Goal: Task Accomplishment & Management: Manage account settings

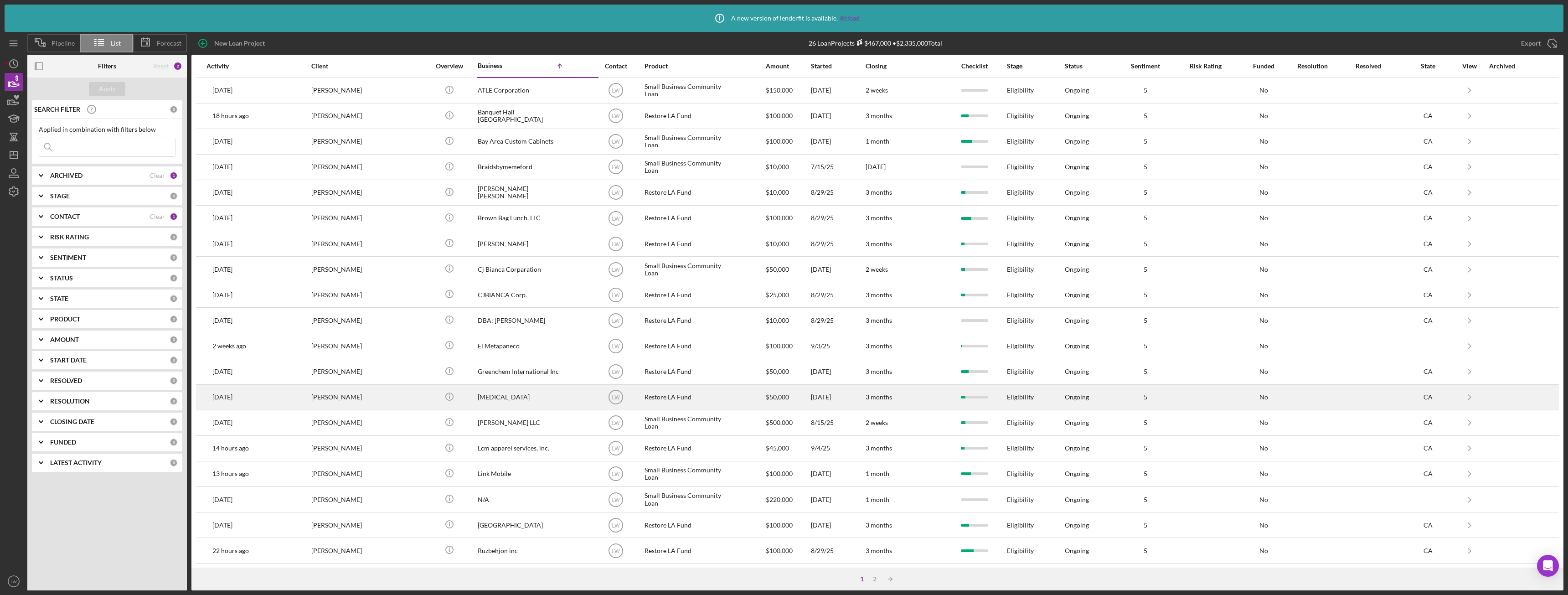
click at [520, 398] on div "[MEDICAL_DATA]" at bounding box center [523, 396] width 91 height 24
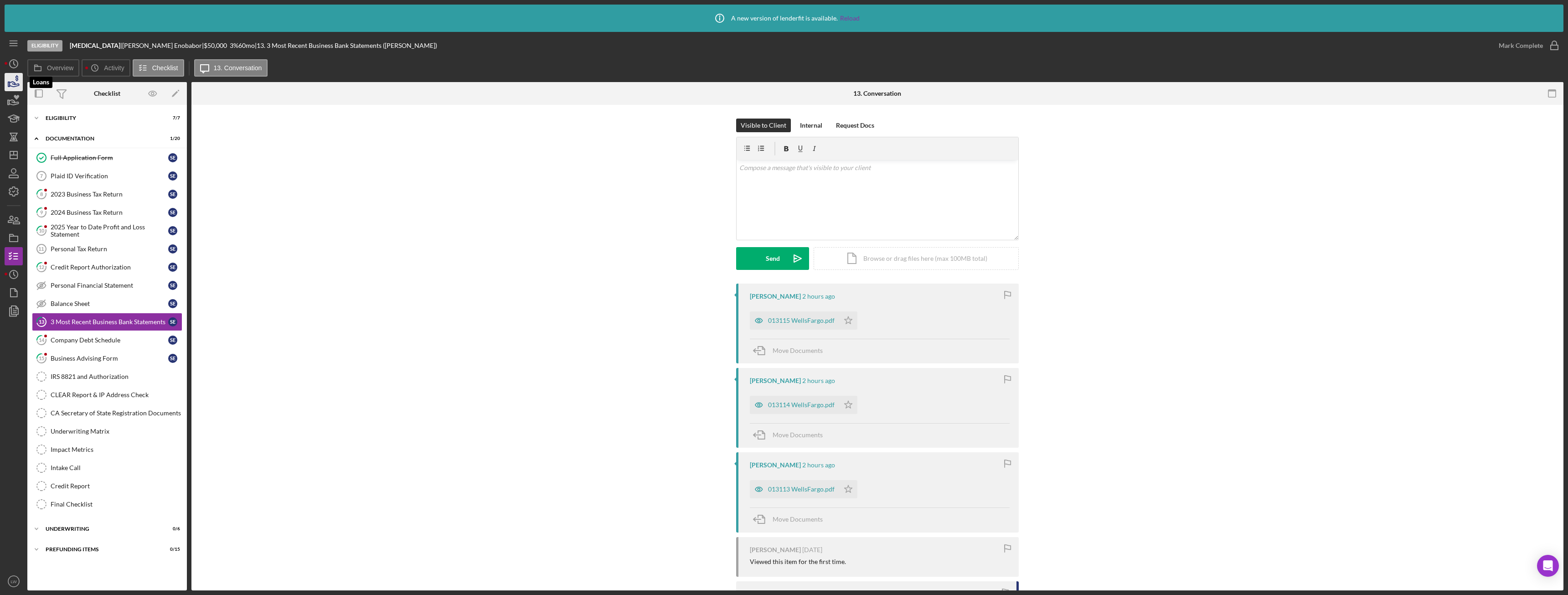
click at [13, 81] on icon "button" at bounding box center [13, 82] width 23 height 23
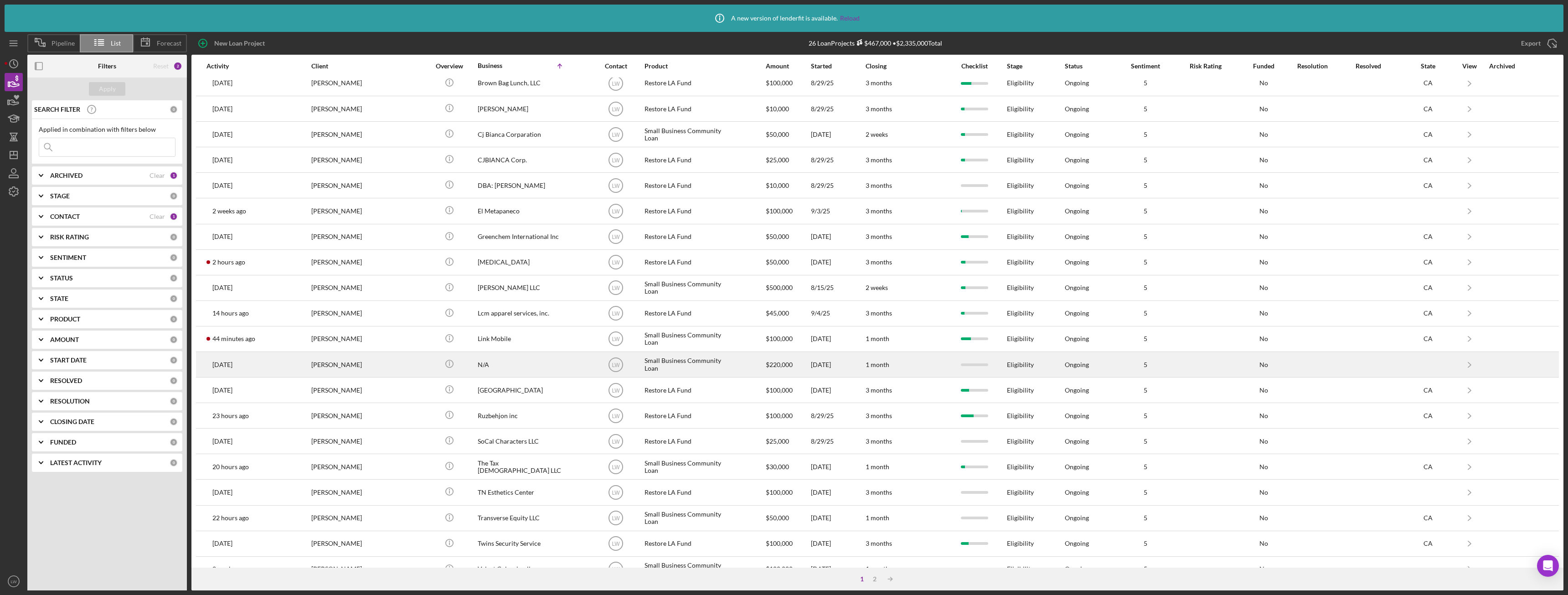
scroll to position [154, 0]
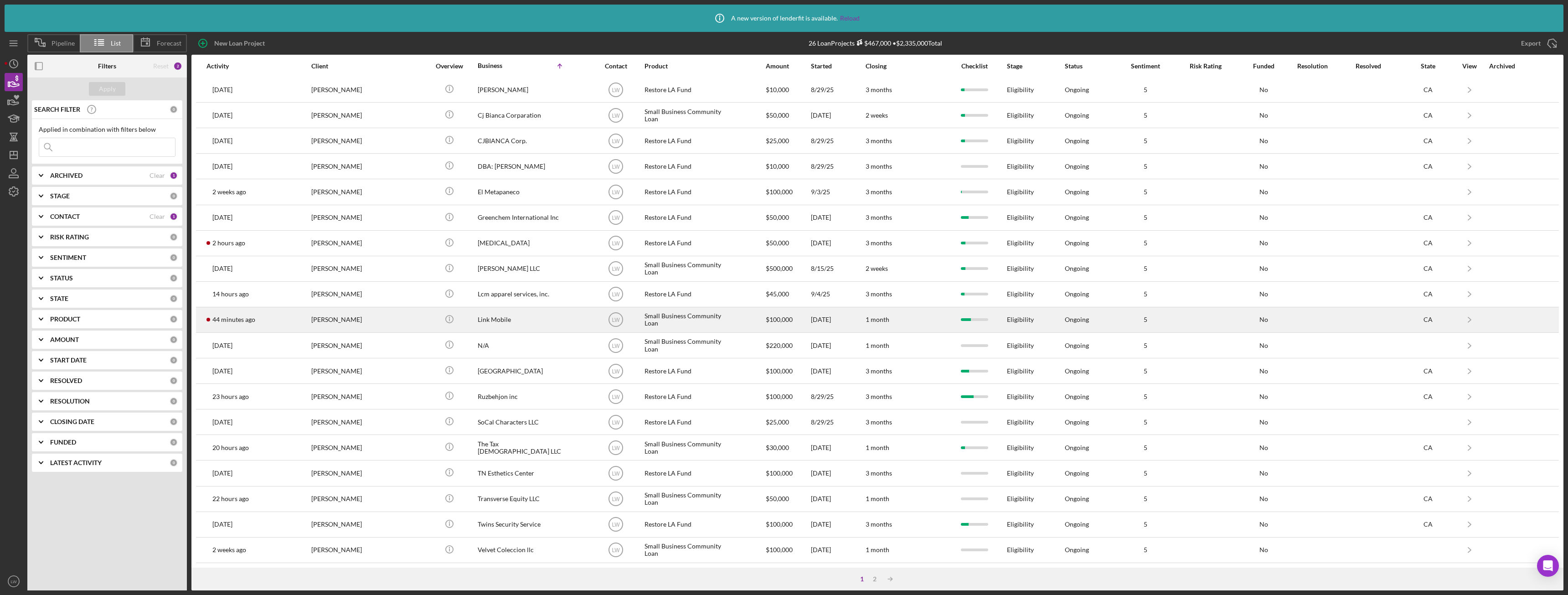
click at [379, 315] on div "[PERSON_NAME]" at bounding box center [357, 319] width 91 height 24
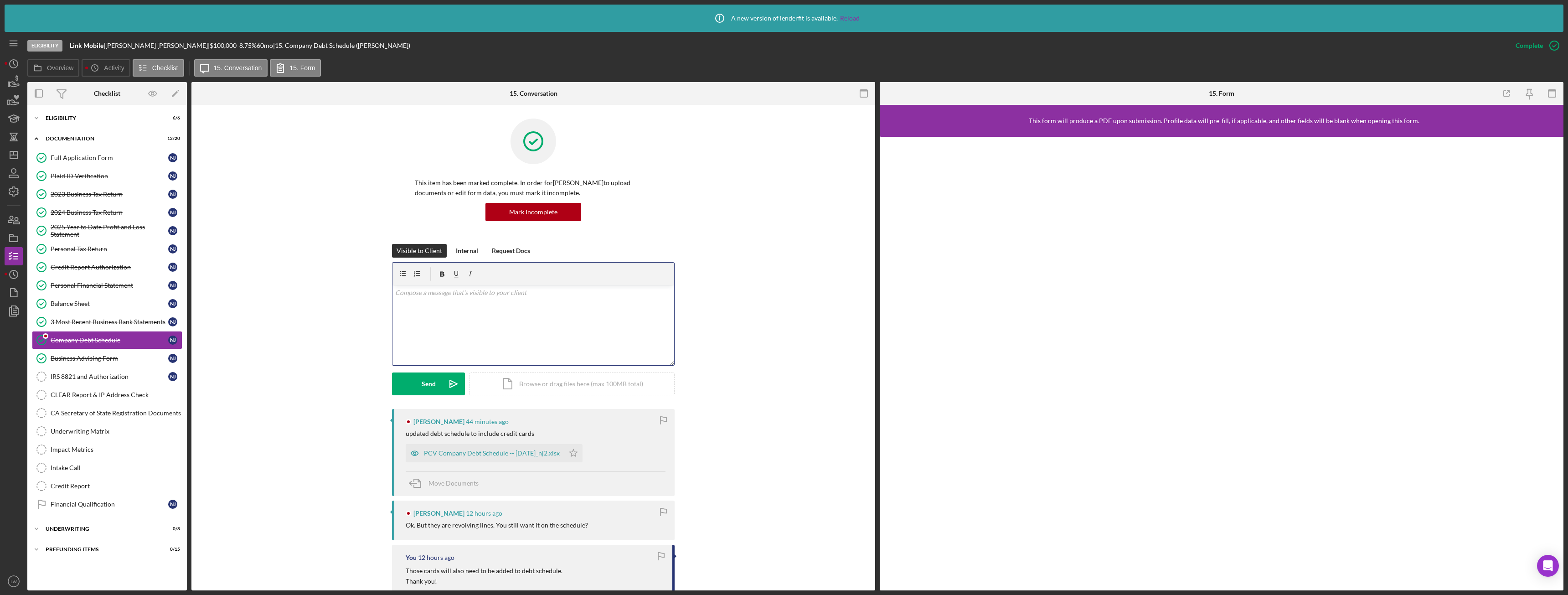
click at [481, 320] on div "v Color teal Color pink Remove color Add row above Add row below Add column bef…" at bounding box center [534, 325] width 282 height 79
click at [435, 387] on button "Send Icon/icon-invite-send" at bounding box center [428, 383] width 73 height 23
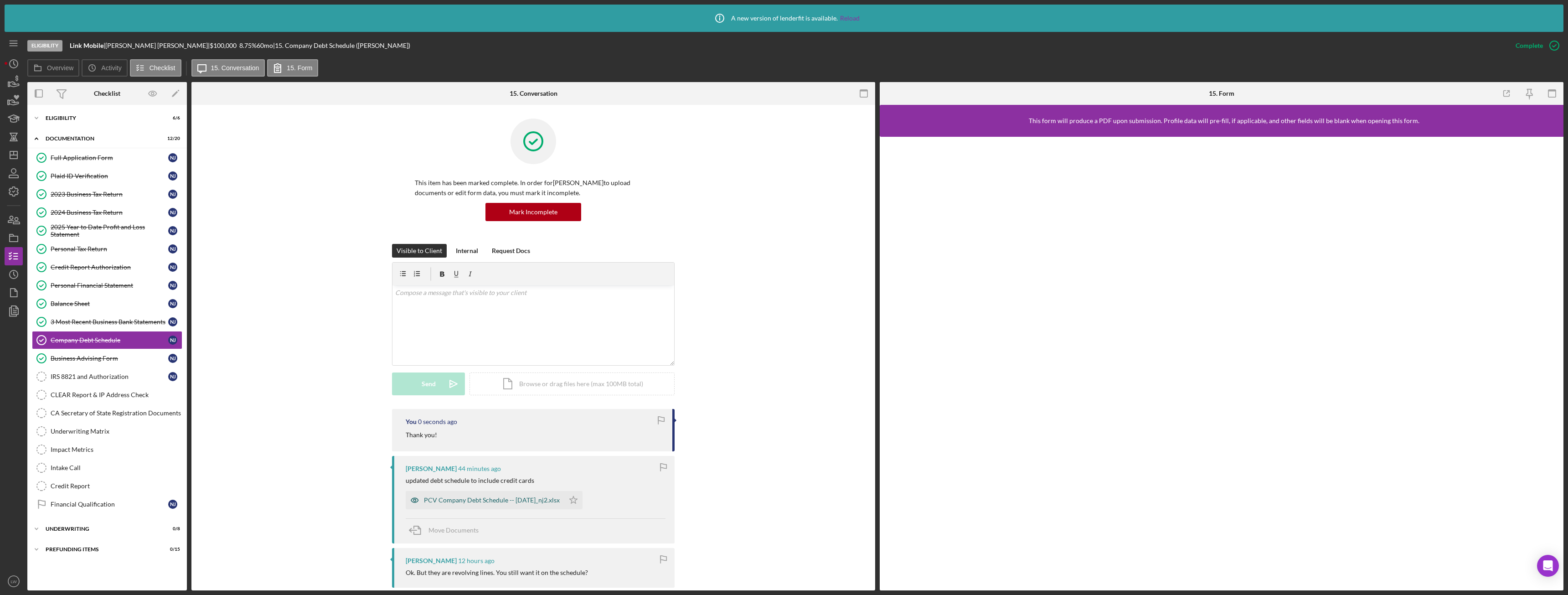
click at [465, 498] on div "PCV Company Debt Schedule -- 2025-09-17_nj2.xlsx" at bounding box center [492, 499] width 136 height 7
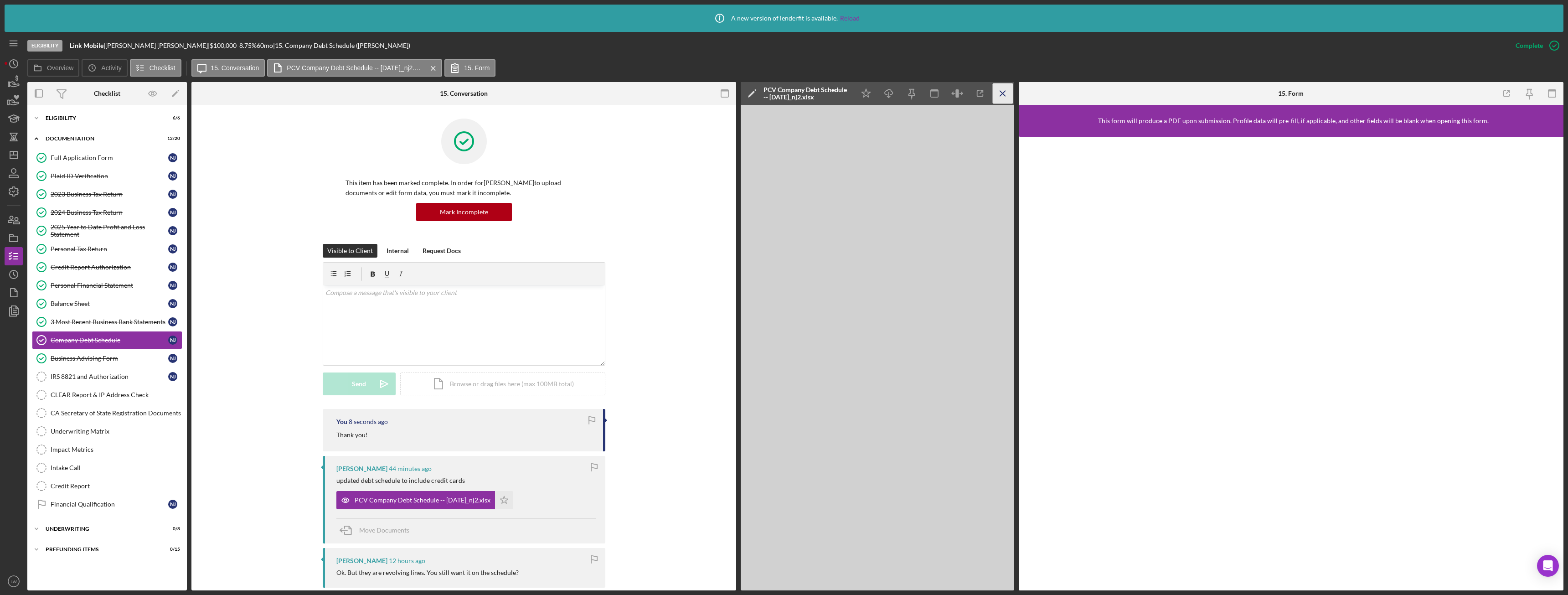
click at [1002, 95] on icon "Icon/Menu Close" at bounding box center [1002, 93] width 20 height 20
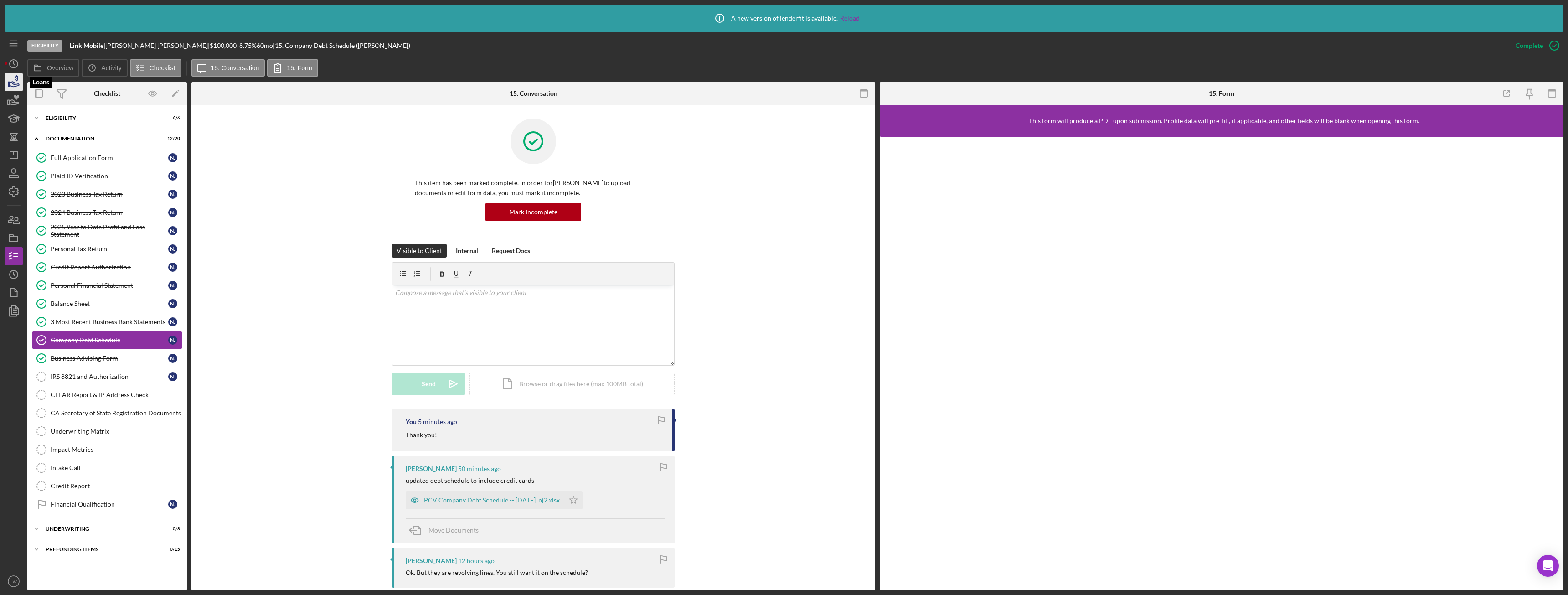
click at [9, 88] on icon "button" at bounding box center [13, 82] width 23 height 23
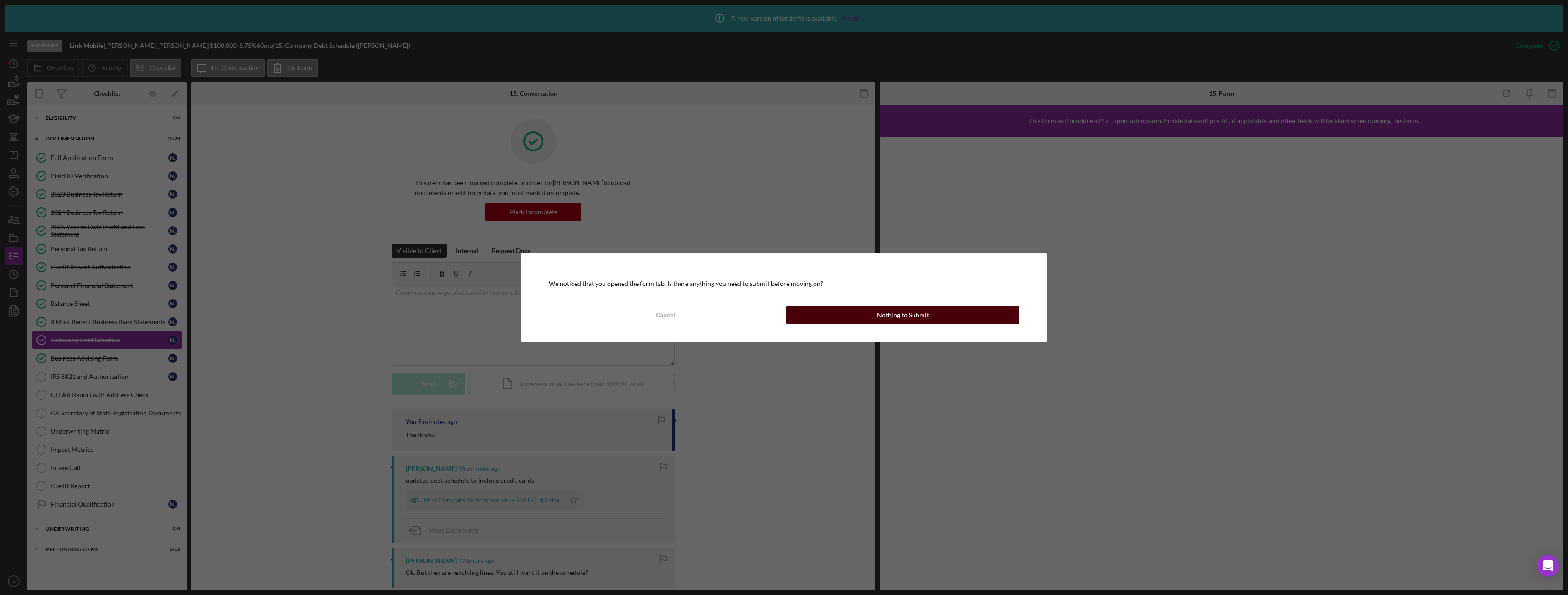
click at [833, 316] on button "Nothing to Submit" at bounding box center [902, 315] width 233 height 18
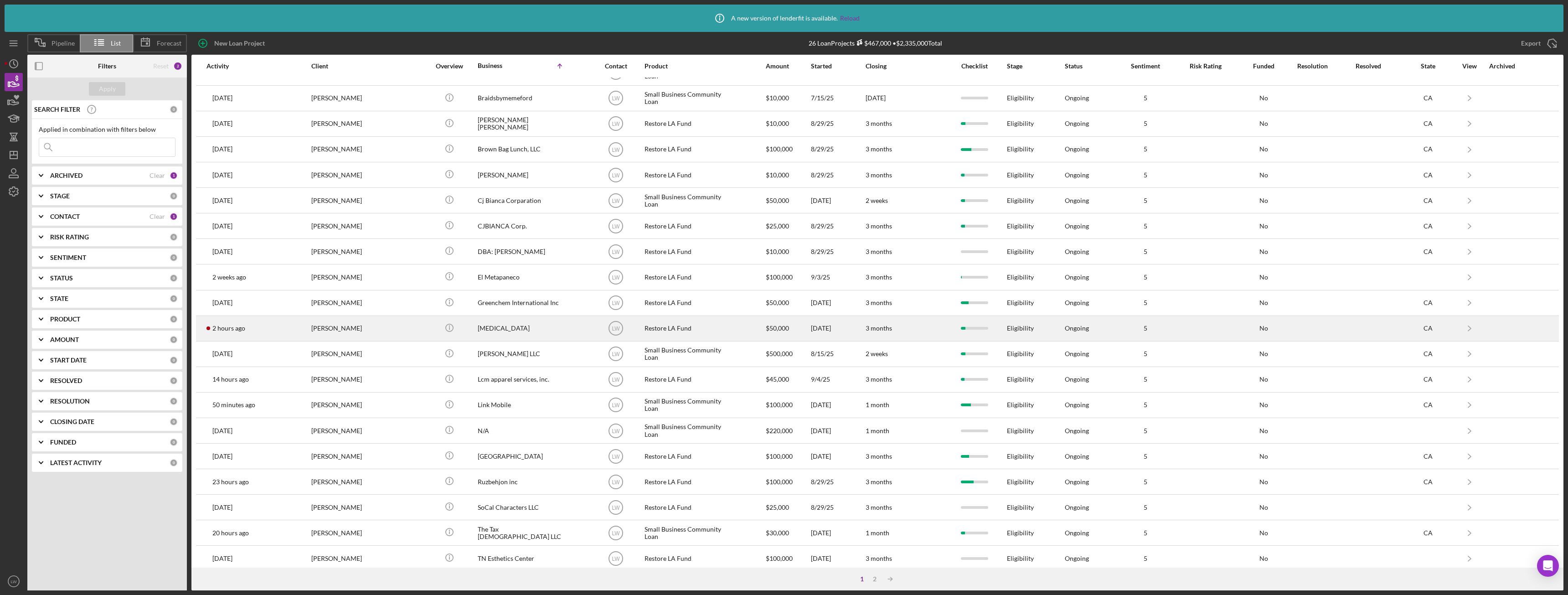
scroll to position [154, 0]
click at [403, 322] on td "Nigel Jay" at bounding box center [372, 319] width 122 height 26
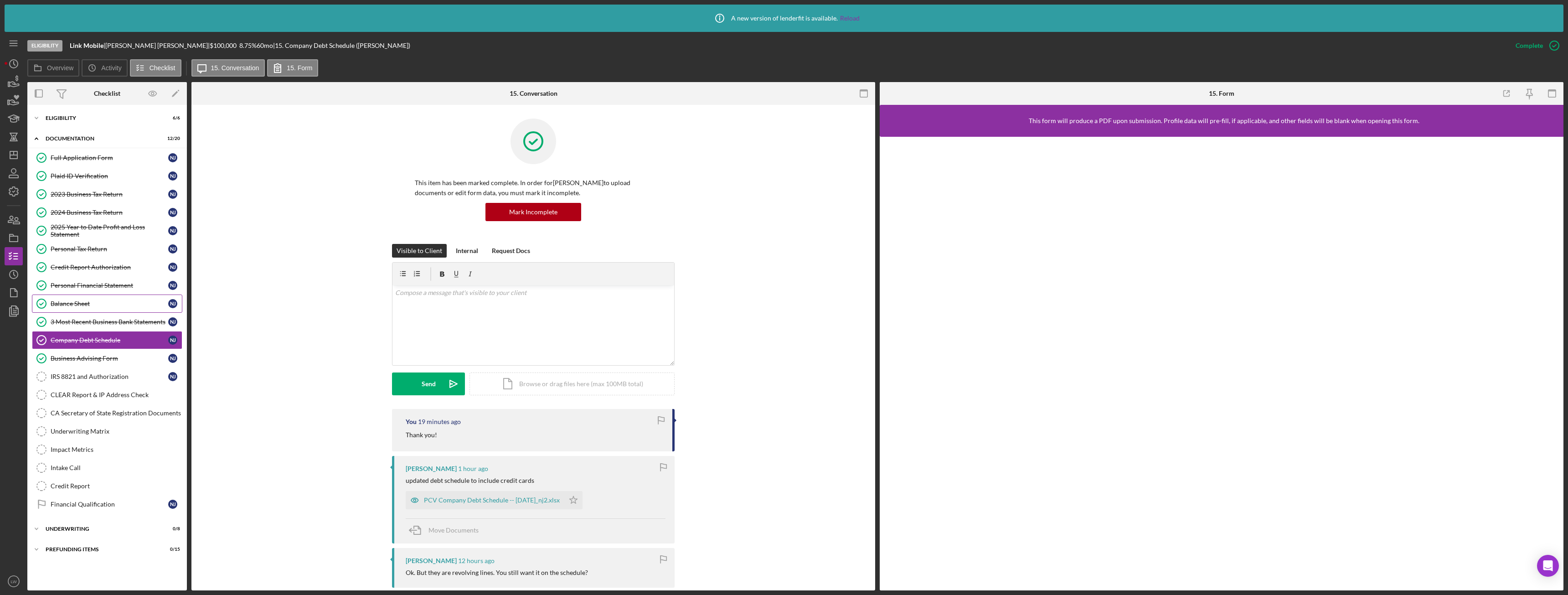
click at [127, 301] on div "Balance Sheet" at bounding box center [109, 303] width 118 height 7
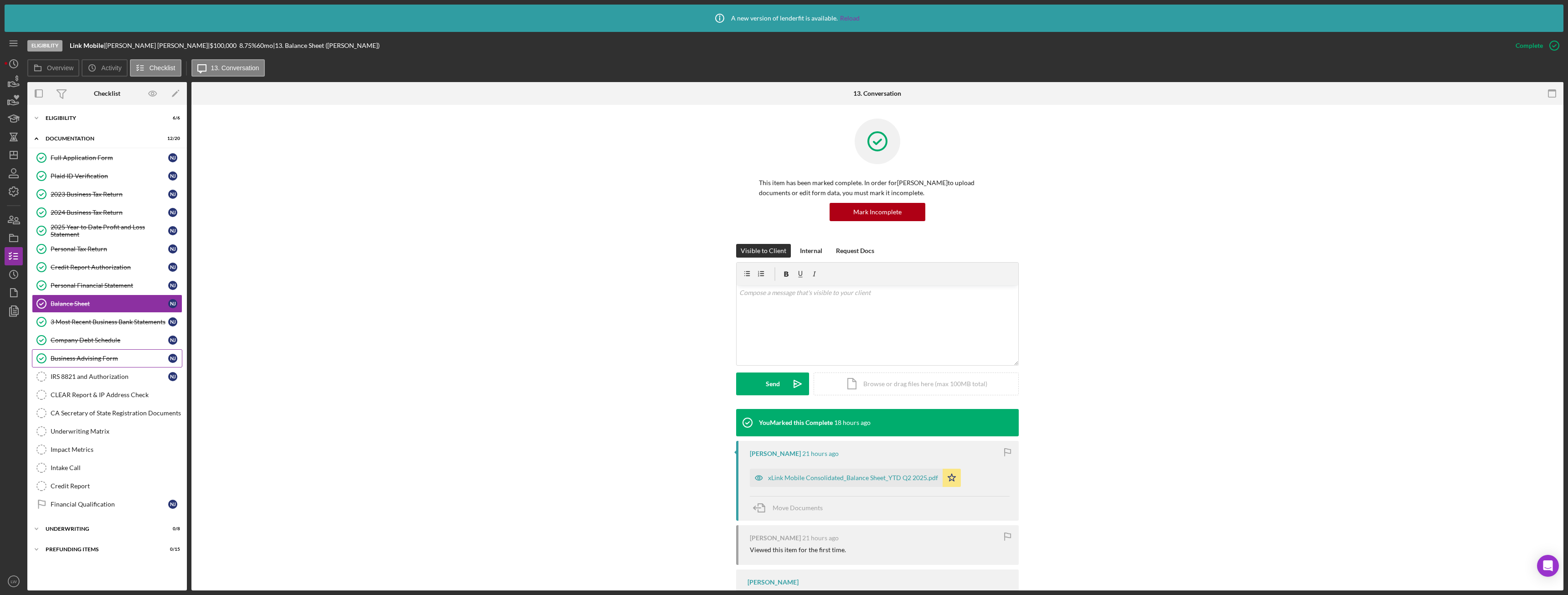
click at [115, 361] on div "Business Advising Form" at bounding box center [109, 357] width 118 height 7
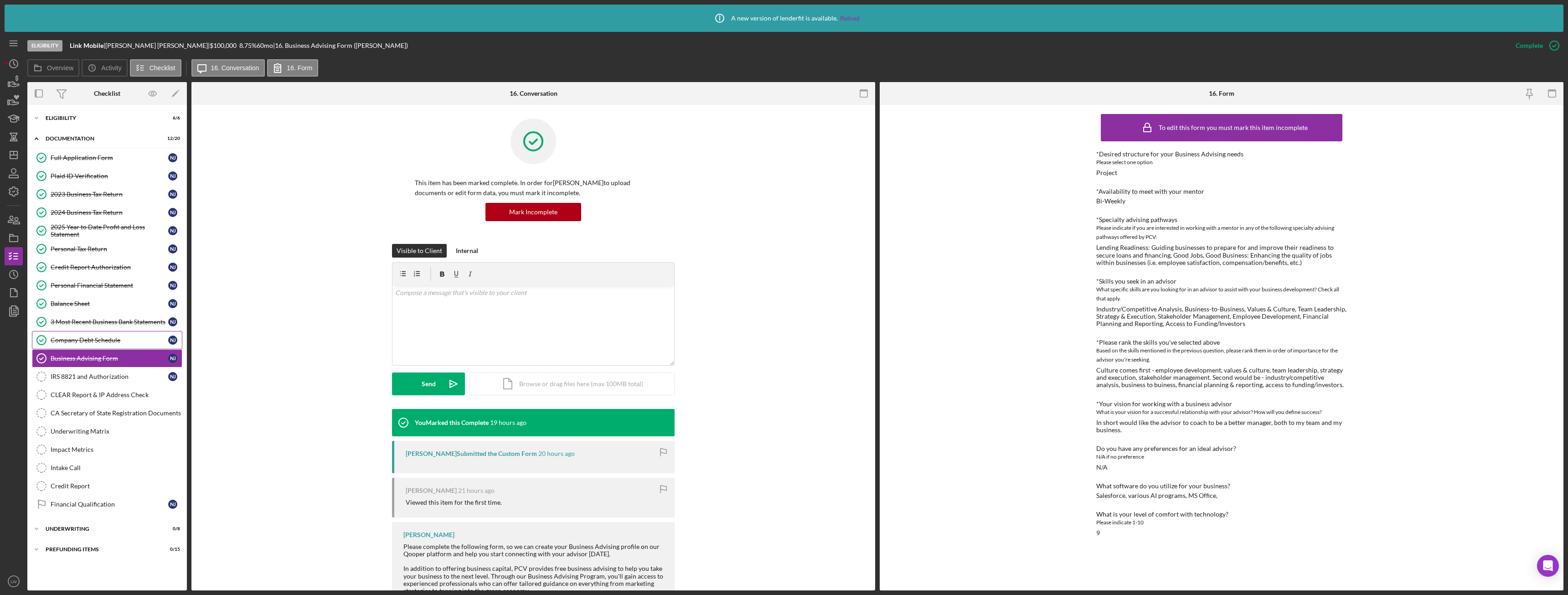
click at [122, 344] on link "Company Debt Schedule Company Debt Schedule N J" at bounding box center [107, 340] width 150 height 18
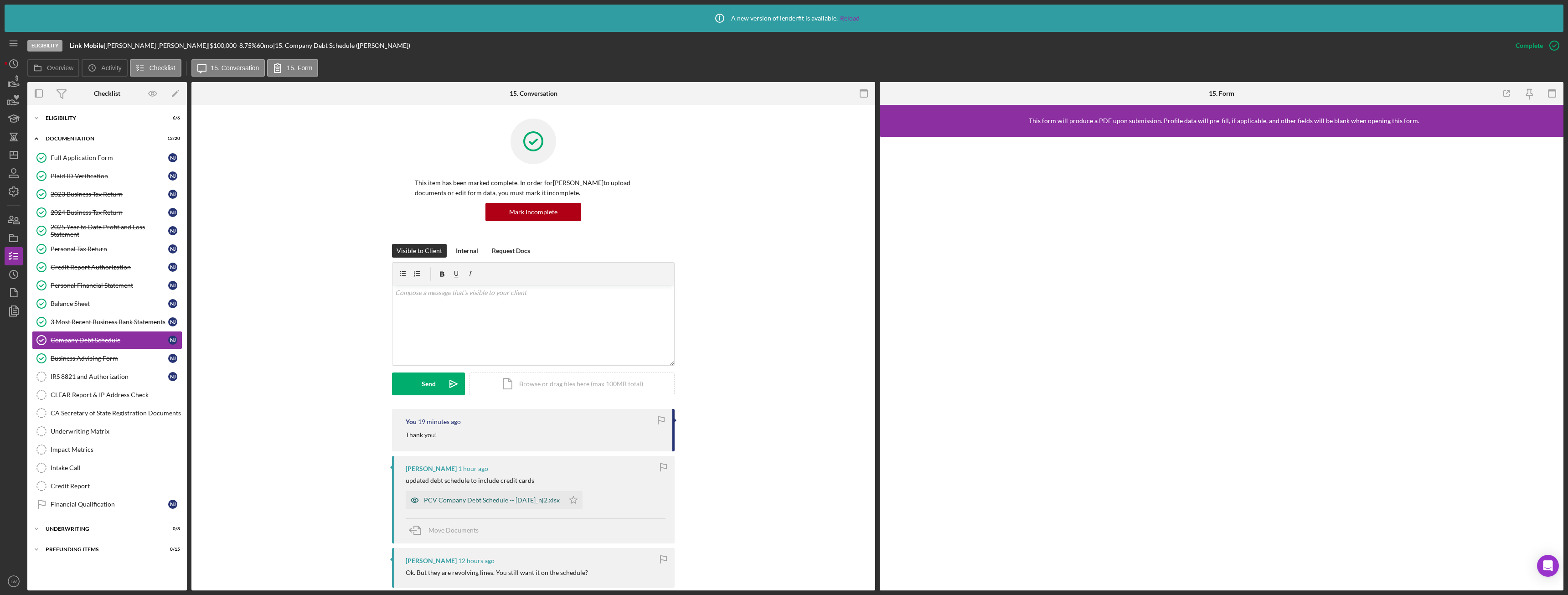
click at [534, 502] on div "PCV Company Debt Schedule -- 2025-09-17_nj2.xlsx" at bounding box center [492, 499] width 136 height 7
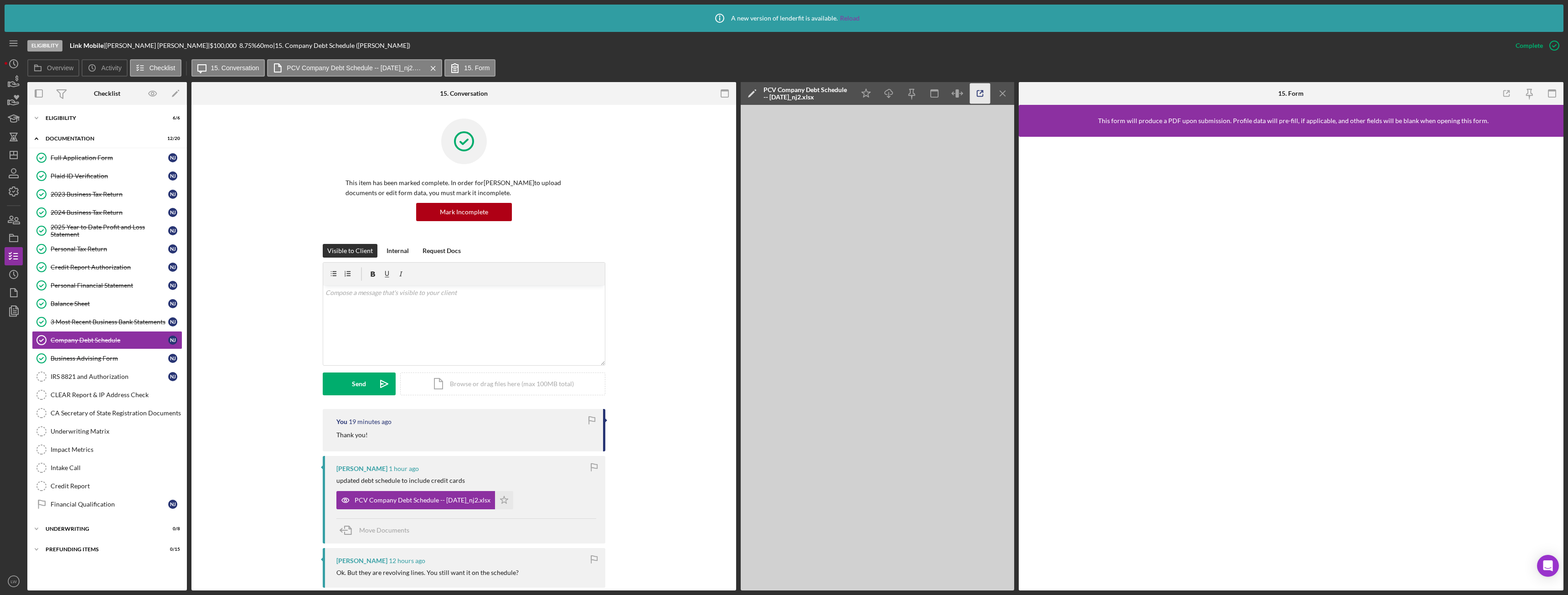
click at [979, 90] on icon "button" at bounding box center [980, 93] width 6 height 6
click at [379, 297] on p at bounding box center [463, 292] width 277 height 10
click at [437, 305] on p "I'm currently reviewing documents." at bounding box center [463, 305] width 277 height 10
click at [362, 385] on div "Send" at bounding box center [359, 383] width 14 height 23
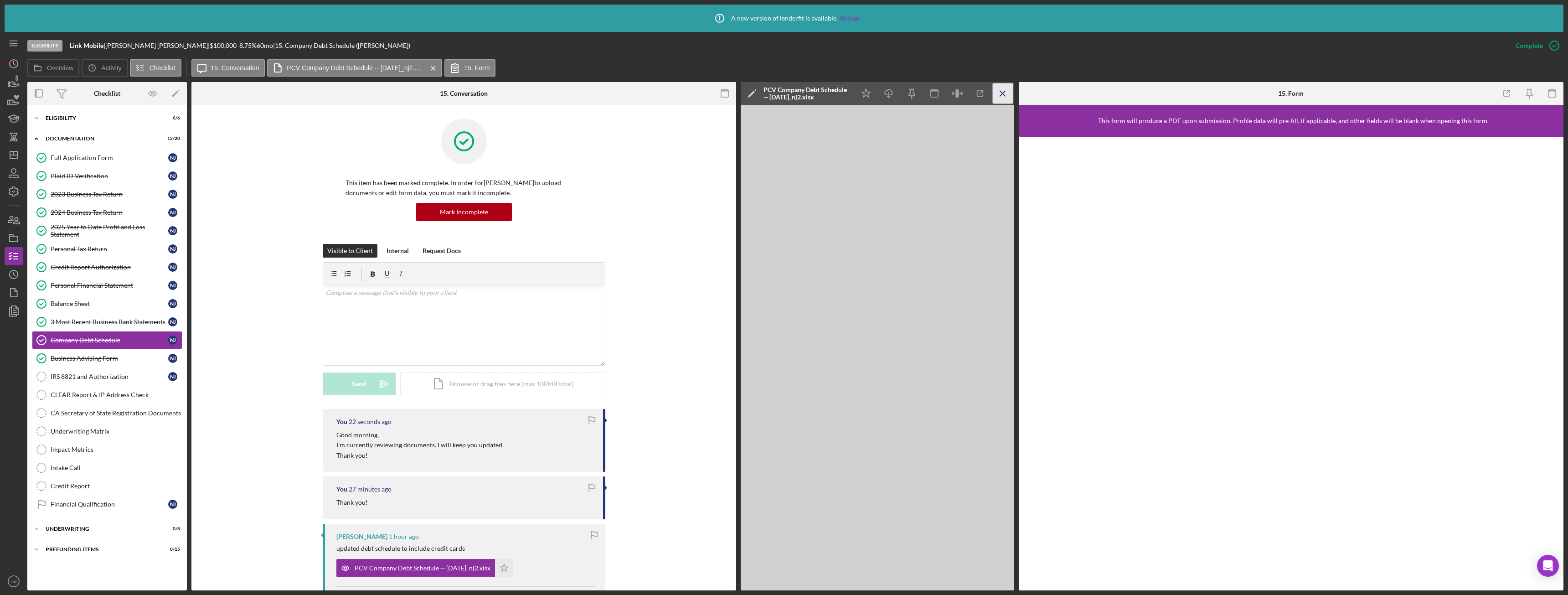
click at [1009, 97] on icon "Icon/Menu Close" at bounding box center [1002, 93] width 20 height 20
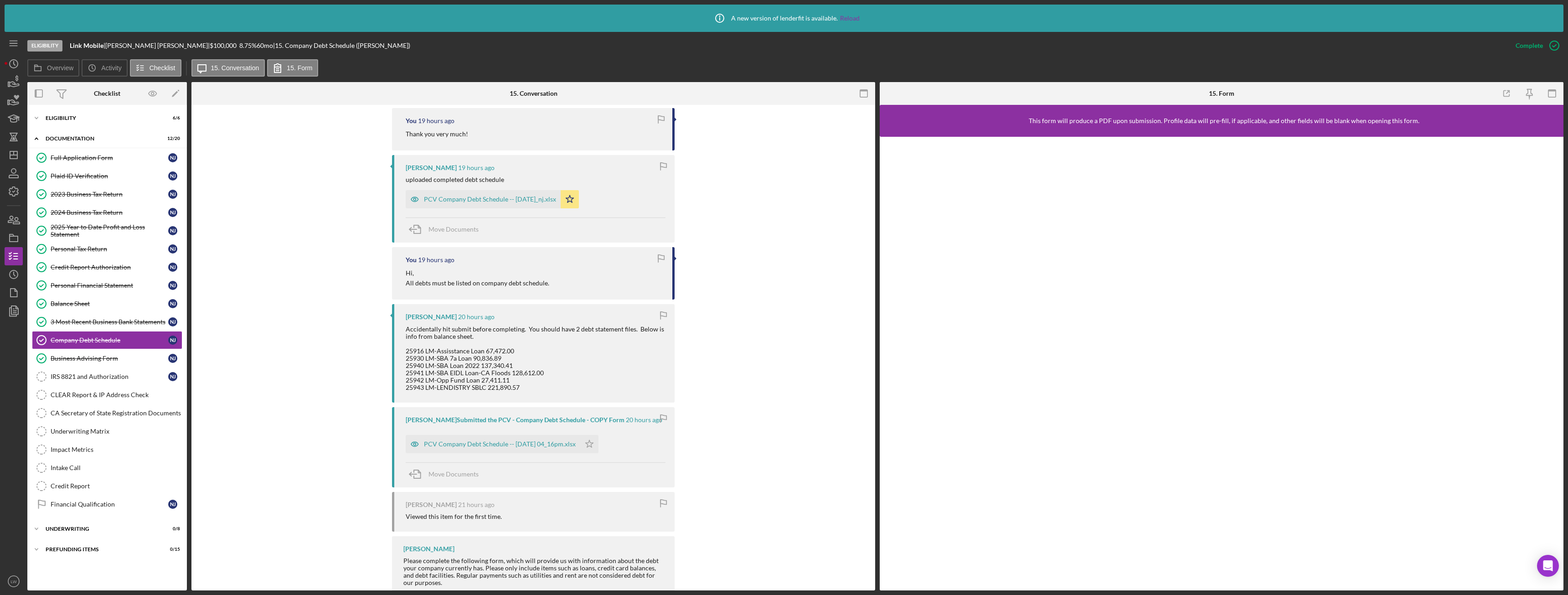
scroll to position [893, 0]
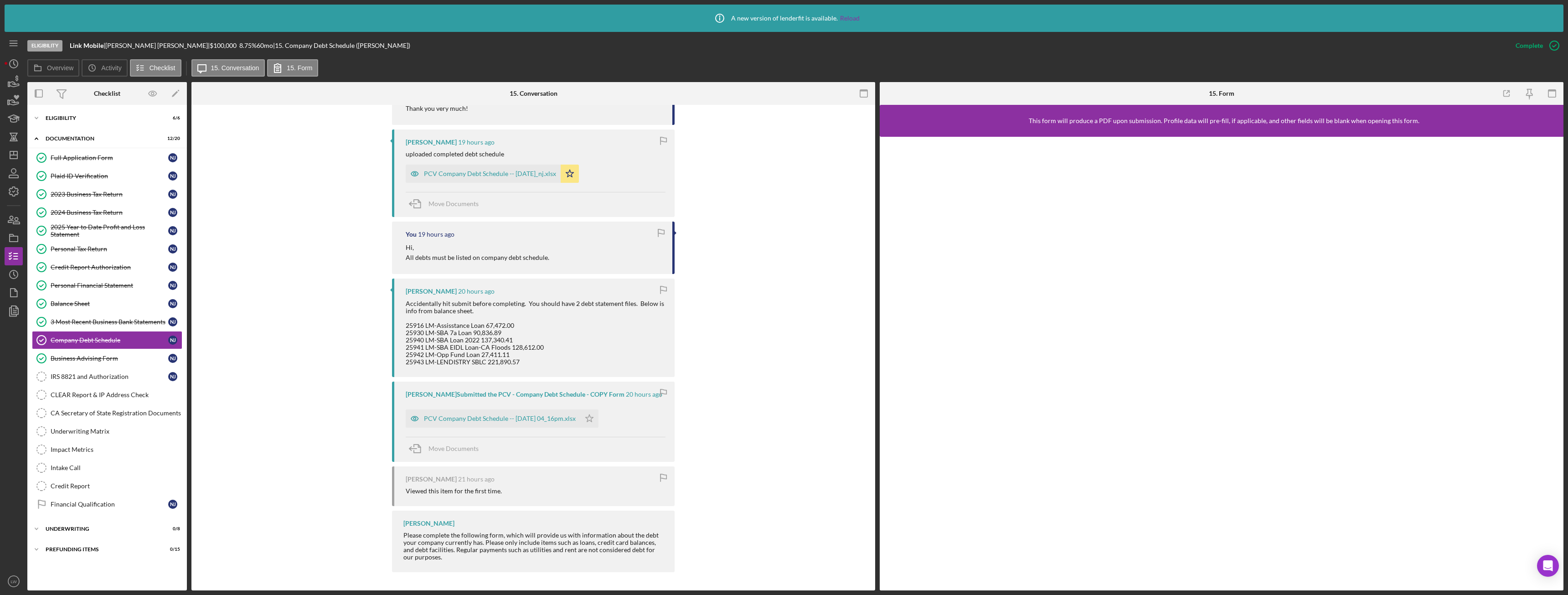
click at [486, 352] on div "Accidentally hit submit before completing. You should have 2 debt statement fil…" at bounding box center [536, 333] width 260 height 66
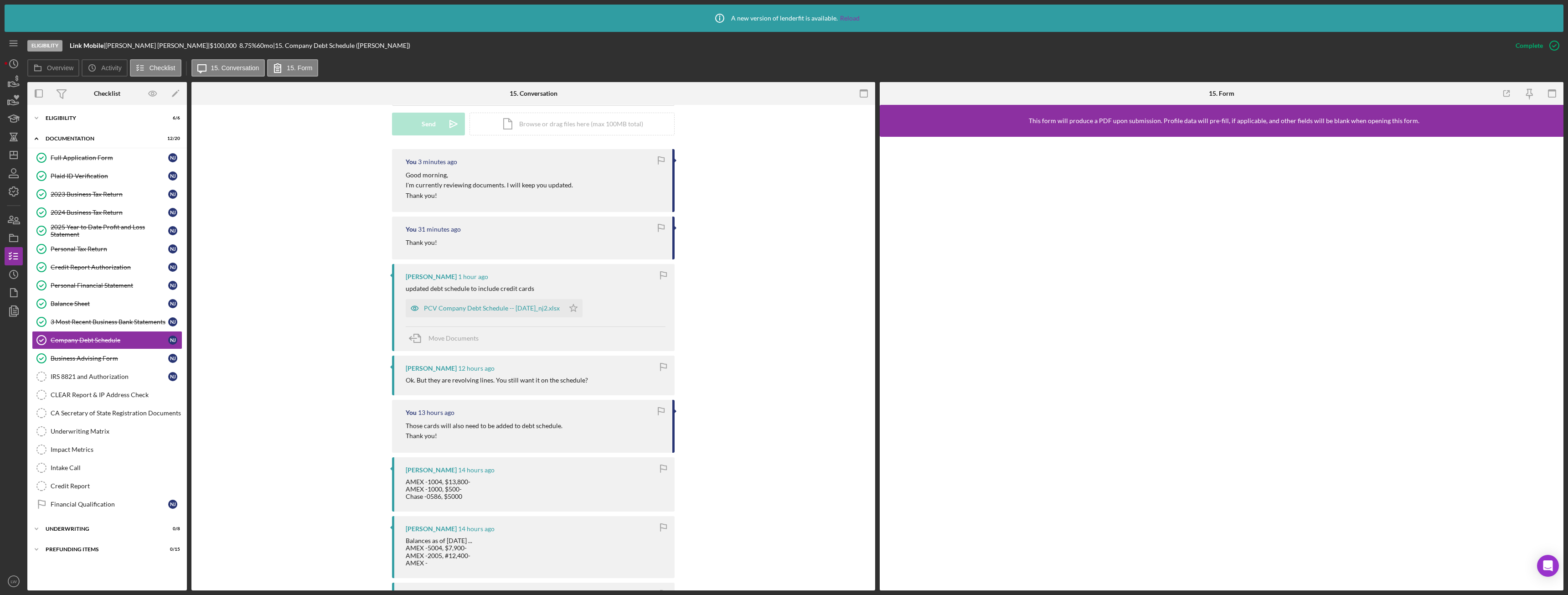
scroll to position [255, 0]
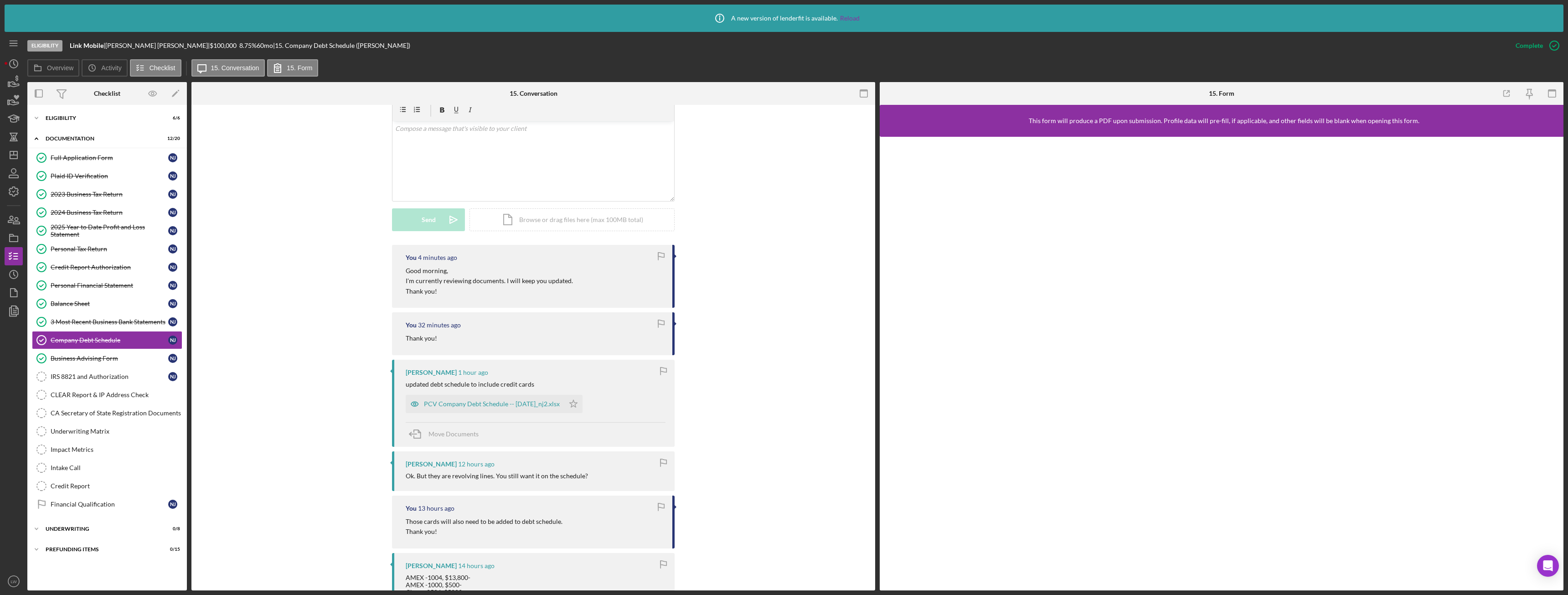
scroll to position [118, 0]
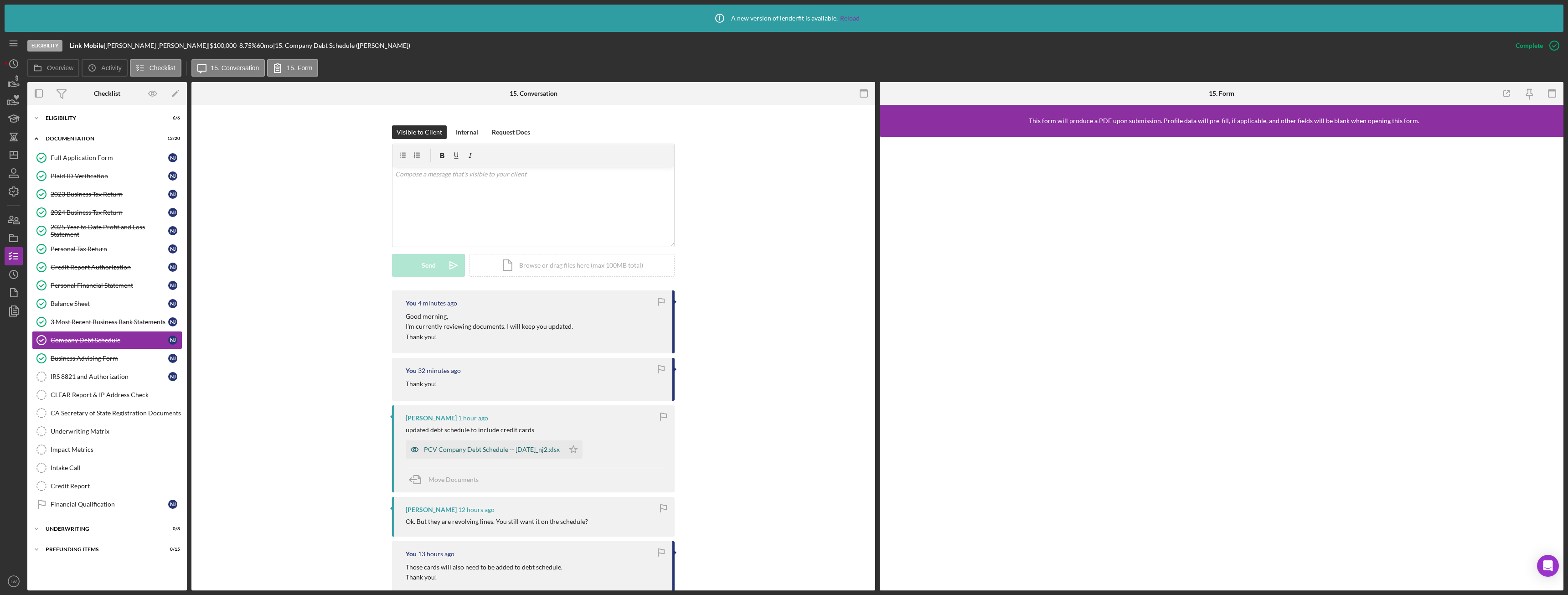
click at [531, 449] on div "PCV Company Debt Schedule -- 2025-09-17_nj2.xlsx" at bounding box center [492, 449] width 136 height 7
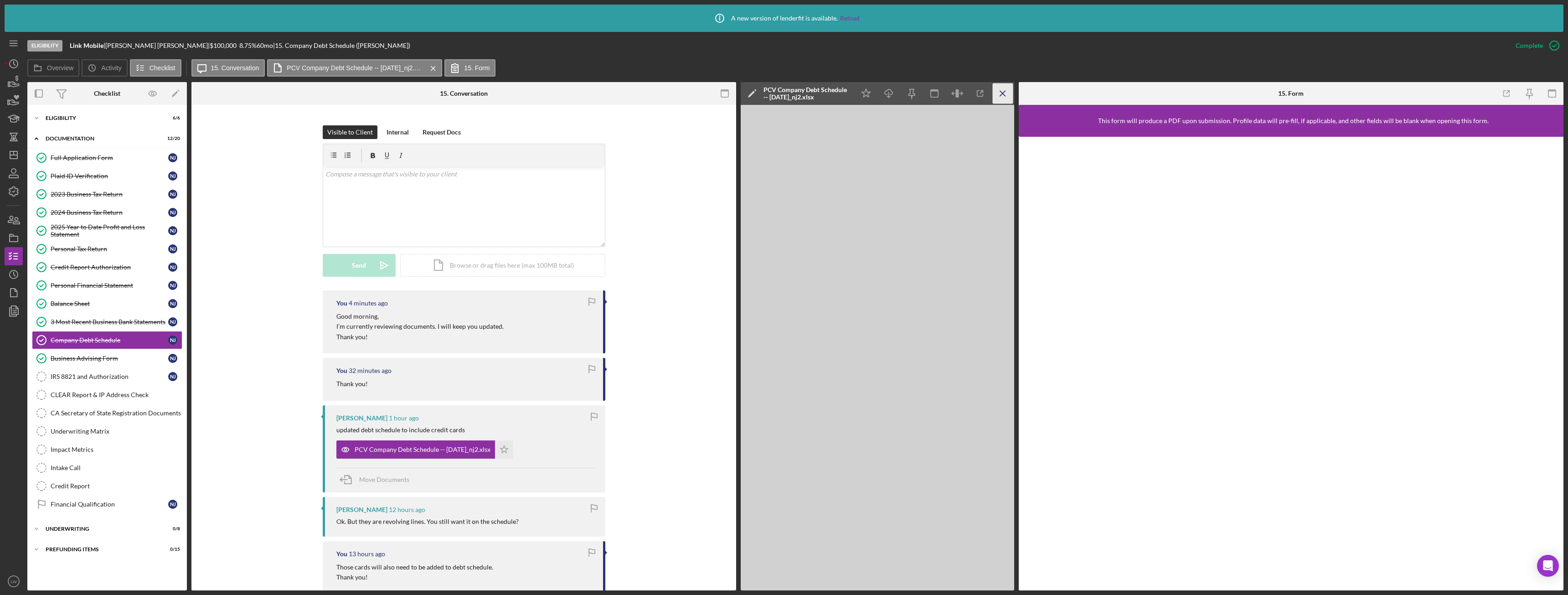
click at [1008, 90] on icon "Icon/Menu Close" at bounding box center [1002, 93] width 20 height 20
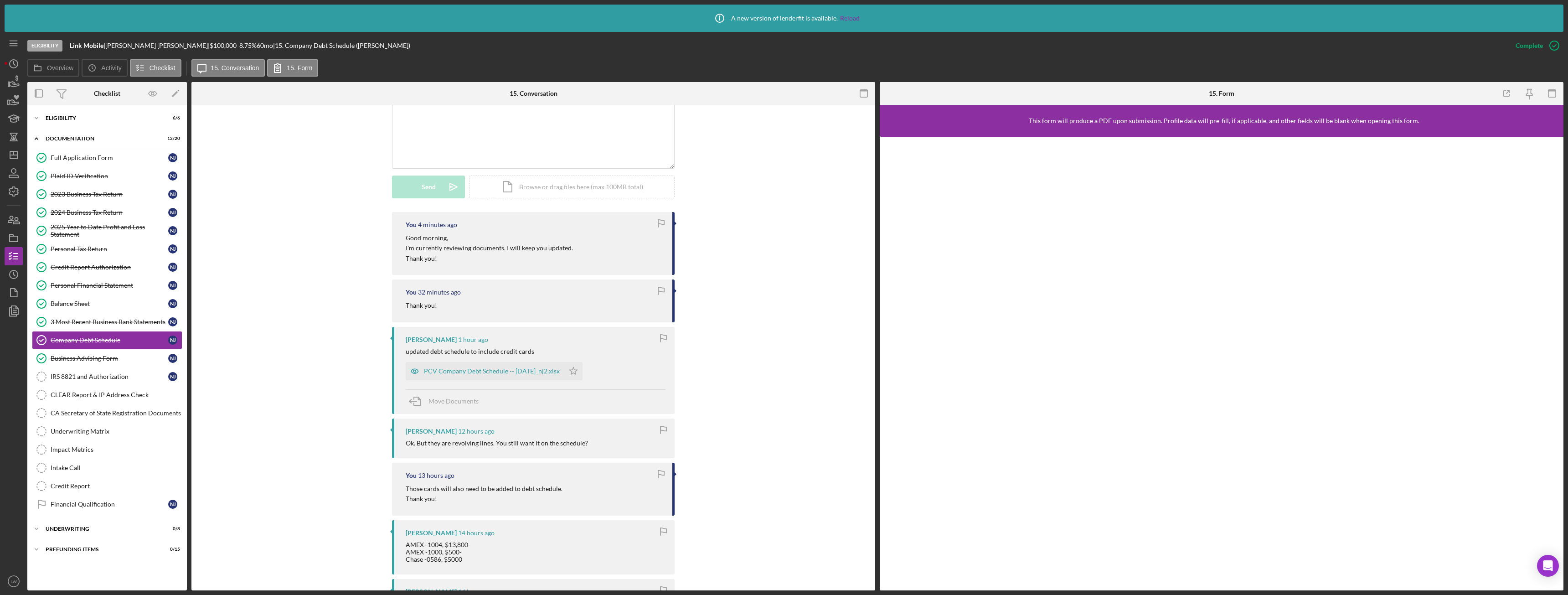
scroll to position [164, 0]
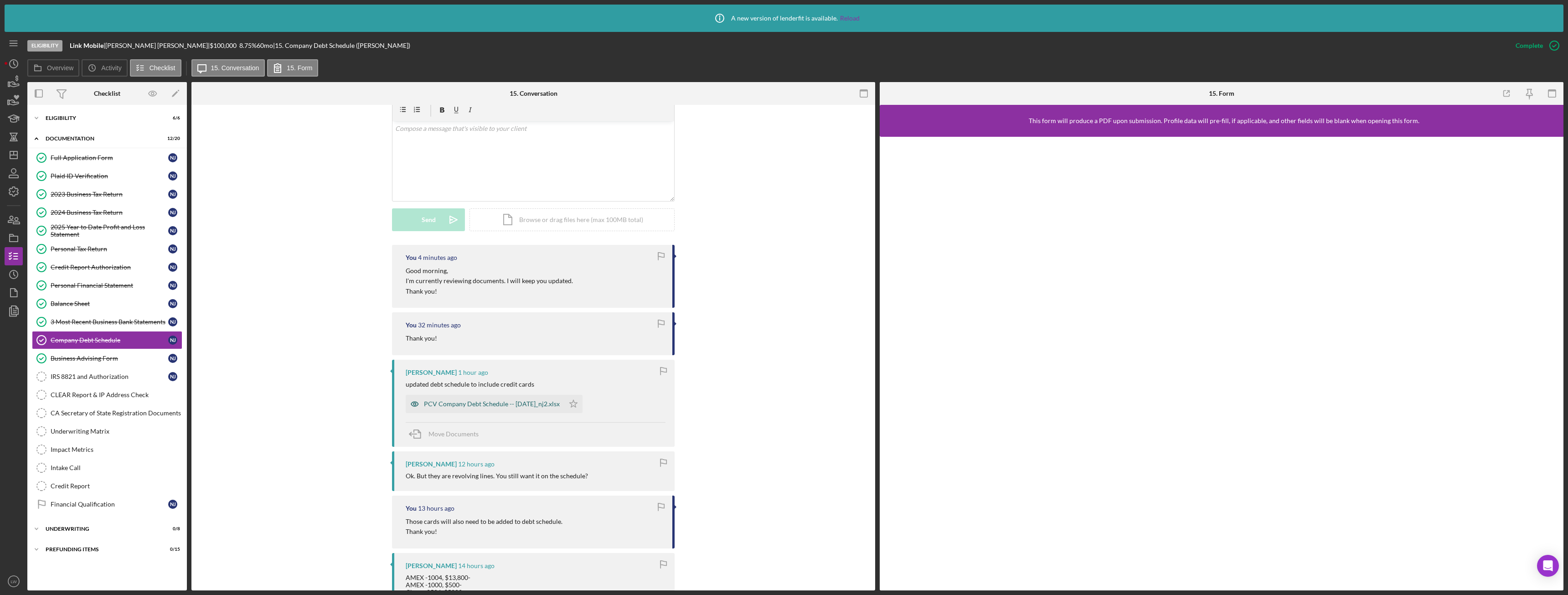
click at [514, 403] on div "PCV Company Debt Schedule -- 2025-09-17_nj2.xlsx" at bounding box center [492, 403] width 136 height 7
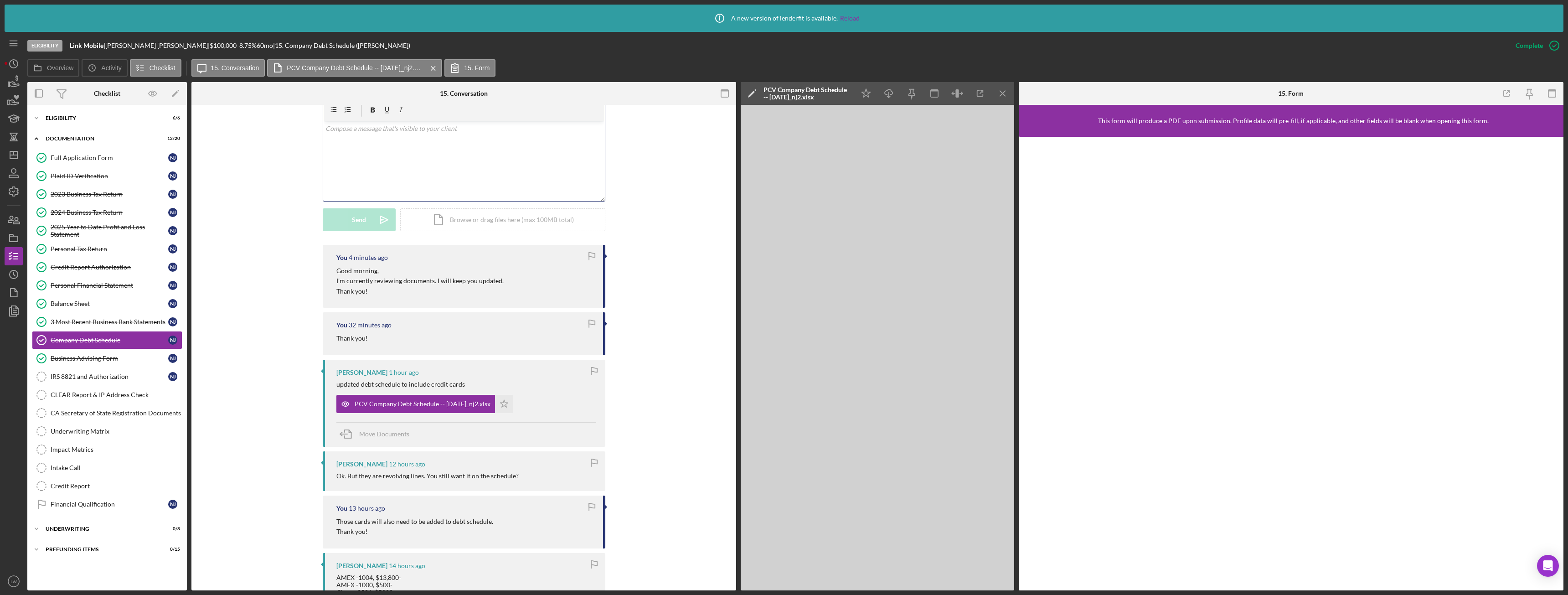
click at [563, 146] on div "v Color teal Color pink Remove color Add row above Add row below Add column bef…" at bounding box center [464, 161] width 282 height 79
click at [350, 221] on button "Send Icon/icon-invite-send" at bounding box center [359, 219] width 73 height 23
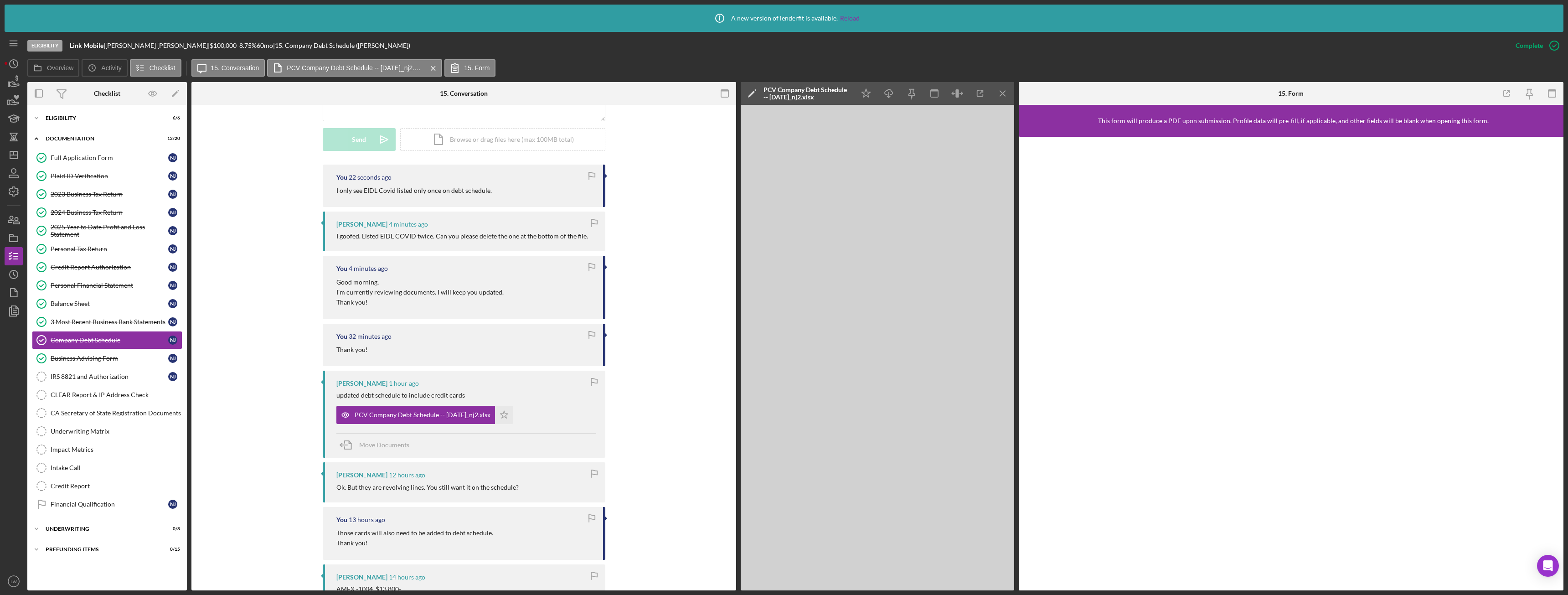
scroll to position [0, 0]
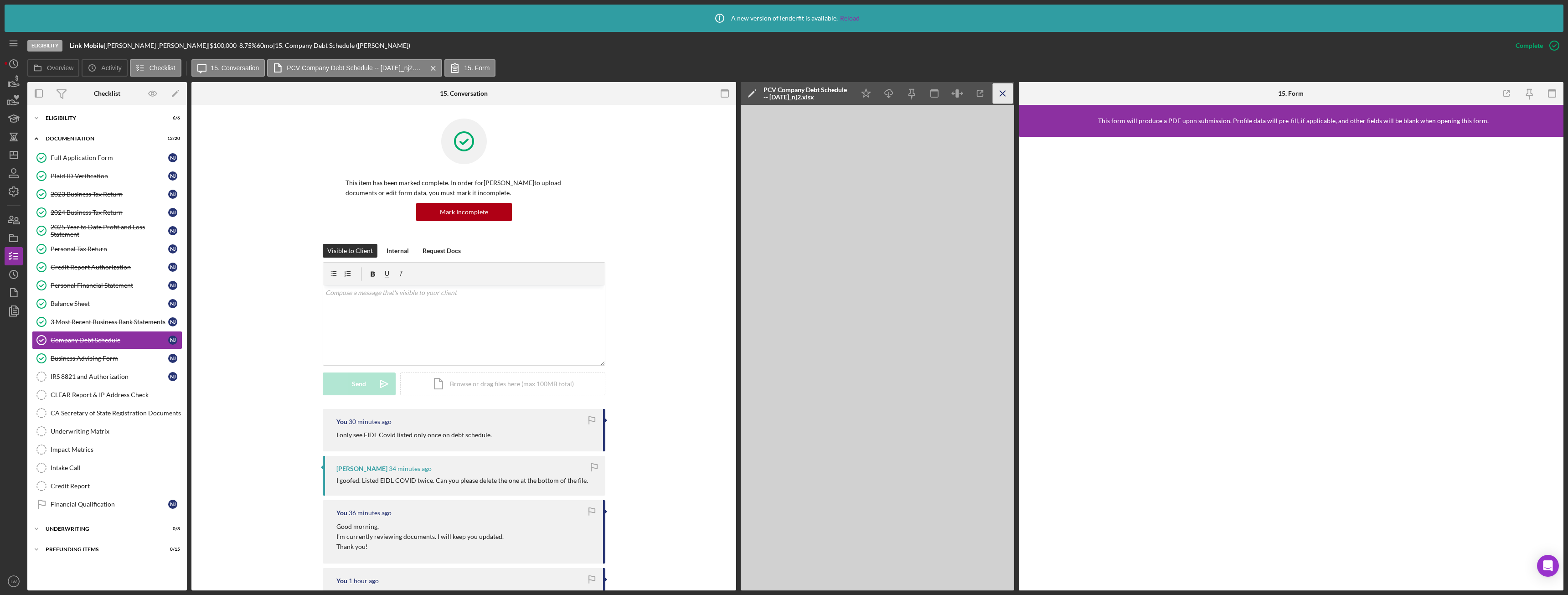
click at [995, 96] on icon "Icon/Menu Close" at bounding box center [1002, 93] width 20 height 20
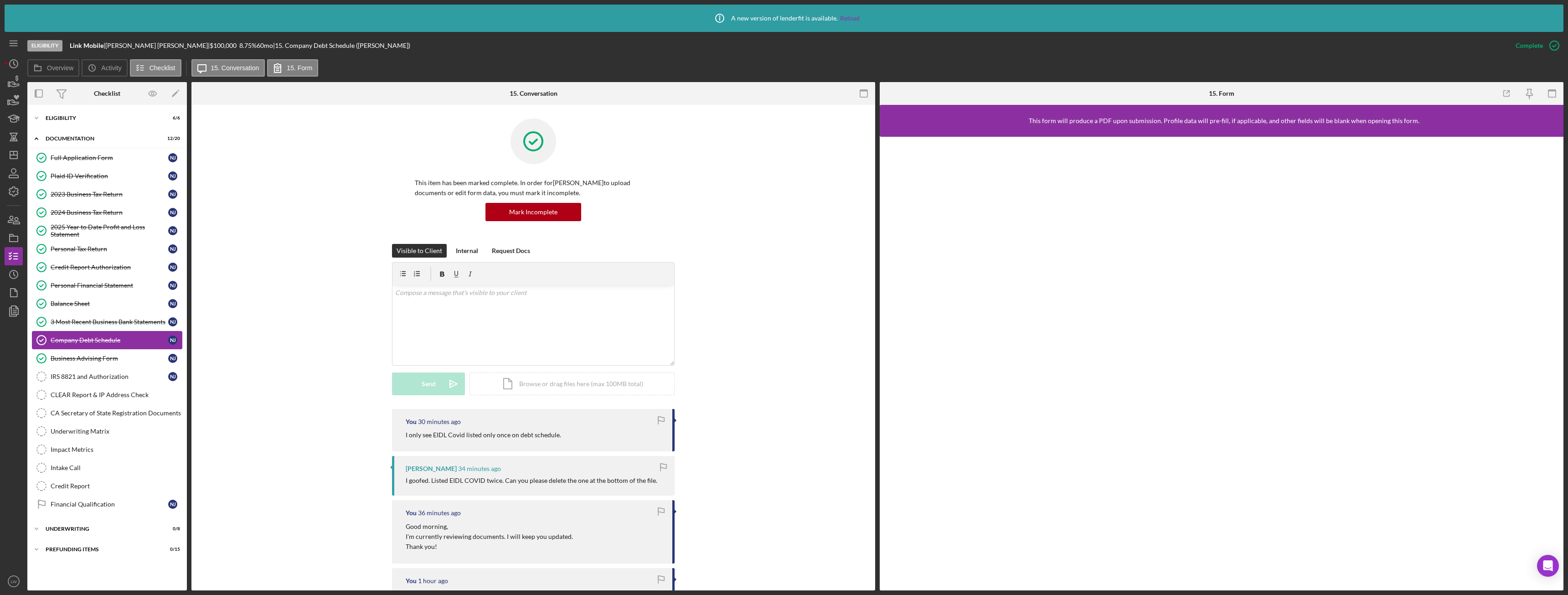
click at [70, 340] on div "Company Debt Schedule" at bounding box center [109, 340] width 118 height 7
click at [79, 325] on div "3 Most Recent Business Bank Statements" at bounding box center [109, 321] width 118 height 7
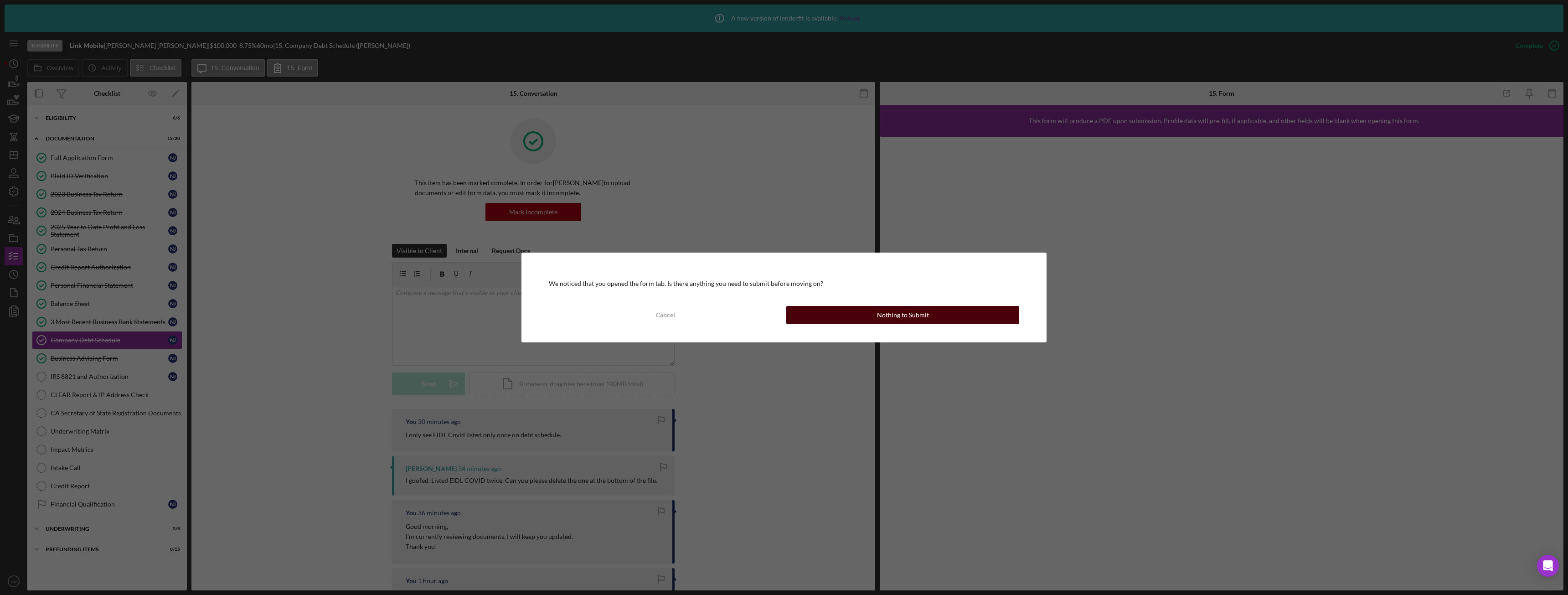
click at [897, 321] on div "Nothing to Submit" at bounding box center [903, 315] width 52 height 18
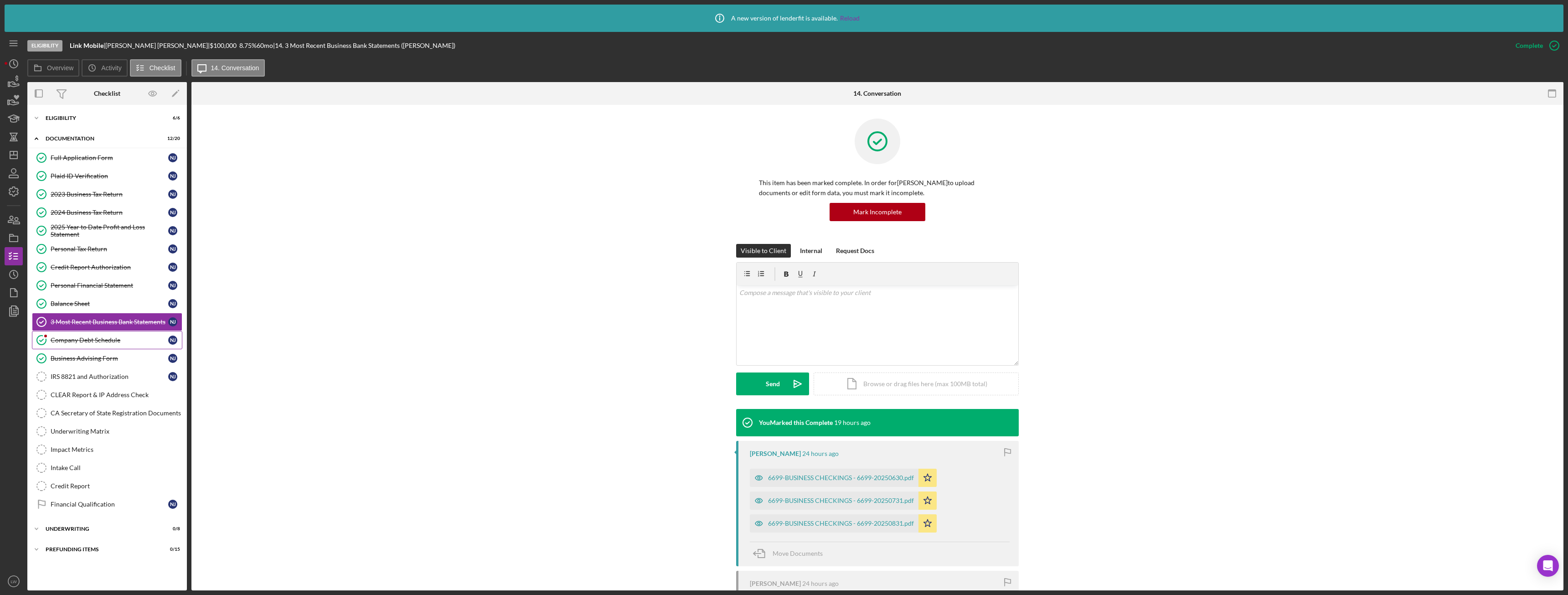
click at [136, 342] on link "Company Debt Schedule Company Debt Schedule N J" at bounding box center [107, 340] width 150 height 18
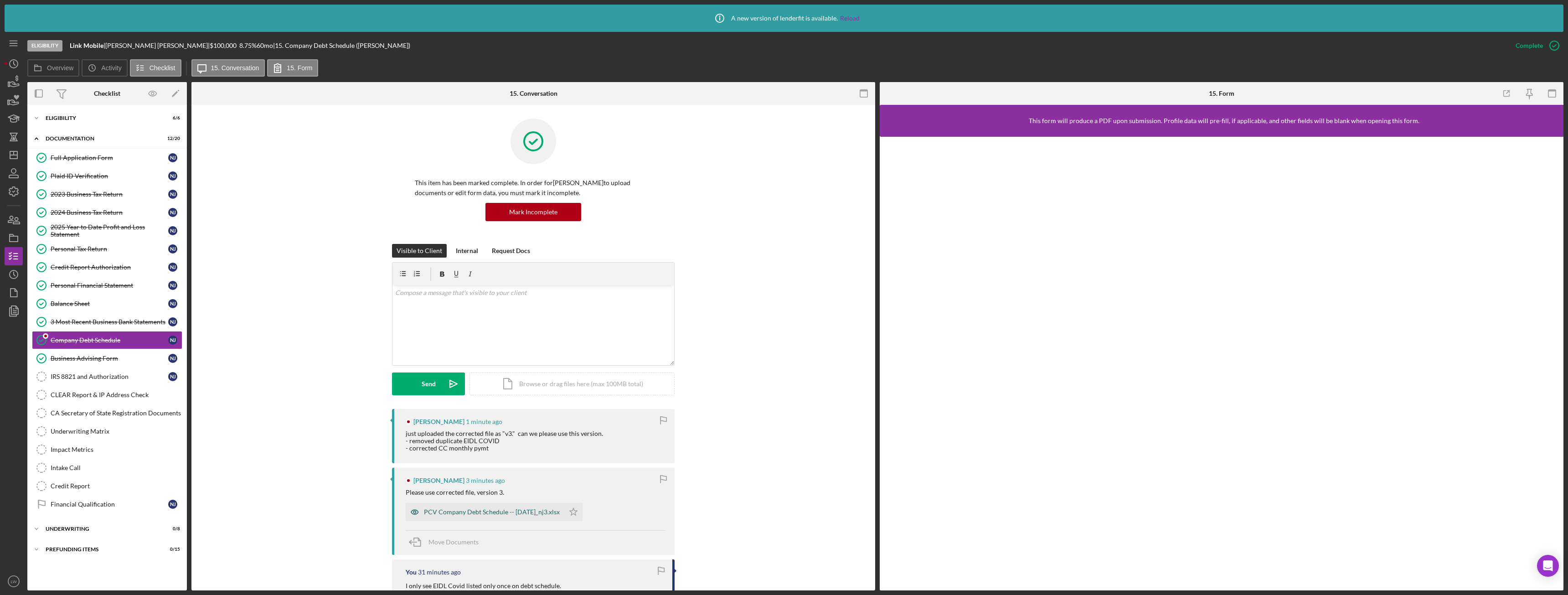
click at [511, 512] on div "PCV Company Debt Schedule -- 2025-09-17_nj3.xlsx" at bounding box center [492, 511] width 136 height 7
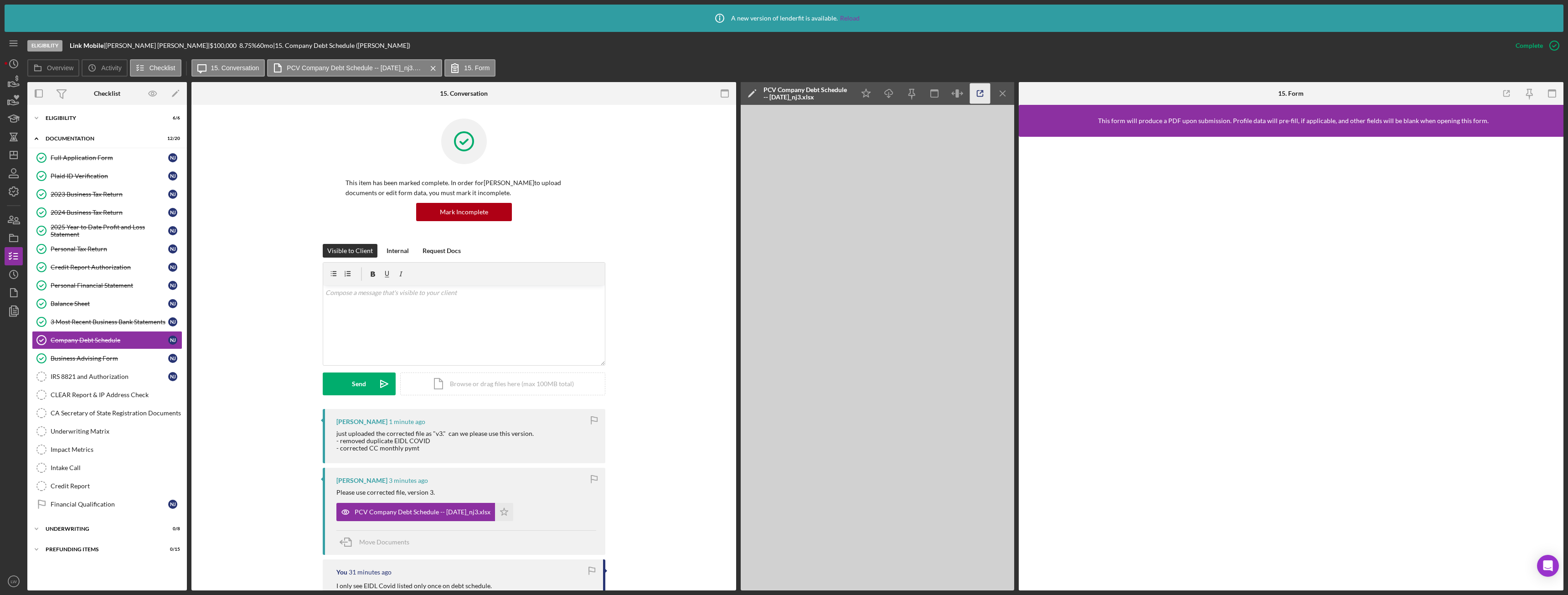
click at [979, 96] on icon "button" at bounding box center [980, 93] width 6 height 6
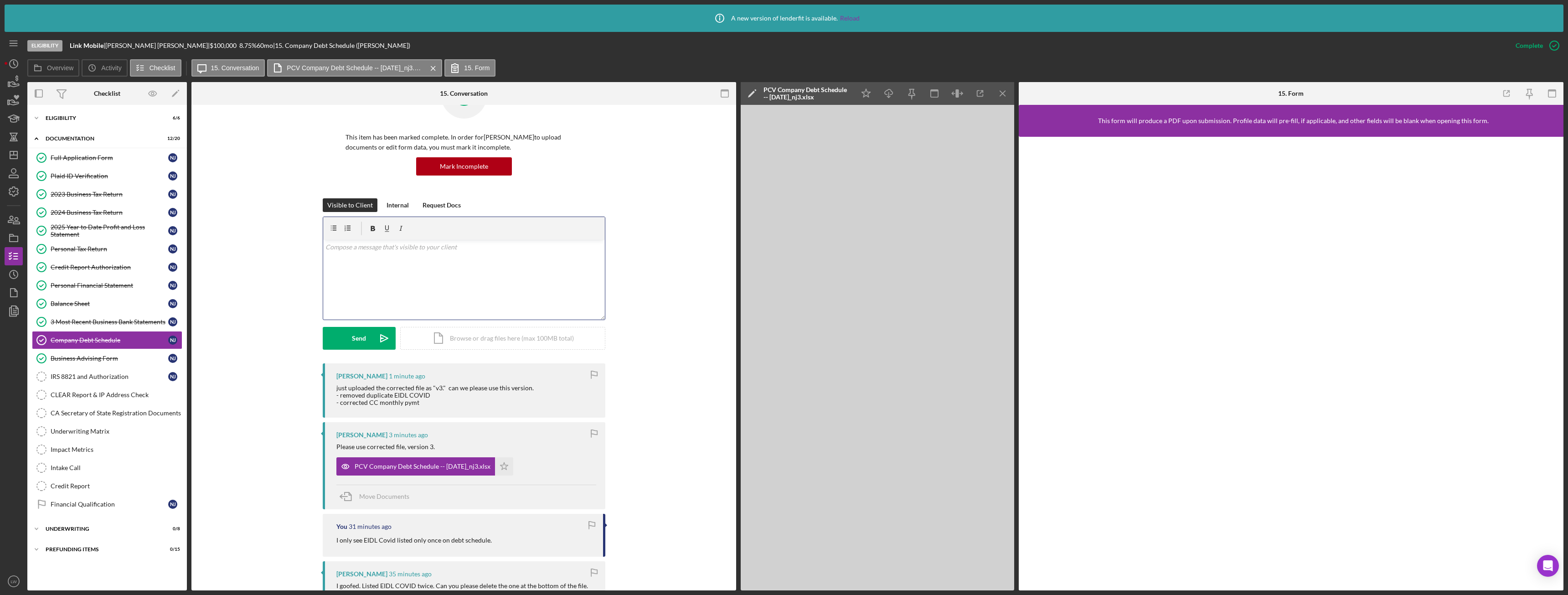
click at [385, 284] on div "v Color teal Color pink Remove color Add row above Add row below Add column bef…" at bounding box center [464, 280] width 282 height 79
click at [352, 344] on div "Send" at bounding box center [359, 338] width 14 height 23
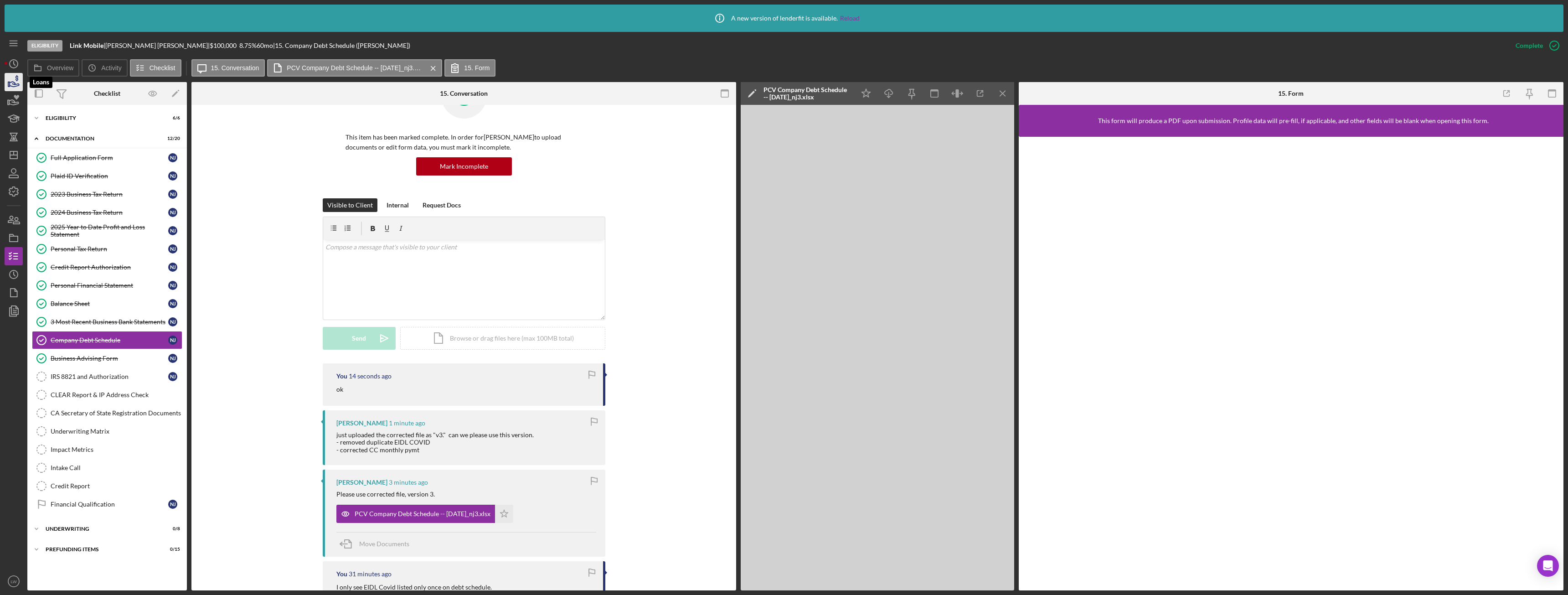
click at [12, 86] on icon "button" at bounding box center [14, 84] width 9 height 5
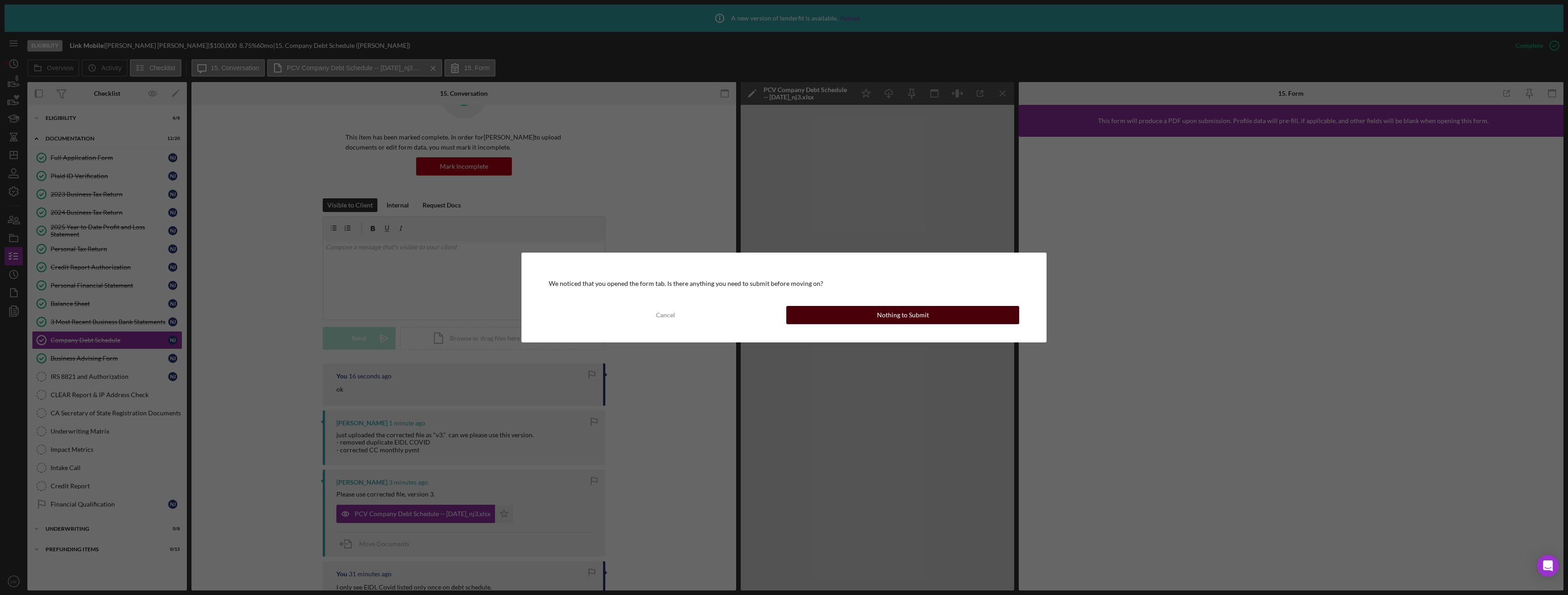
click at [811, 315] on button "Nothing to Submit" at bounding box center [902, 315] width 233 height 18
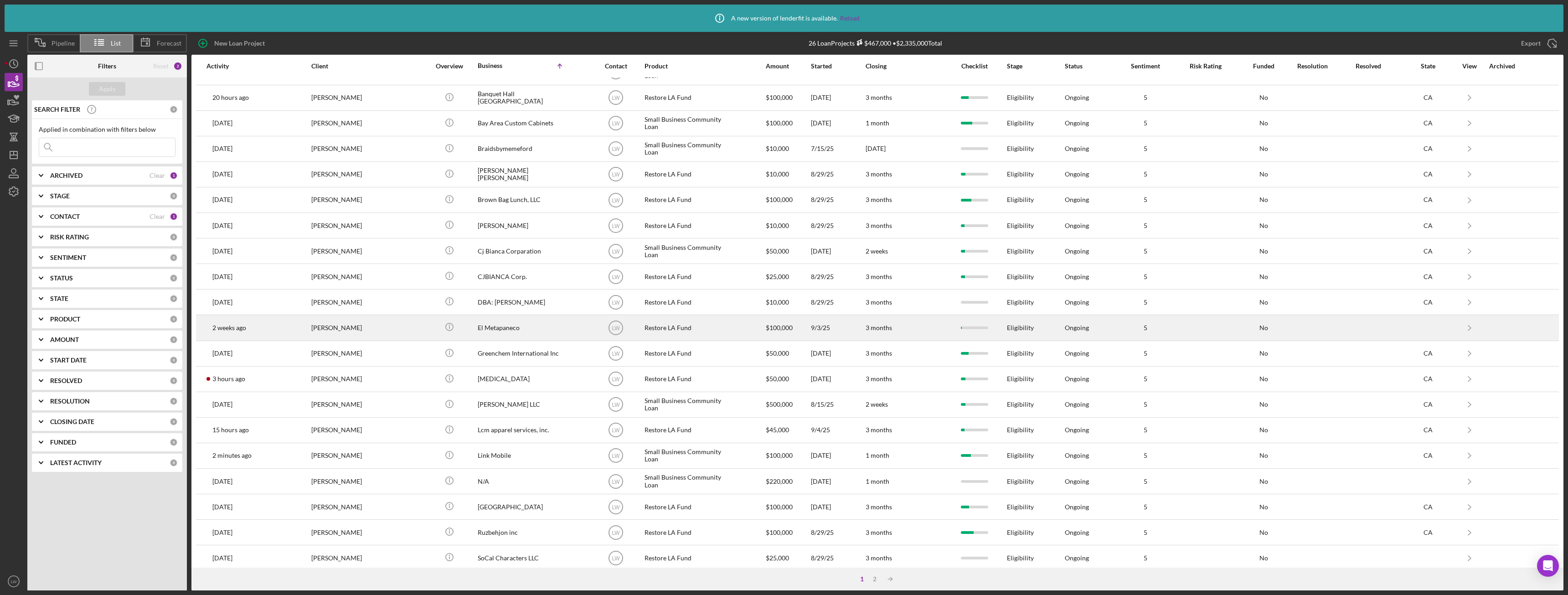
scroll to position [17, 0]
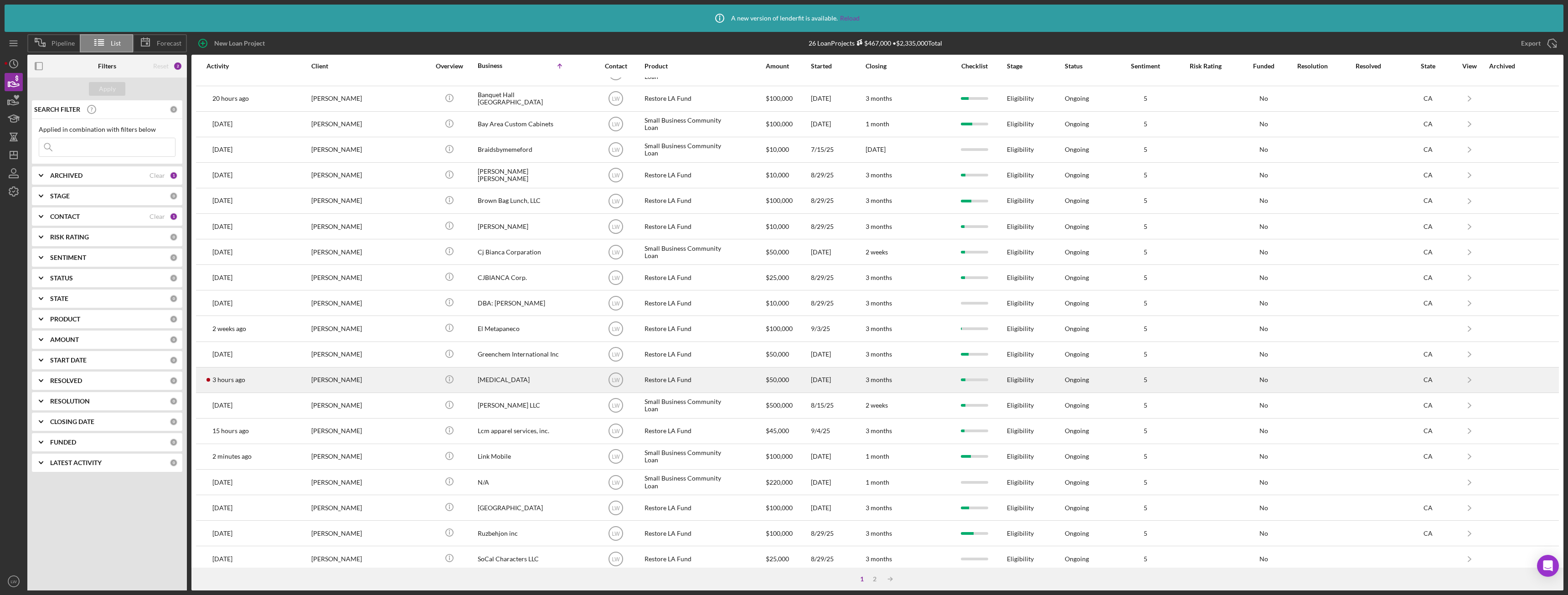
click at [338, 379] on div "[PERSON_NAME]" at bounding box center [357, 379] width 91 height 24
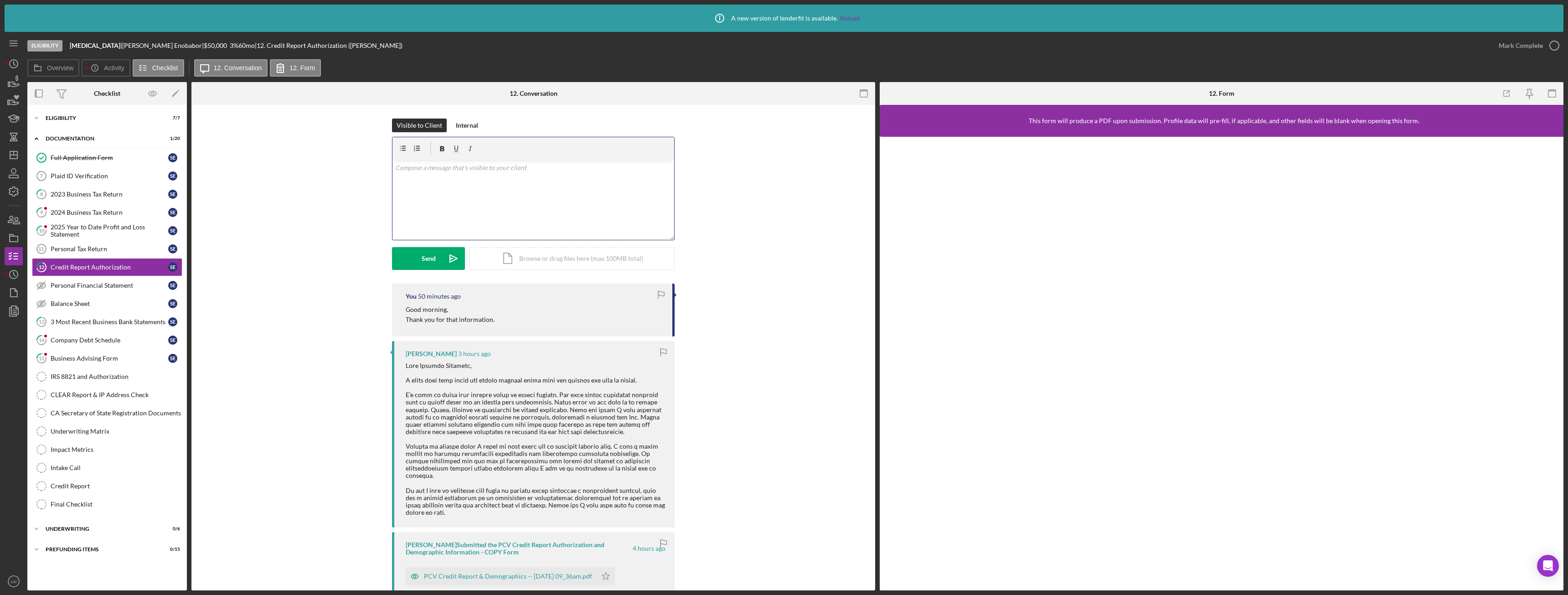
click at [527, 218] on div "v Color teal Color pink Remove color Add row above Add row below Add column bef…" at bounding box center [534, 199] width 282 height 79
click at [51, 119] on div "Eligibility" at bounding box center [111, 118] width 130 height 5
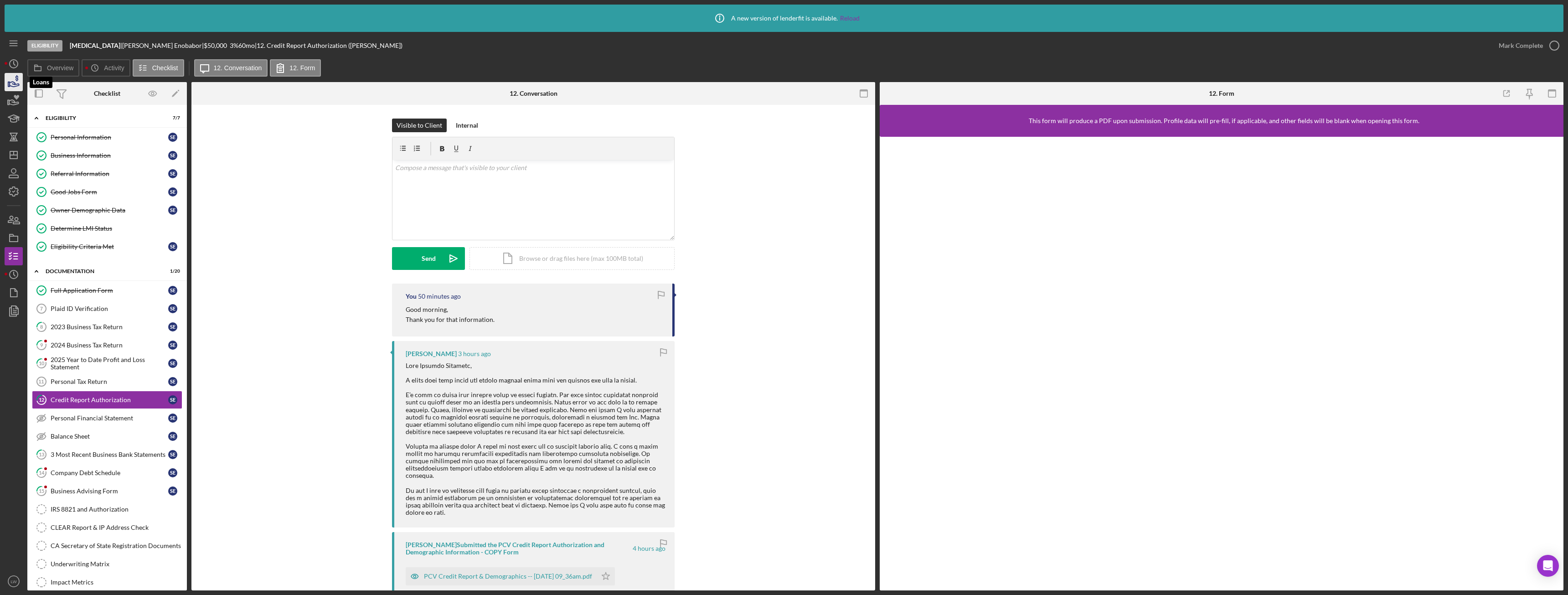
click at [16, 82] on icon "button" at bounding box center [13, 82] width 23 height 23
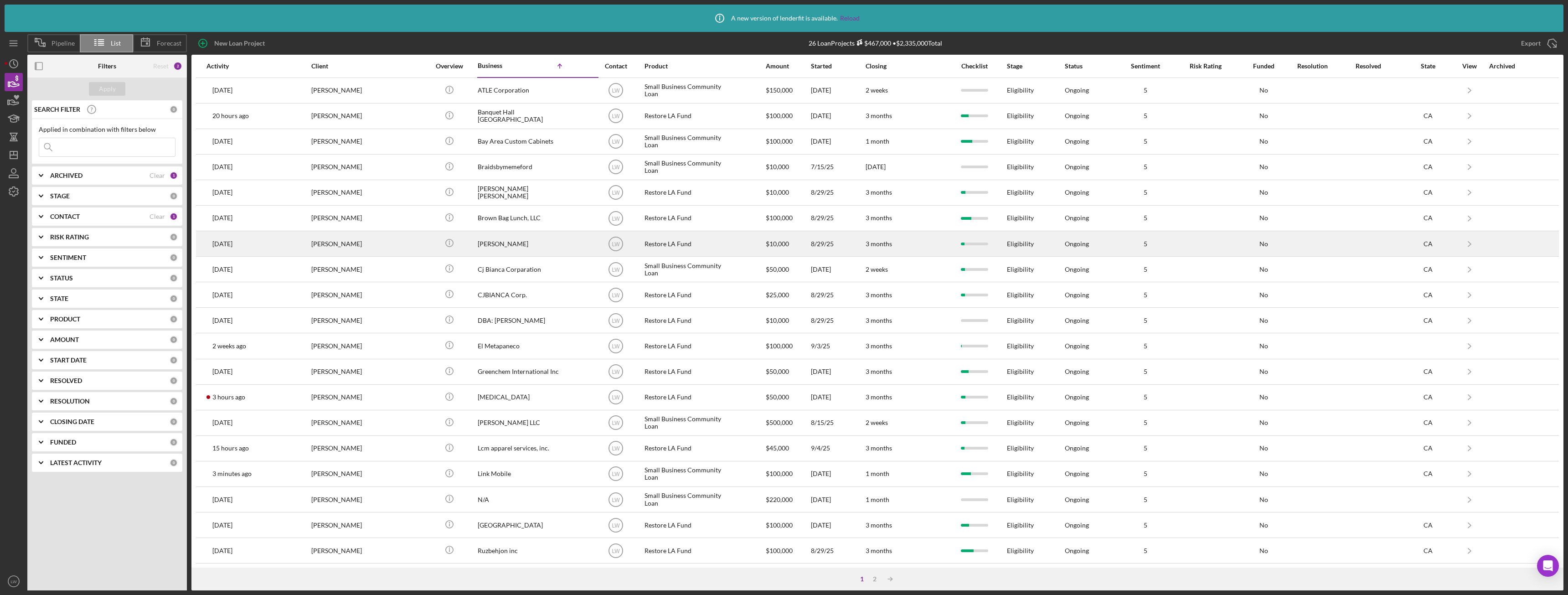
scroll to position [154, 0]
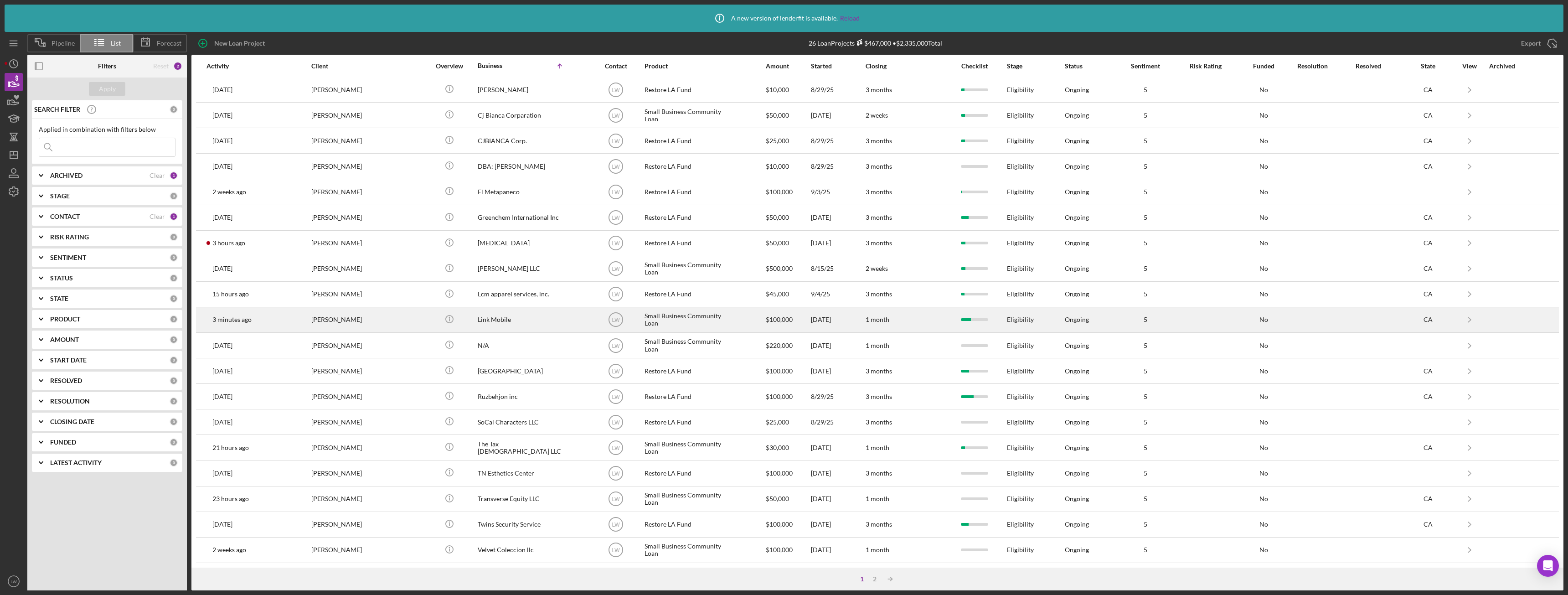
click at [366, 320] on div "Nigel Jay" at bounding box center [357, 319] width 91 height 24
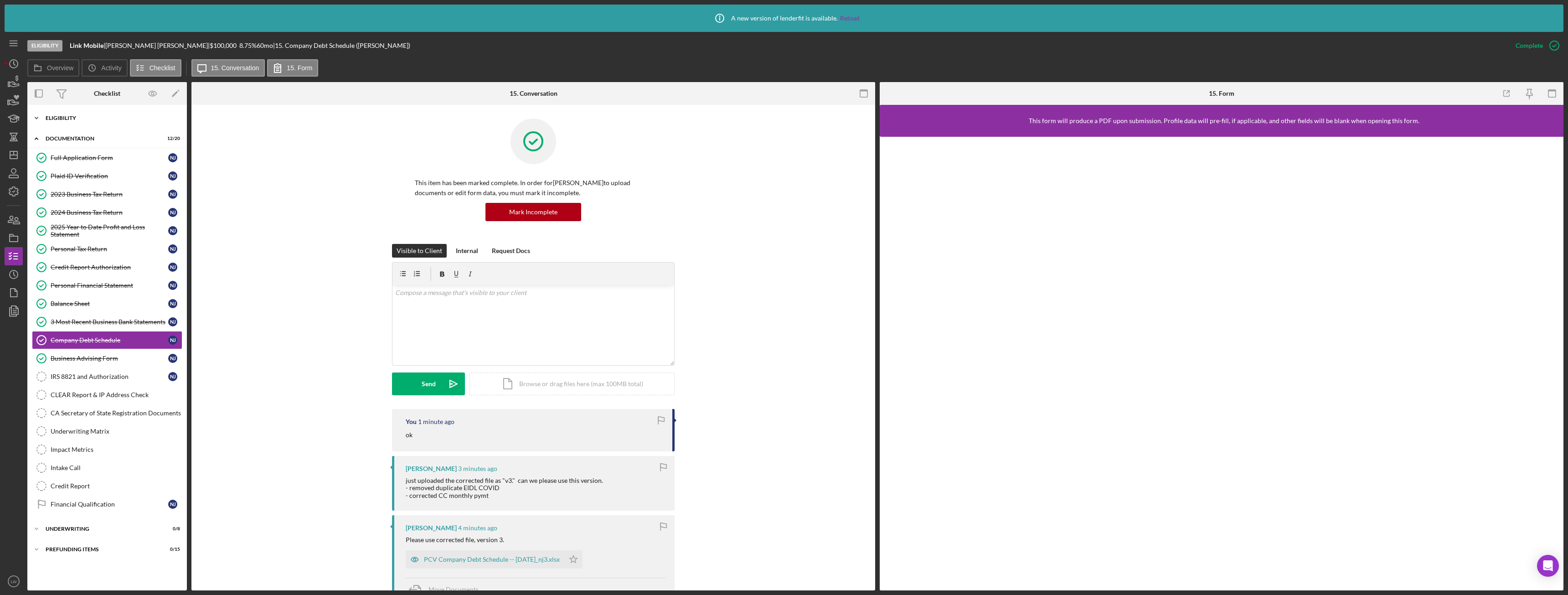
click at [76, 116] on div "Eligibility" at bounding box center [111, 118] width 130 height 5
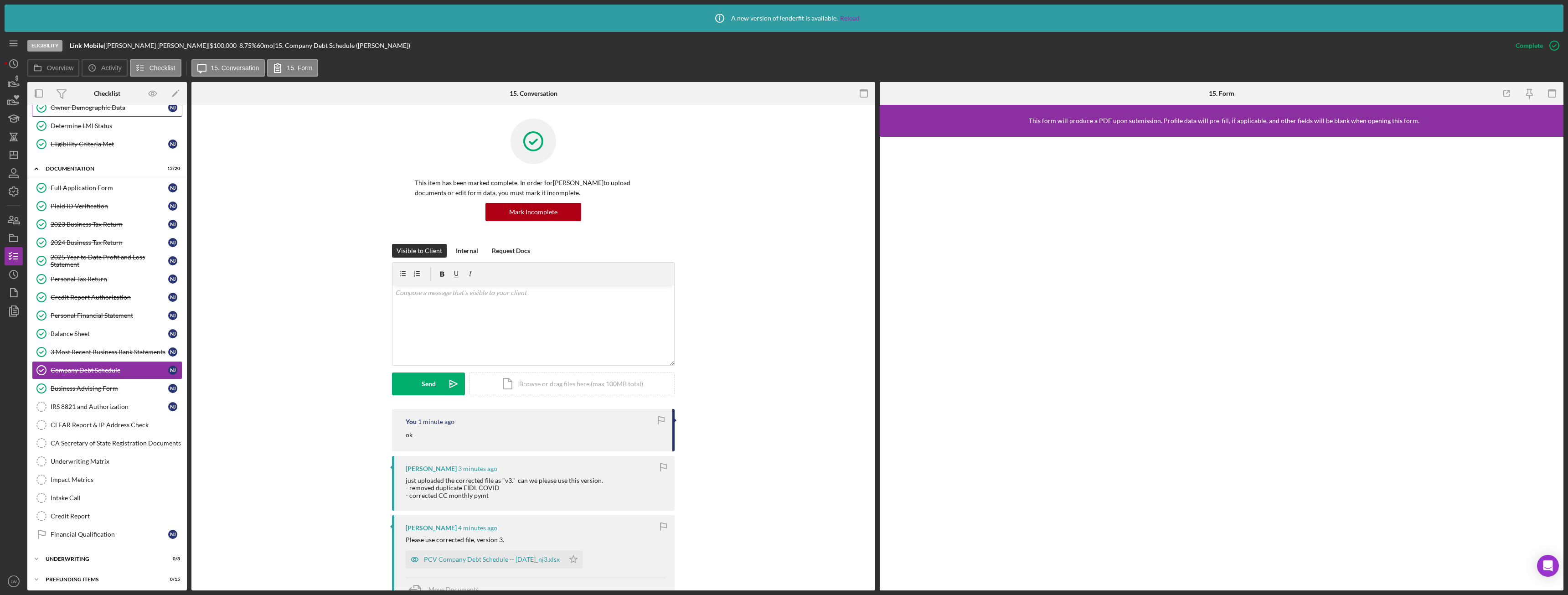
scroll to position [87, 0]
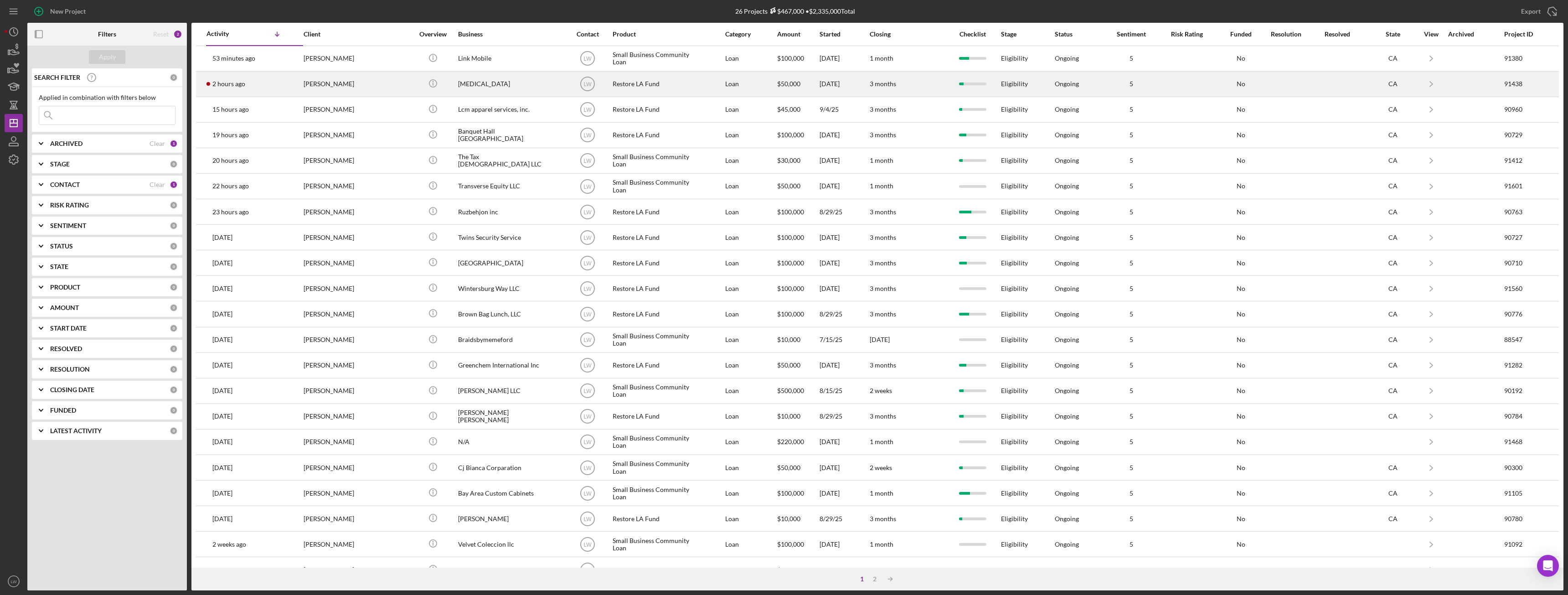
click at [487, 85] on div "[MEDICAL_DATA]" at bounding box center [503, 83] width 91 height 24
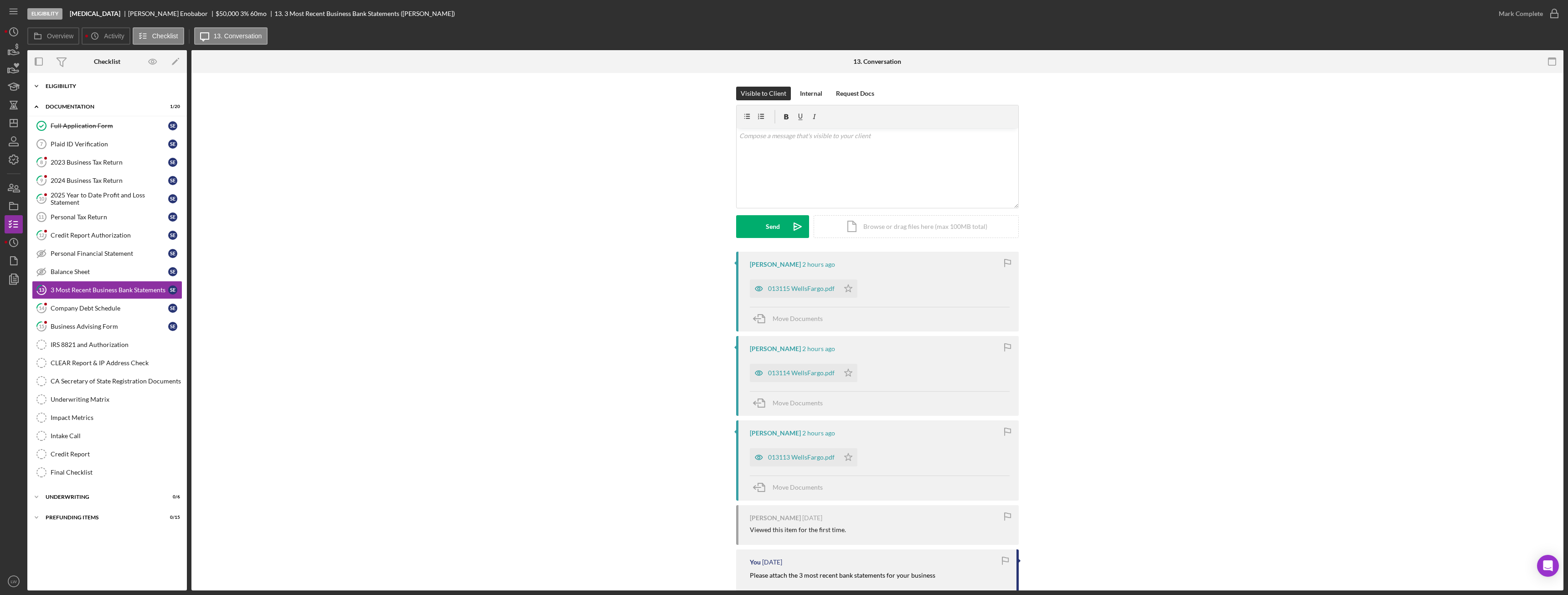
click at [96, 92] on div "Icon/Expander Eligibility 7 / 7" at bounding box center [107, 86] width 160 height 18
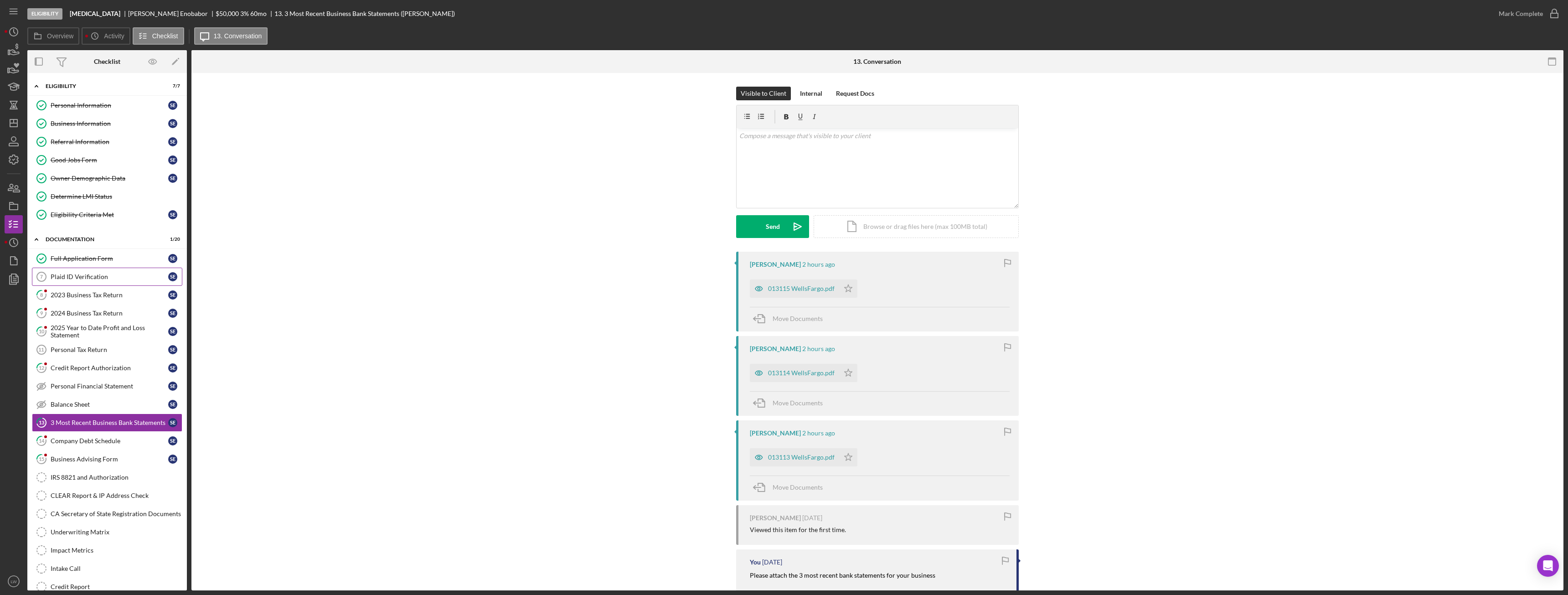
click at [65, 280] on div "Plaid ID Verification" at bounding box center [109, 276] width 118 height 7
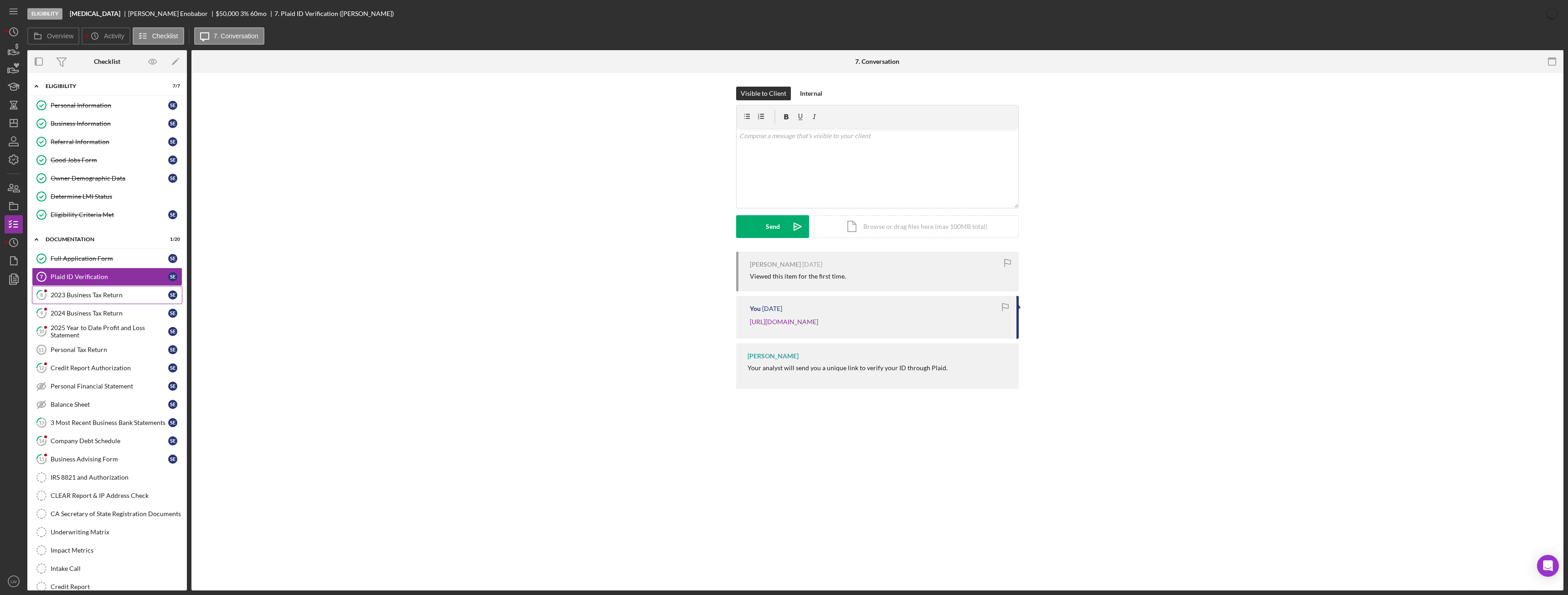
click at [73, 294] on div "2023 Business Tax Return" at bounding box center [109, 294] width 118 height 7
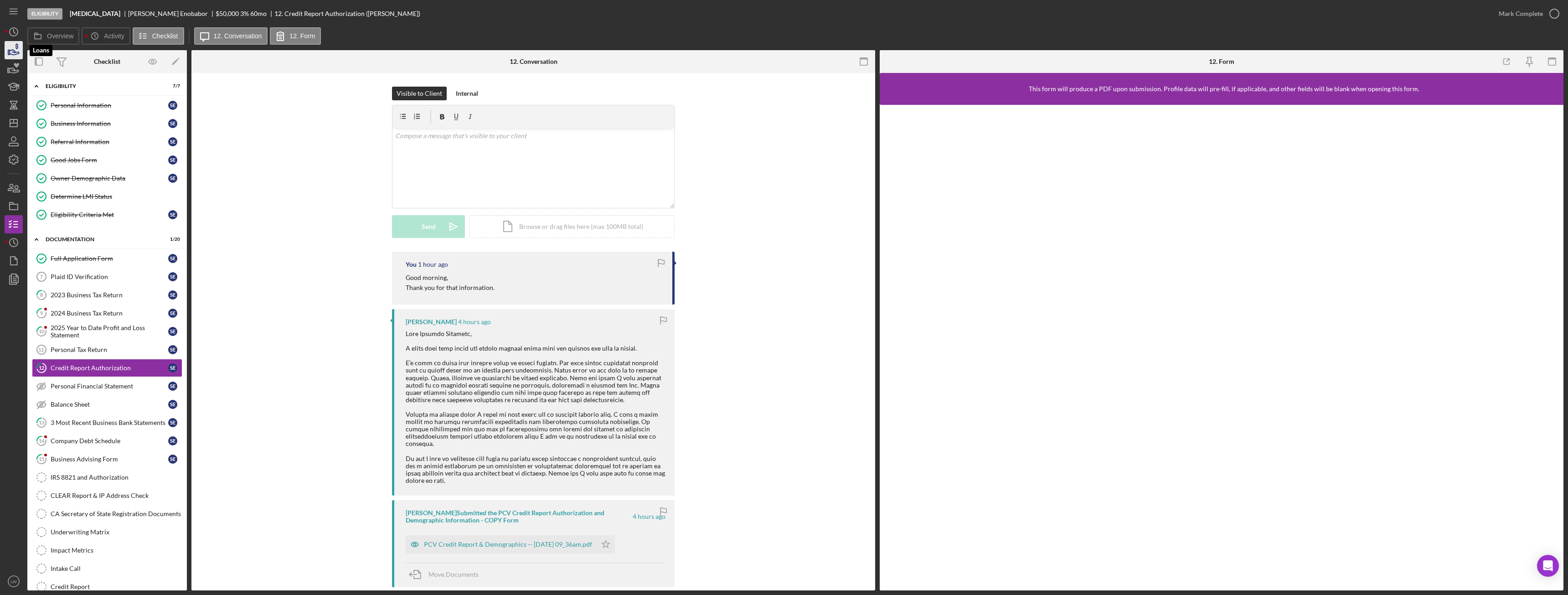
click at [23, 56] on icon "button" at bounding box center [13, 50] width 23 height 23
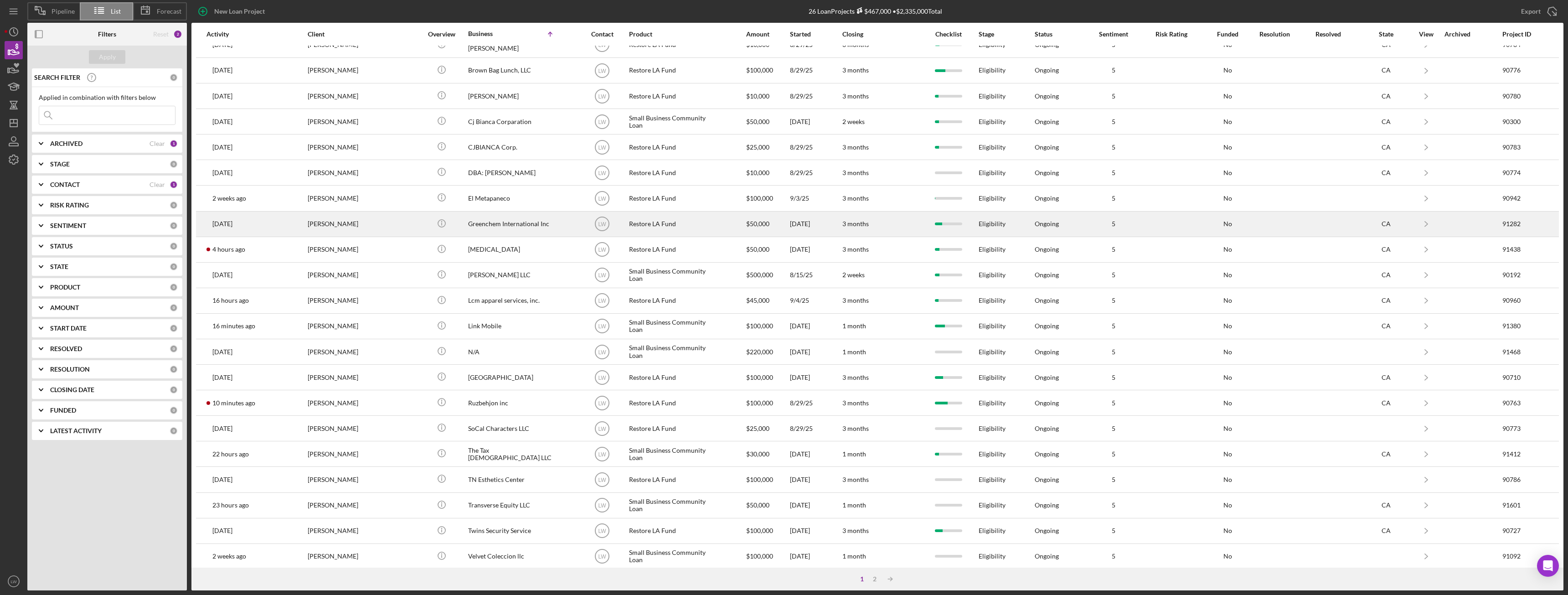
scroll to position [122, 0]
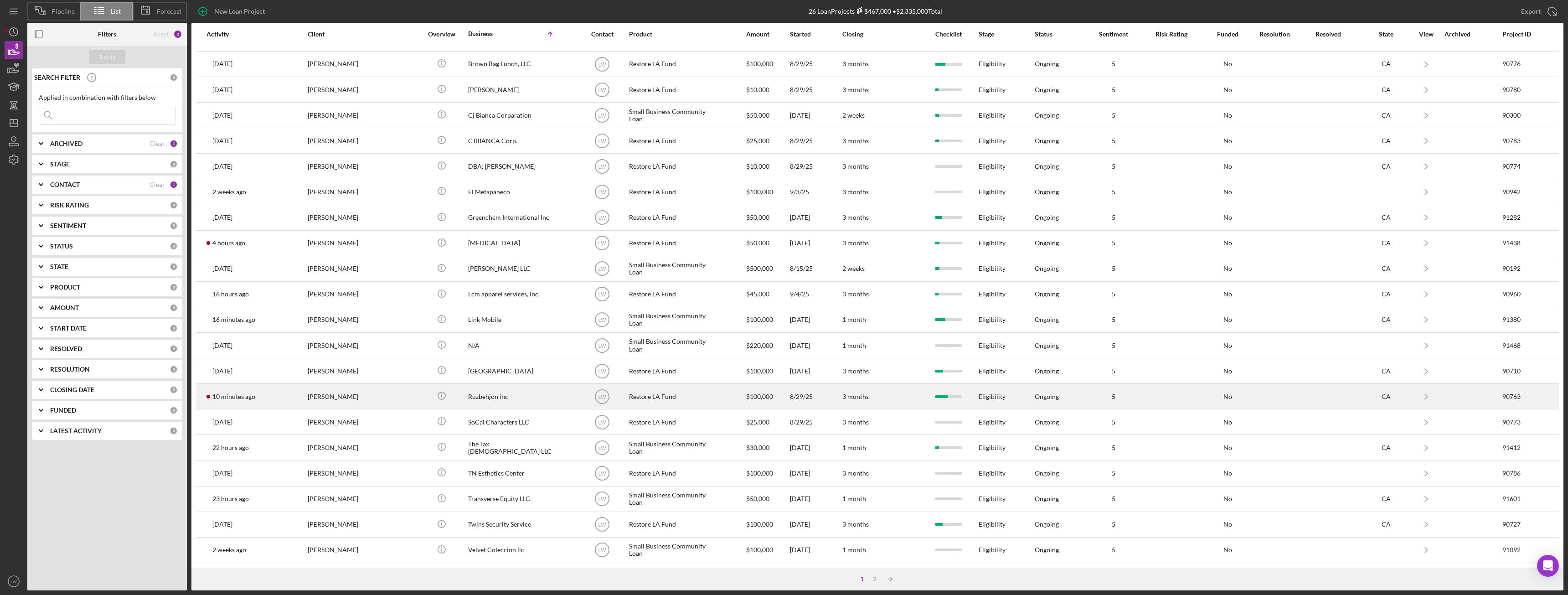
click at [313, 396] on div "[PERSON_NAME]" at bounding box center [353, 396] width 91 height 24
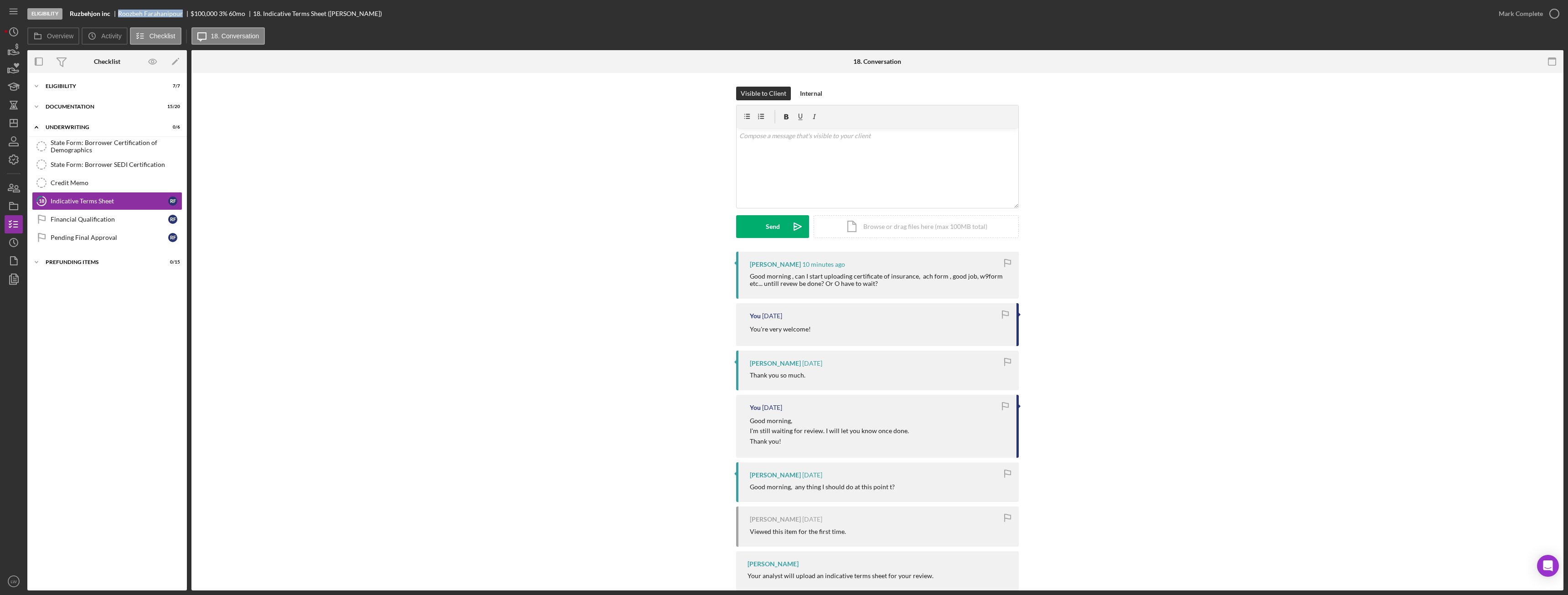
drag, startPoint x: 181, startPoint y: 13, endPoint x: 119, endPoint y: 12, distance: 62.0
click at [119, 12] on div "Roozbeh Farahanipour" at bounding box center [154, 13] width 72 height 7
copy div "Roozbeh Farahanipour"
click at [834, 192] on div "v Color teal Color pink Remove color Add row above Add row below Add column bef…" at bounding box center [878, 167] width 282 height 79
click at [773, 227] on div "Send" at bounding box center [773, 226] width 14 height 23
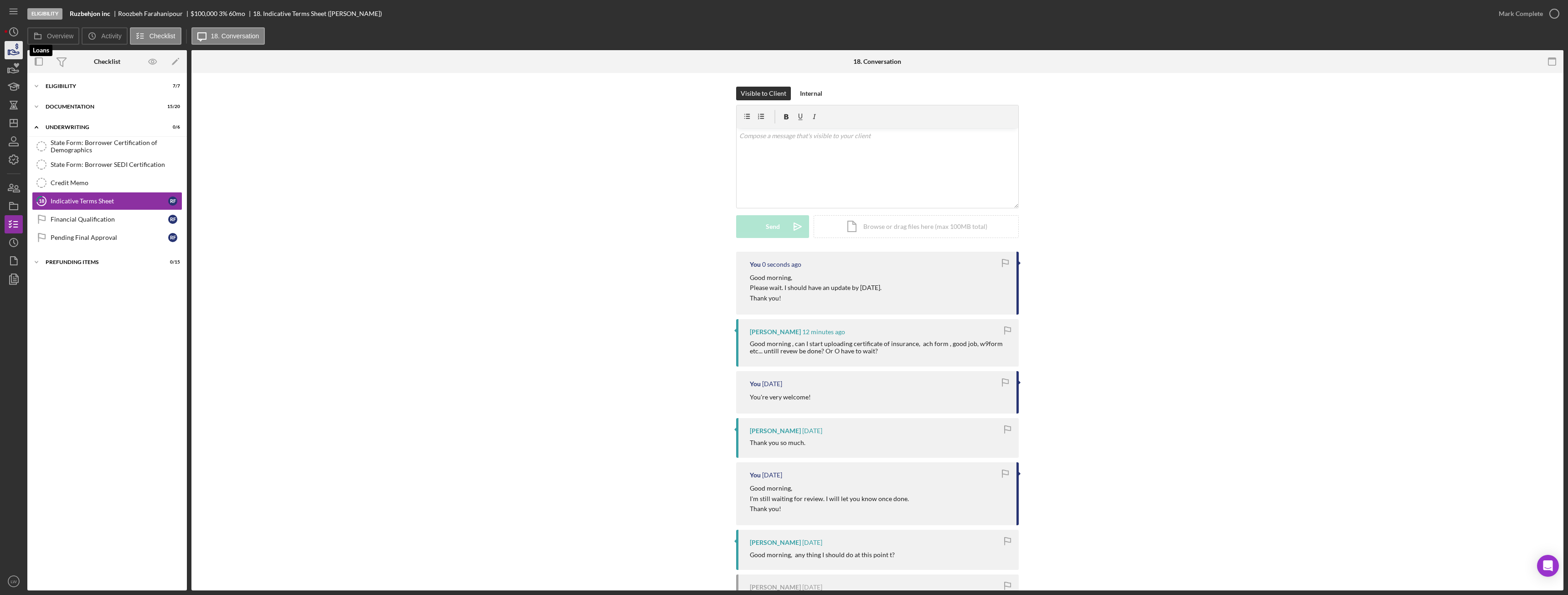
click at [12, 51] on icon "button" at bounding box center [13, 50] width 23 height 23
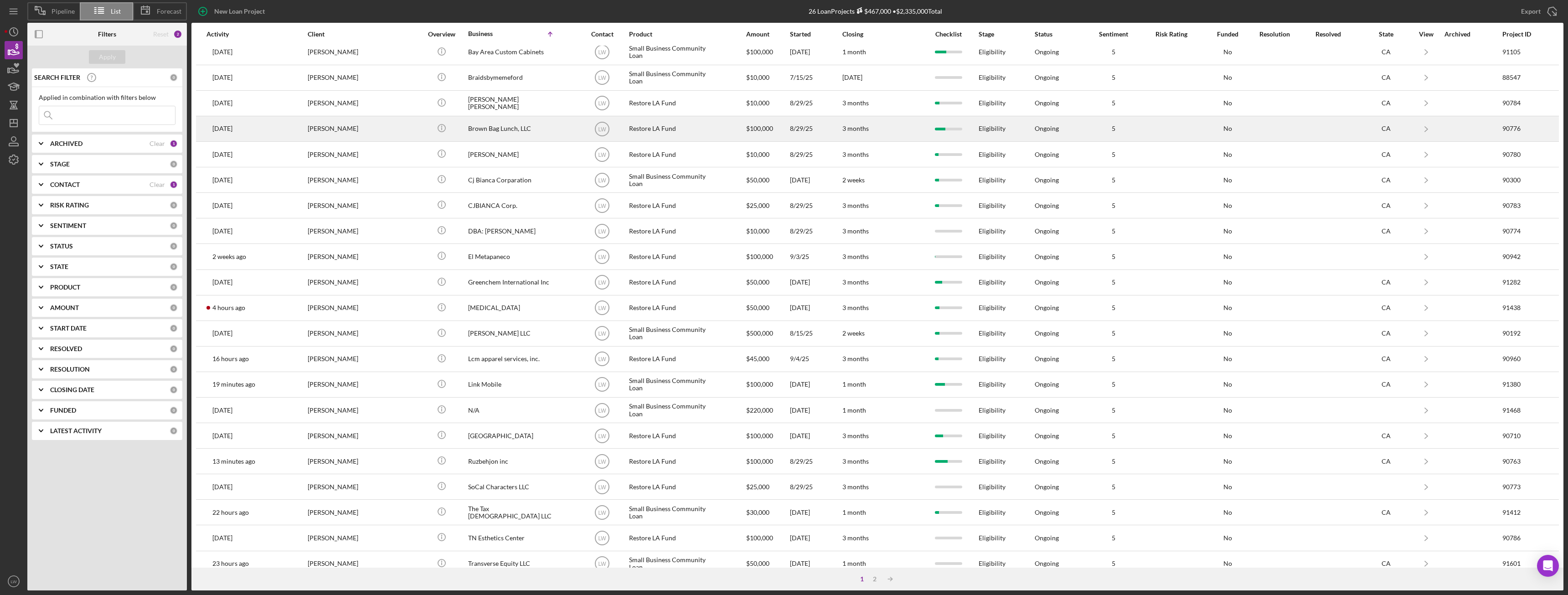
scroll to position [122, 0]
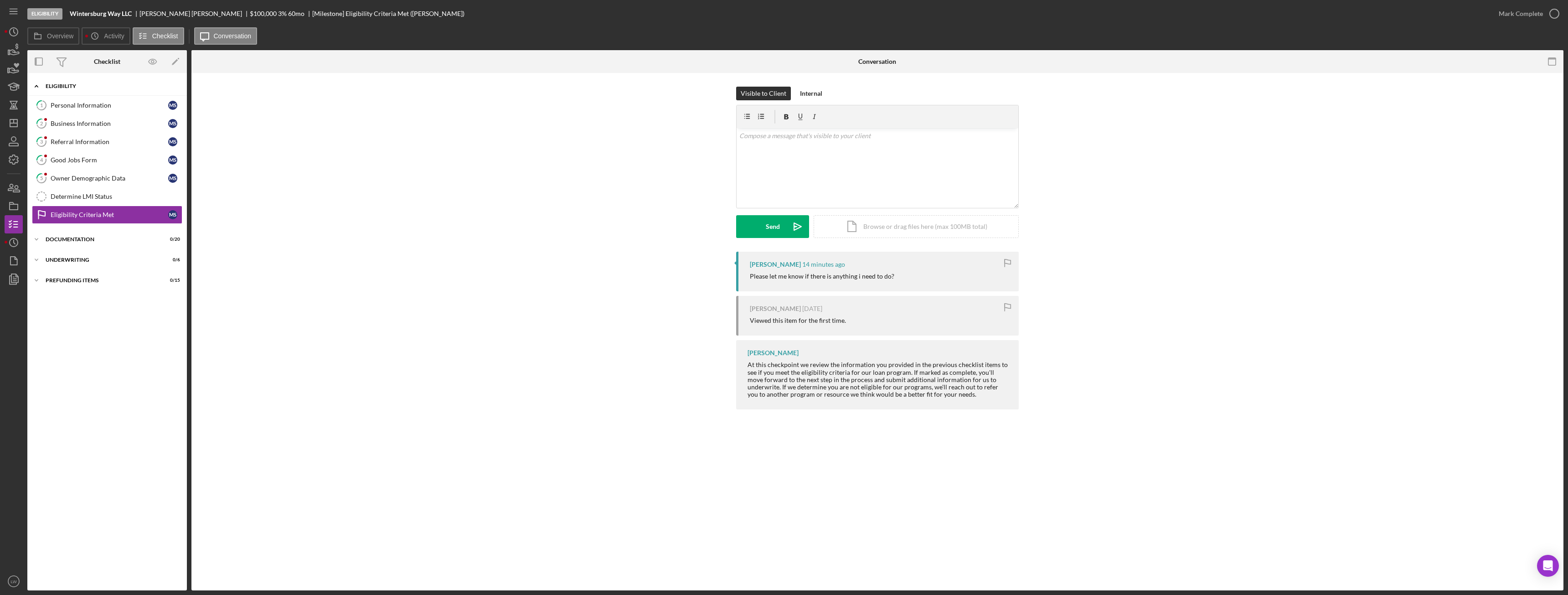
click at [81, 93] on div "Icon/Expander Eligibility 0 / 7" at bounding box center [107, 86] width 160 height 19
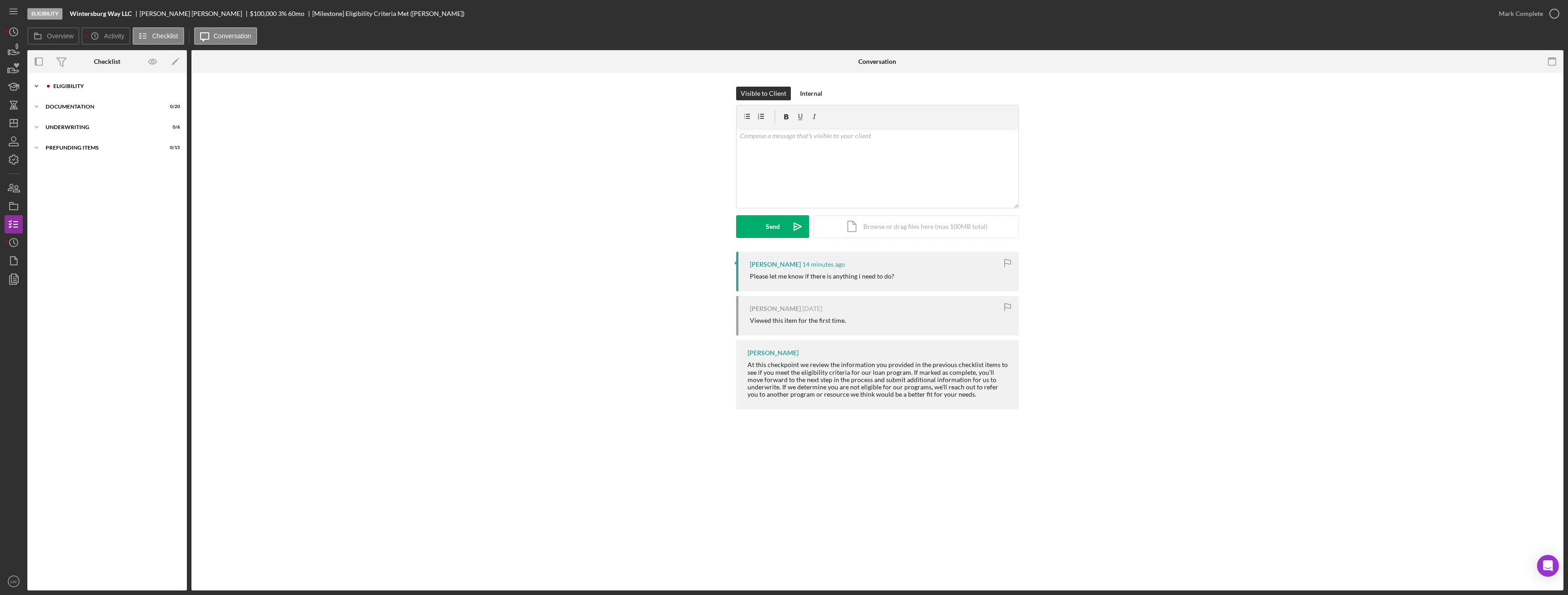
click at [81, 93] on div "Icon/Expander Eligibility 0 / 7" at bounding box center [107, 86] width 160 height 18
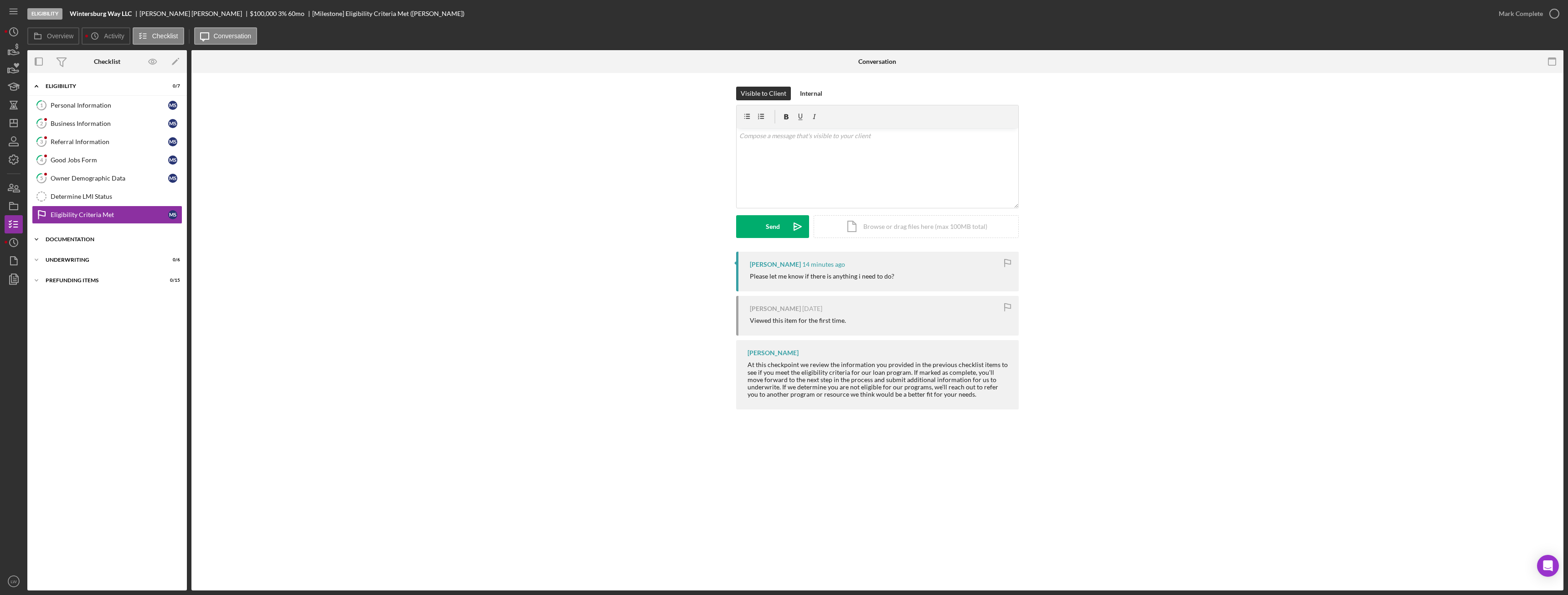
click at [109, 241] on div "Documentation" at bounding box center [111, 239] width 130 height 5
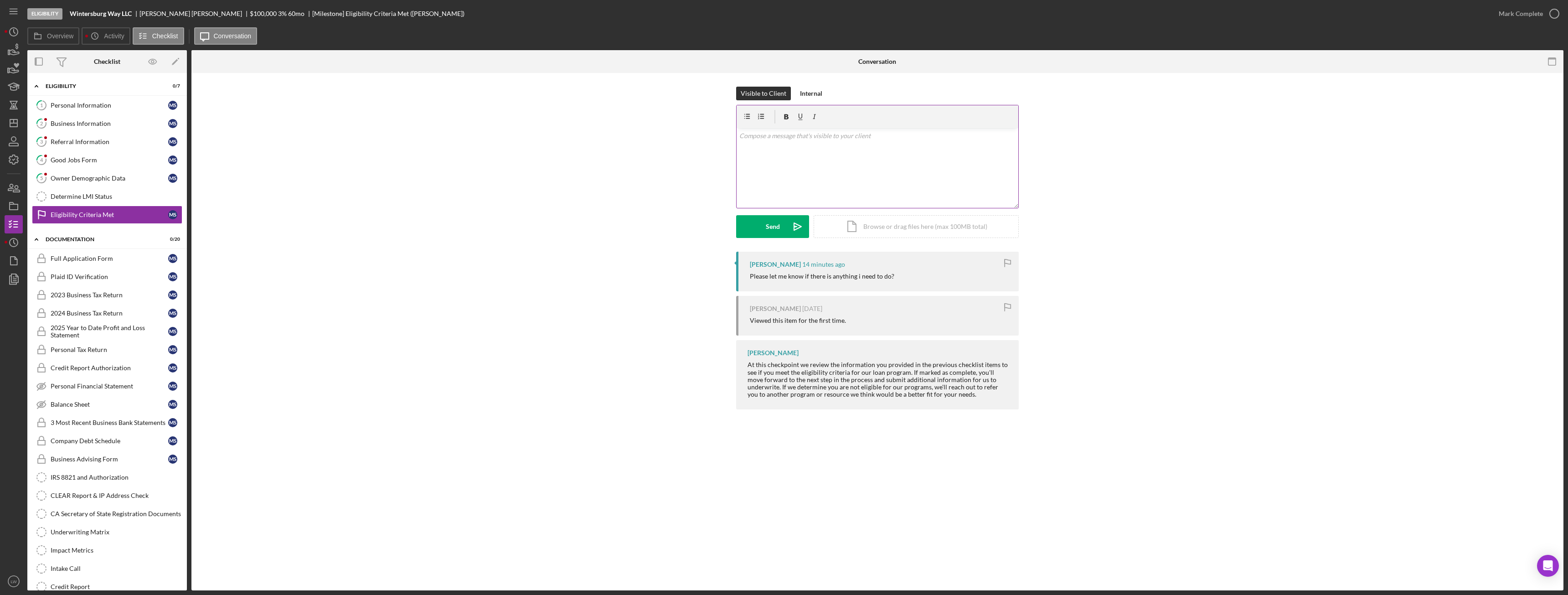
click at [918, 173] on div "v Color teal Color pink Remove color Add row above Add row below Add column bef…" at bounding box center [878, 167] width 282 height 79
click at [784, 224] on button "Send Icon/icon-invite-send" at bounding box center [773, 226] width 73 height 23
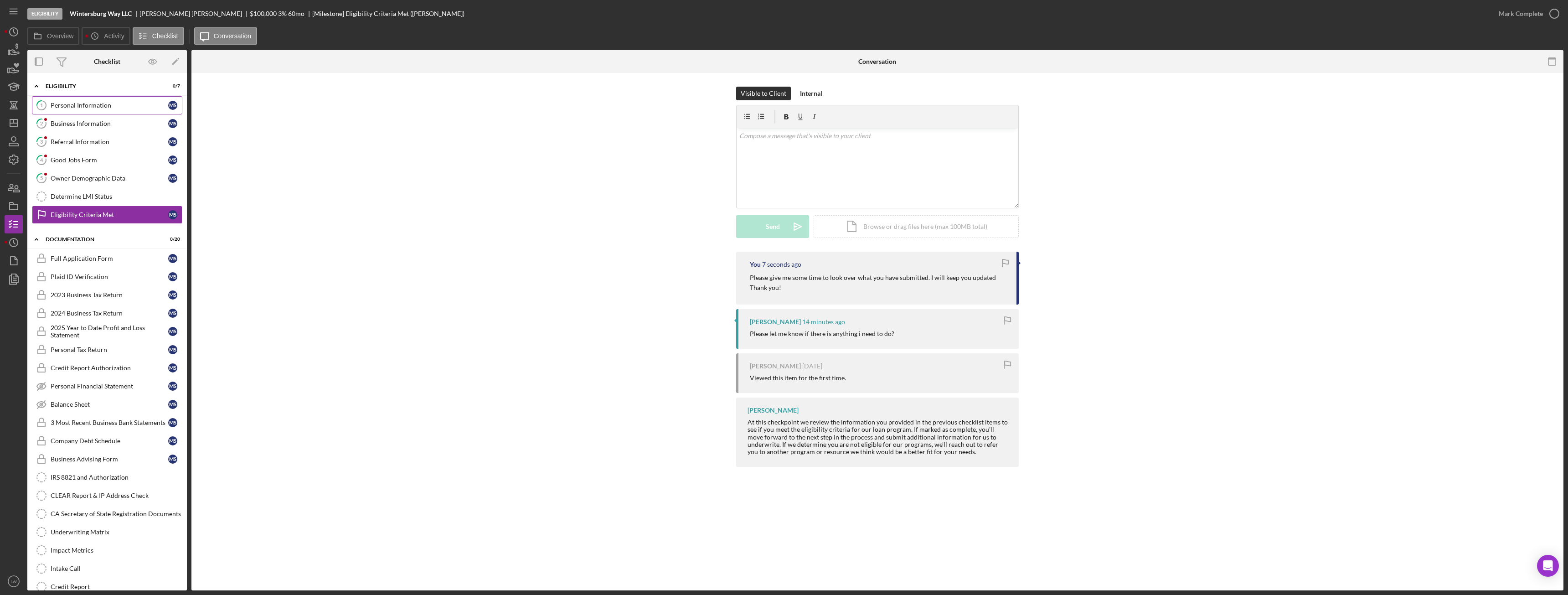
click at [60, 101] on div "Personal Information" at bounding box center [109, 104] width 118 height 7
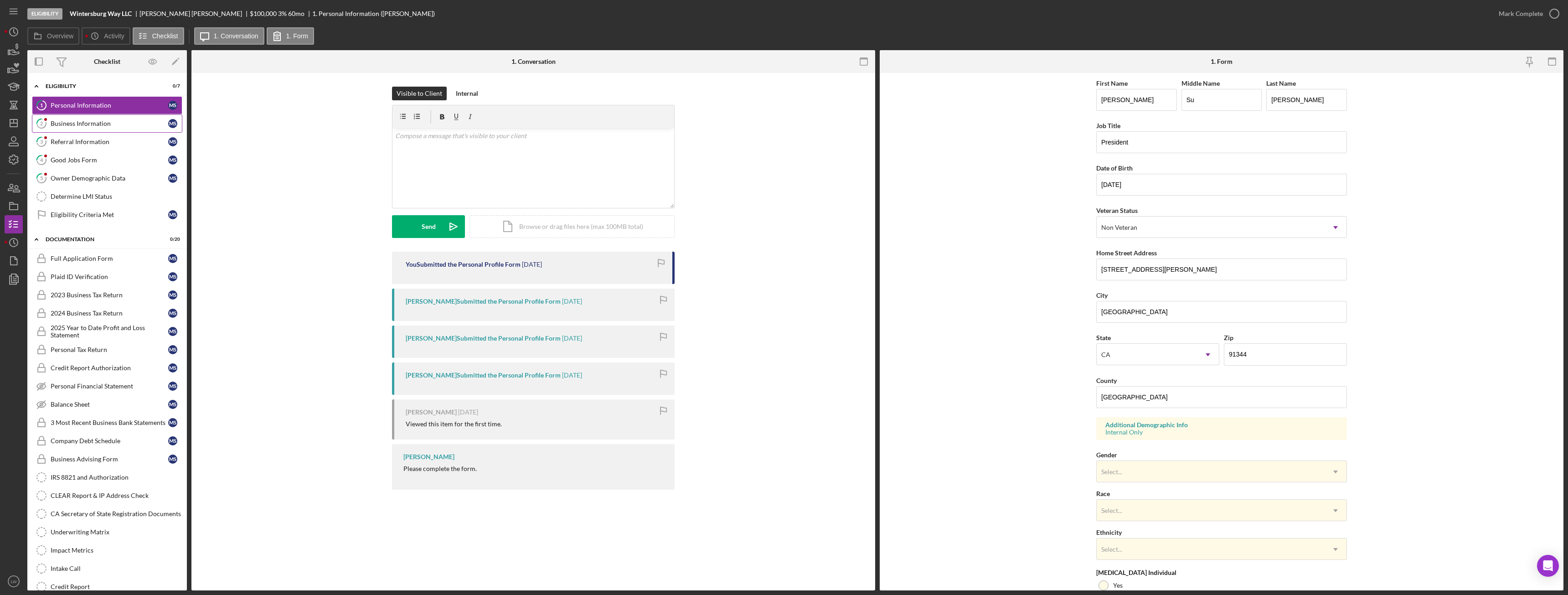
click at [39, 125] on icon "2" at bounding box center [41, 123] width 23 height 23
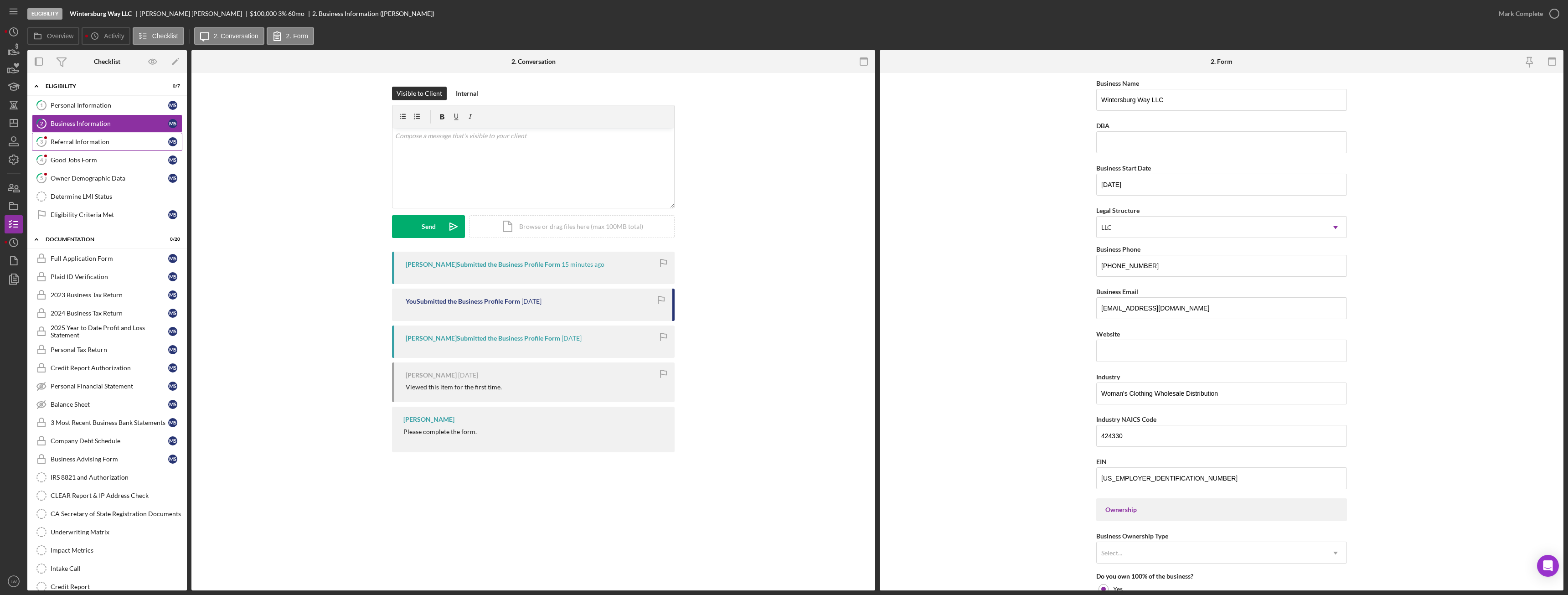
click at [109, 144] on div "Referral Information" at bounding box center [109, 141] width 118 height 7
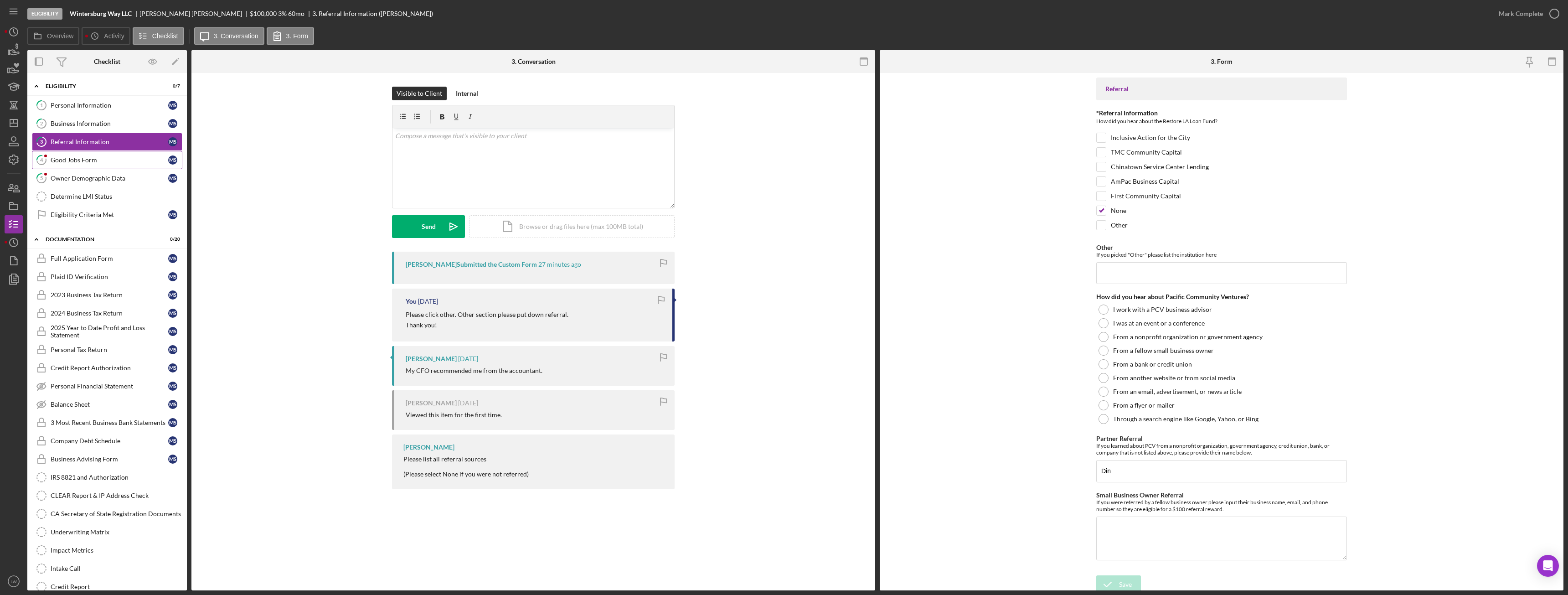
click at [85, 157] on div "Good Jobs Form" at bounding box center [109, 160] width 118 height 7
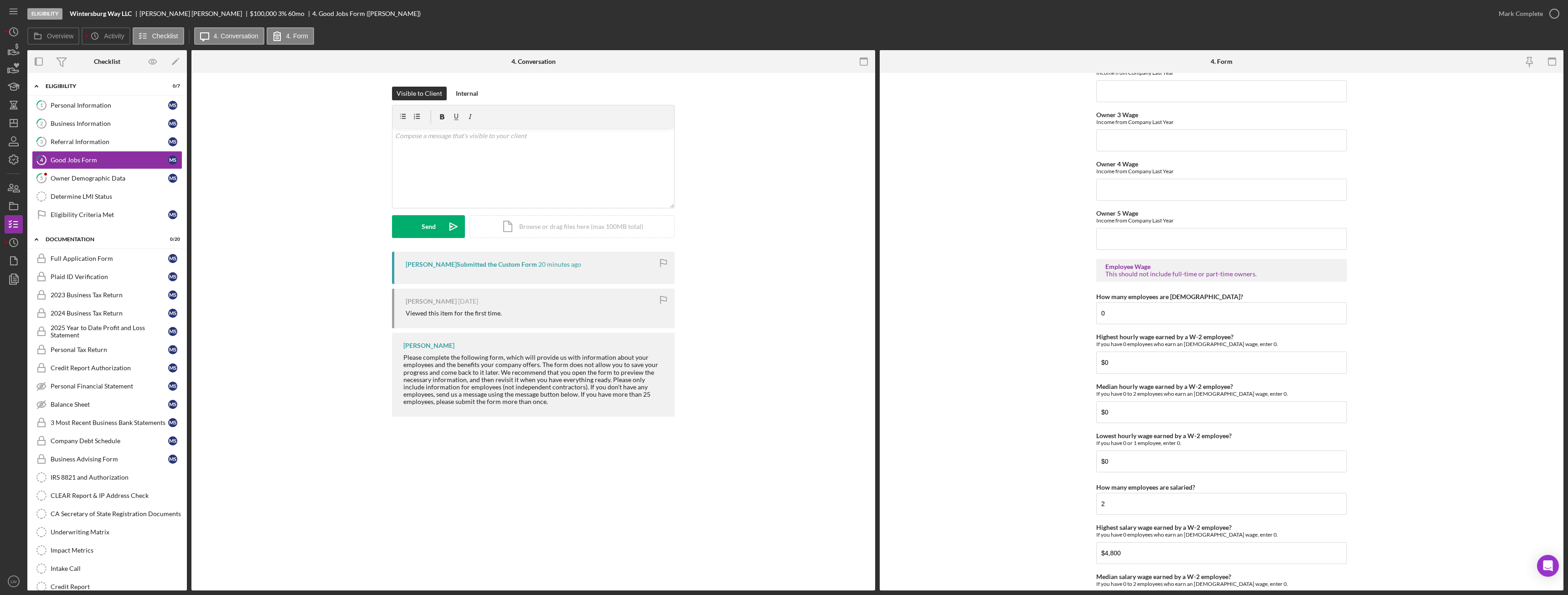
scroll to position [1799, 0]
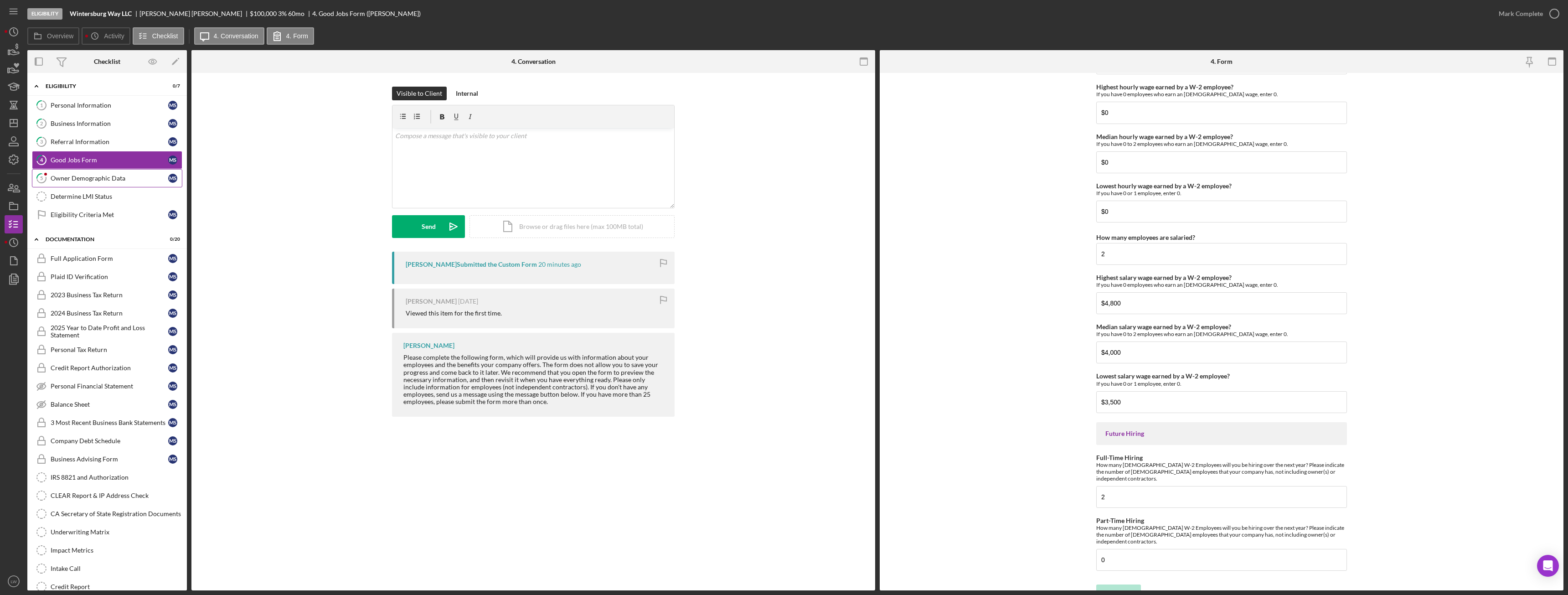
click at [85, 172] on link "5 Owner Demographic Data M S" at bounding box center [107, 178] width 150 height 18
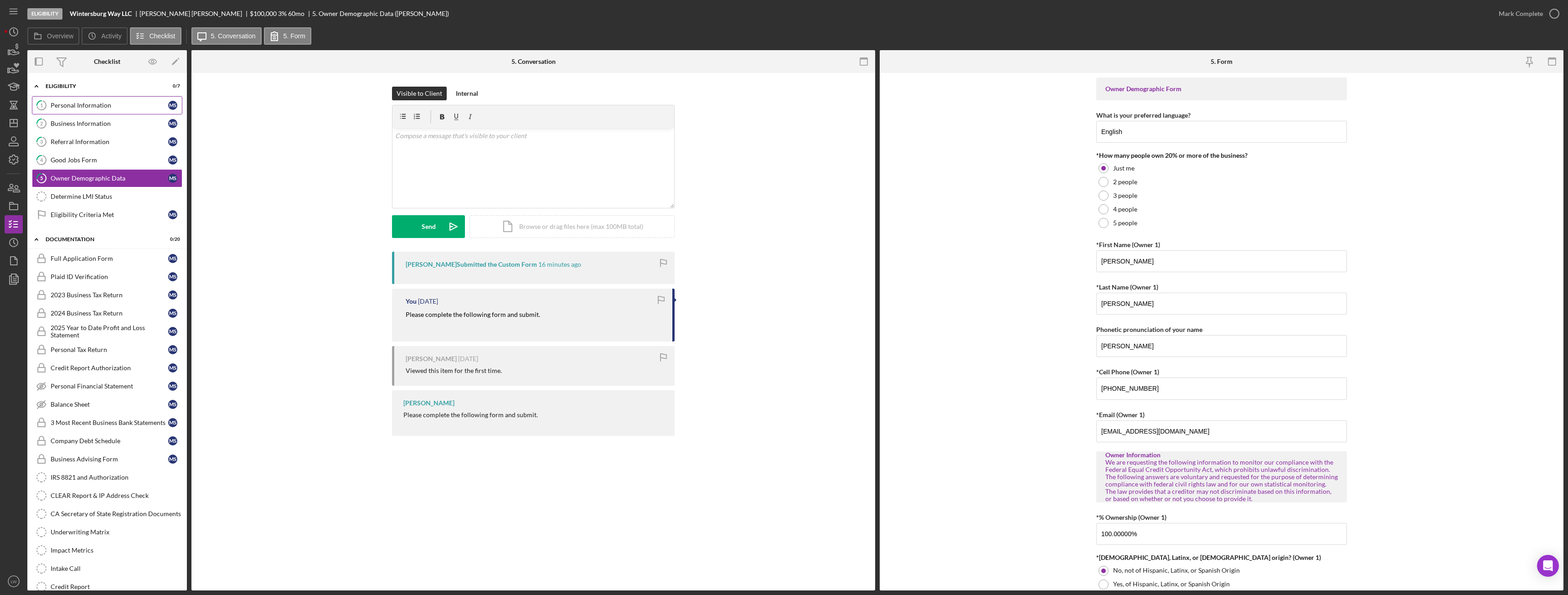
click at [94, 100] on link "1 Personal Information M S" at bounding box center [107, 104] width 150 height 18
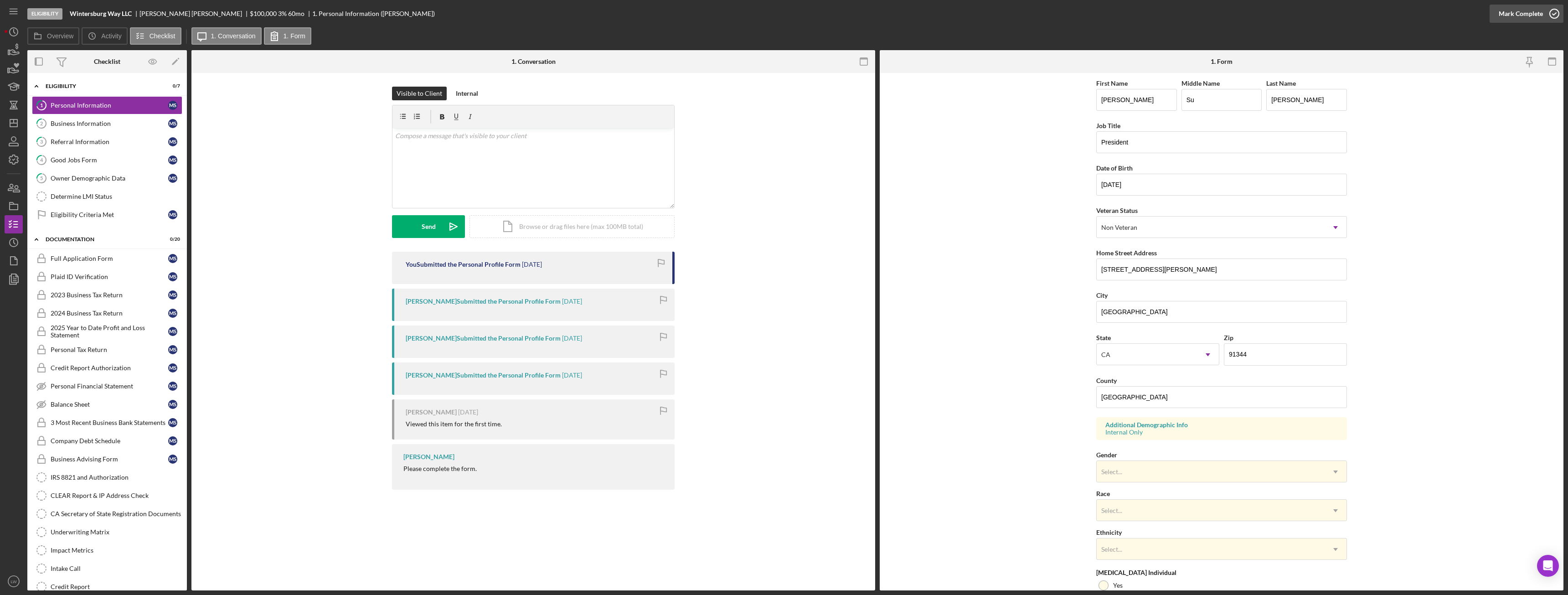
click at [1514, 15] on div "Mark Complete" at bounding box center [1520, 13] width 44 height 18
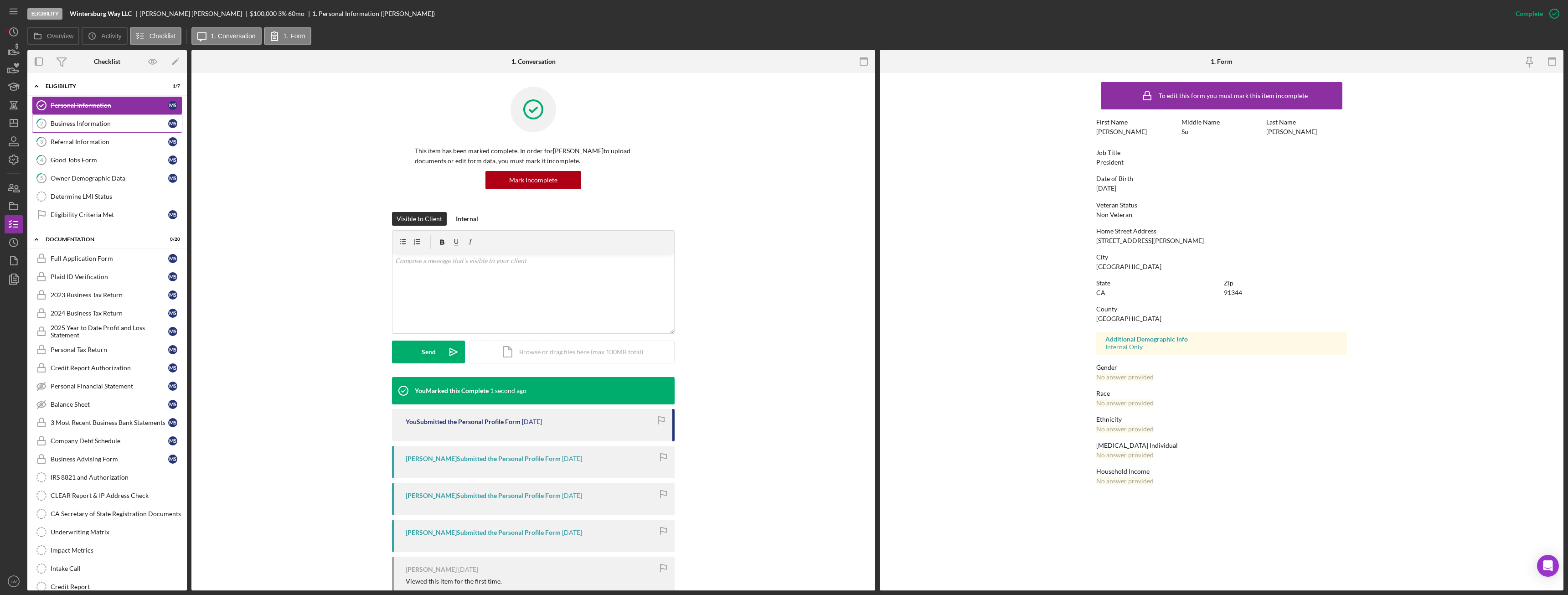
click at [101, 122] on div "Business Information" at bounding box center [109, 123] width 118 height 7
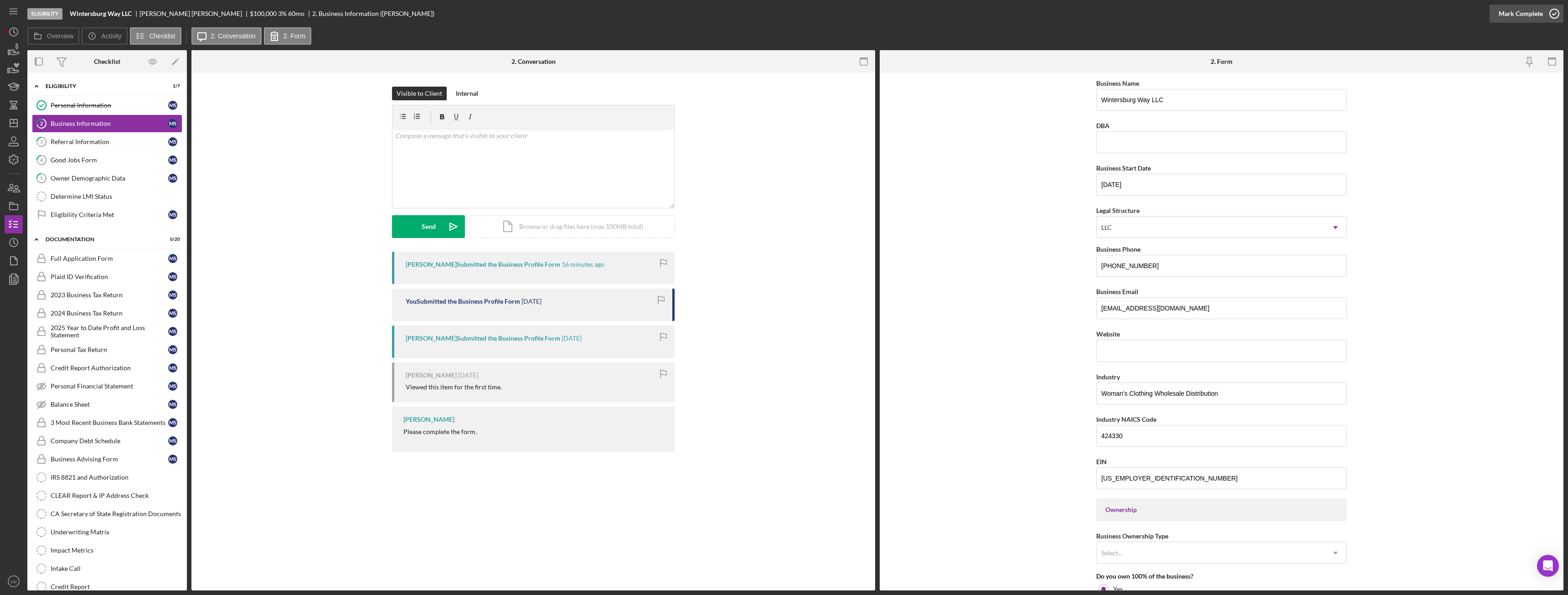
click at [1524, 12] on div "Mark Complete" at bounding box center [1520, 13] width 44 height 18
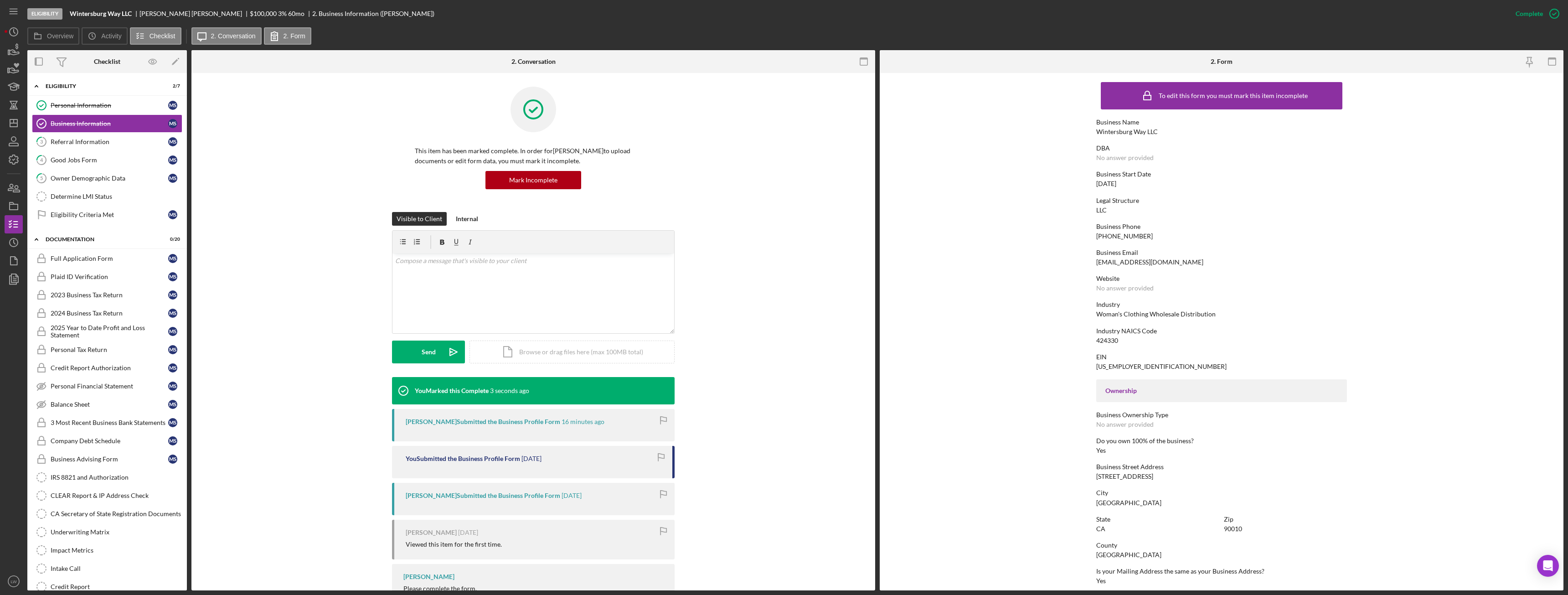
scroll to position [37, 0]
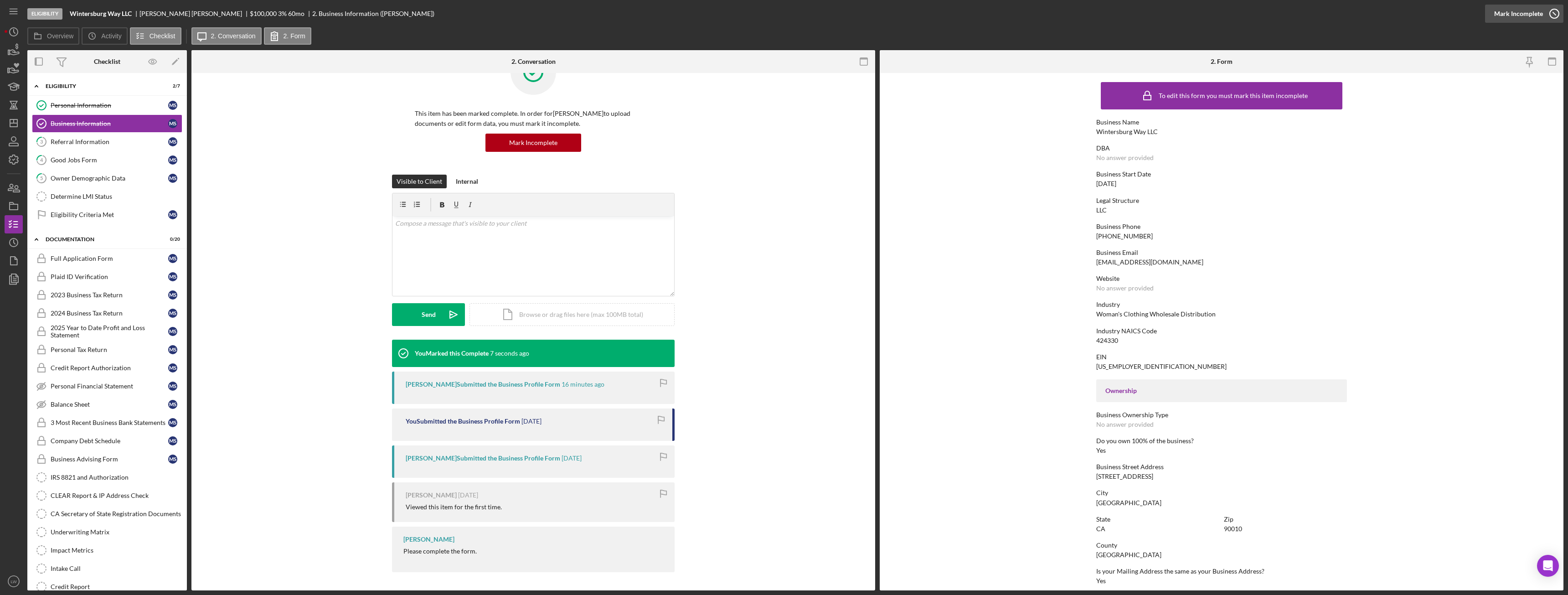
click at [1531, 10] on div "Mark Incomplete" at bounding box center [1518, 13] width 49 height 18
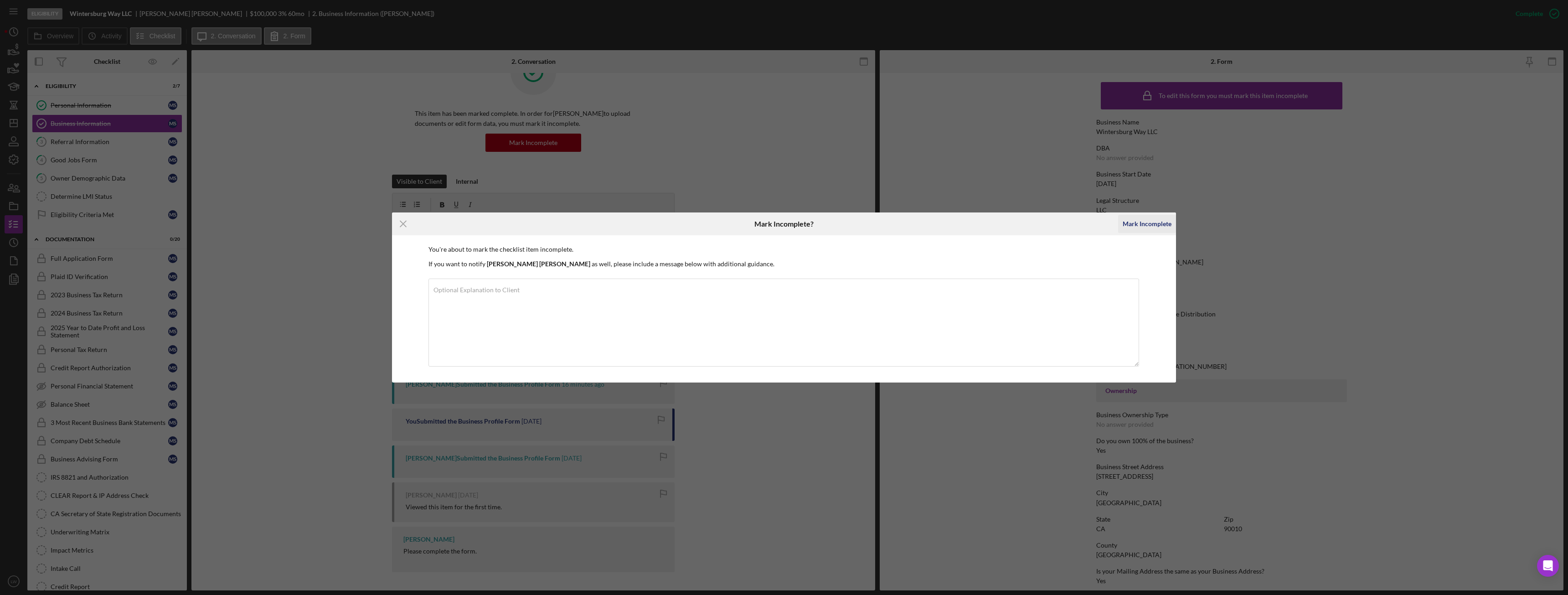
click at [1150, 227] on div "Mark Incomplete" at bounding box center [1147, 224] width 49 height 18
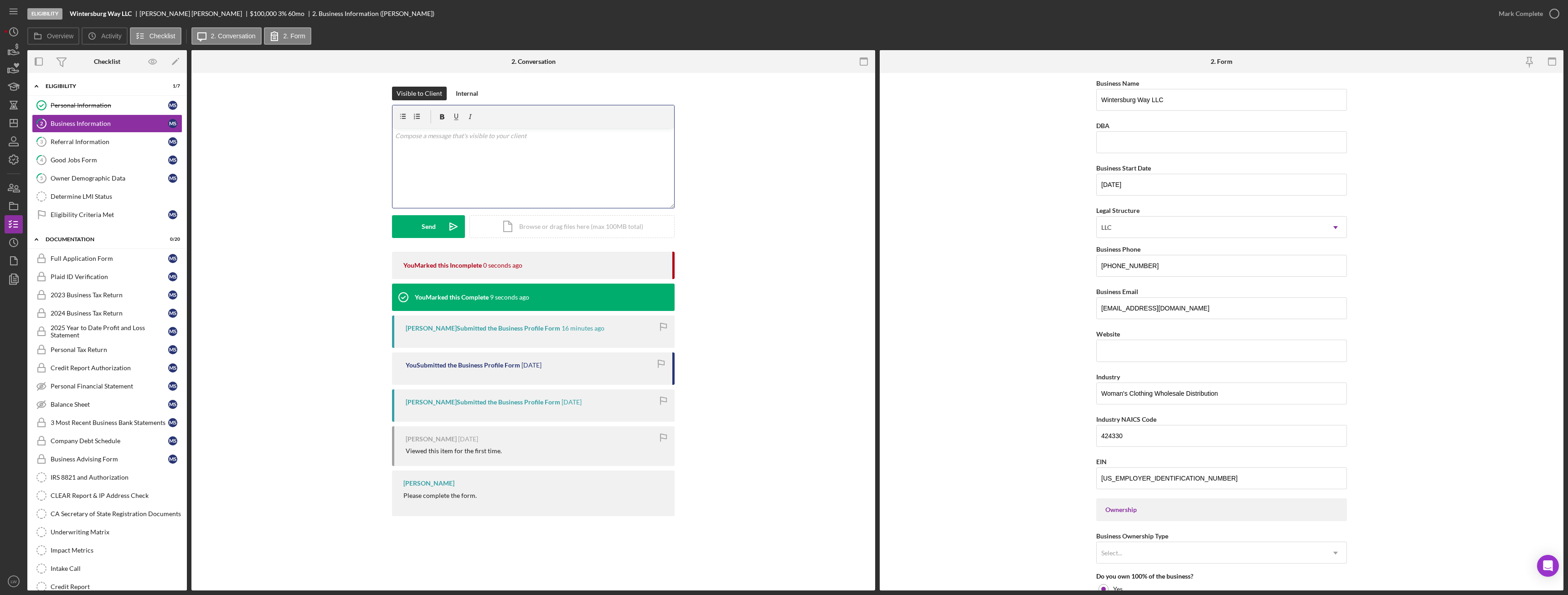
click at [558, 194] on div "v Color teal Color pink Remove color Add row above Add row below Add column bef…" at bounding box center [534, 167] width 282 height 79
click at [429, 234] on div "Send" at bounding box center [428, 226] width 14 height 23
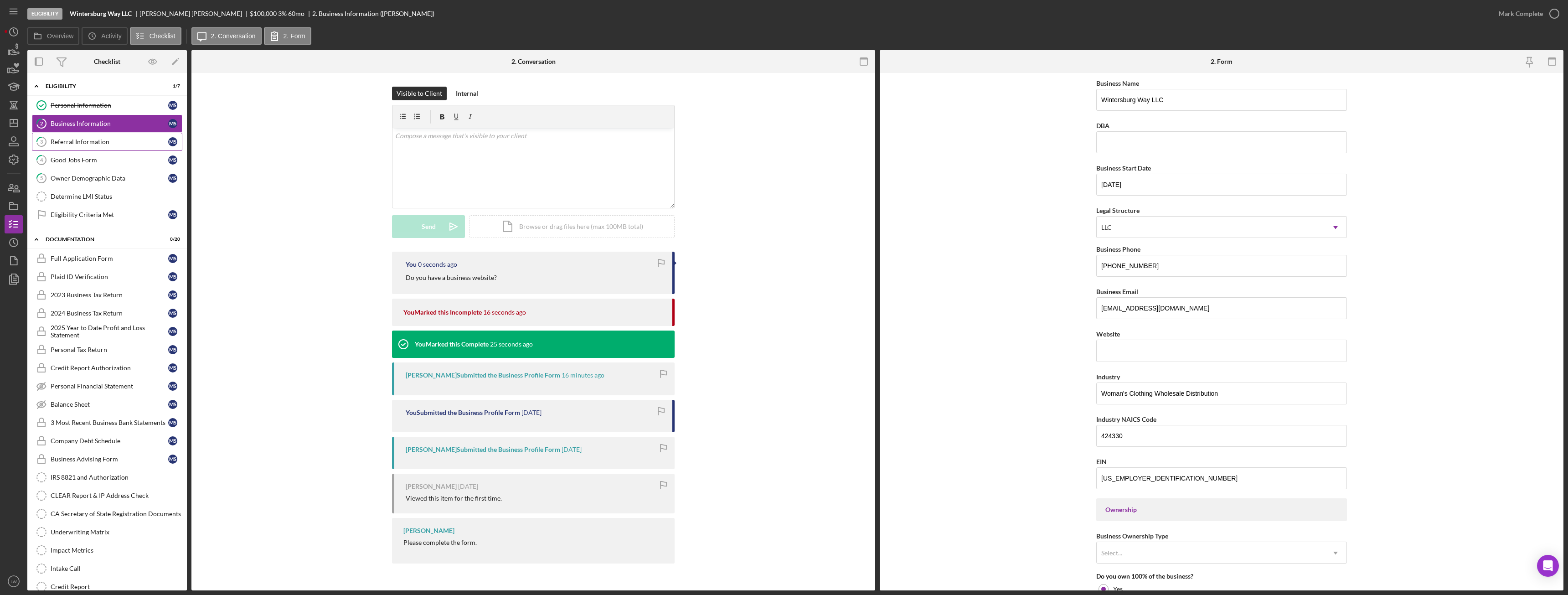
click at [101, 140] on div "Referral Information" at bounding box center [109, 141] width 118 height 7
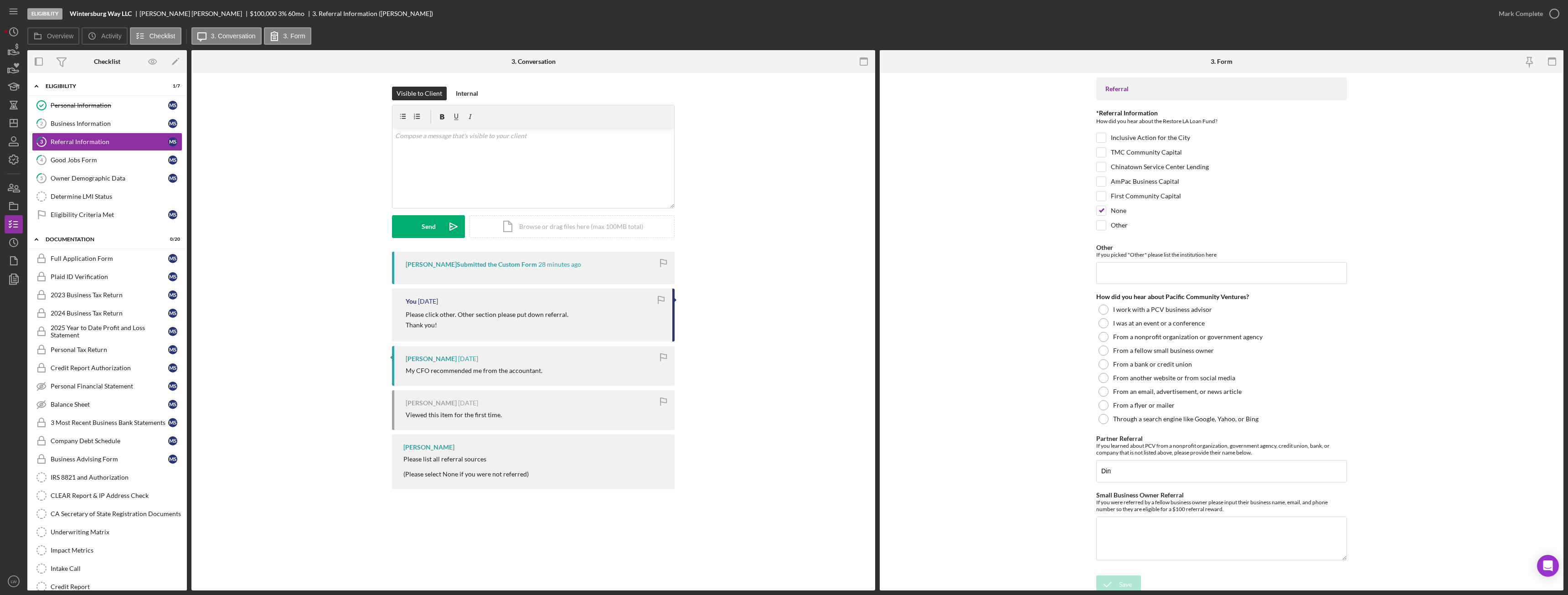
scroll to position [5, 0]
click at [1523, 14] on div "Mark Complete" at bounding box center [1520, 13] width 44 height 18
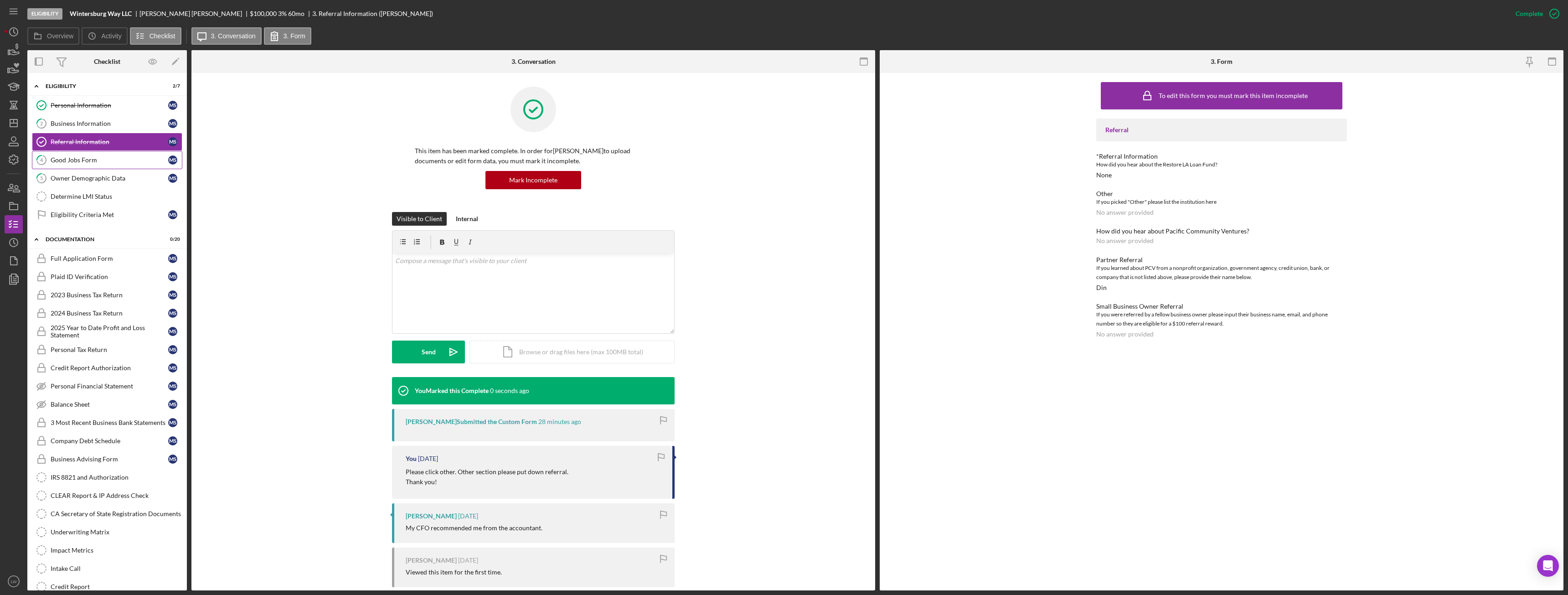
click at [65, 159] on div "Good Jobs Form" at bounding box center [109, 160] width 118 height 7
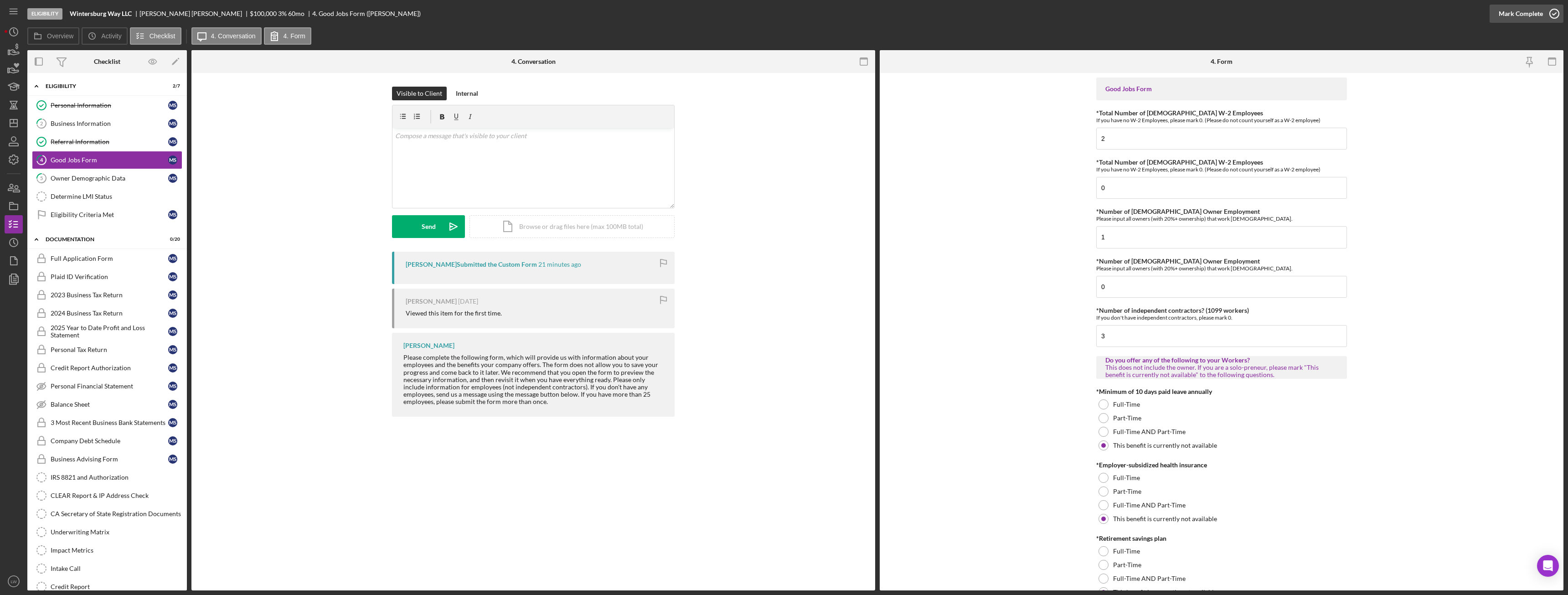
click at [1509, 16] on div "Mark Complete" at bounding box center [1520, 13] width 44 height 18
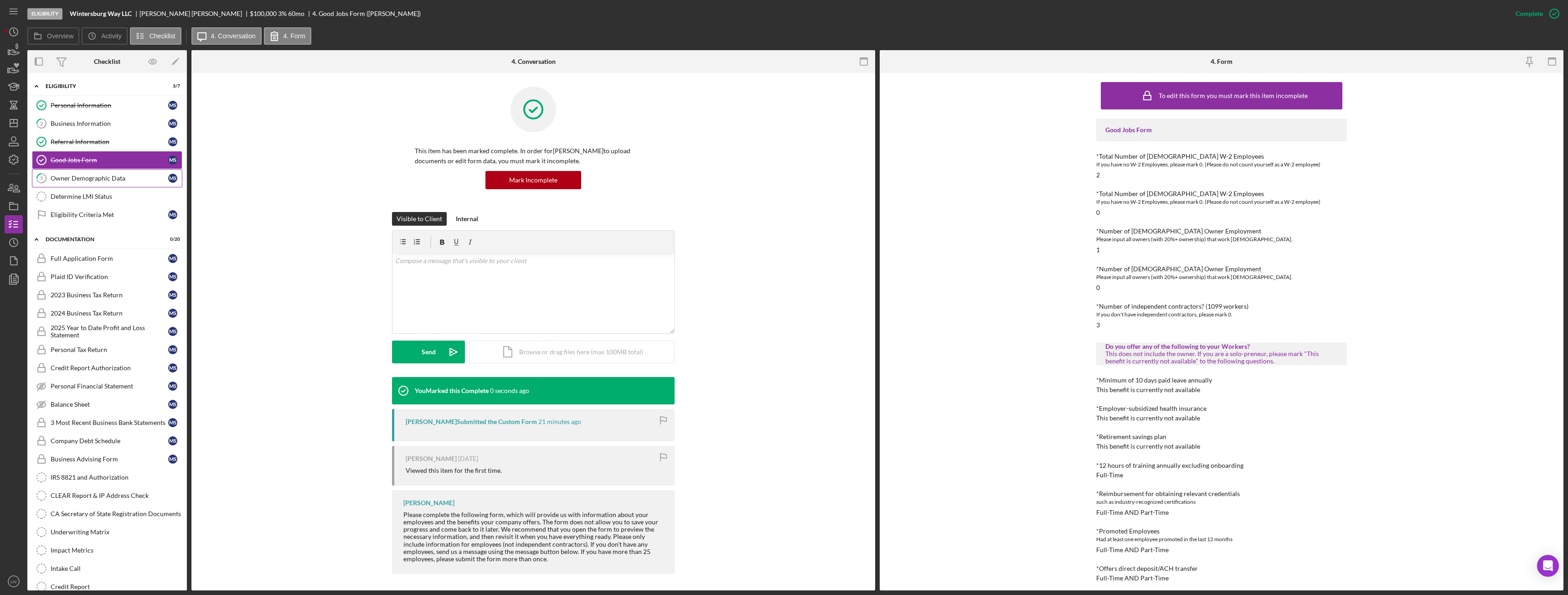
click at [79, 181] on div "Owner Demographic Data" at bounding box center [109, 178] width 118 height 7
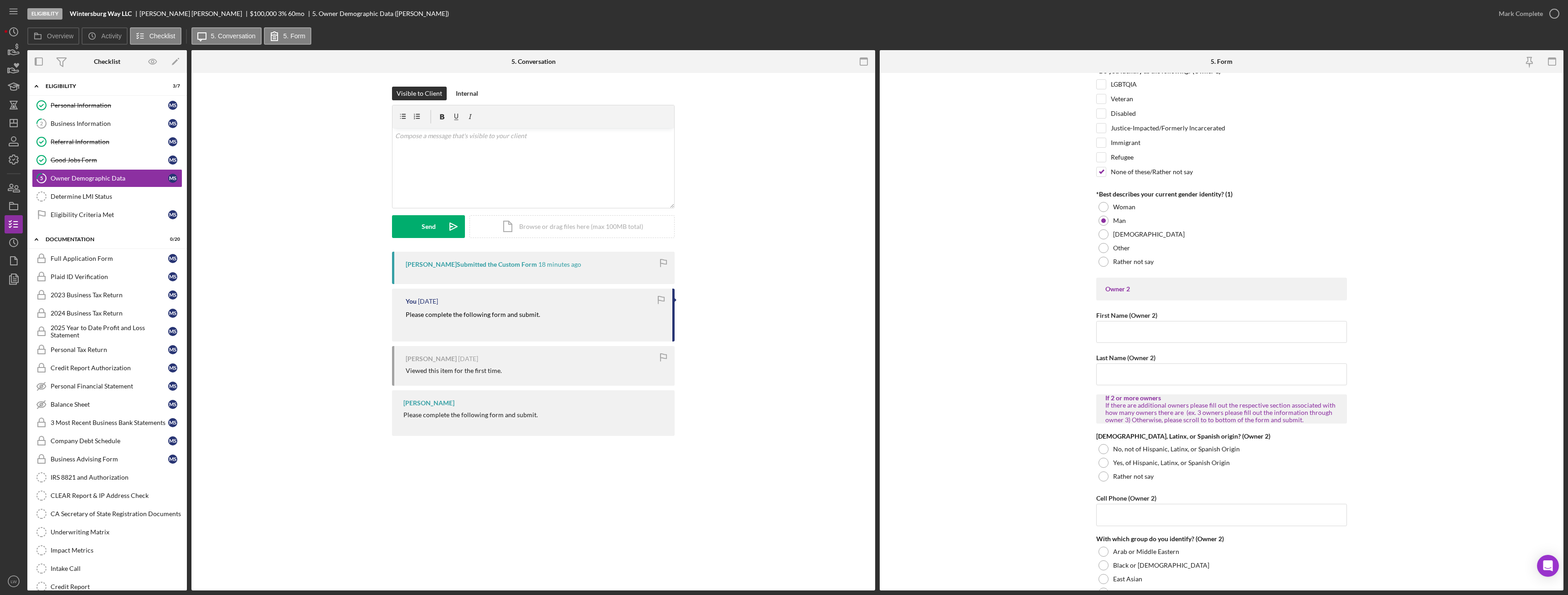
scroll to position [456, 0]
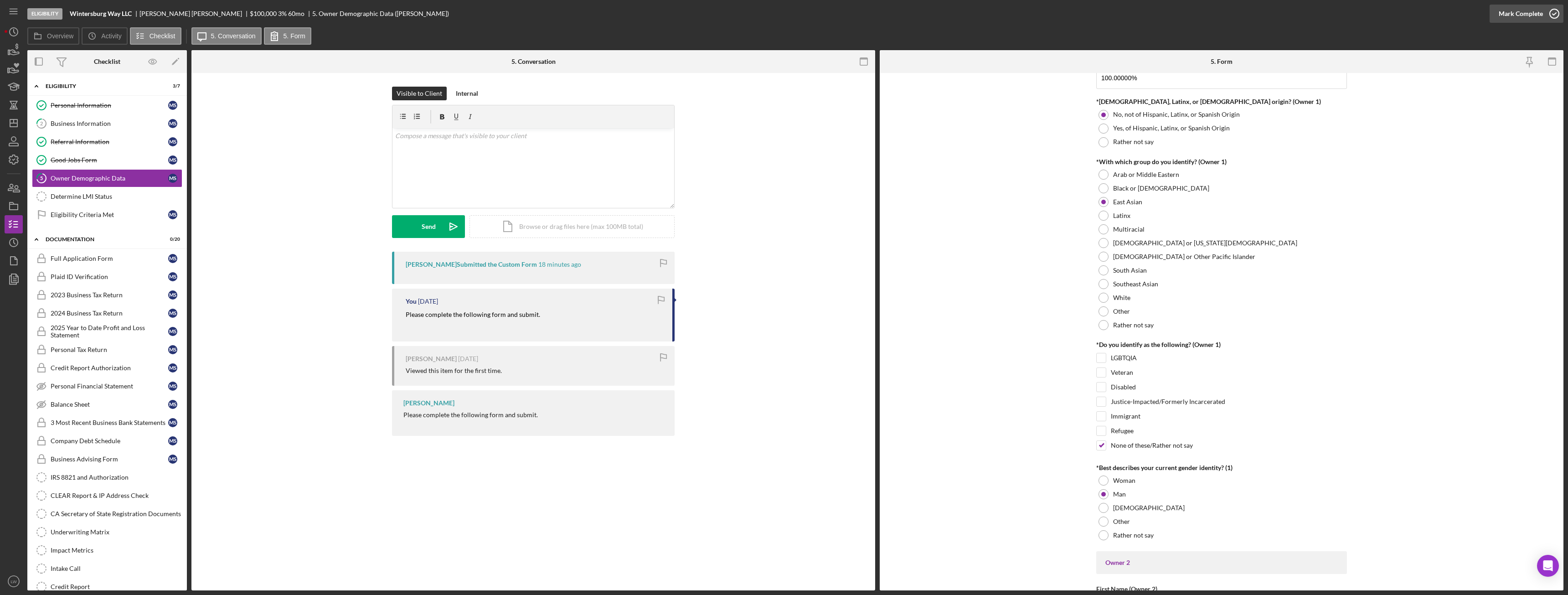
click at [1506, 12] on div "Mark Complete" at bounding box center [1520, 13] width 44 height 18
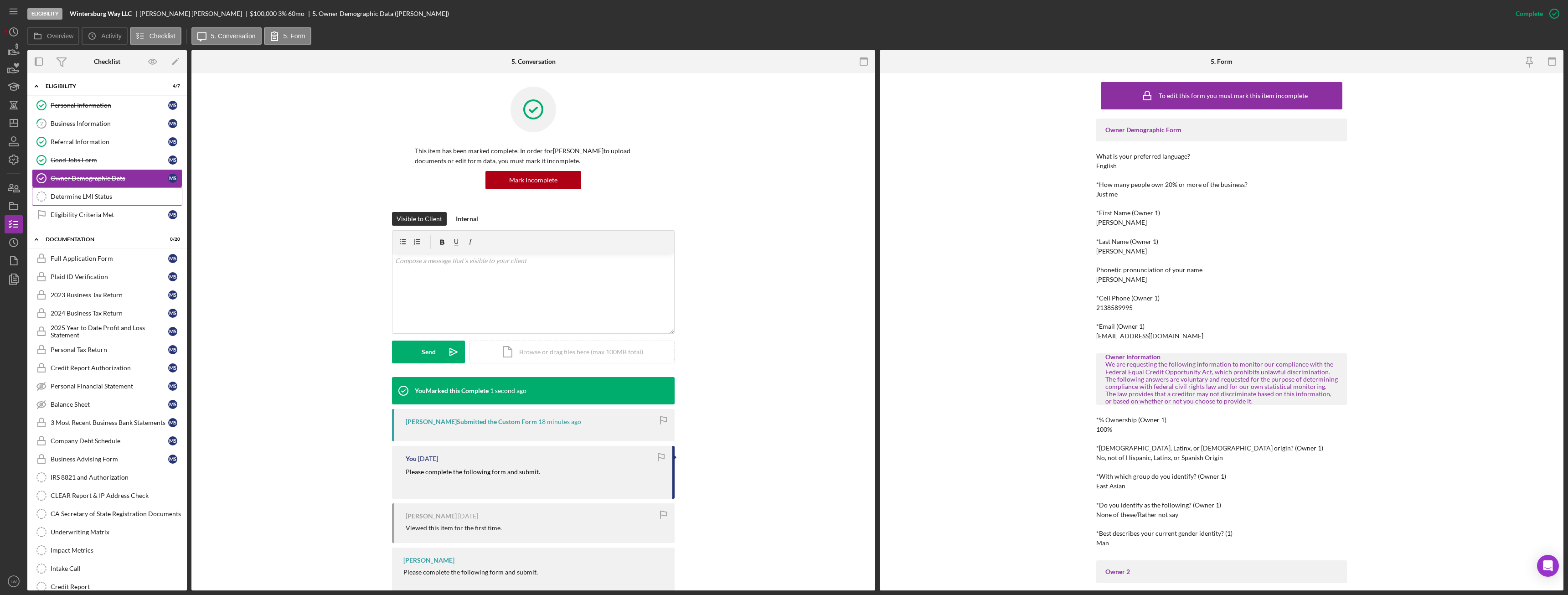
click at [114, 200] on div "Determine LMI Status" at bounding box center [116, 195] width 132 height 7
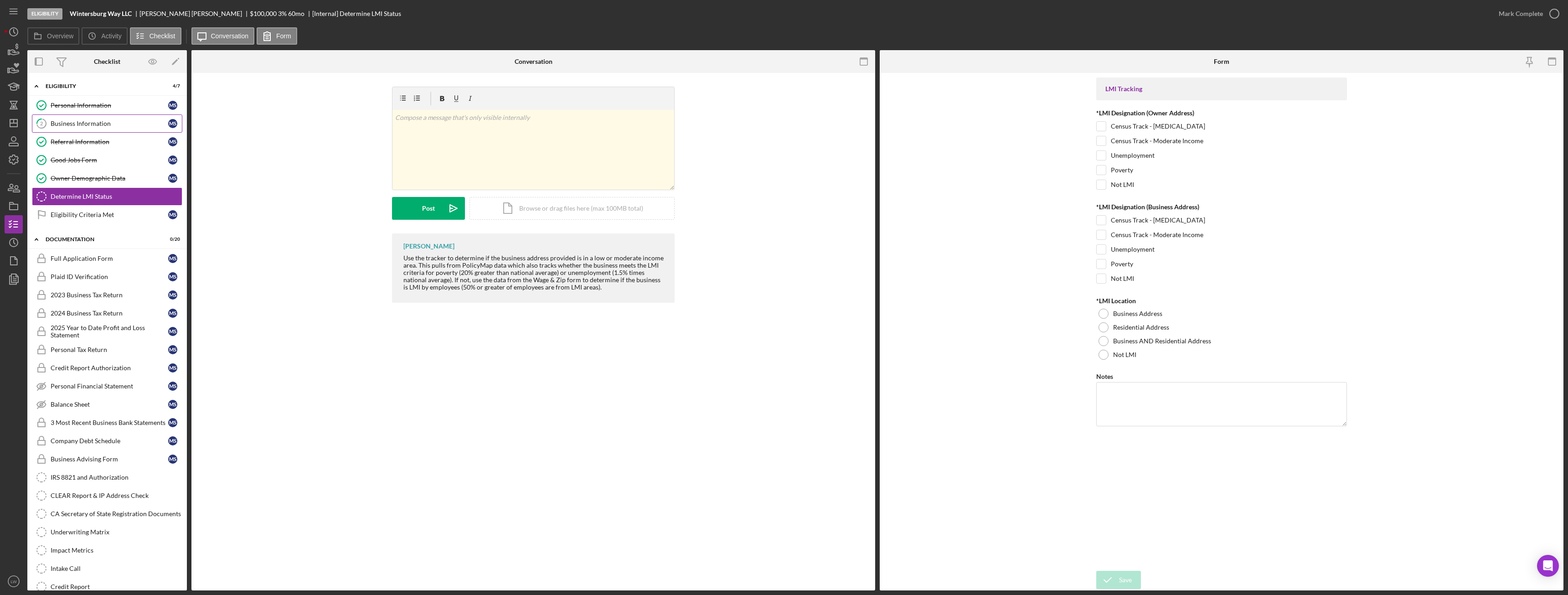
click at [86, 125] on div "Business Information" at bounding box center [109, 123] width 118 height 7
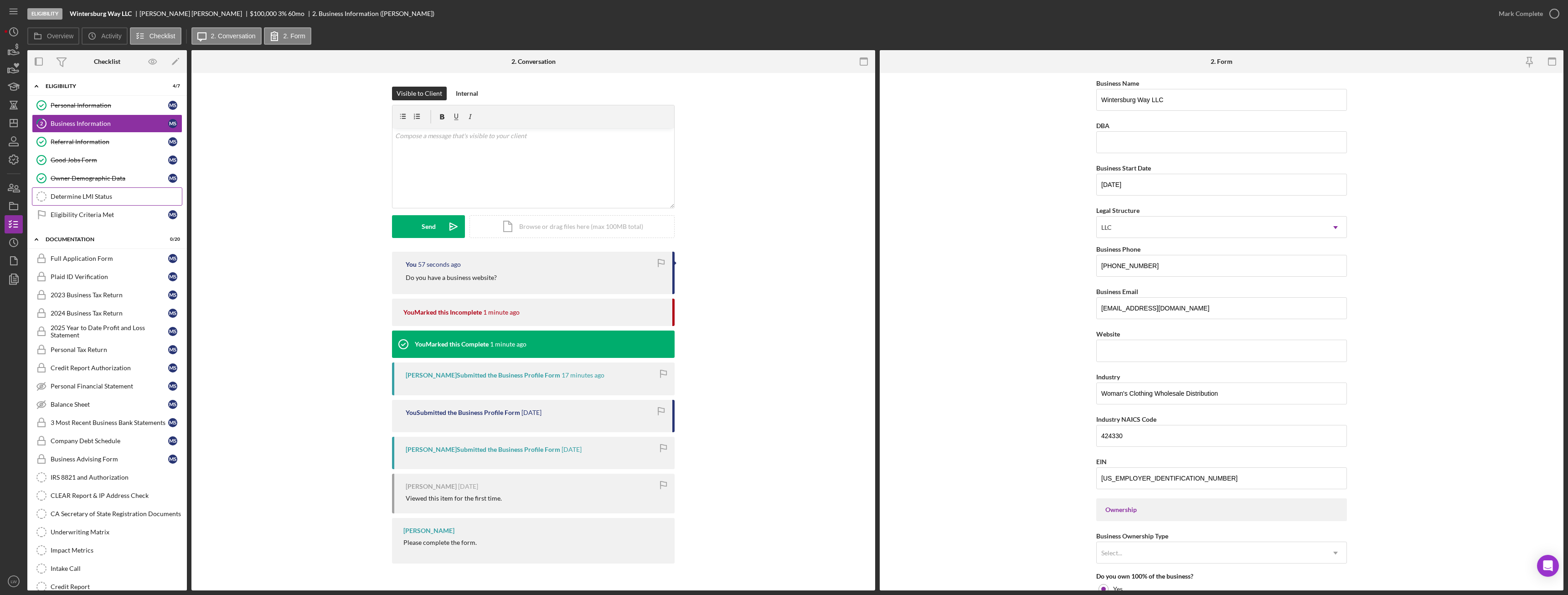
click at [83, 195] on div "Determine LMI Status" at bounding box center [116, 195] width 132 height 7
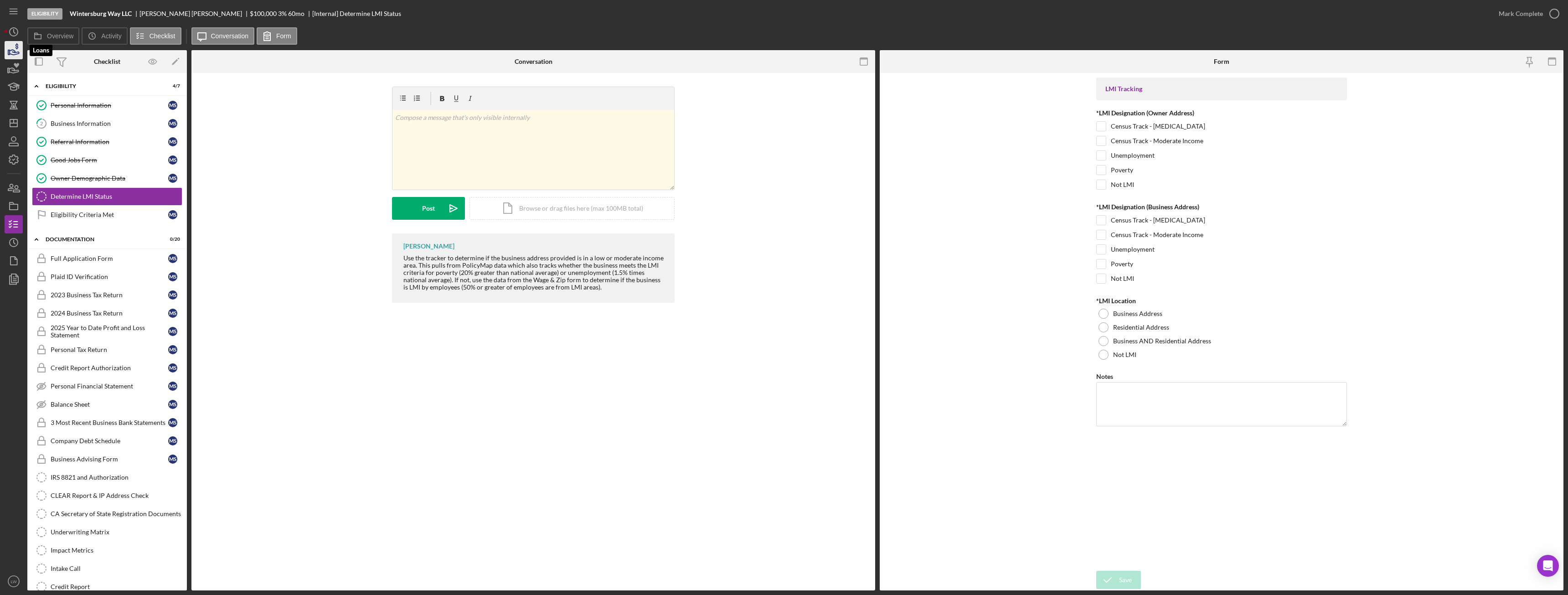
click at [12, 50] on icon "button" at bounding box center [14, 52] width 9 height 5
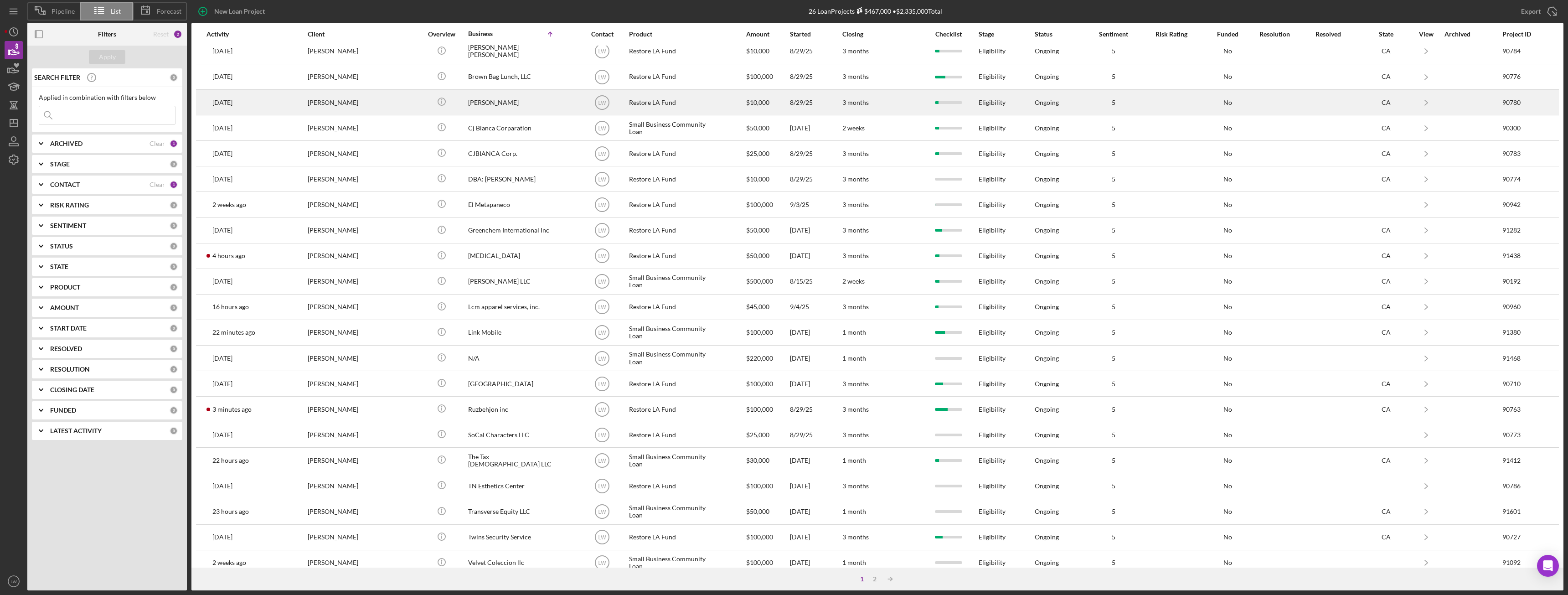
scroll to position [122, 0]
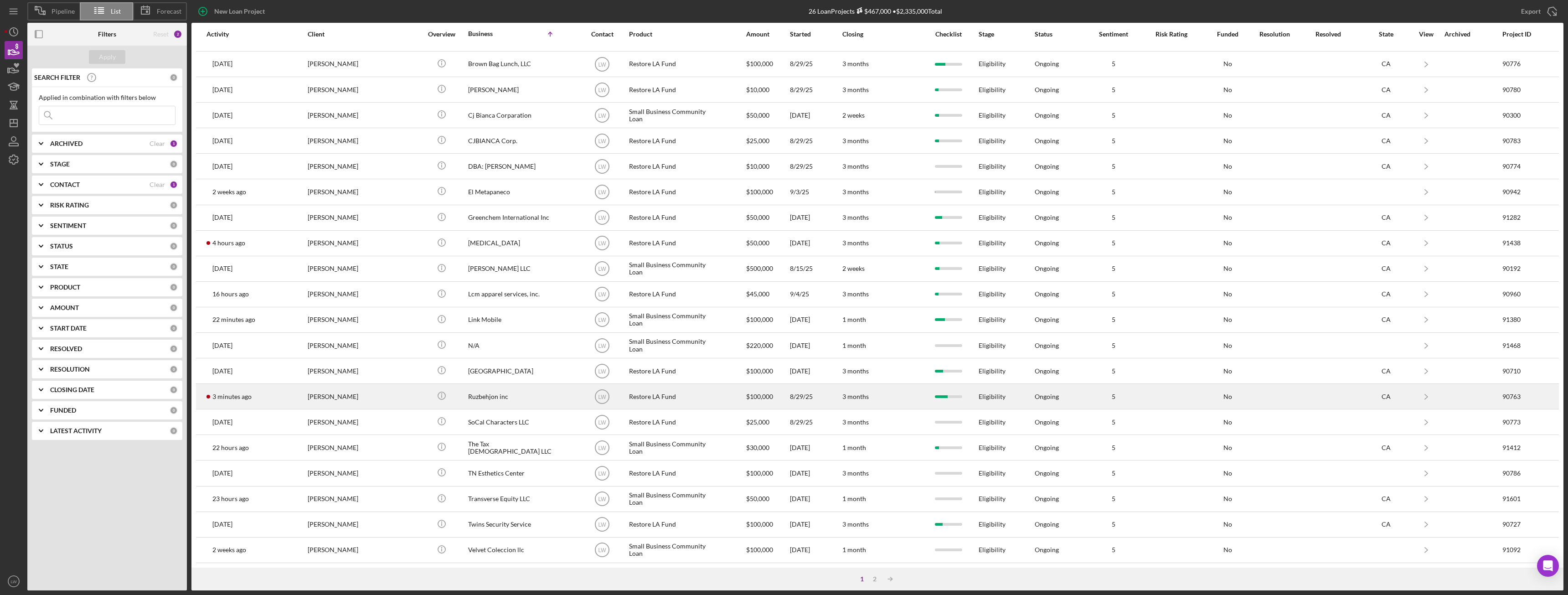
click at [340, 400] on div "[PERSON_NAME]" at bounding box center [353, 396] width 91 height 24
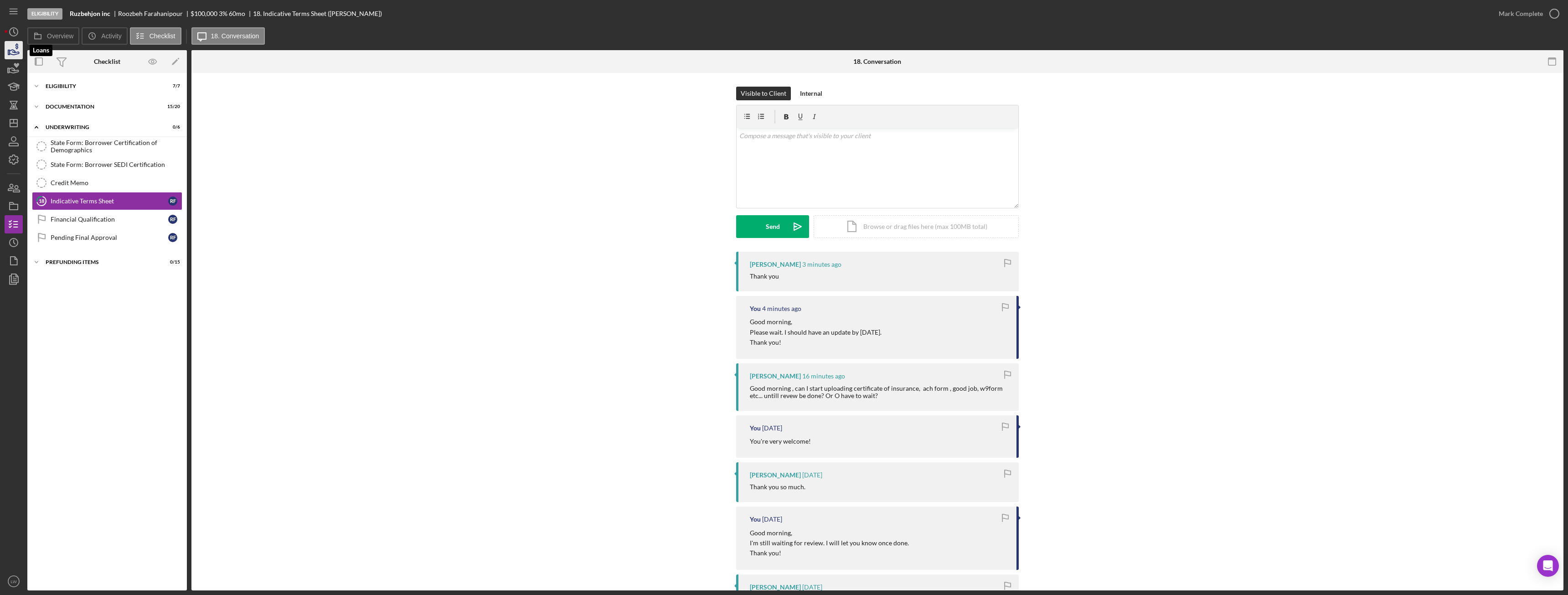
click at [9, 51] on polygon "button" at bounding box center [9, 52] width 2 height 5
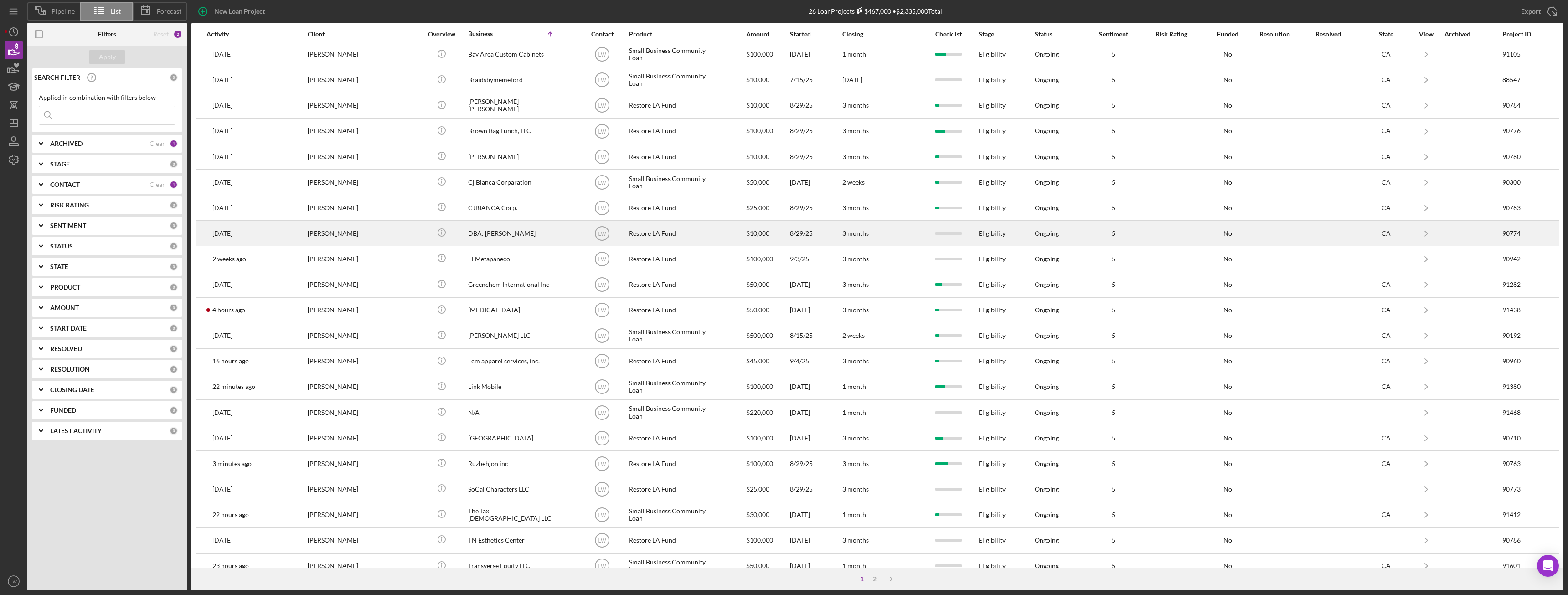
scroll to position [122, 0]
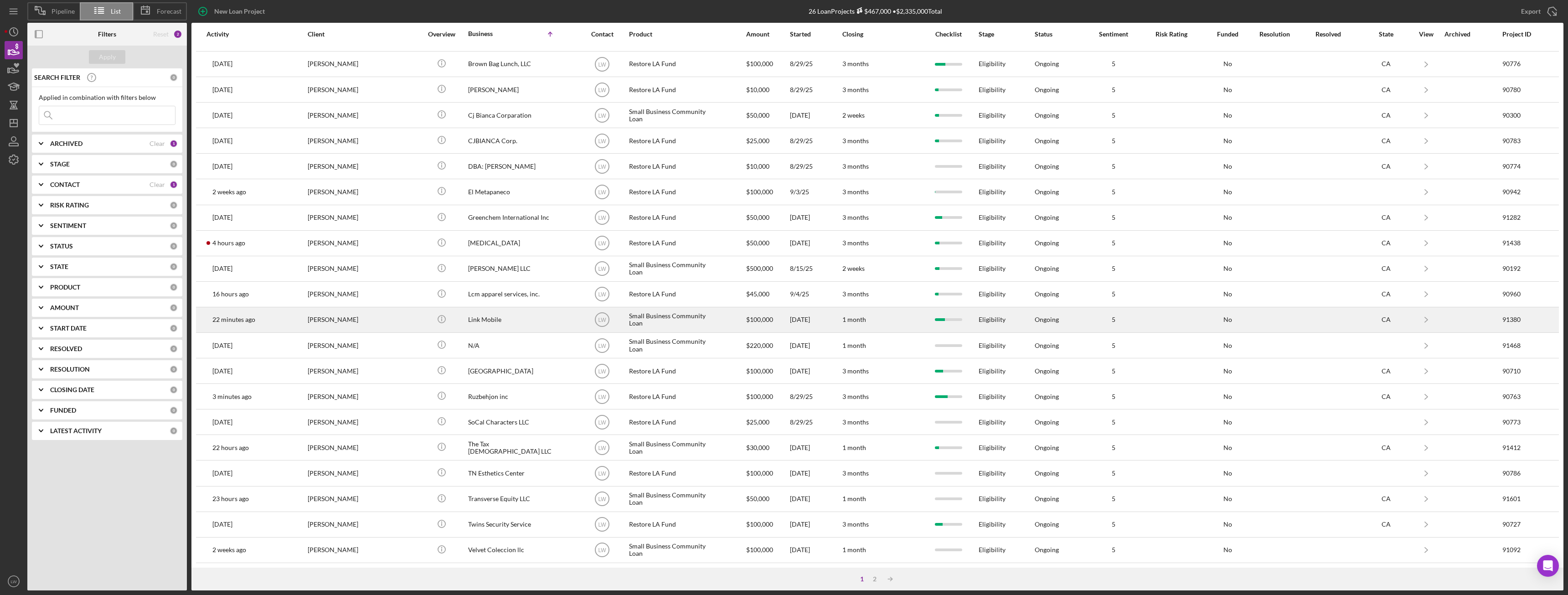
click at [374, 317] on div "[PERSON_NAME]" at bounding box center [353, 319] width 91 height 24
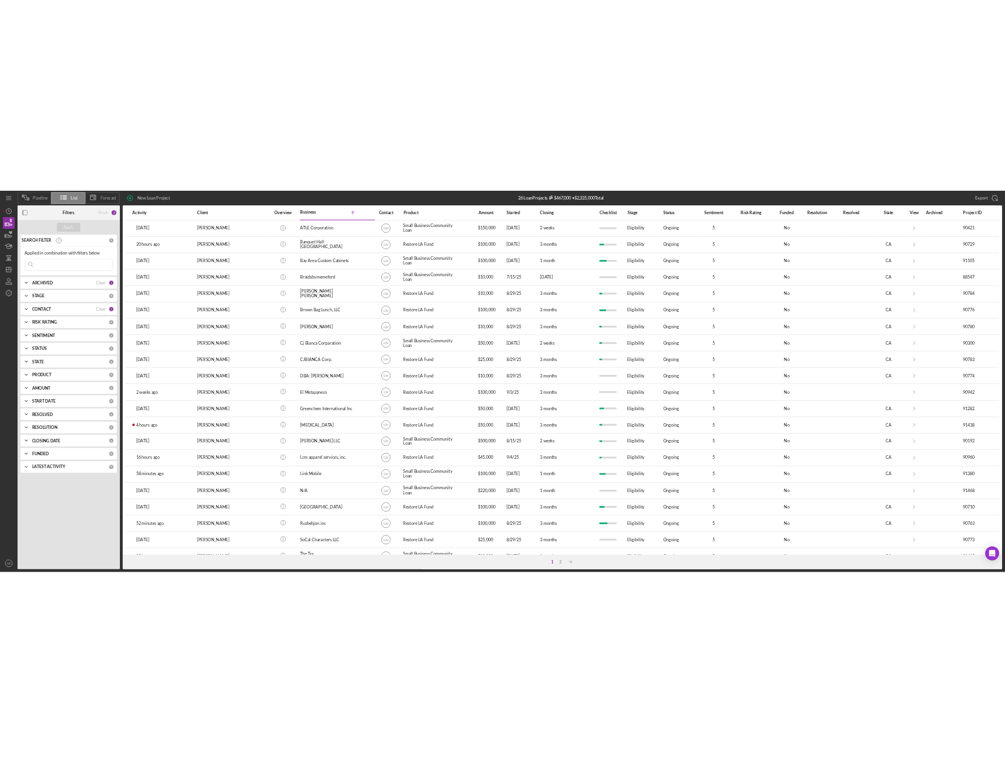
scroll to position [157, 0]
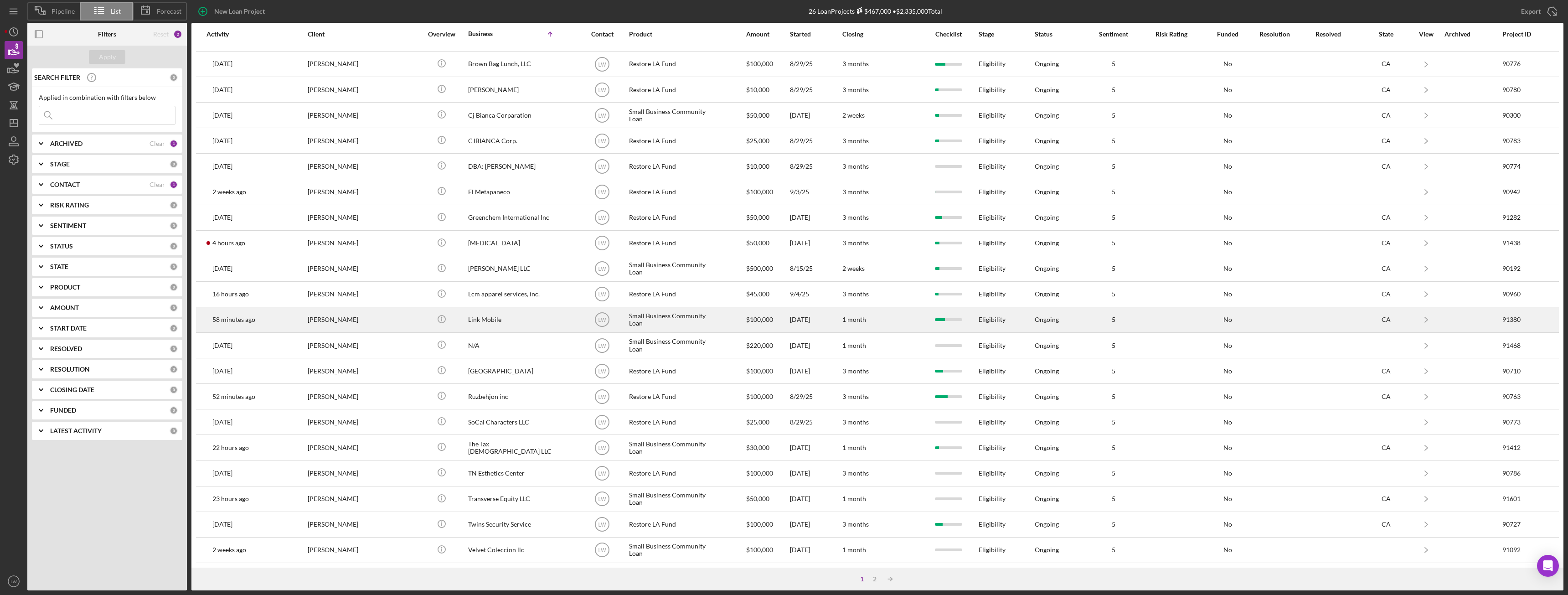
click at [344, 322] on div "[PERSON_NAME]" at bounding box center [353, 319] width 91 height 24
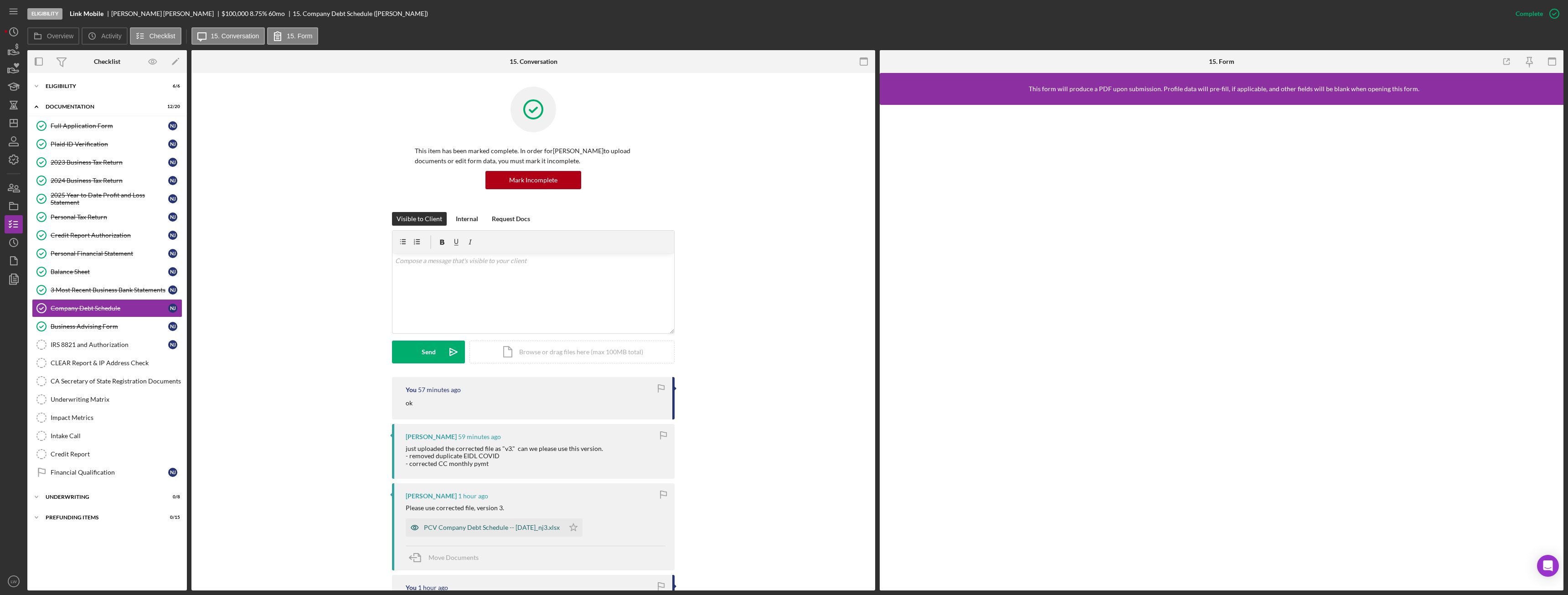
click at [453, 526] on div "PCV Company Debt Schedule -- [DATE]_nj3.xlsx" at bounding box center [492, 526] width 136 height 7
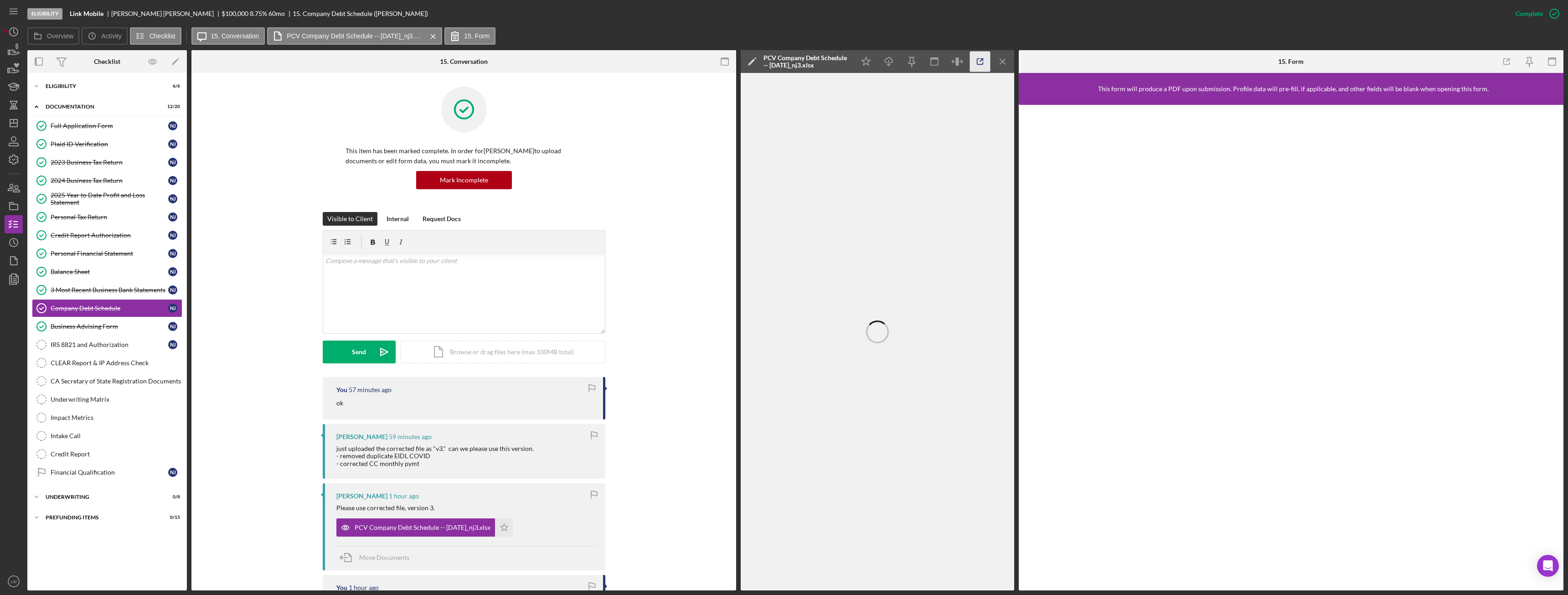
click at [981, 60] on line "button" at bounding box center [981, 60] width 3 height 3
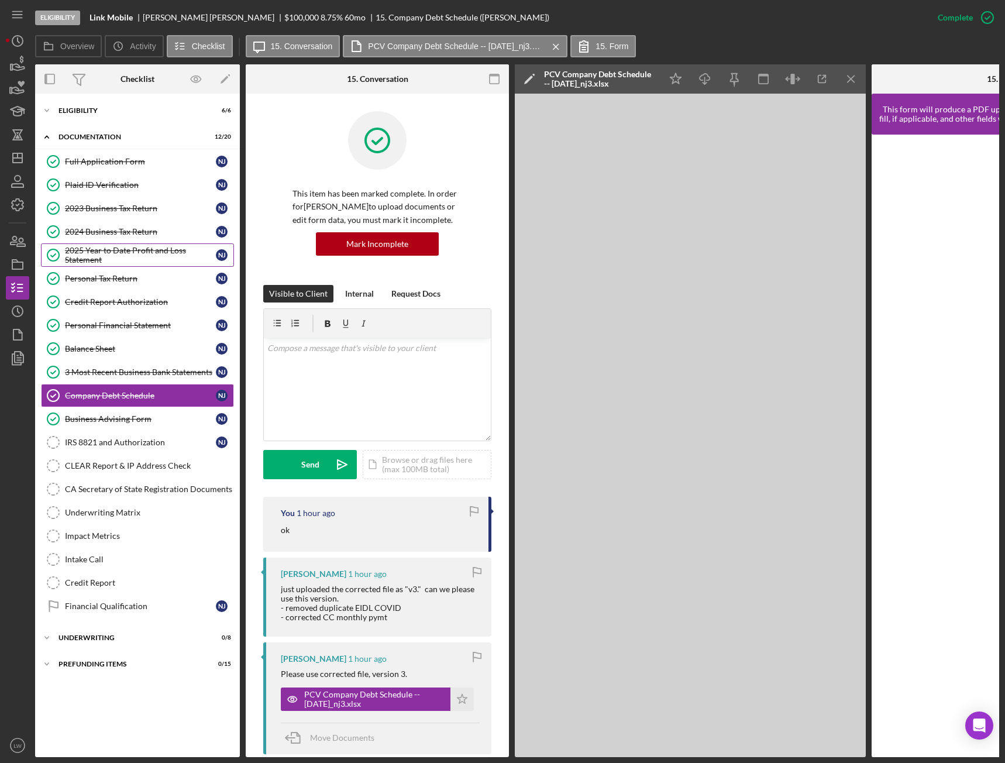
click at [109, 251] on div "2025 Year to Date Profit and Loss Statement" at bounding box center [140, 255] width 151 height 19
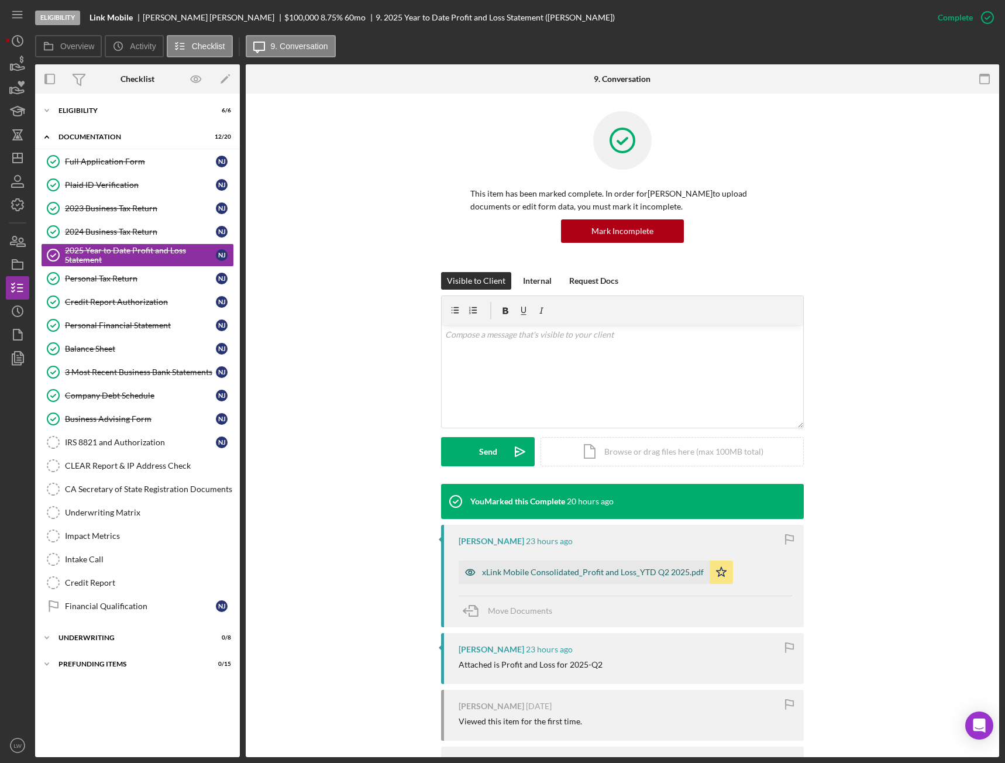
click at [620, 573] on div "xLink Mobile Consolidated_Profit and Loss_YTD Q2 2025.pdf" at bounding box center [593, 572] width 222 height 9
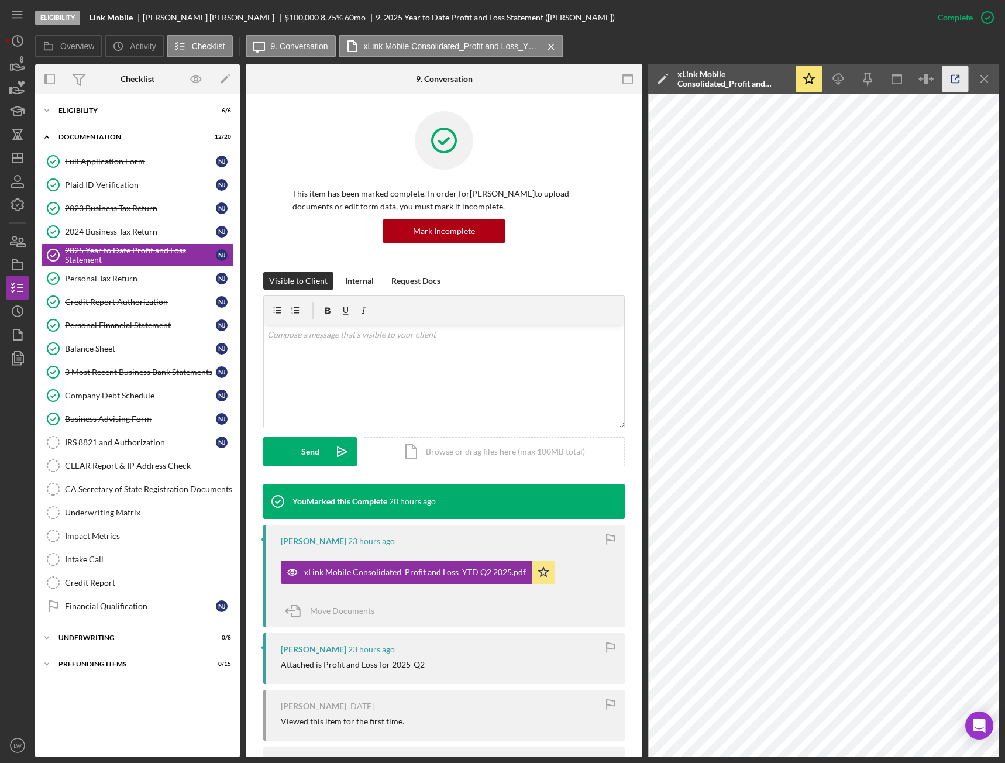
click at [952, 79] on icon "button" at bounding box center [956, 79] width 8 height 8
click at [98, 105] on div "Icon/Expander Eligibility 6 / 6" at bounding box center [137, 110] width 205 height 23
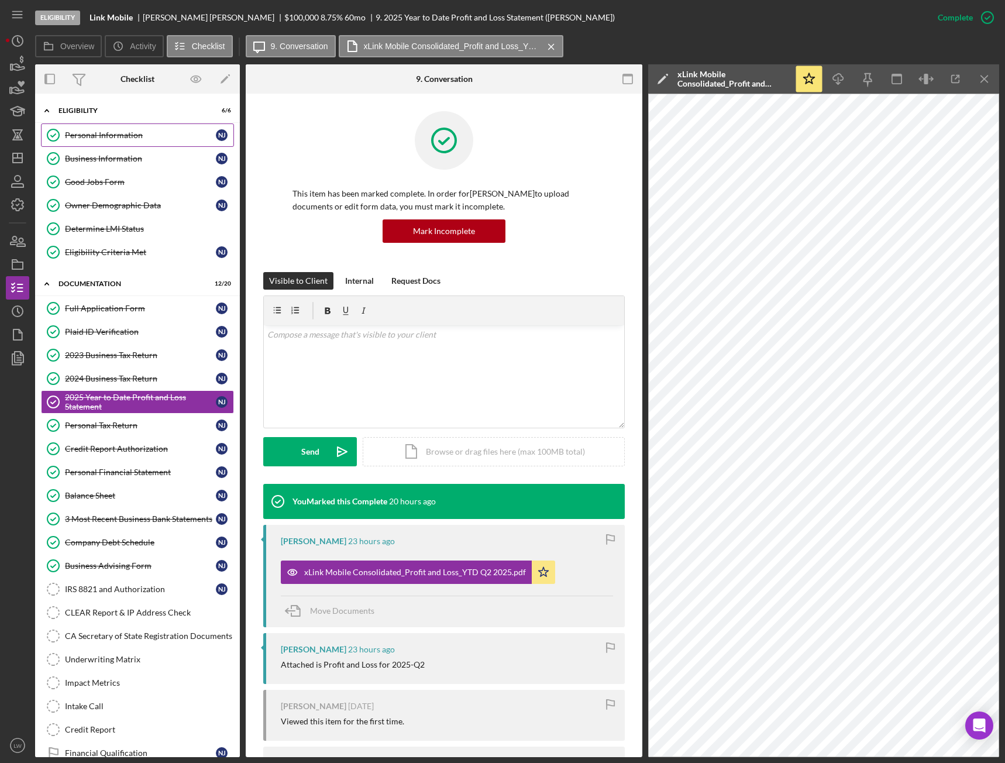
click at [109, 138] on link "Personal Information Personal Information N J" at bounding box center [137, 134] width 193 height 23
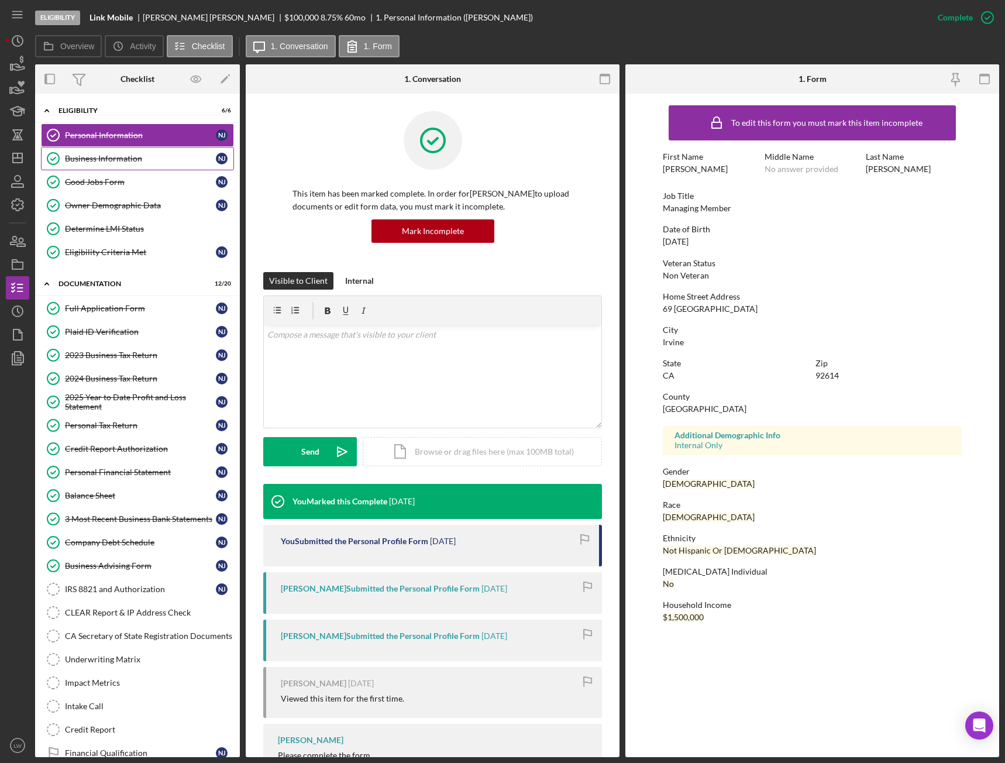
click at [108, 160] on div "Business Information" at bounding box center [140, 158] width 151 height 9
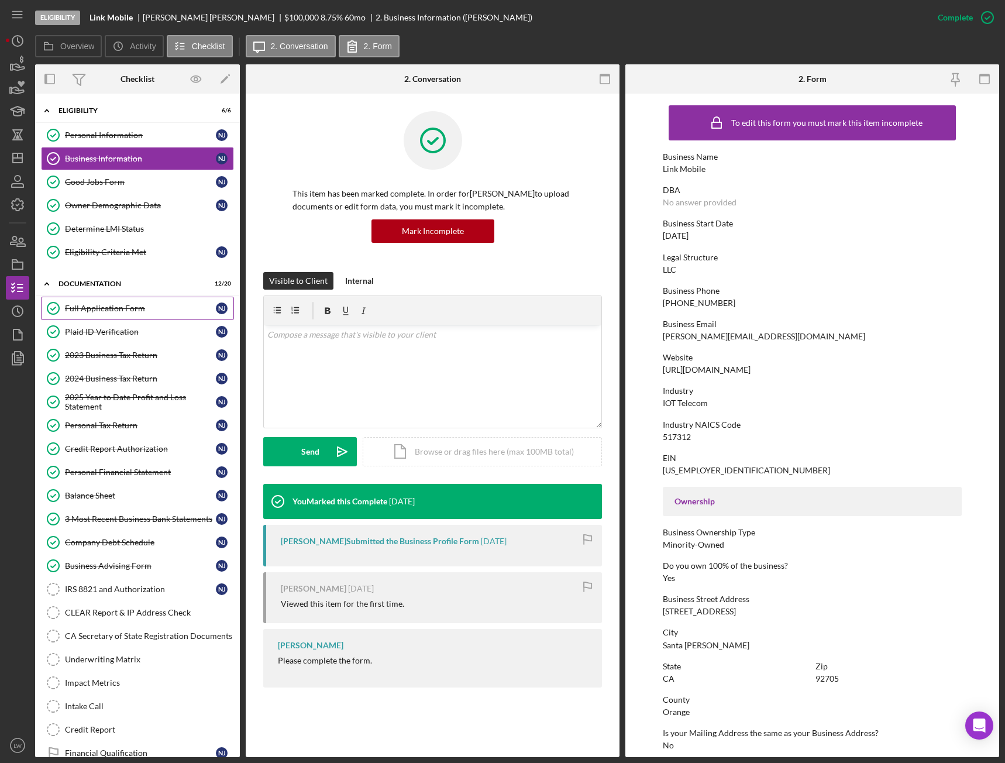
click at [107, 310] on div "Full Application Form" at bounding box center [140, 308] width 151 height 9
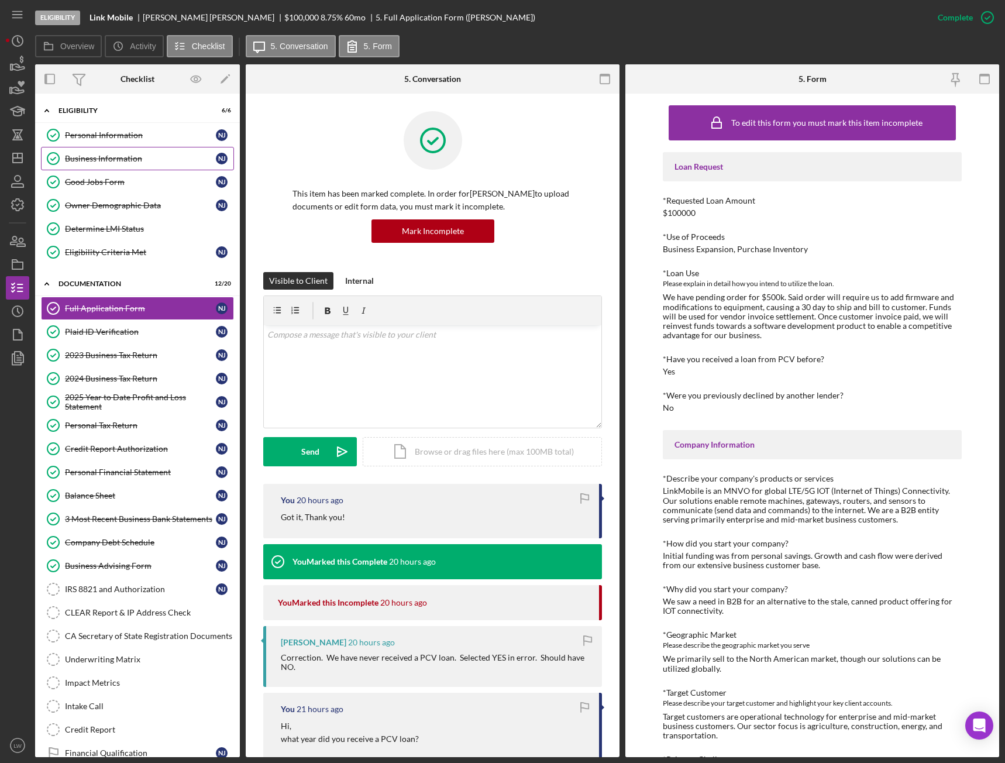
click at [92, 156] on div "Business Information" at bounding box center [140, 158] width 151 height 9
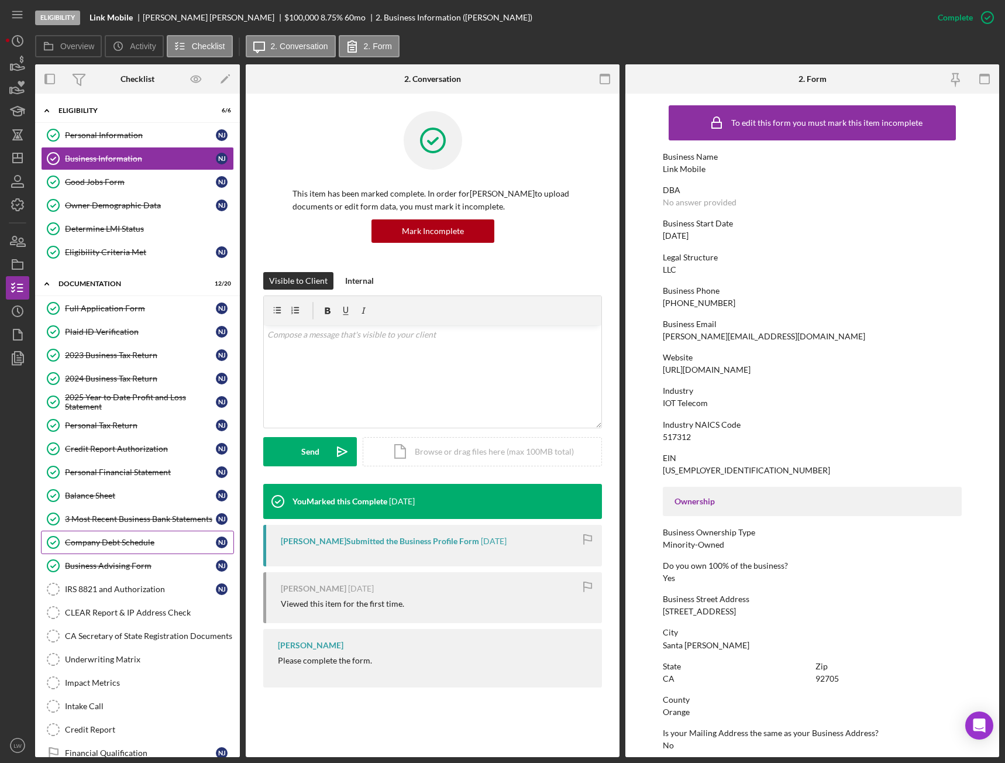
click at [121, 542] on div "Company Debt Schedule" at bounding box center [140, 542] width 151 height 9
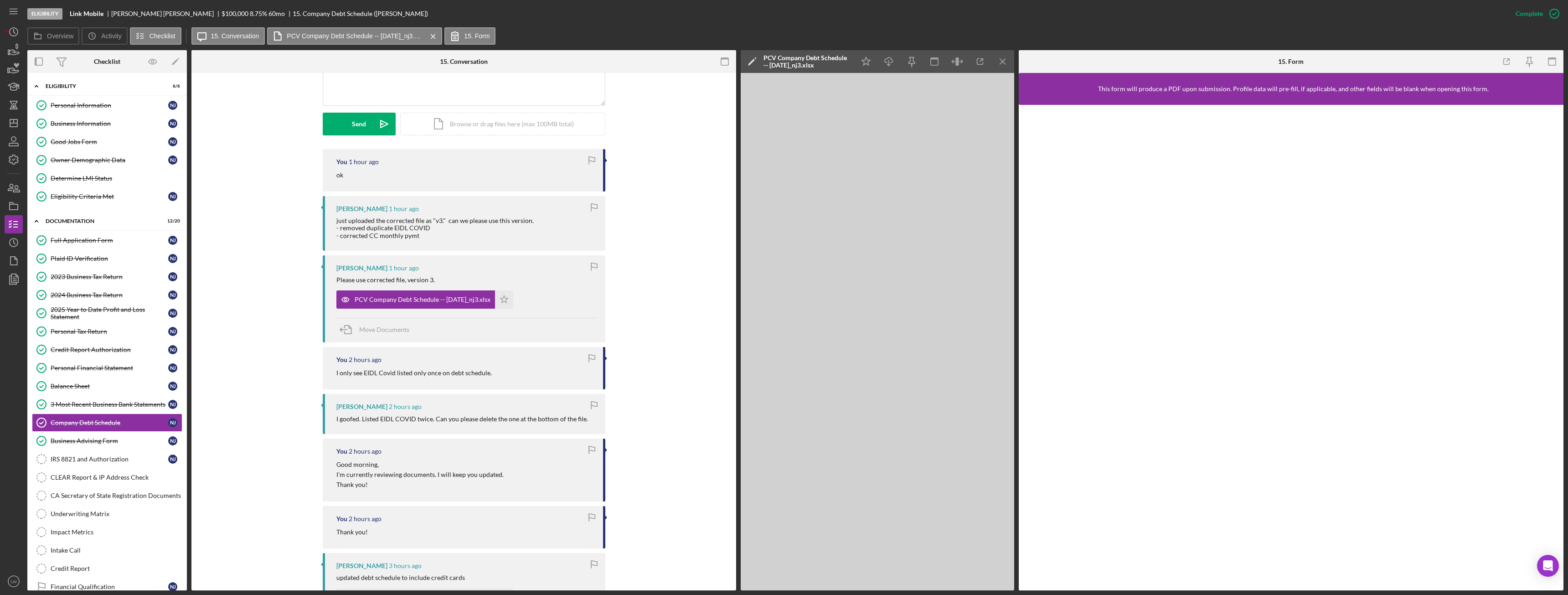
scroll to position [218, 0]
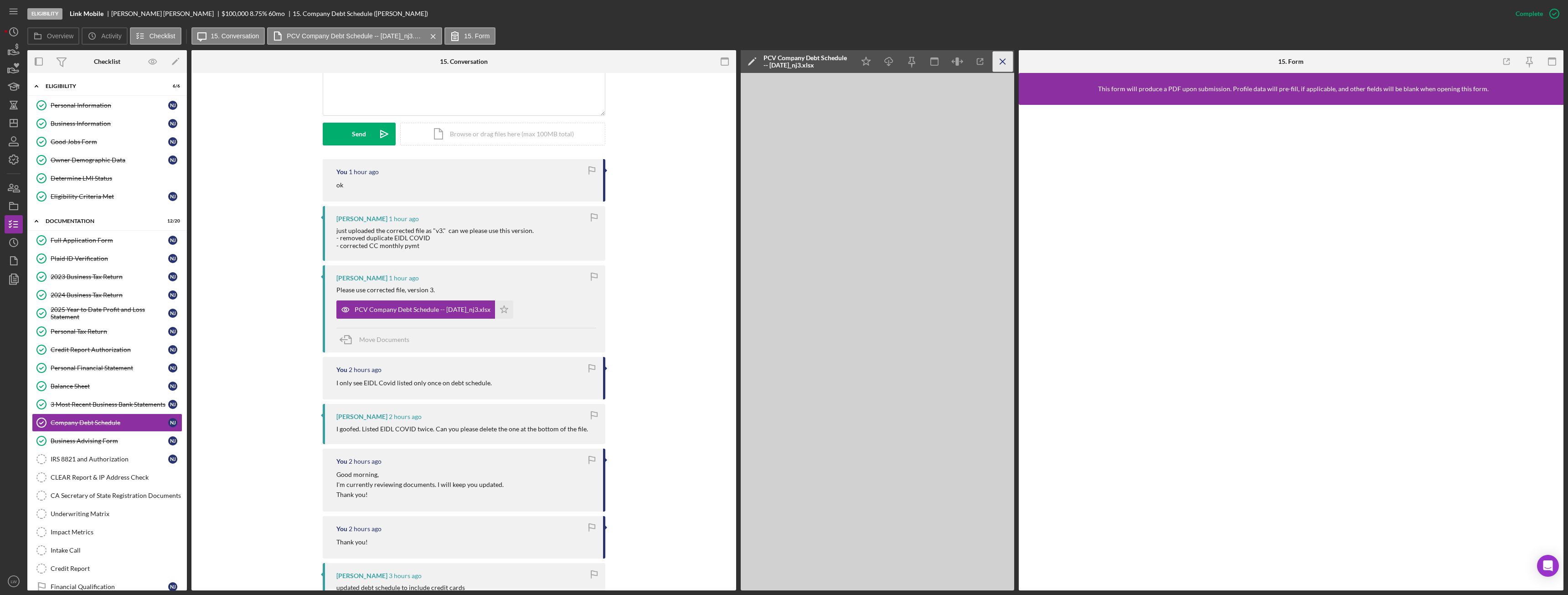
click at [1003, 69] on icon "Icon/Menu Close" at bounding box center [1002, 62] width 20 height 20
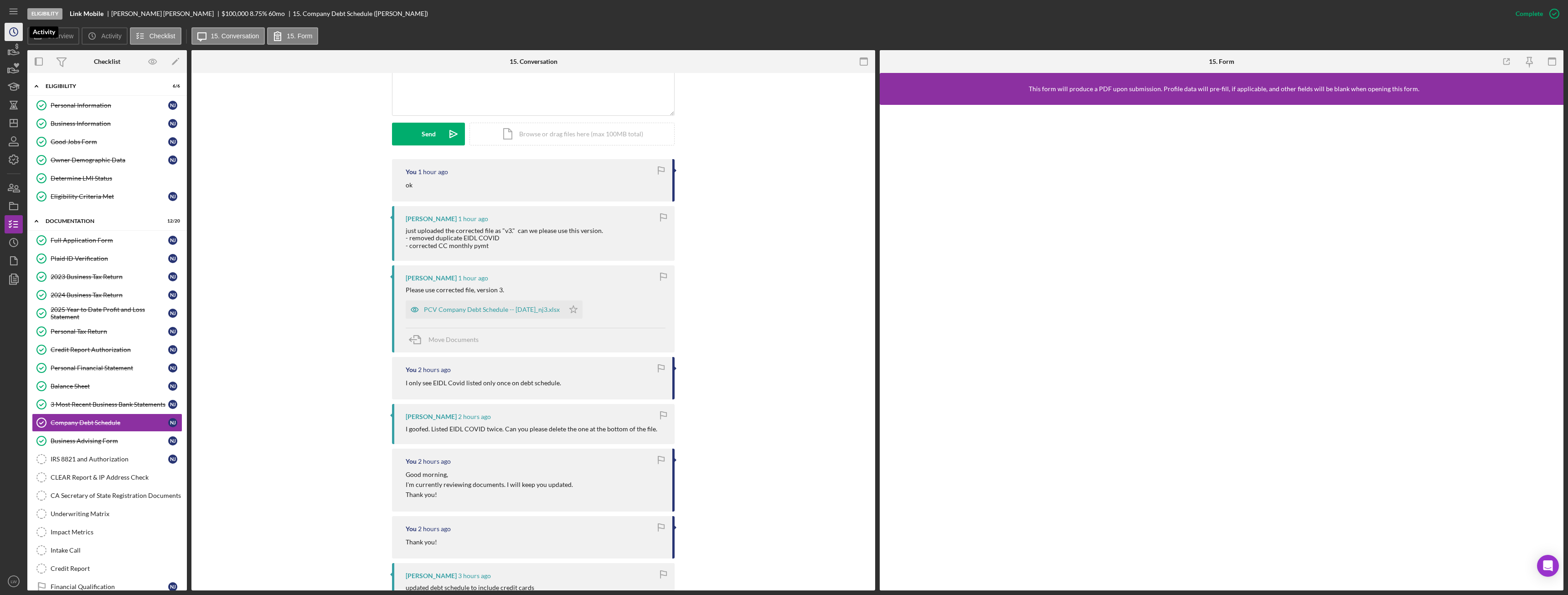
click at [12, 28] on circle "button" at bounding box center [13, 32] width 9 height 9
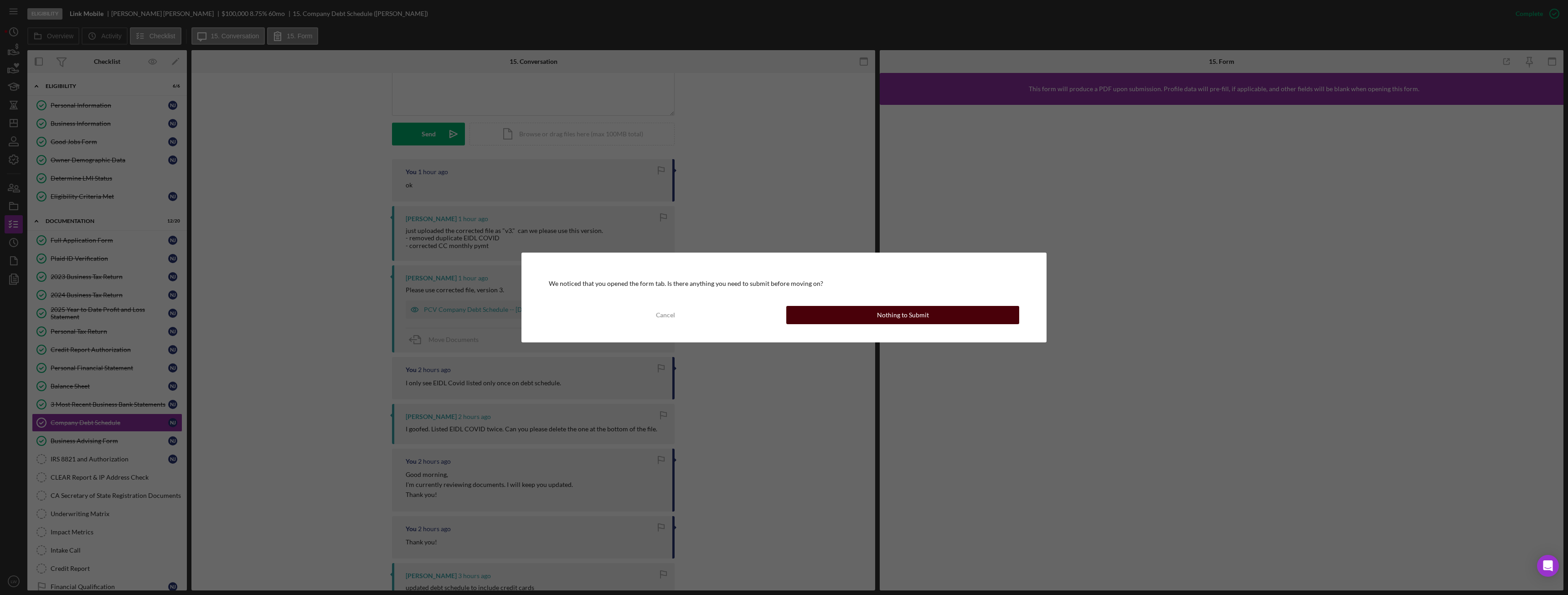
click at [899, 315] on div "Nothing to Submit" at bounding box center [903, 315] width 52 height 18
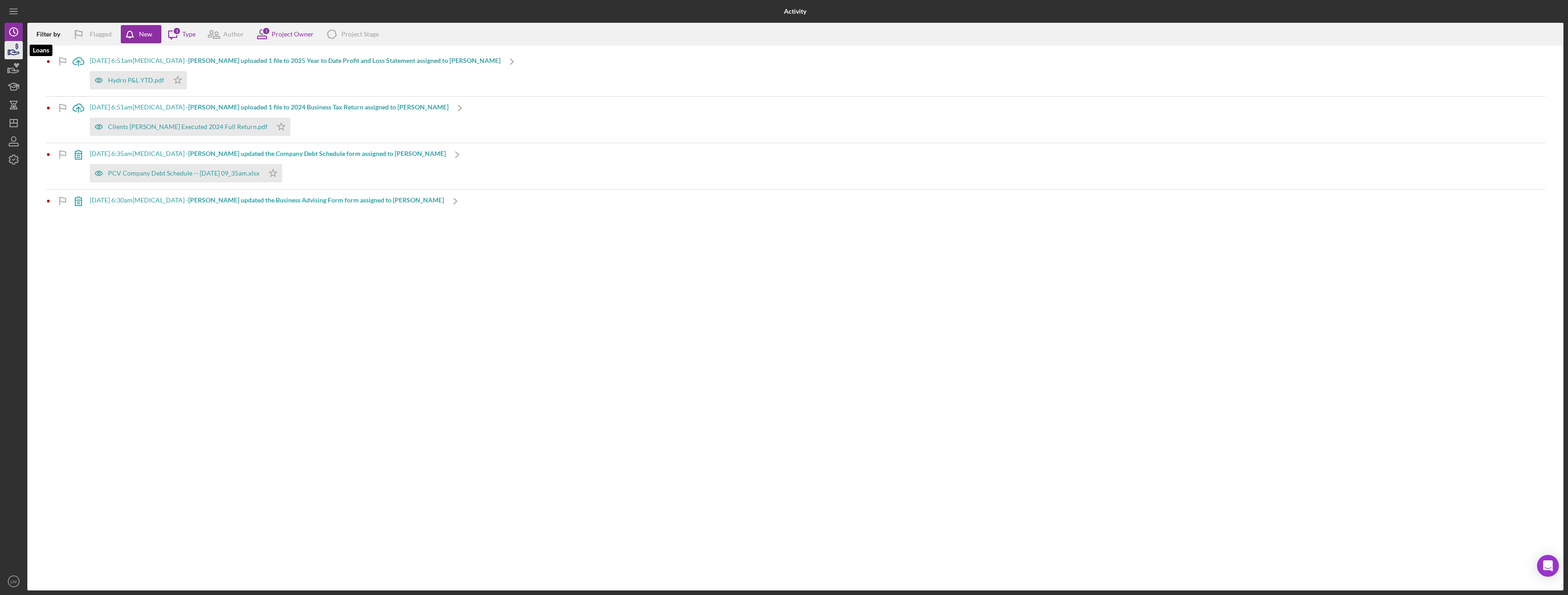
click at [6, 53] on icon "button" at bounding box center [13, 50] width 23 height 23
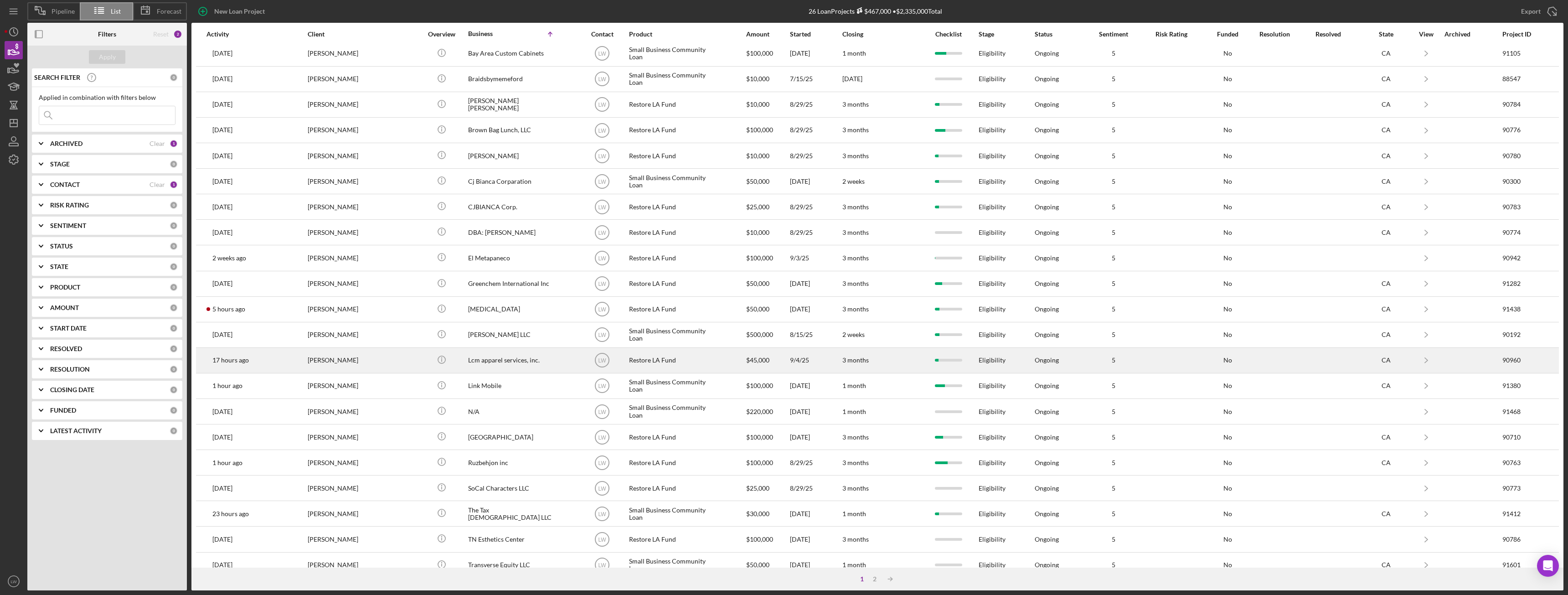
scroll to position [122, 0]
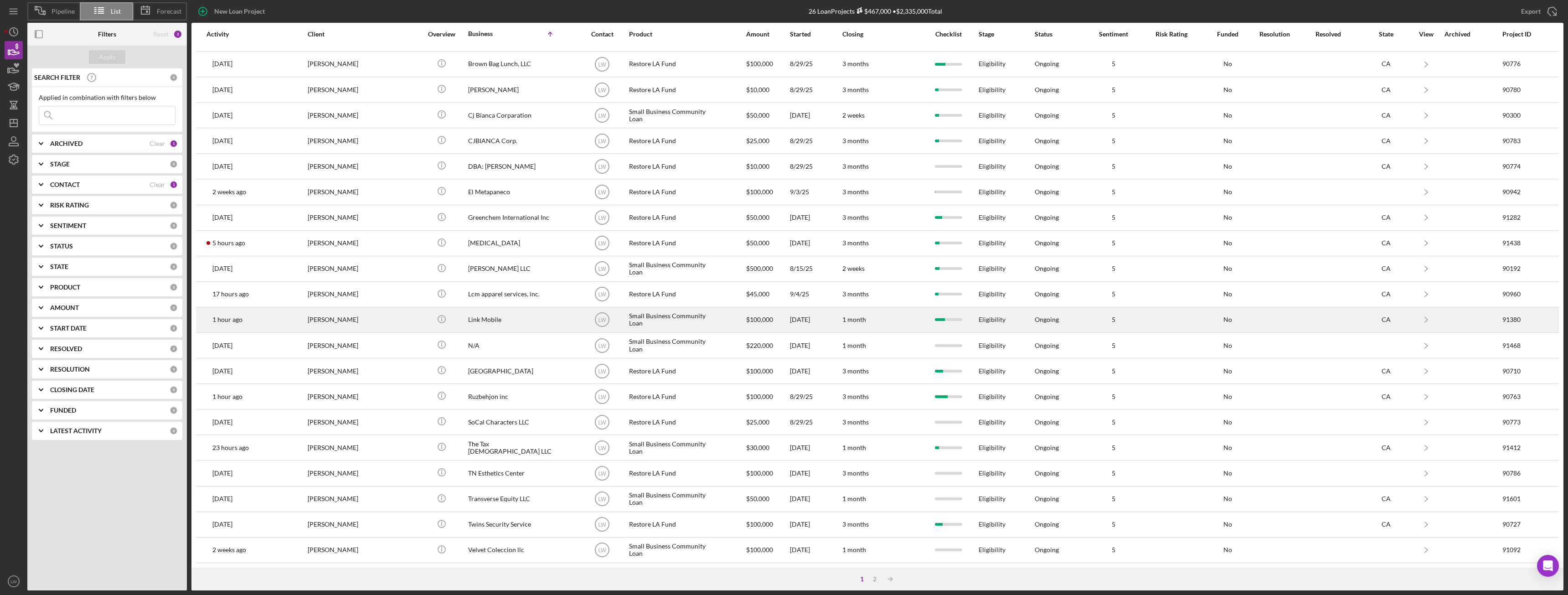
click at [339, 317] on div "[PERSON_NAME]" at bounding box center [353, 319] width 91 height 24
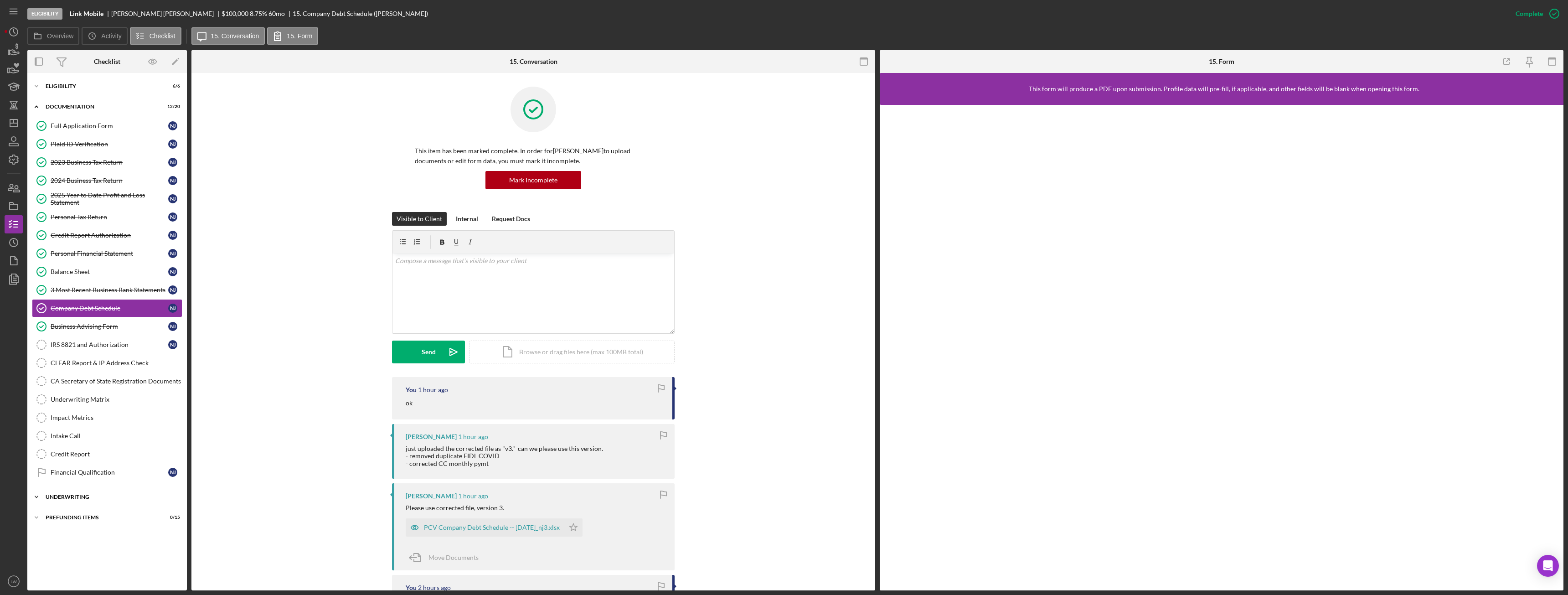
click at [85, 494] on div "Underwriting" at bounding box center [111, 496] width 130 height 5
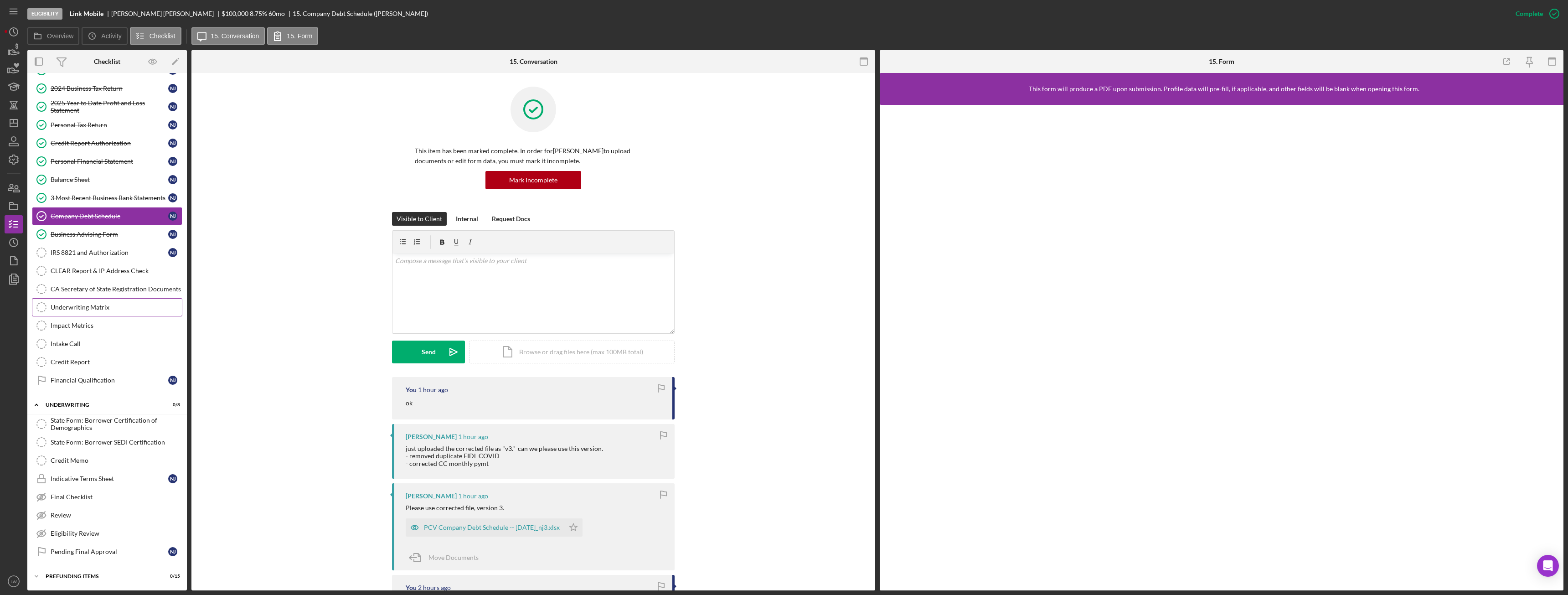
click at [119, 301] on link "Underwriting Matrix Underwriting Matrix" at bounding box center [107, 307] width 150 height 18
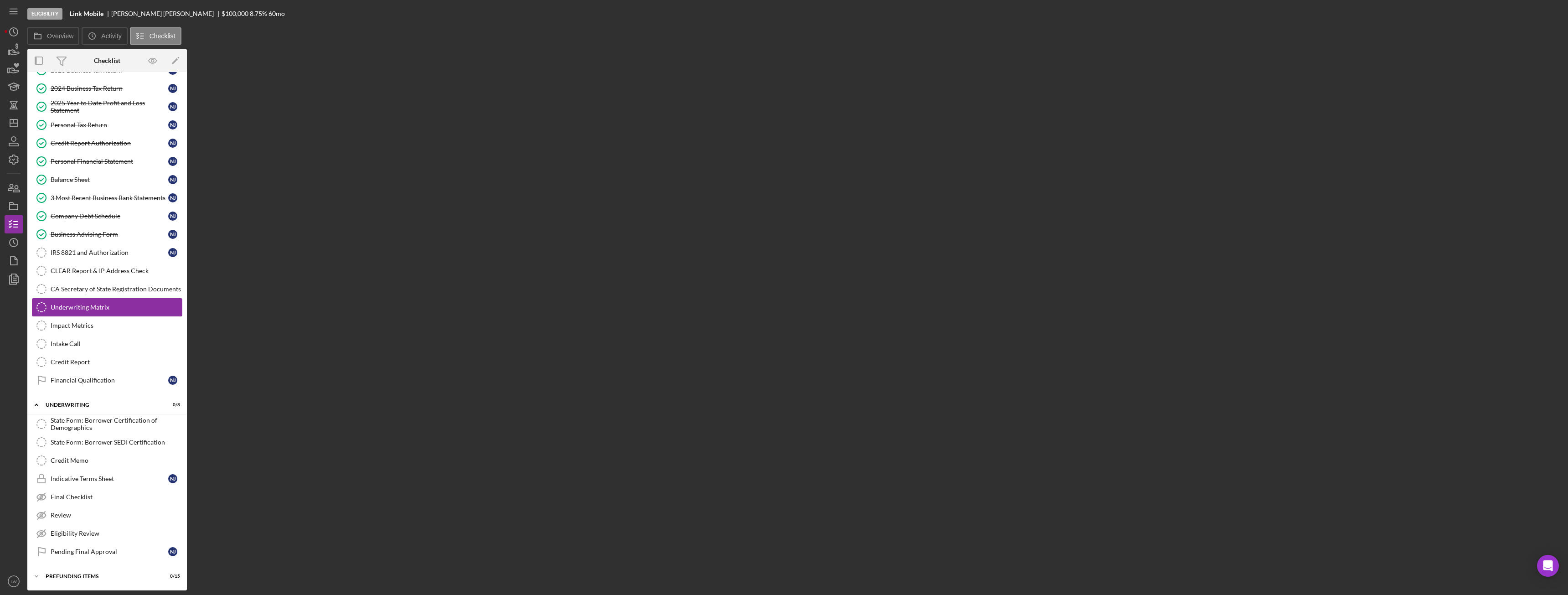
scroll to position [92, 0]
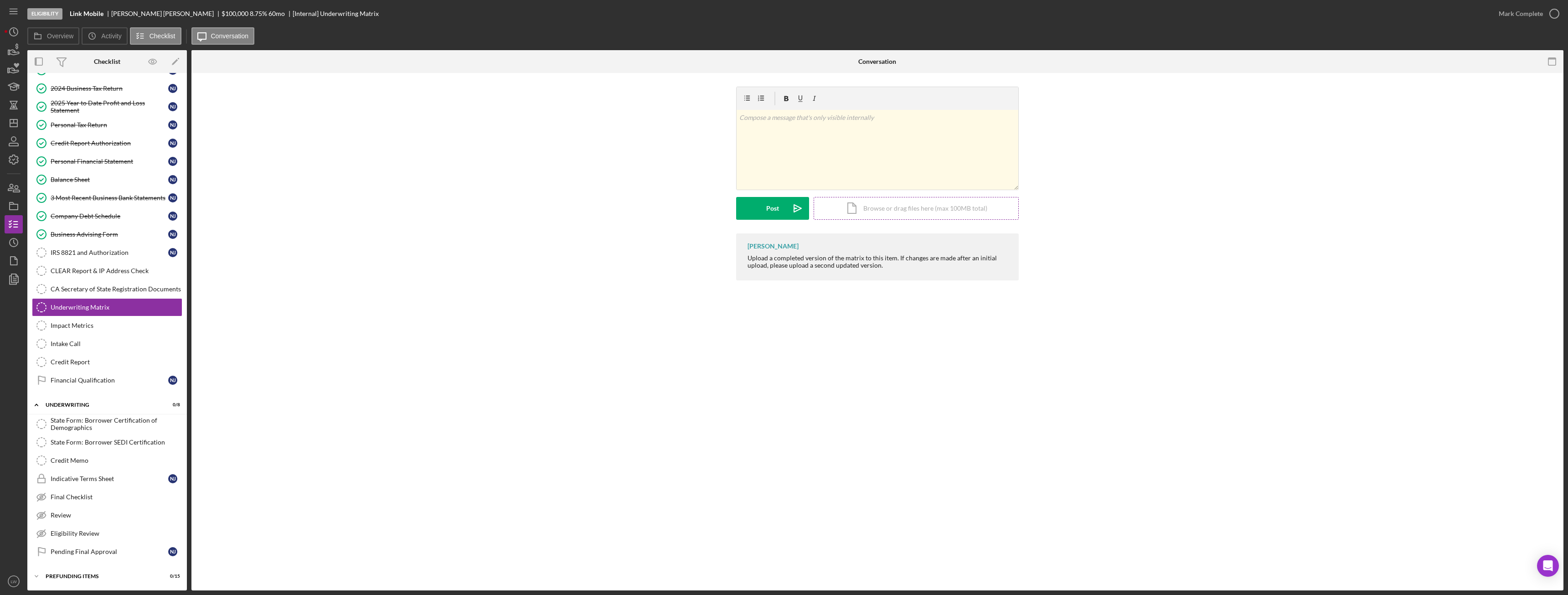
click at [866, 209] on div "Icon/Document Browse or drag files here (max 100MB total) Tap to choose files o…" at bounding box center [915, 208] width 205 height 23
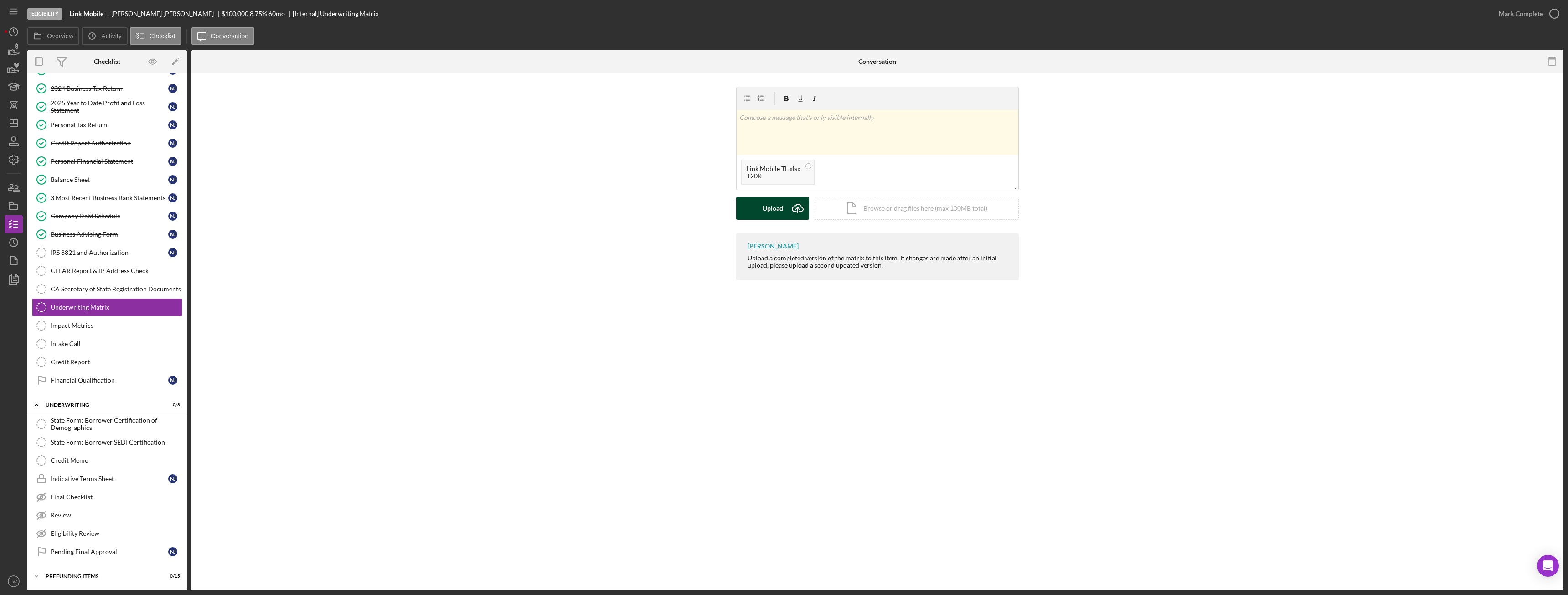
click at [785, 205] on button "Upload Icon/Upload" at bounding box center [773, 208] width 73 height 23
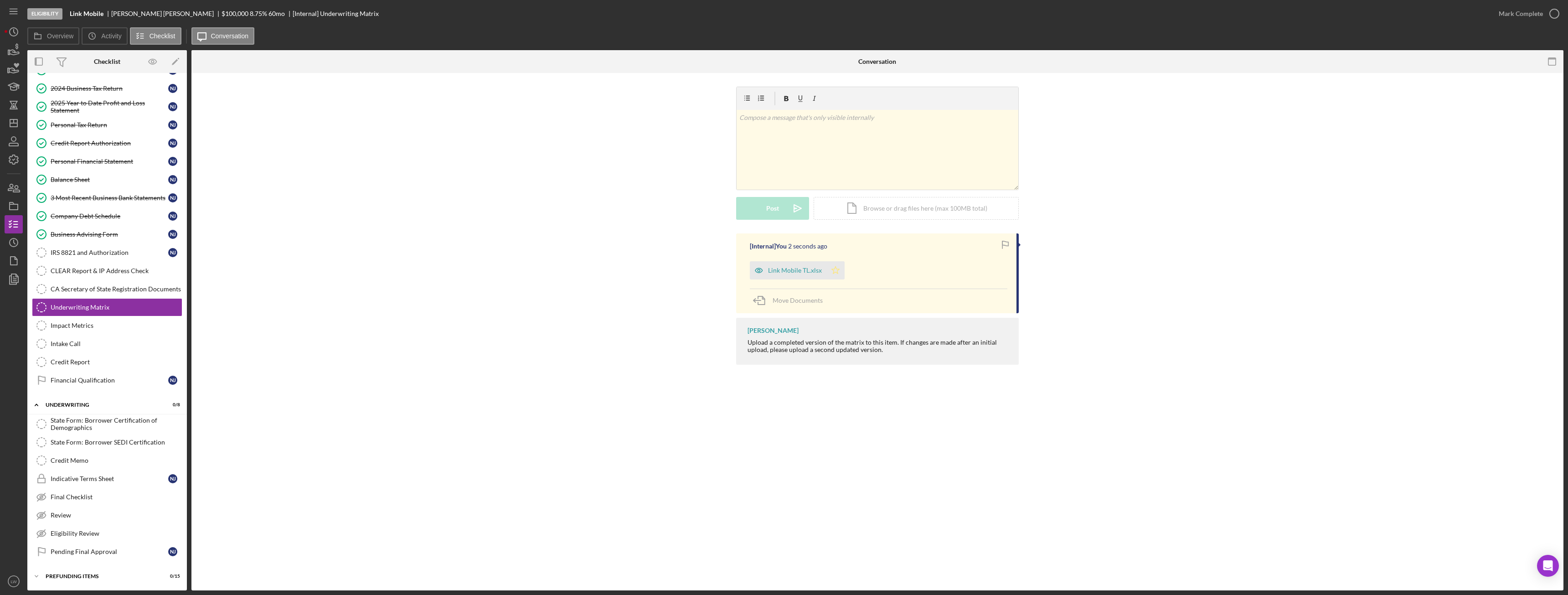
click at [834, 271] on icon "Icon/Star" at bounding box center [835, 269] width 18 height 18
click at [1506, 15] on div "Mark Complete" at bounding box center [1520, 13] width 44 height 18
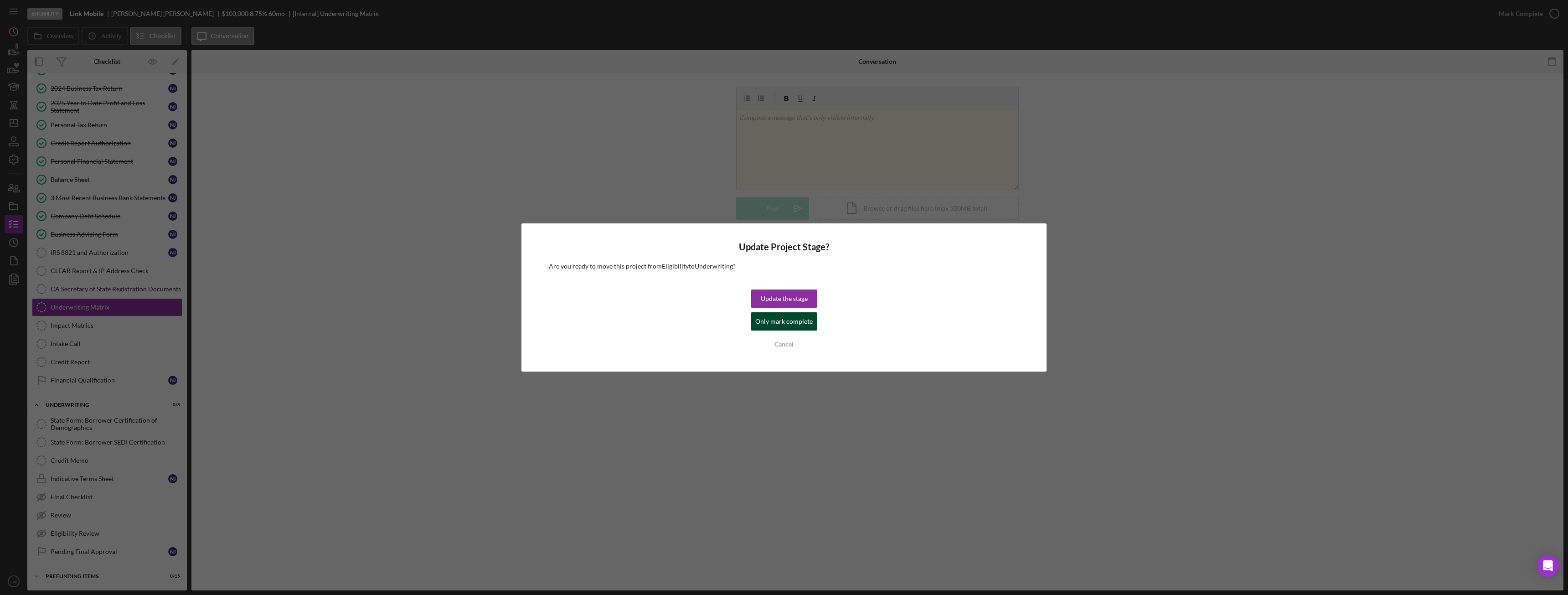
click at [785, 321] on div "Only mark complete" at bounding box center [784, 321] width 58 height 18
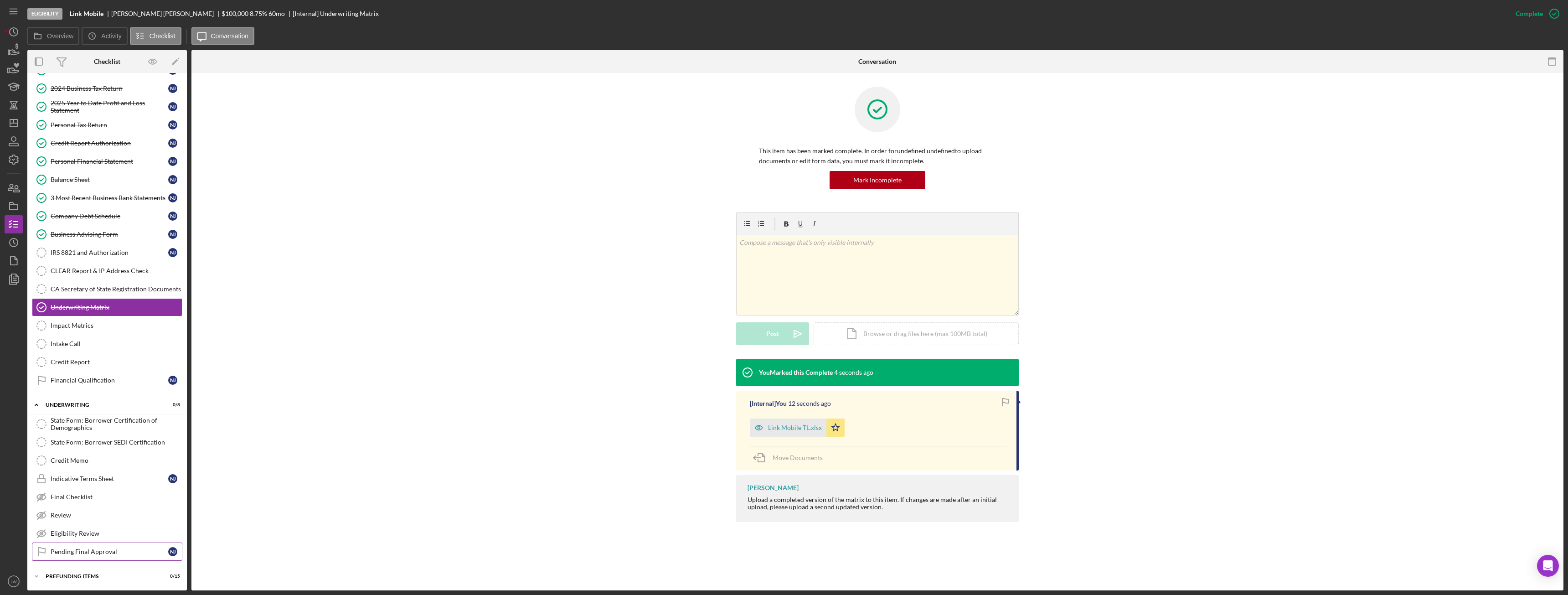
click at [109, 551] on div "Pending Final Approval" at bounding box center [109, 551] width 118 height 7
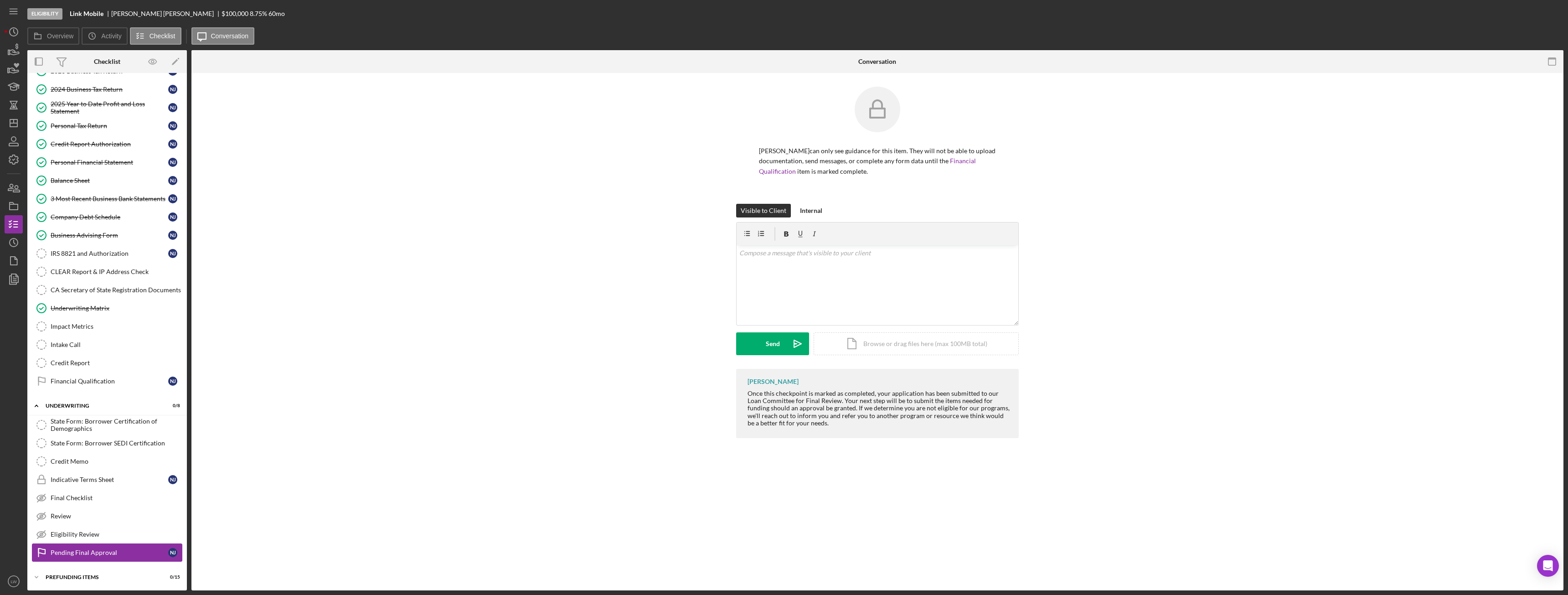
scroll to position [92, 0]
click at [762, 255] on p at bounding box center [877, 252] width 277 height 10
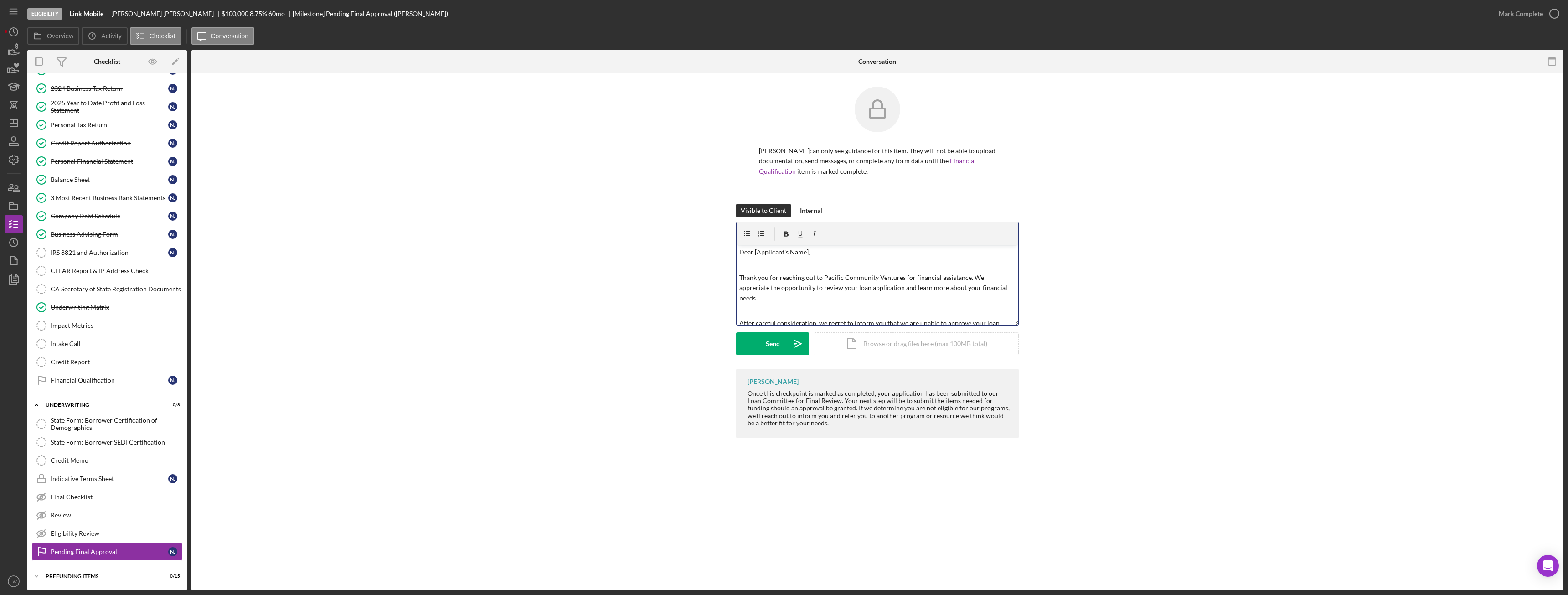
scroll to position [0, 0]
drag, startPoint x: 806, startPoint y: 252, endPoint x: 756, endPoint y: 249, distance: 50.1
click at [756, 249] on p "Dear [Applicant's Name]," at bounding box center [877, 252] width 277 height 10
click at [826, 278] on div "v Color teal Color pink Remove color Add row above Add row below Add column bef…" at bounding box center [878, 285] width 282 height 79
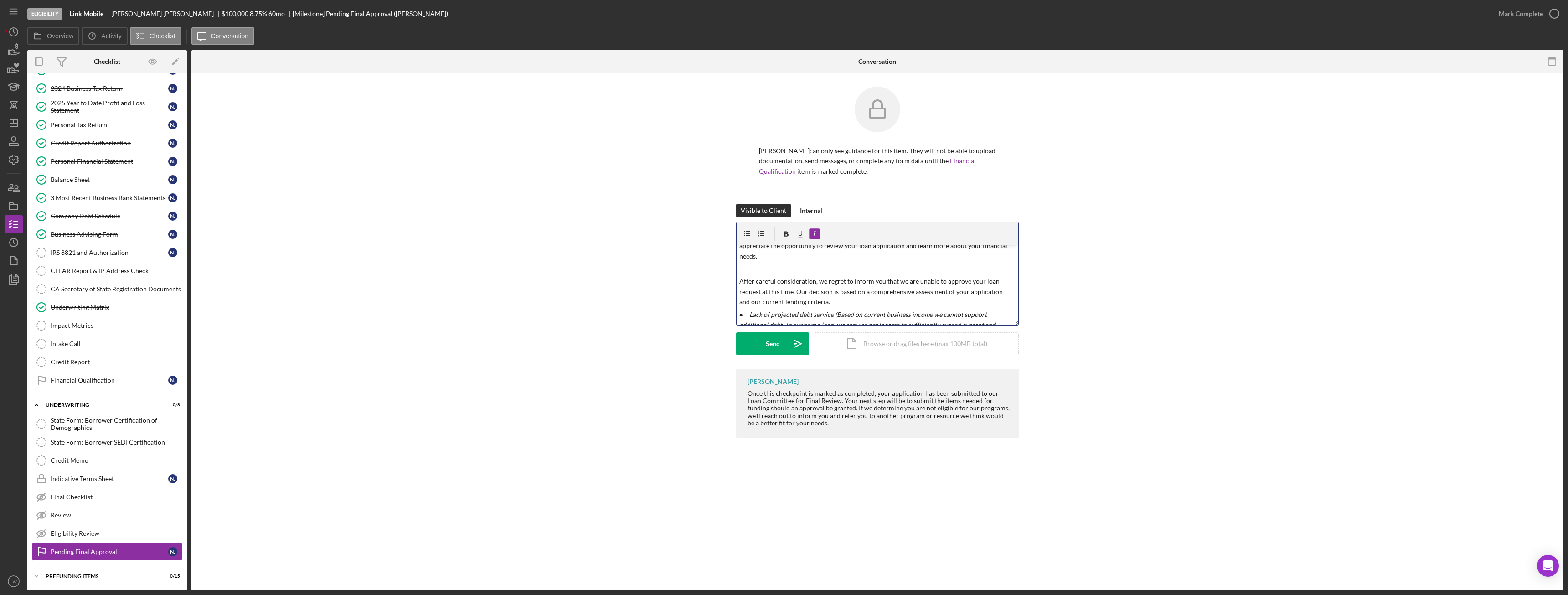
scroll to position [83, 0]
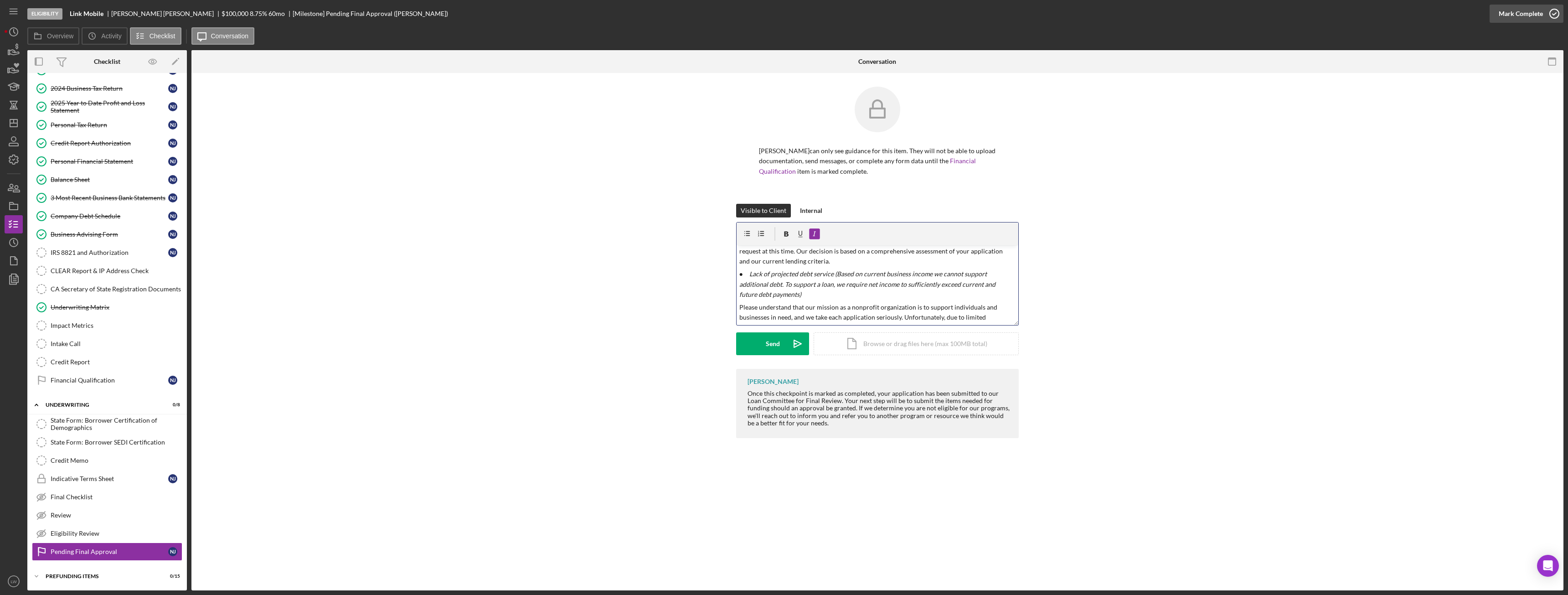
click at [1543, 14] on icon "button" at bounding box center [1554, 13] width 23 height 23
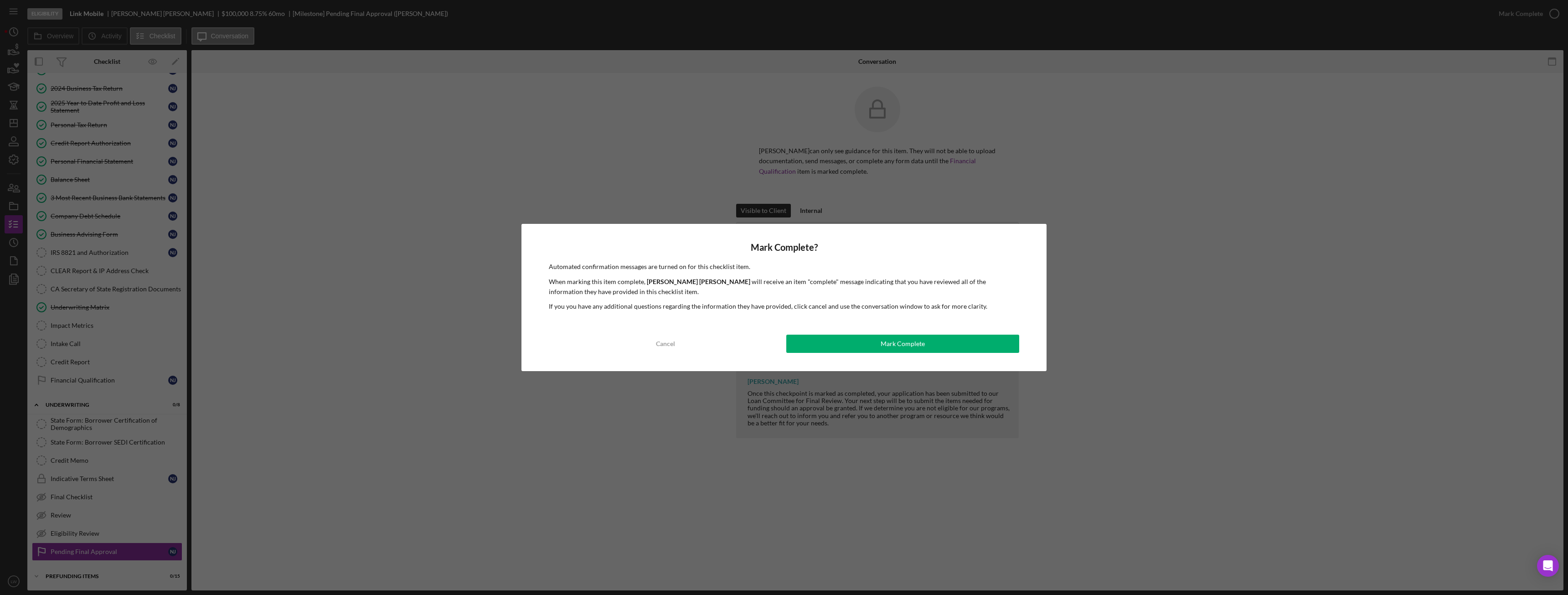
click at [953, 333] on div "Mark Complete? Automated confirmation messages are turned on for this checklist…" at bounding box center [784, 297] width 525 height 147
click at [946, 346] on button "Mark Complete" at bounding box center [902, 343] width 233 height 18
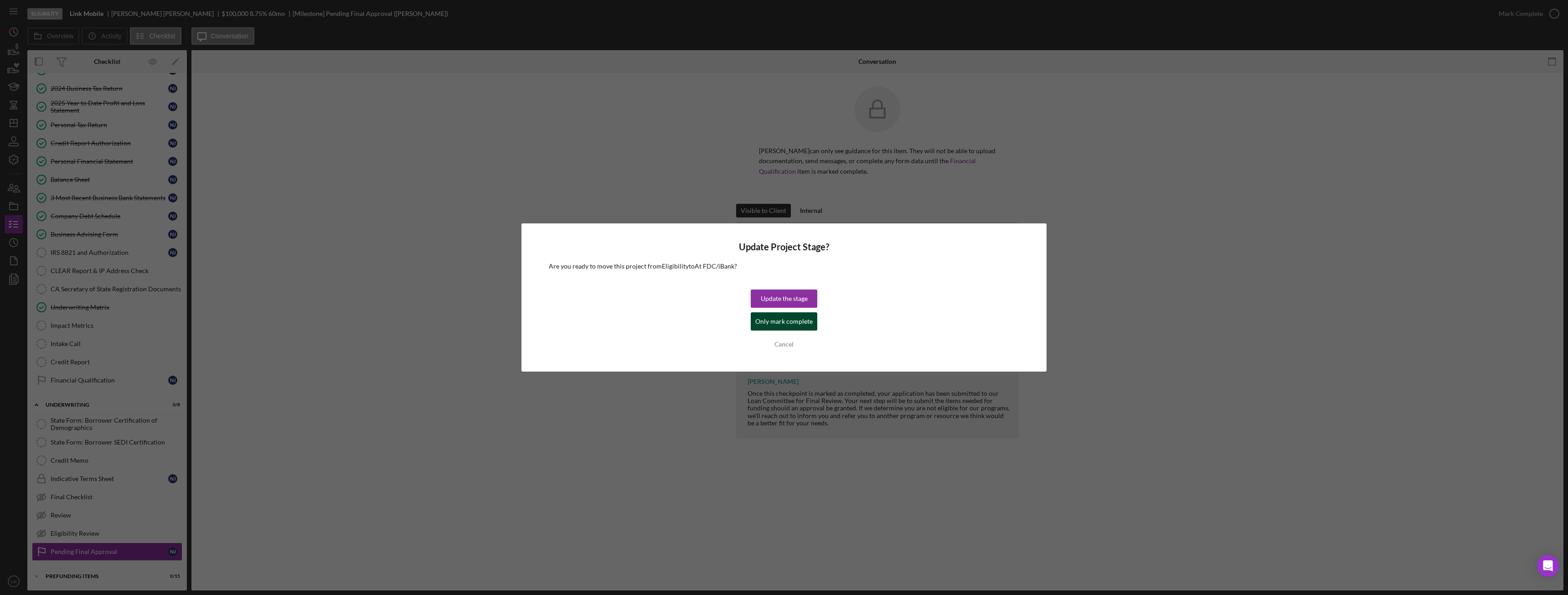
click at [800, 322] on div "Only mark complete" at bounding box center [784, 321] width 58 height 18
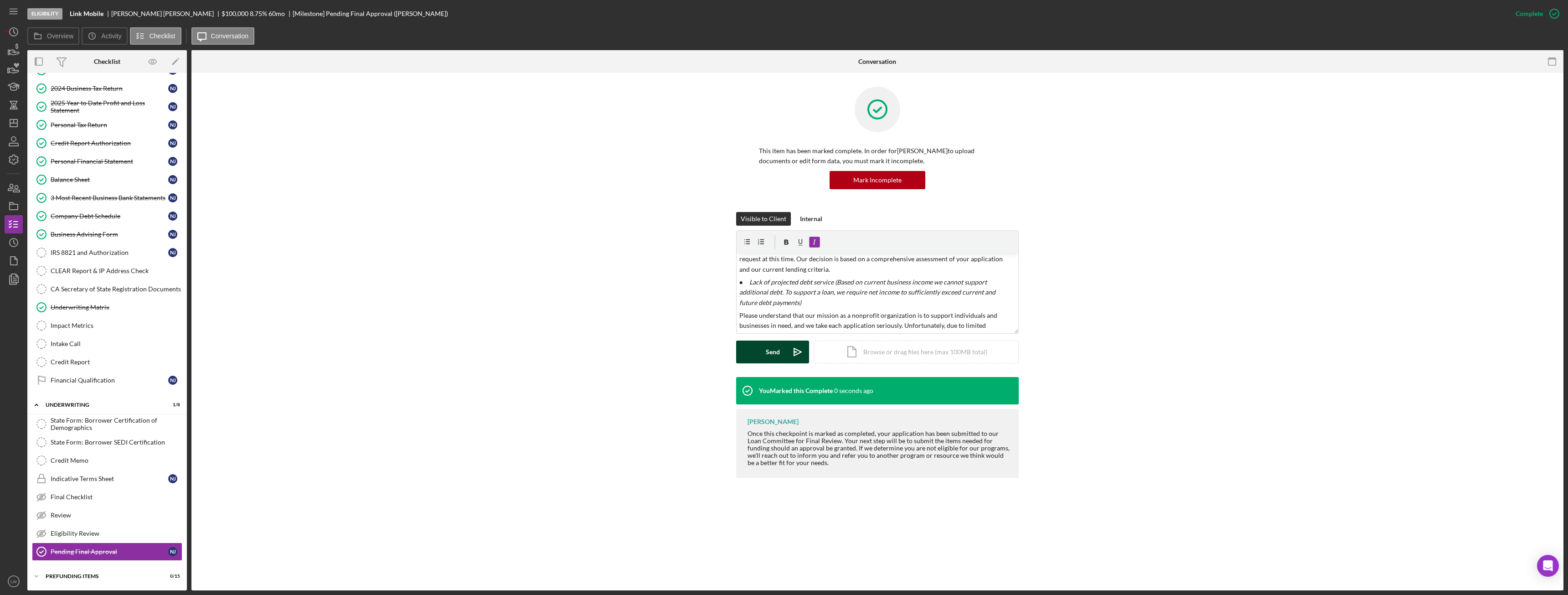
click at [774, 349] on div "Send" at bounding box center [773, 351] width 14 height 23
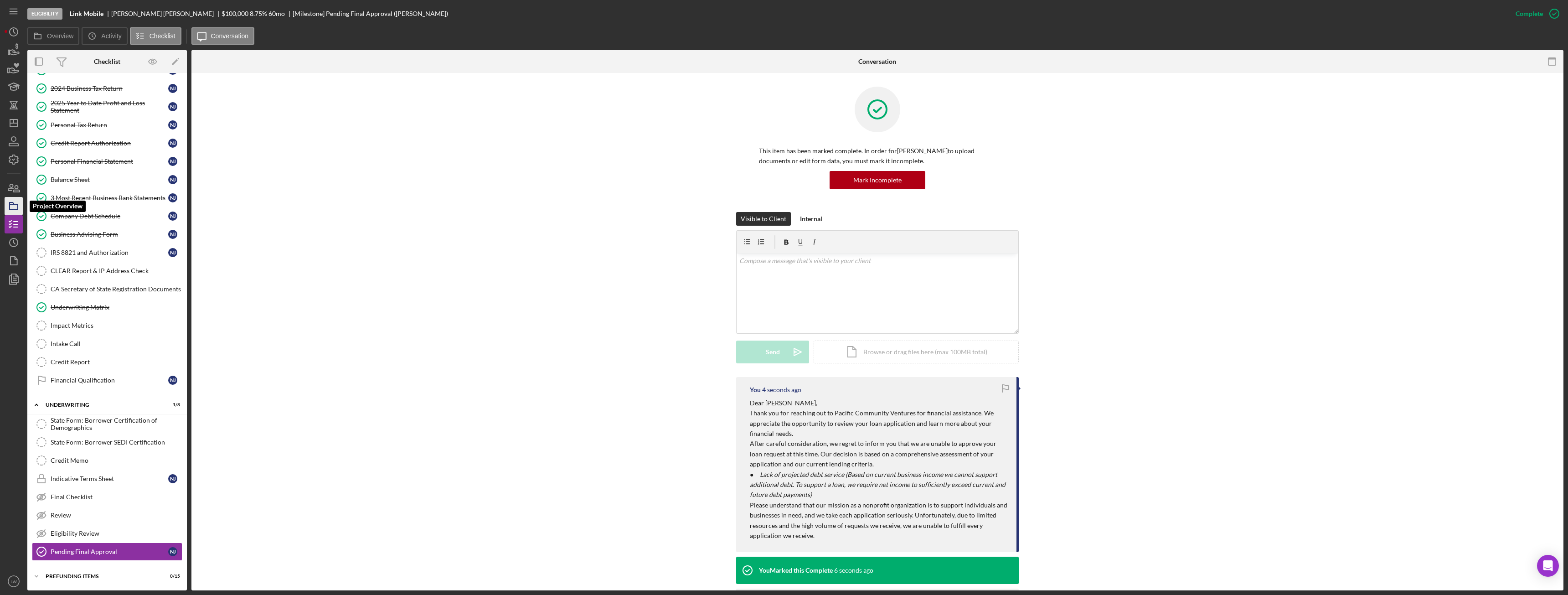
click at [16, 206] on icon "button" at bounding box center [13, 206] width 23 height 23
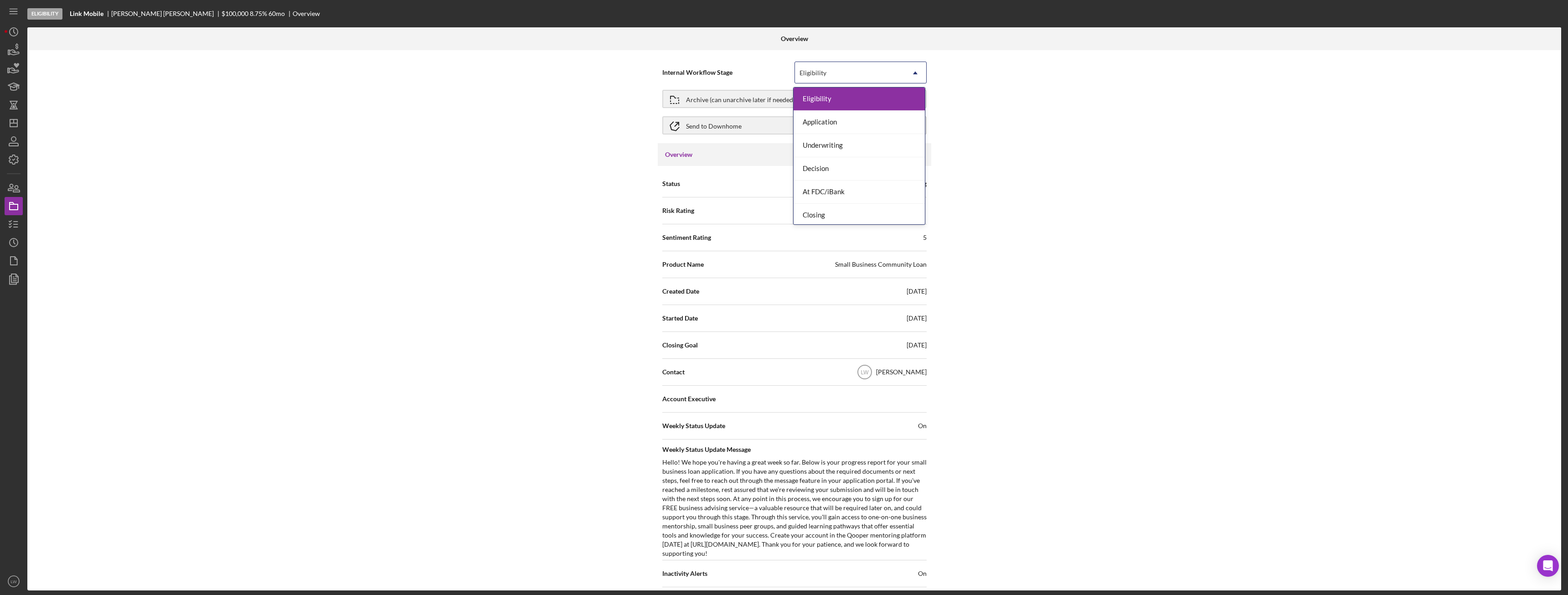
click at [840, 79] on div "Eligibility" at bounding box center [849, 72] width 109 height 21
click at [854, 213] on div "Done" at bounding box center [859, 213] width 132 height 23
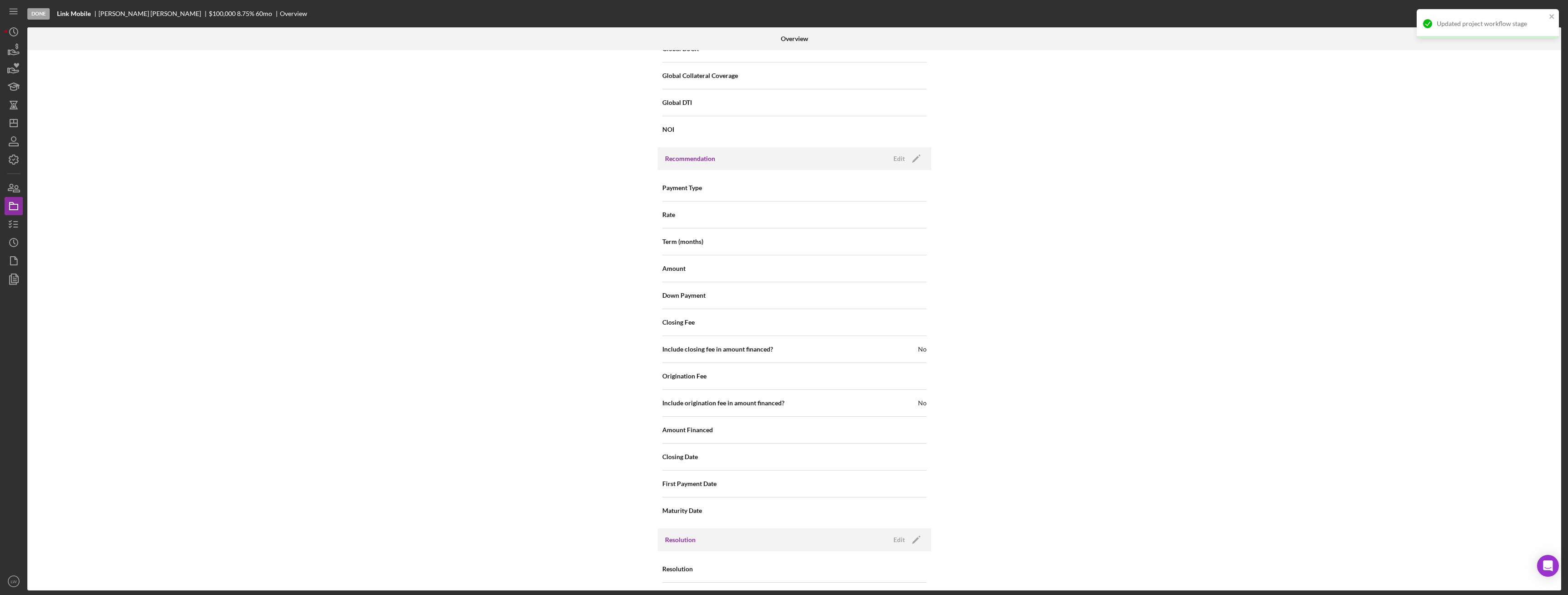
scroll to position [905, 0]
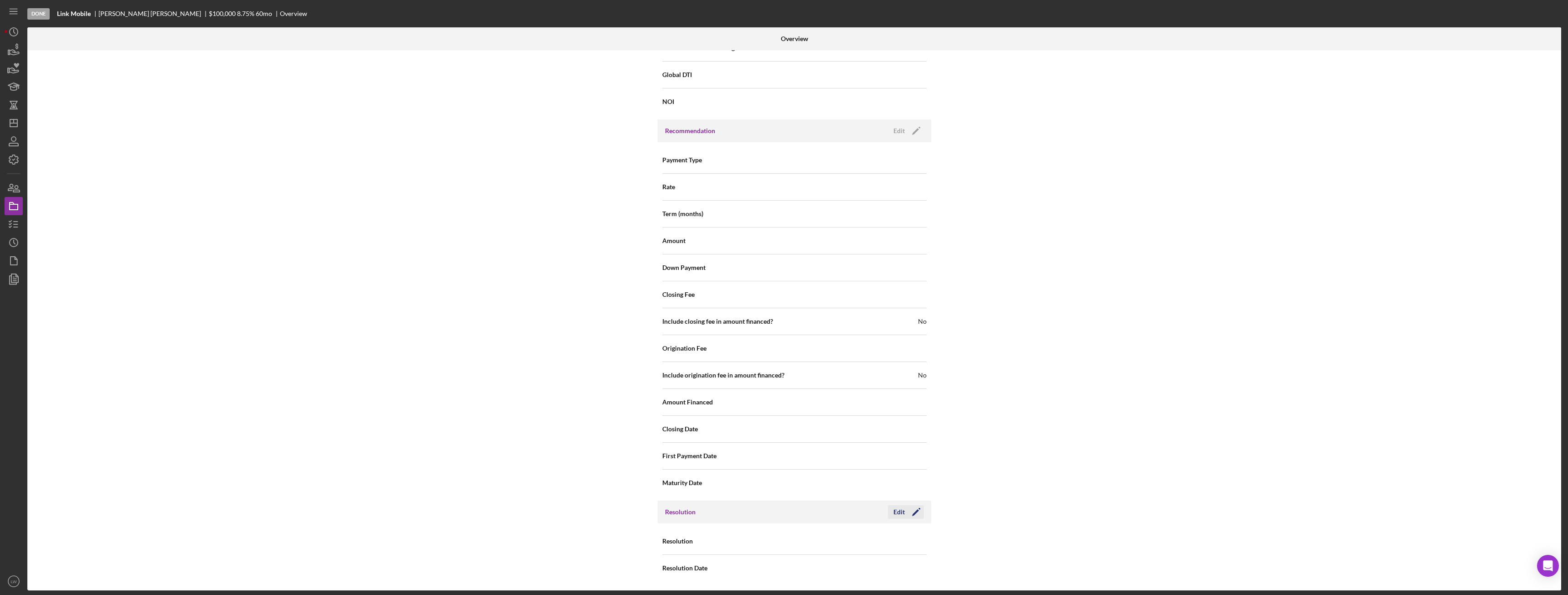
click at [893, 509] on div "Edit" at bounding box center [899, 512] width 12 height 14
click at [895, 540] on div "Select..." at bounding box center [849, 541] width 109 height 21
click at [875, 467] on div "Not Approved" at bounding box center [859, 468] width 132 height 23
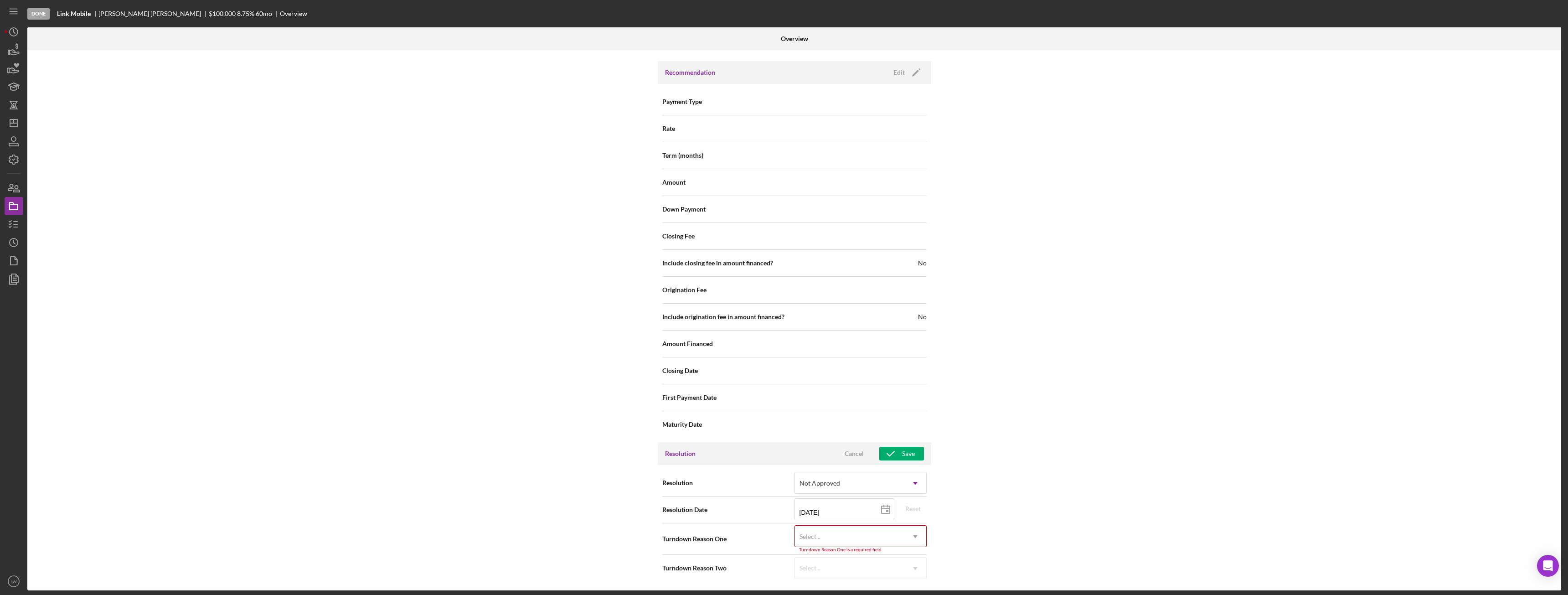
click at [894, 538] on div "Select..." at bounding box center [849, 536] width 109 height 21
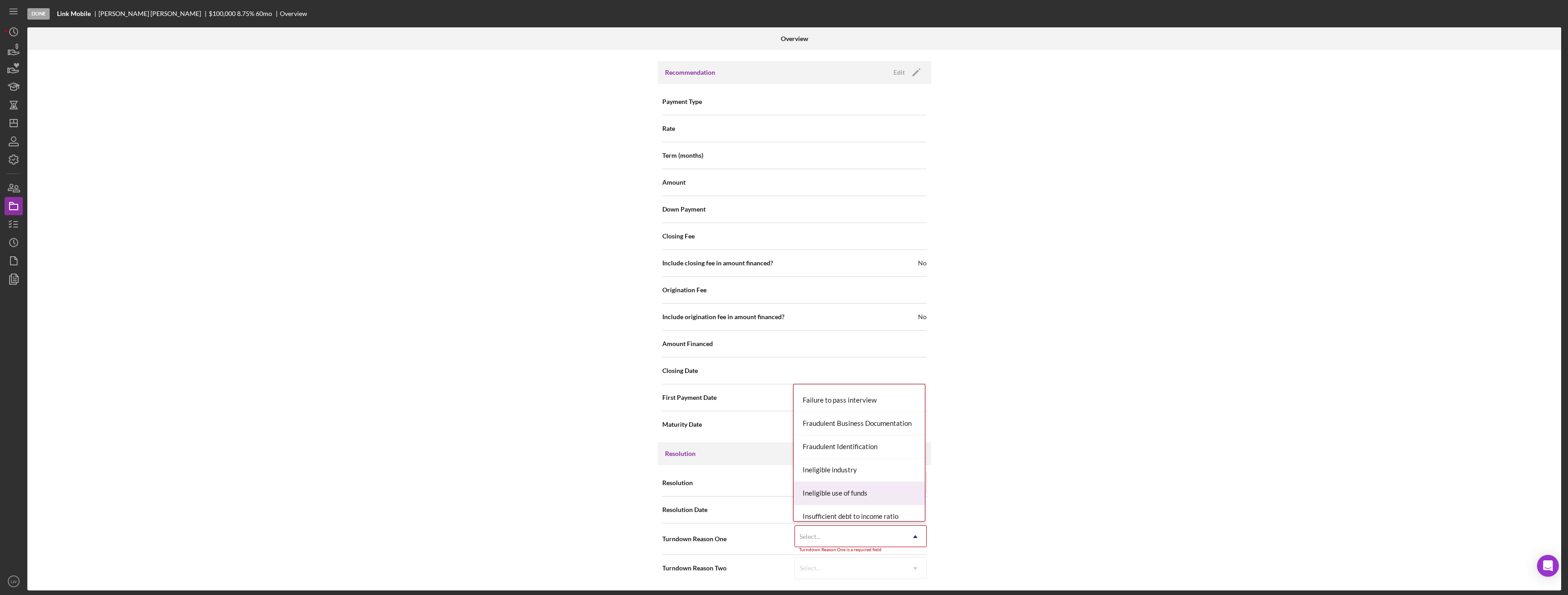
scroll to position [273, 0]
click at [898, 466] on div "Insufficient debt to income ratio" at bounding box center [859, 471] width 132 height 23
click at [891, 543] on div "Insufficient debt to income ratio" at bounding box center [849, 541] width 109 height 21
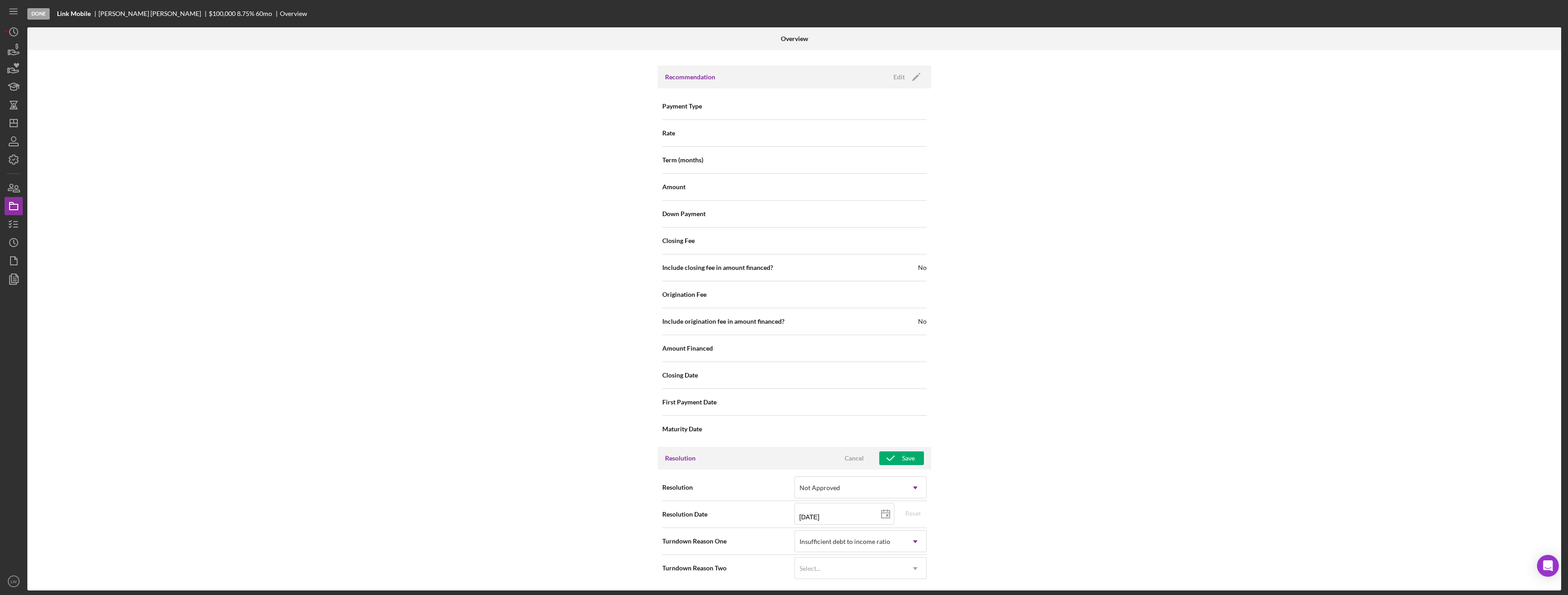
click at [1033, 494] on div "Internal Workflow Stage Done Icon/Dropdown Arrow Archive (can unarchive later i…" at bounding box center [794, 319] width 1534 height 540
click at [904, 462] on div "Save" at bounding box center [908, 458] width 12 height 14
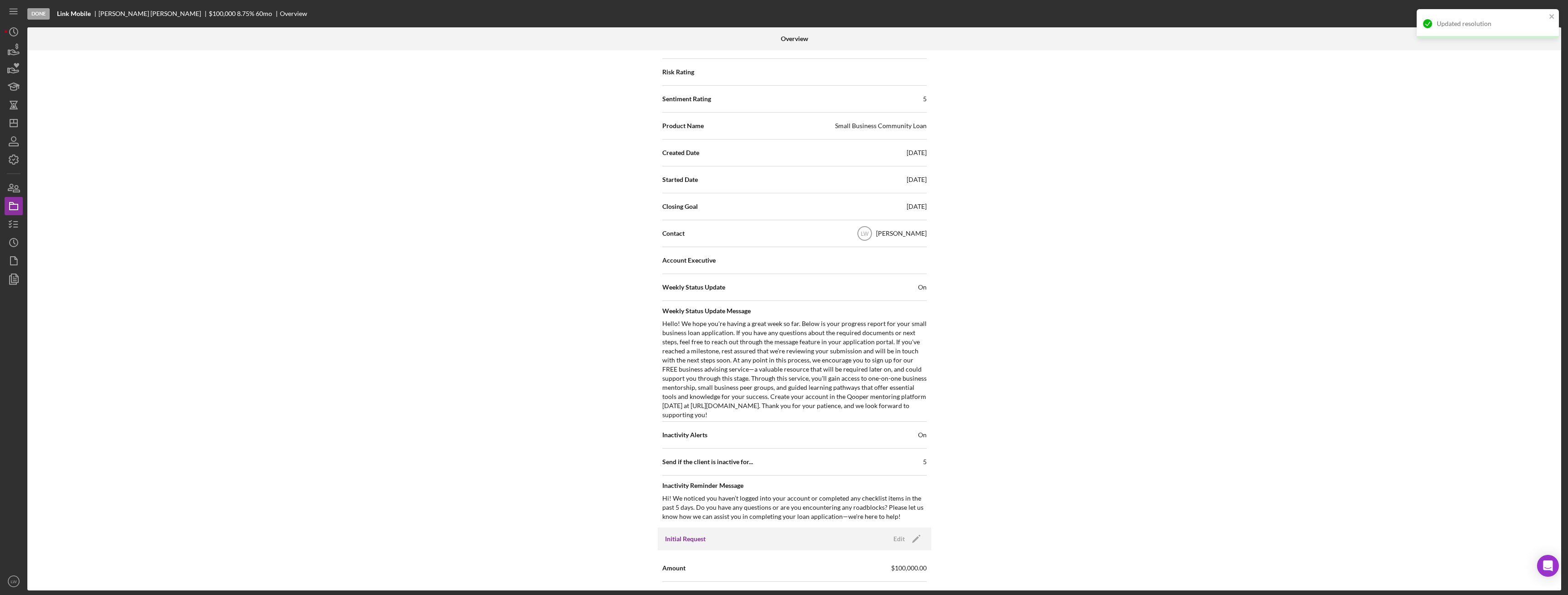
scroll to position [0, 0]
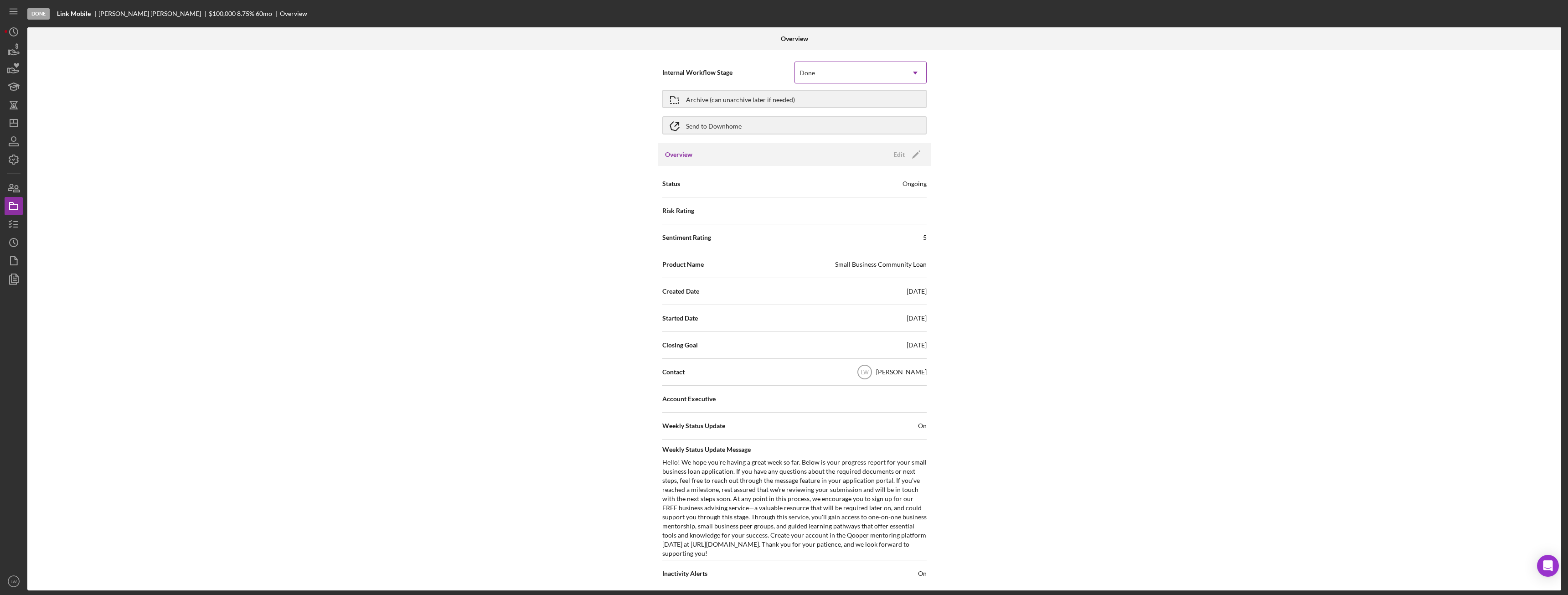
click at [823, 74] on div "Done" at bounding box center [849, 72] width 109 height 21
click at [1007, 108] on div "Internal Workflow Stage 7 results available. Use Up and Down to choose options,…" at bounding box center [794, 319] width 1534 height 540
click at [752, 101] on div "Archive (can unarchive later if needed)" at bounding box center [741, 98] width 109 height 16
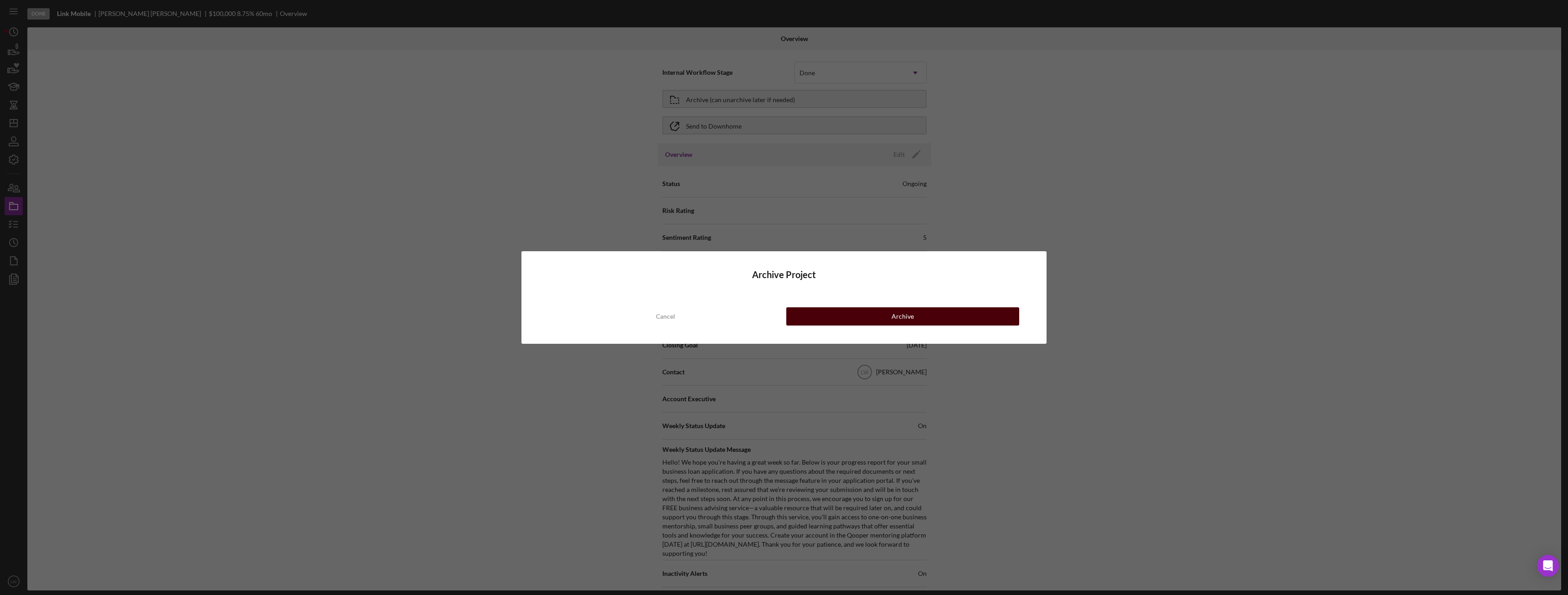
click at [915, 322] on button "Archive" at bounding box center [902, 315] width 233 height 18
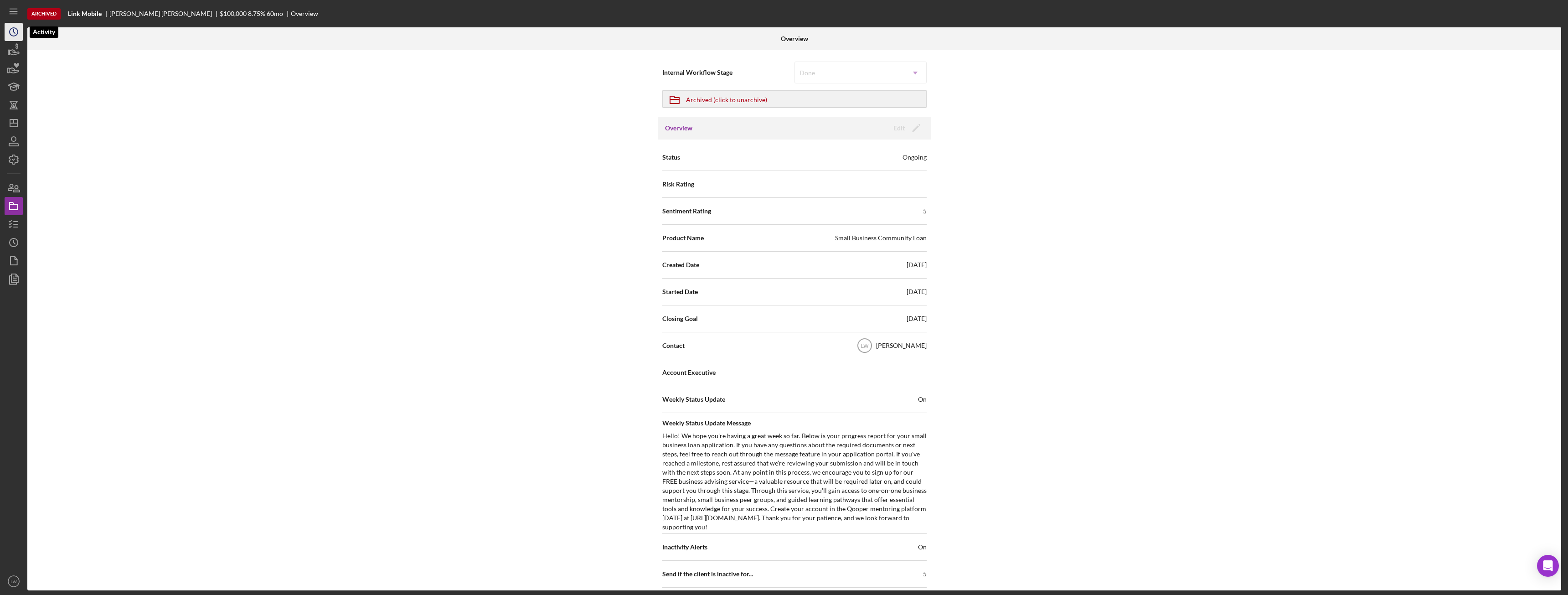
click at [12, 28] on circle "button" at bounding box center [13, 32] width 9 height 9
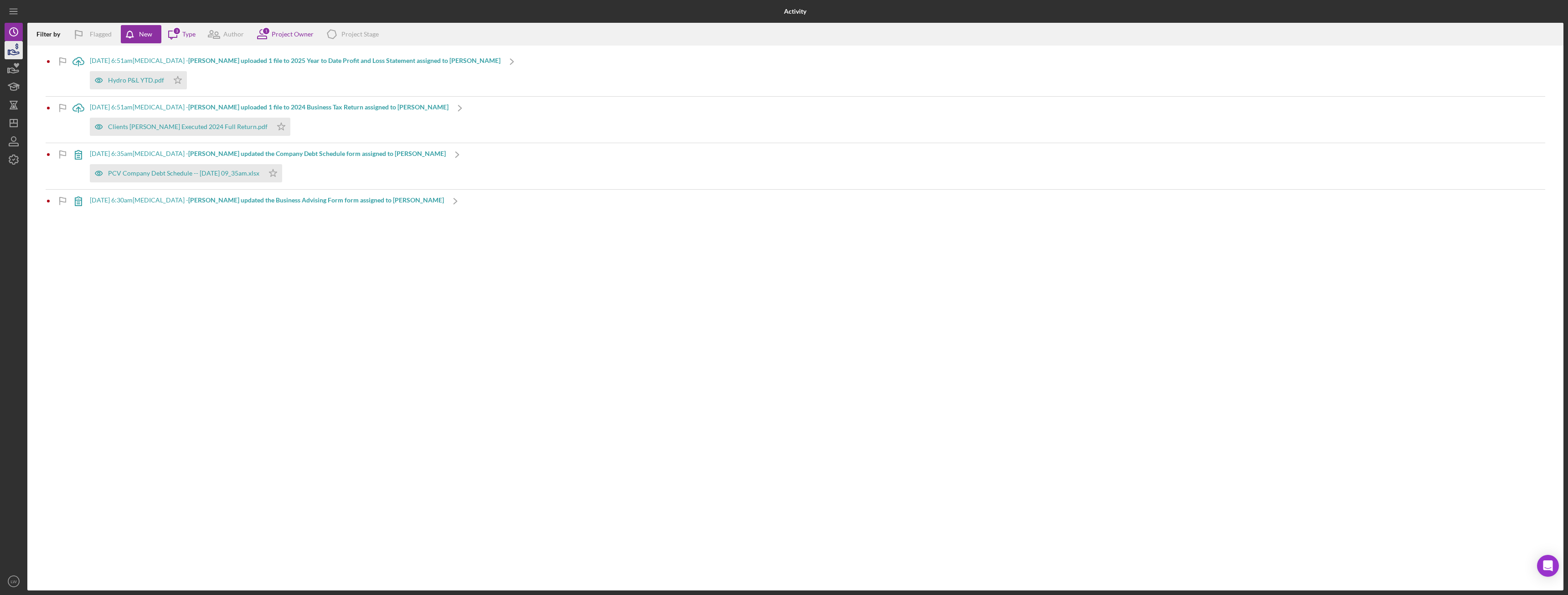
click at [5, 55] on icon "button" at bounding box center [13, 50] width 23 height 23
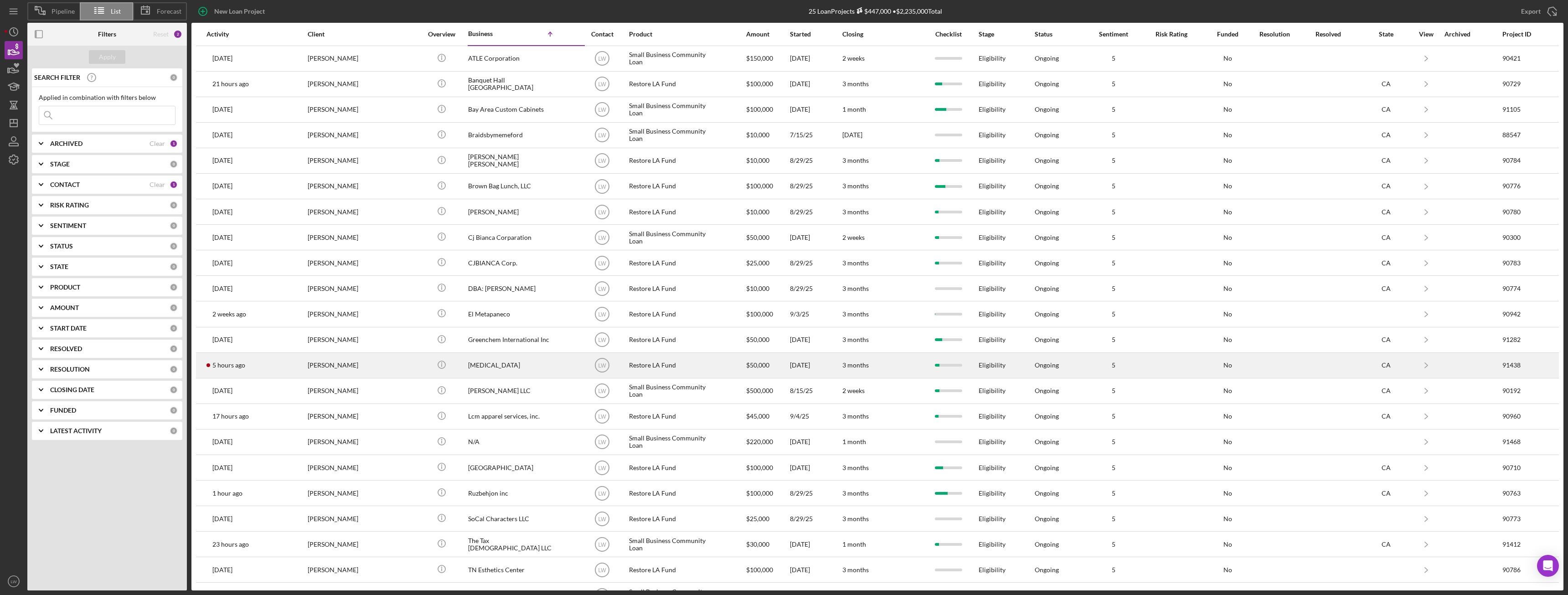
click at [340, 368] on div "[PERSON_NAME]" at bounding box center [353, 364] width 91 height 24
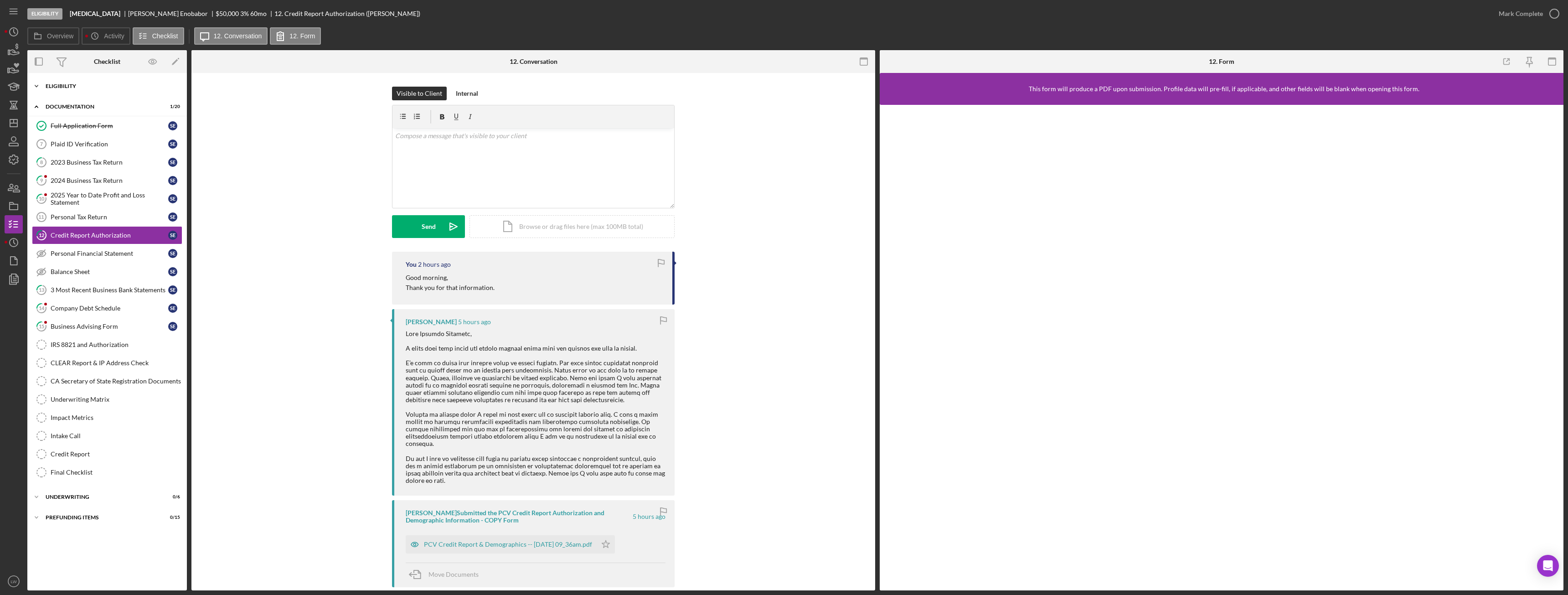
click at [94, 86] on div "Eligibility" at bounding box center [111, 86] width 130 height 5
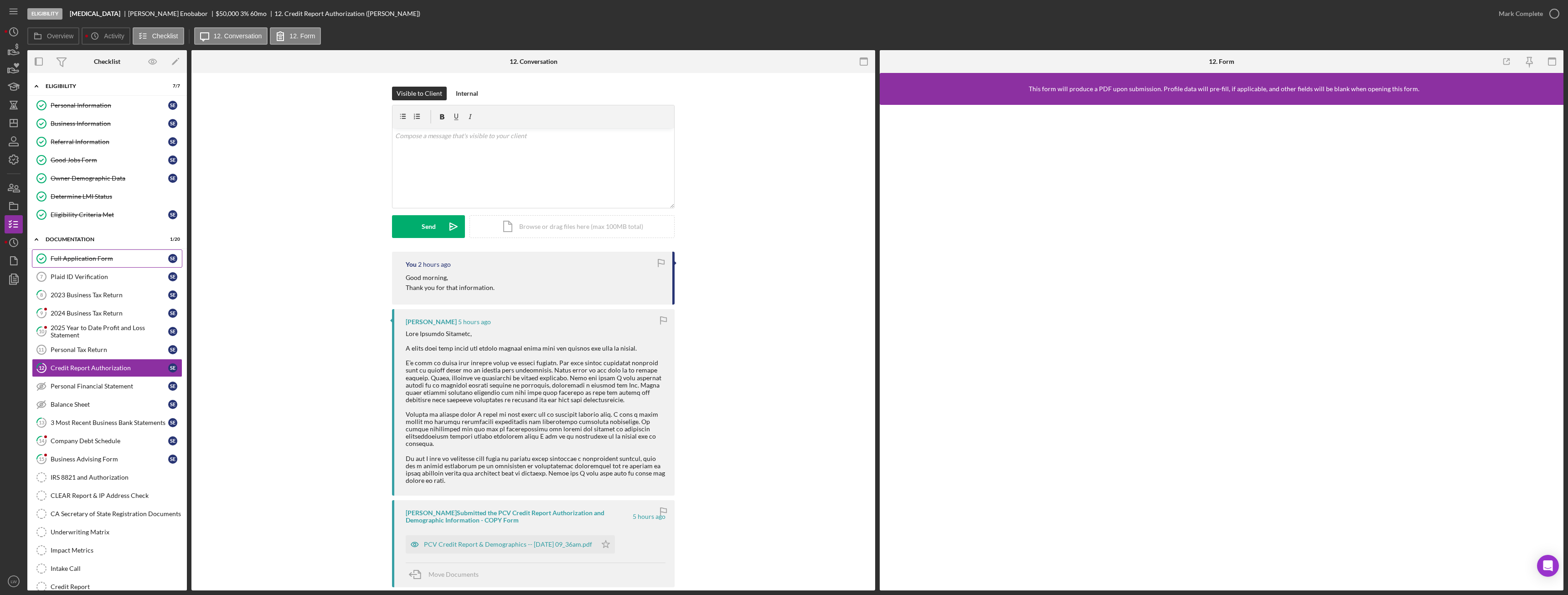
click at [102, 266] on link "Full Application Form Full Application Form S E" at bounding box center [107, 258] width 150 height 18
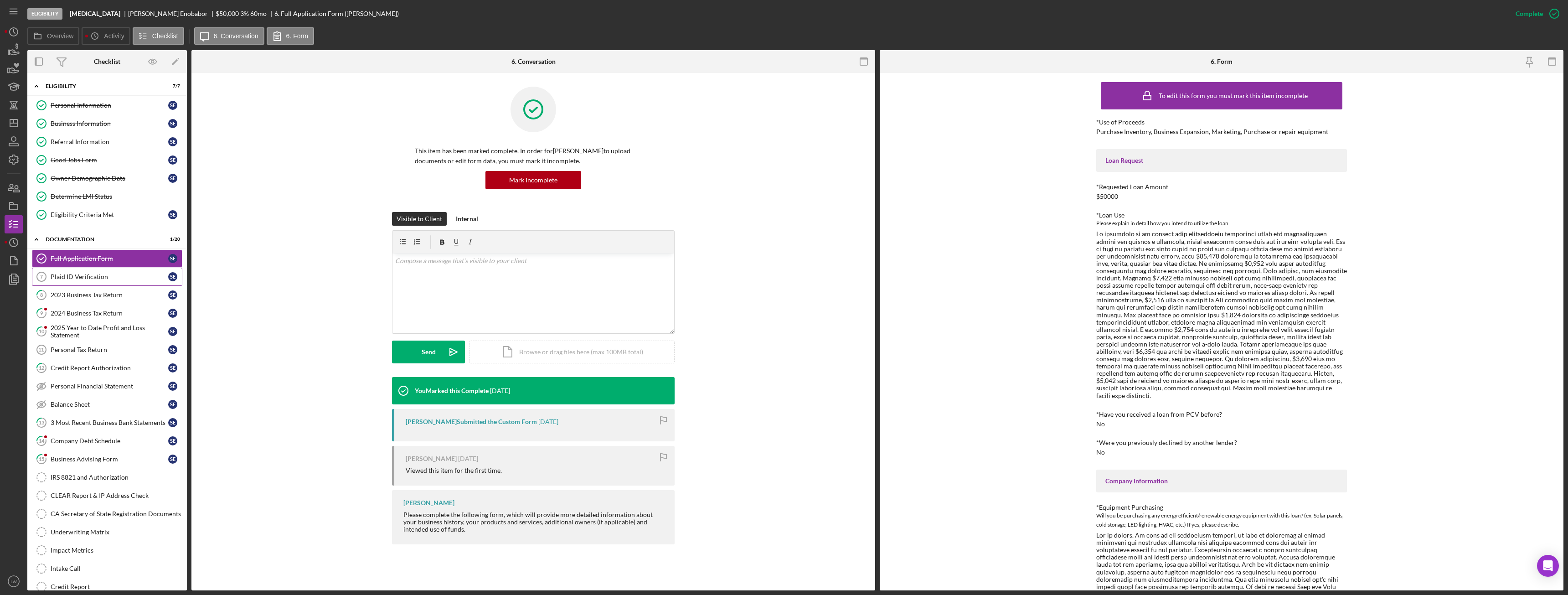
click at [80, 277] on div "Plaid ID Verification" at bounding box center [109, 276] width 118 height 7
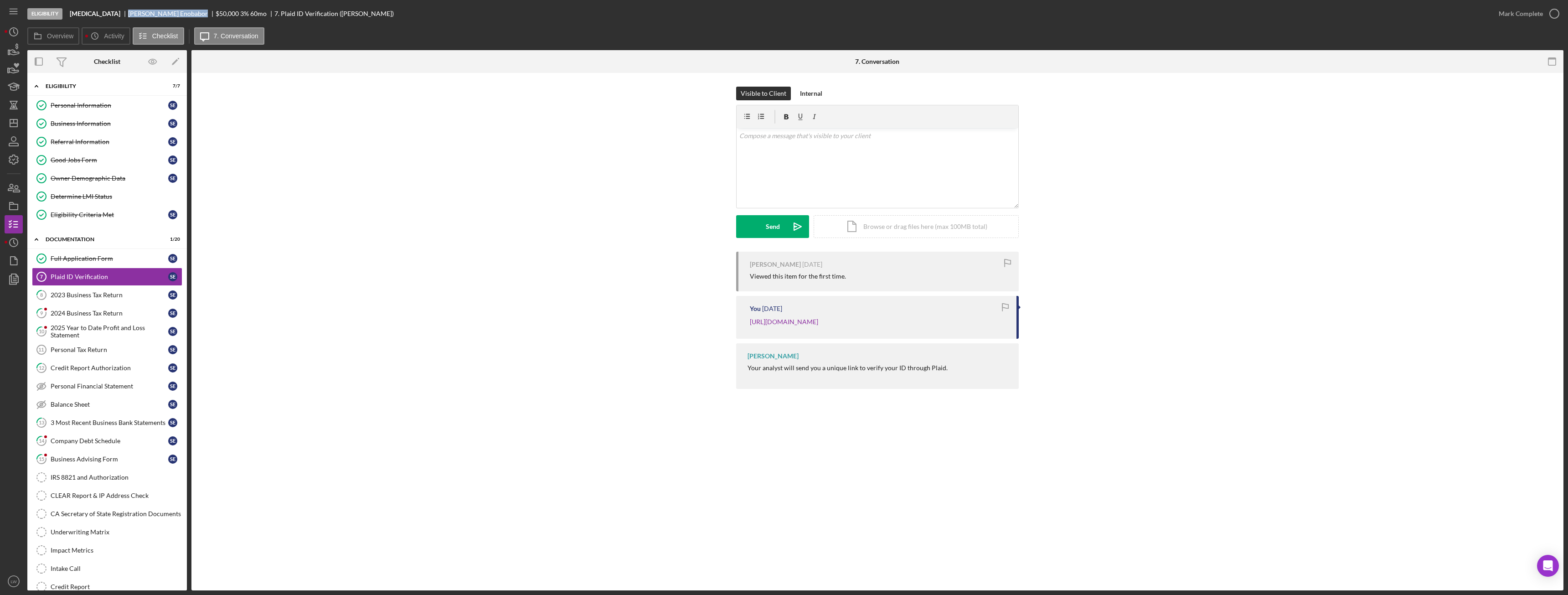
drag, startPoint x: 171, startPoint y: 14, endPoint x: 119, endPoint y: 13, distance: 52.0
click at [128, 13] on div "Solomon Enobabor" at bounding box center [171, 13] width 87 height 7
copy div "Solomon Enobabor"
click at [1524, 15] on div "Mark Complete" at bounding box center [1520, 13] width 44 height 18
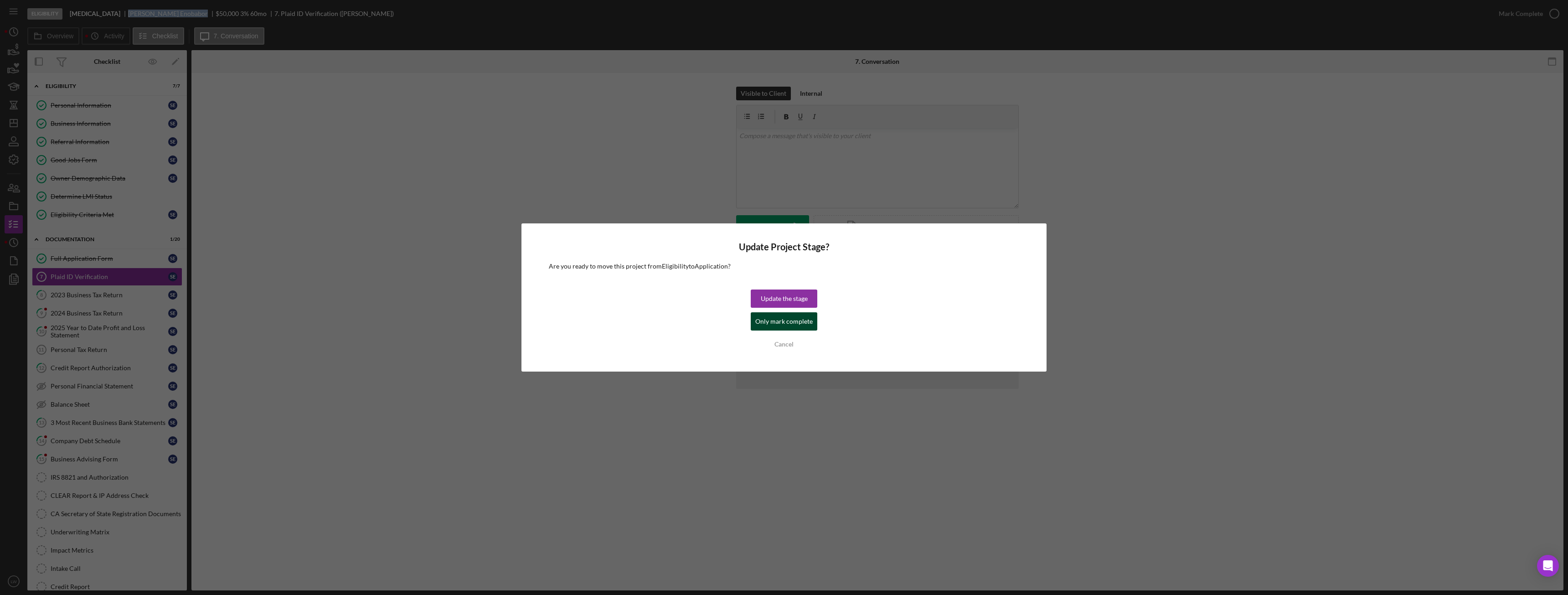
click at [785, 326] on div "Only mark complete" at bounding box center [784, 321] width 58 height 18
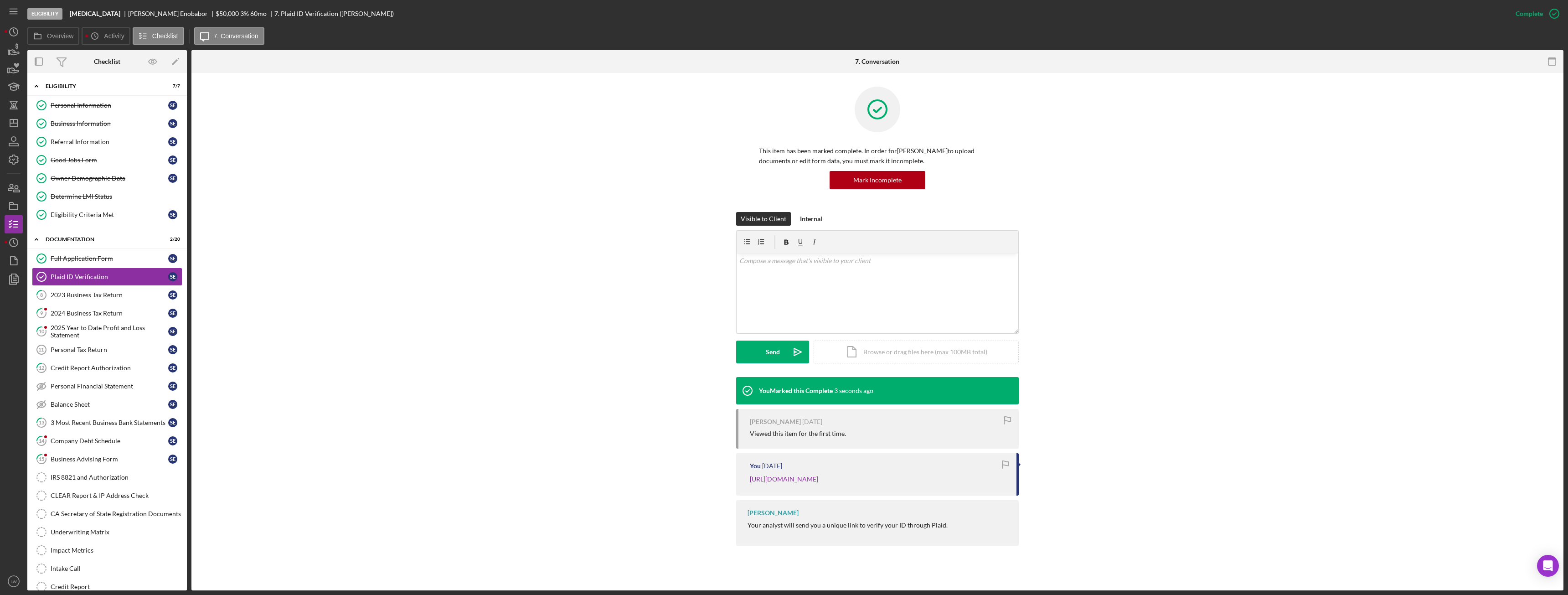
click at [389, 42] on div "Overview Icon/History Activity Checklist Icon/Message 7. Conversation" at bounding box center [795, 36] width 1536 height 18
click at [98, 298] on div "2023 Business Tax Return" at bounding box center [109, 294] width 118 height 7
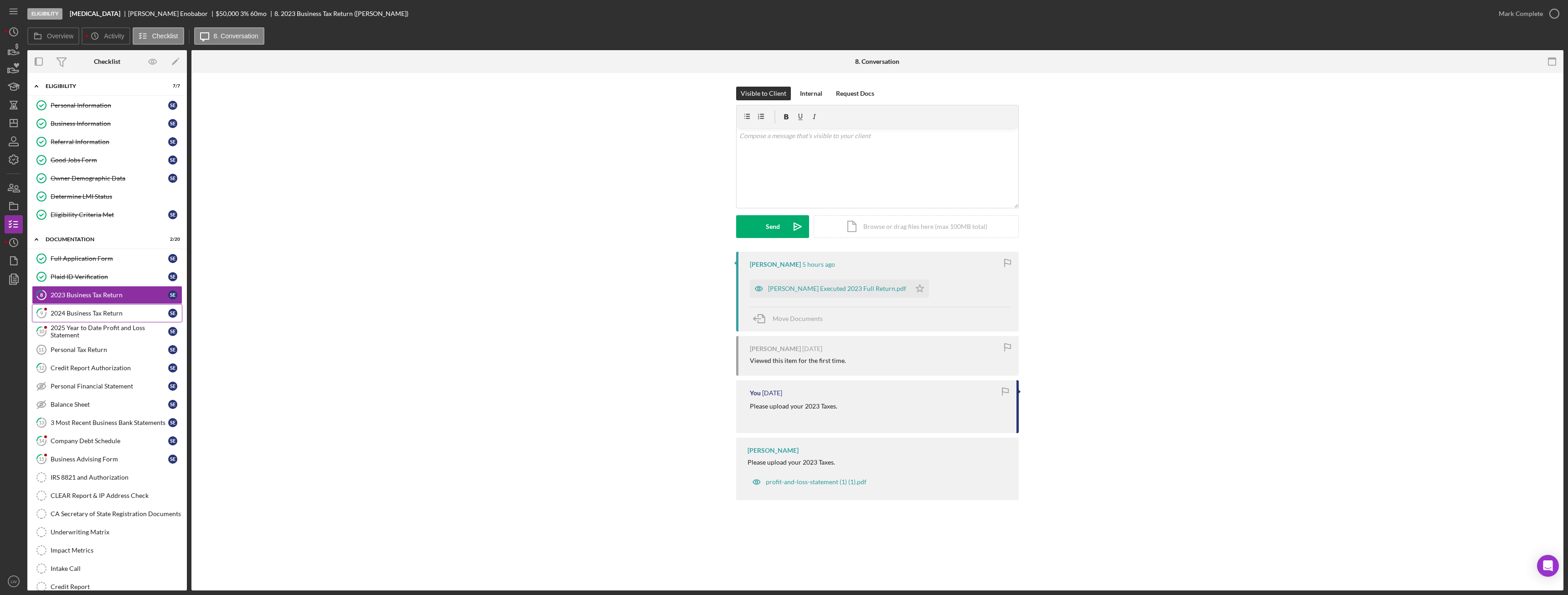
click at [104, 314] on div "2024 Business Tax Return" at bounding box center [109, 312] width 118 height 7
click at [101, 330] on div "2025 Year to Date Profit and Loss Statement" at bounding box center [109, 331] width 118 height 15
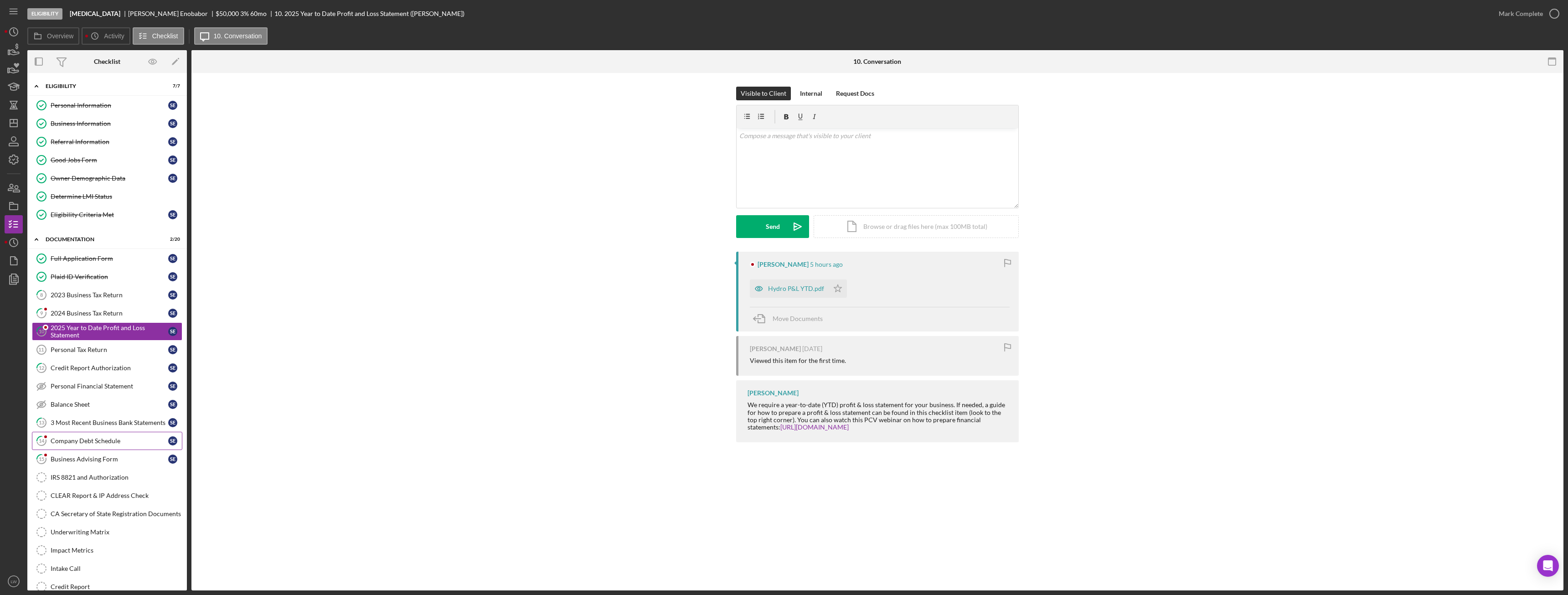
click at [93, 435] on link "14 Company Debt Schedule S E" at bounding box center [107, 440] width 150 height 18
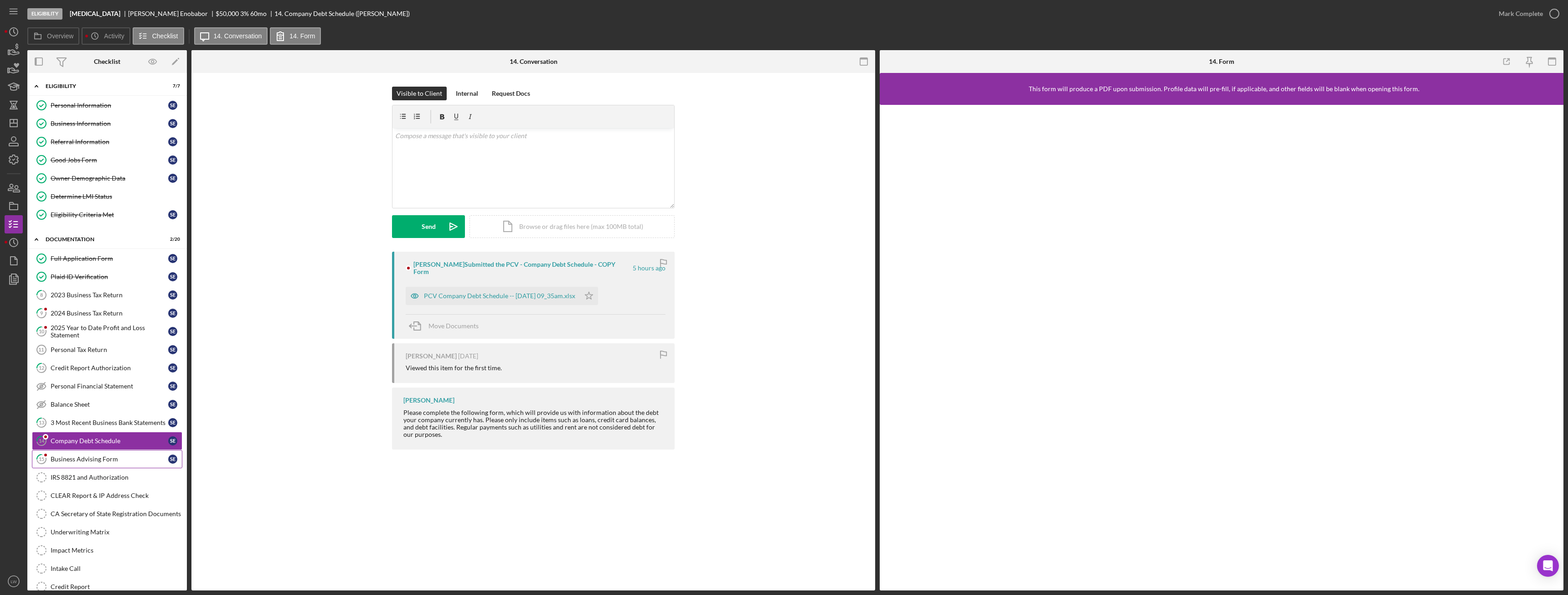
click at [93, 463] on div "Business Advising Form" at bounding box center [109, 459] width 118 height 7
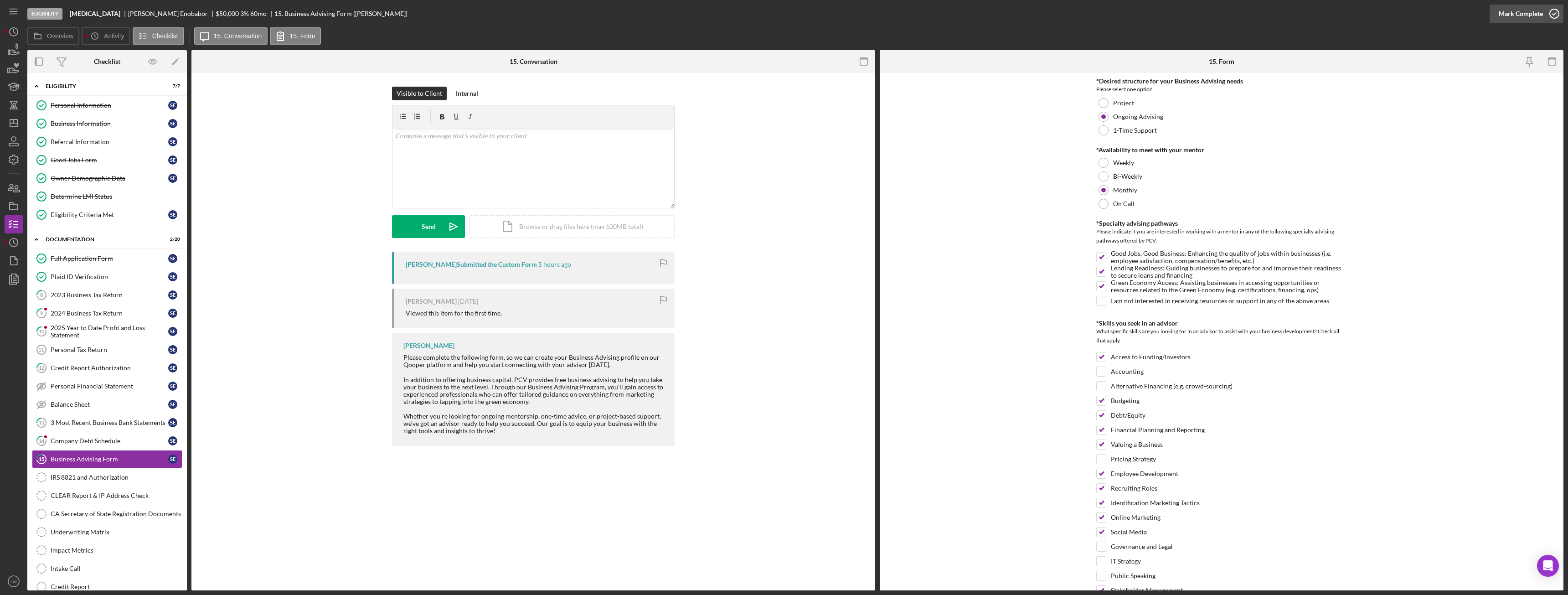
click at [1538, 13] on div "Mark Complete" at bounding box center [1520, 13] width 44 height 18
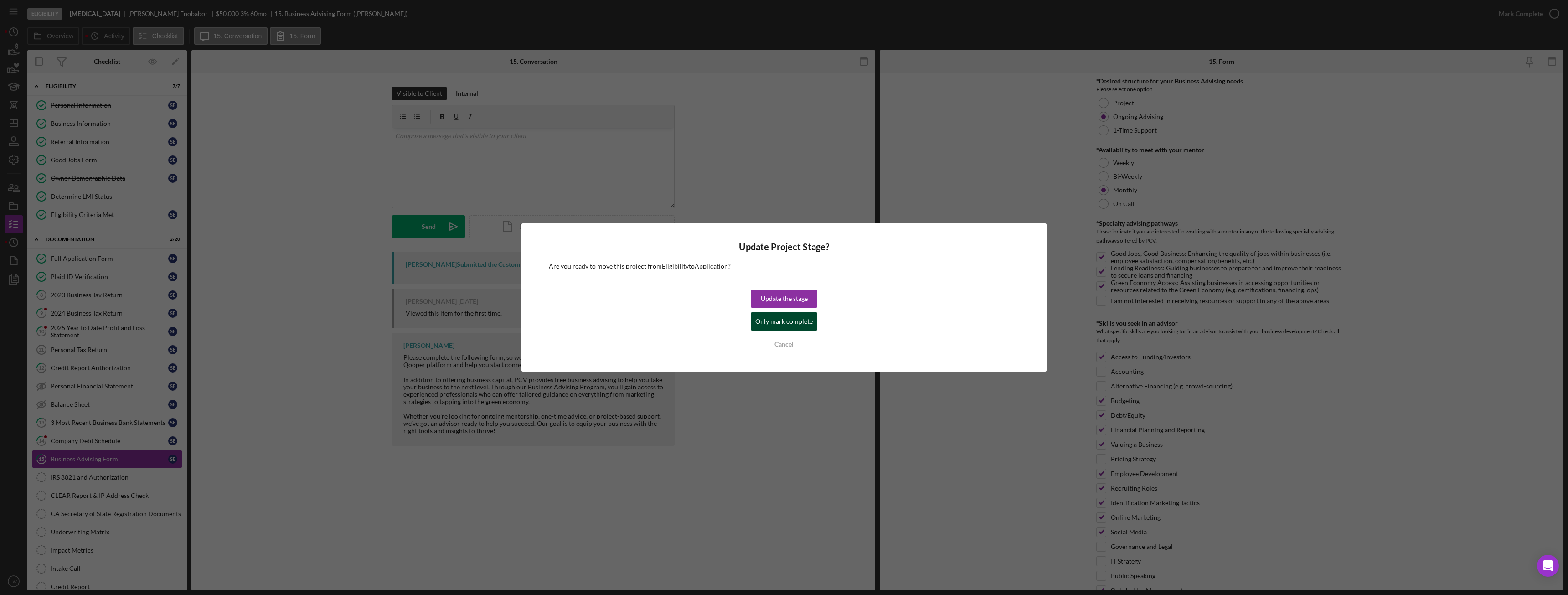
click at [780, 321] on div "Only mark complete" at bounding box center [784, 321] width 58 height 18
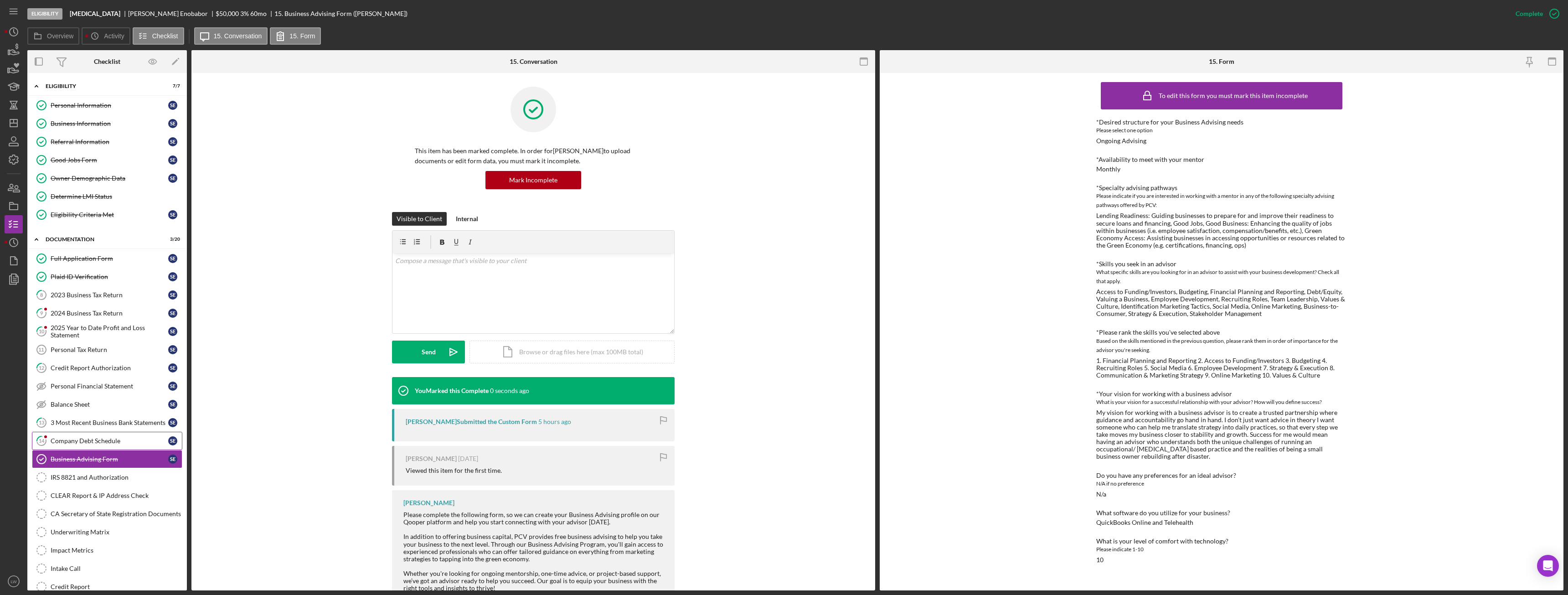
click at [86, 440] on div "Company Debt Schedule" at bounding box center [109, 440] width 118 height 7
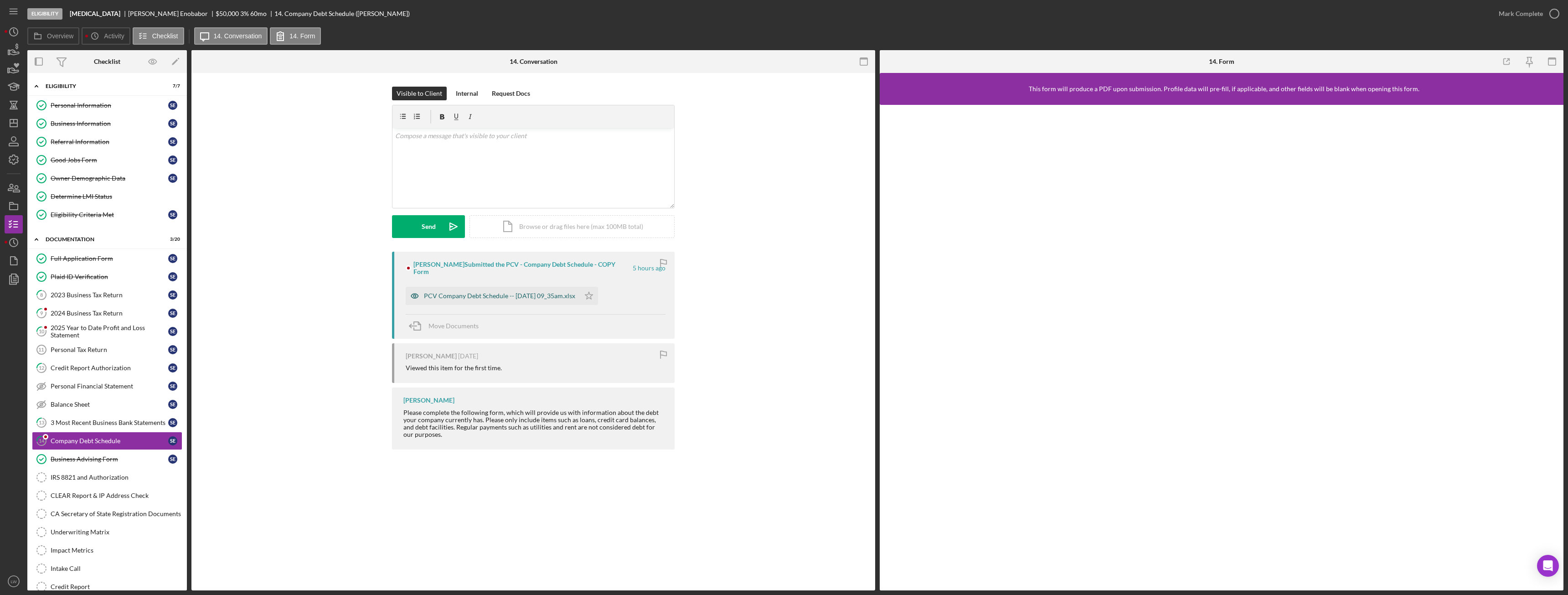
click at [511, 295] on div "PCV Company Debt Schedule -- 2025-09-18 09_35am.xlsx" at bounding box center [499, 295] width 151 height 7
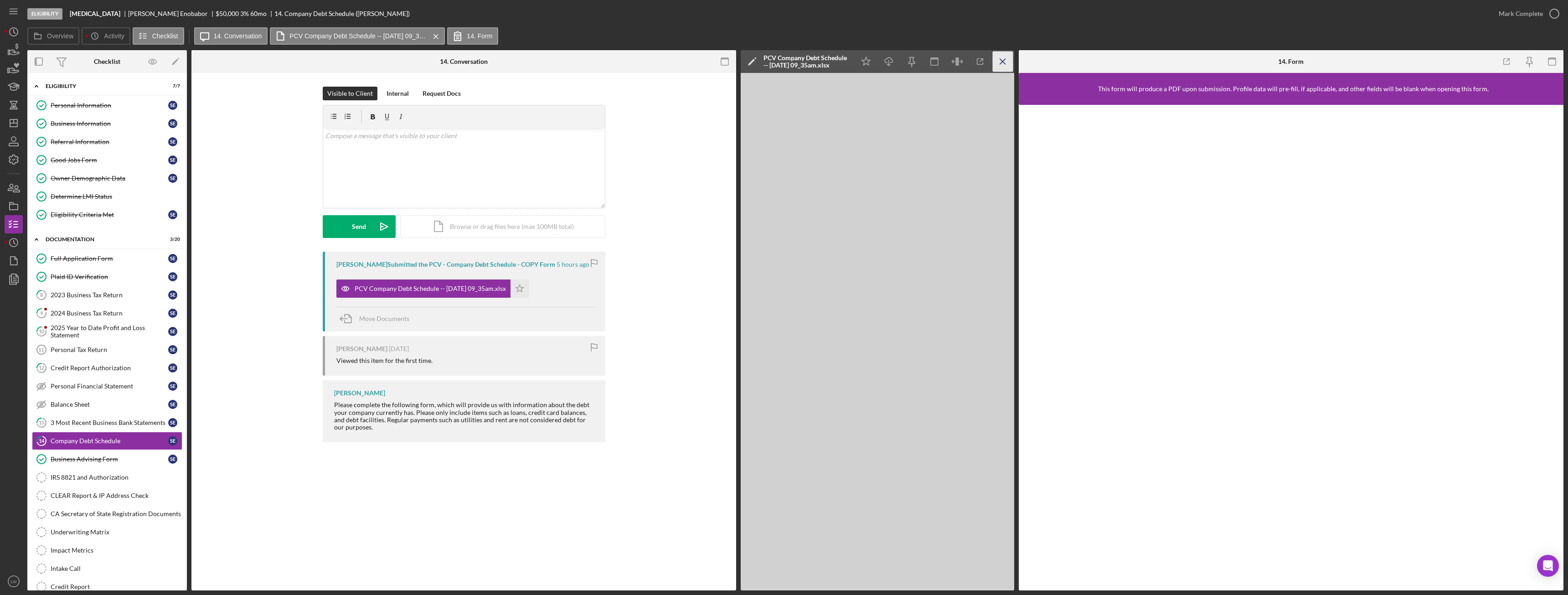
click at [1001, 58] on icon "Icon/Menu Close" at bounding box center [1002, 62] width 20 height 20
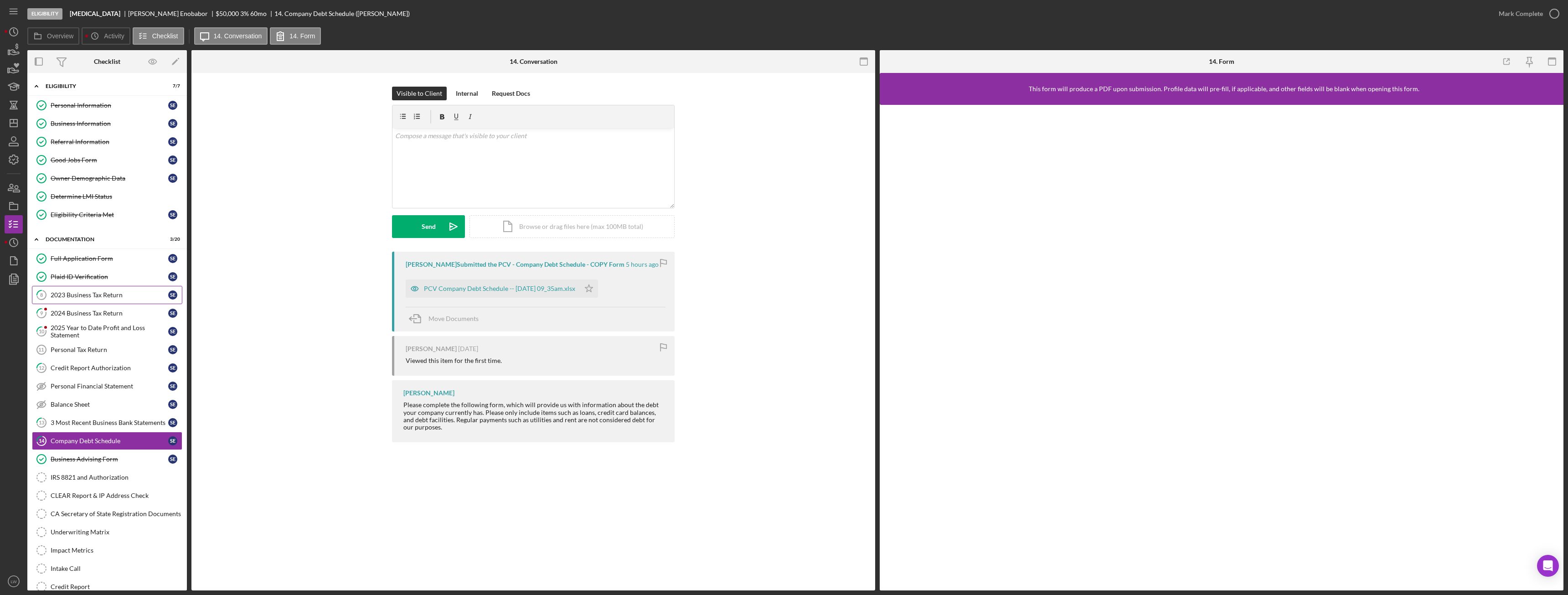
click at [99, 299] on link "8 2023 Business Tax Return S E" at bounding box center [107, 294] width 150 height 18
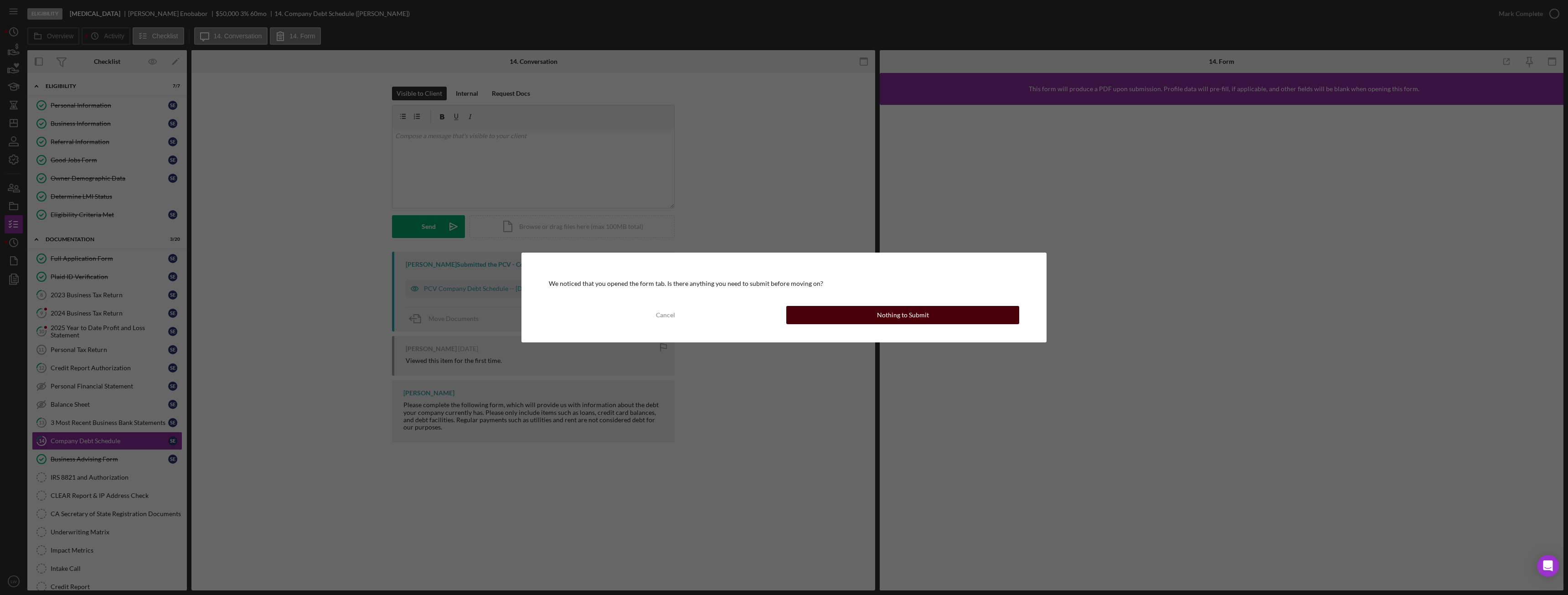
click at [876, 311] on button "Nothing to Submit" at bounding box center [902, 315] width 233 height 18
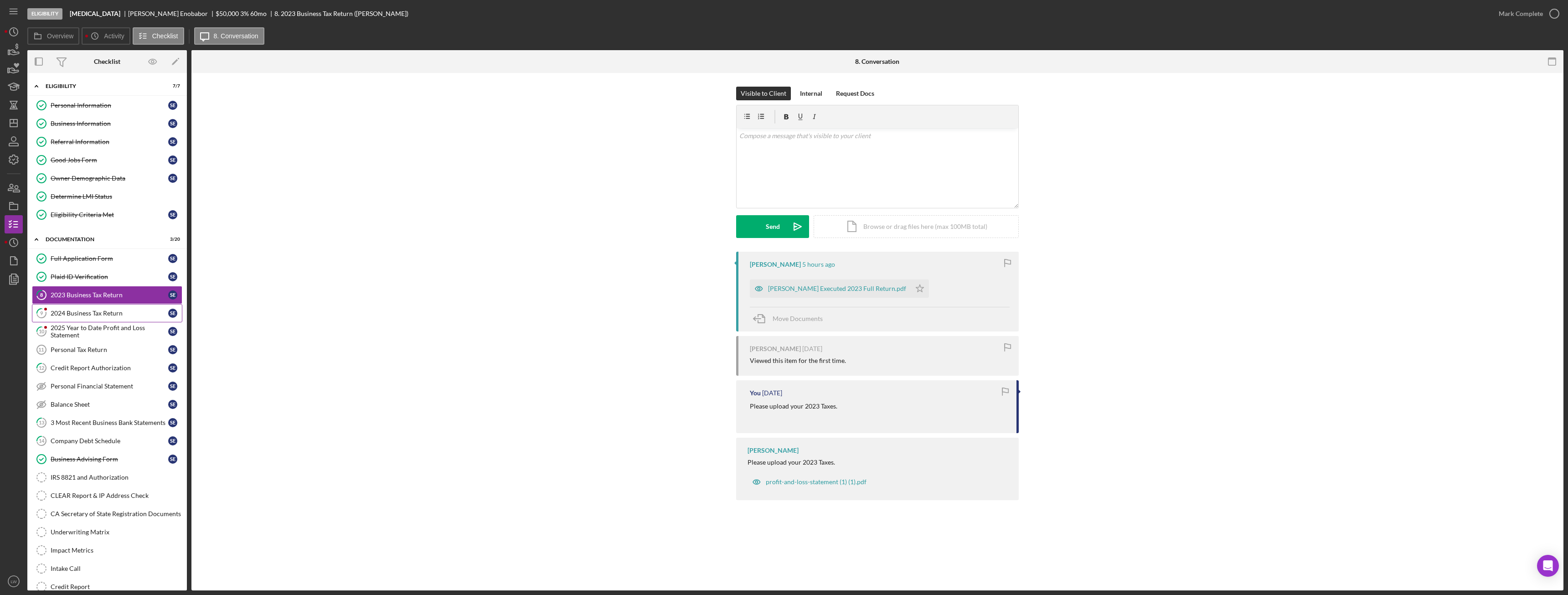
click at [109, 317] on link "9 2024 Business Tax Return S E" at bounding box center [107, 312] width 150 height 18
click at [105, 328] on div "2025 Year to Date Profit and Loss Statement" at bounding box center [109, 331] width 118 height 15
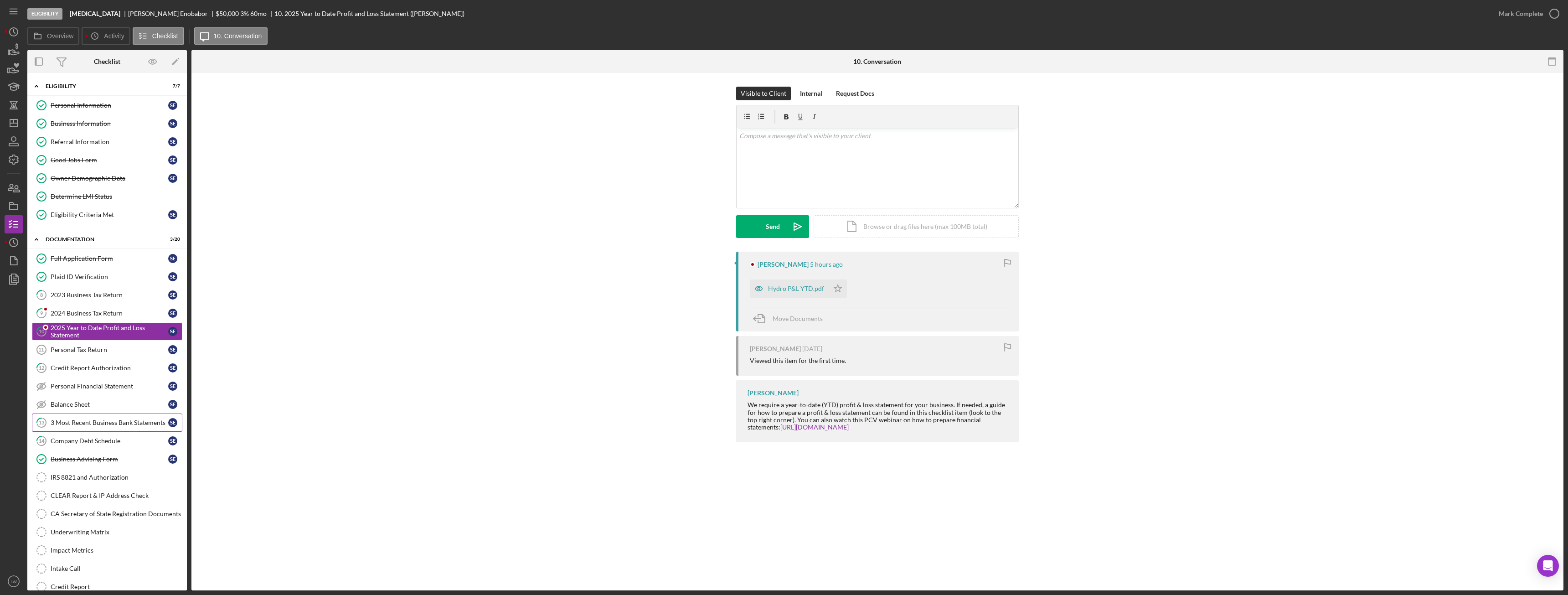
click at [98, 426] on div "3 Most Recent Business Bank Statements" at bounding box center [109, 422] width 118 height 7
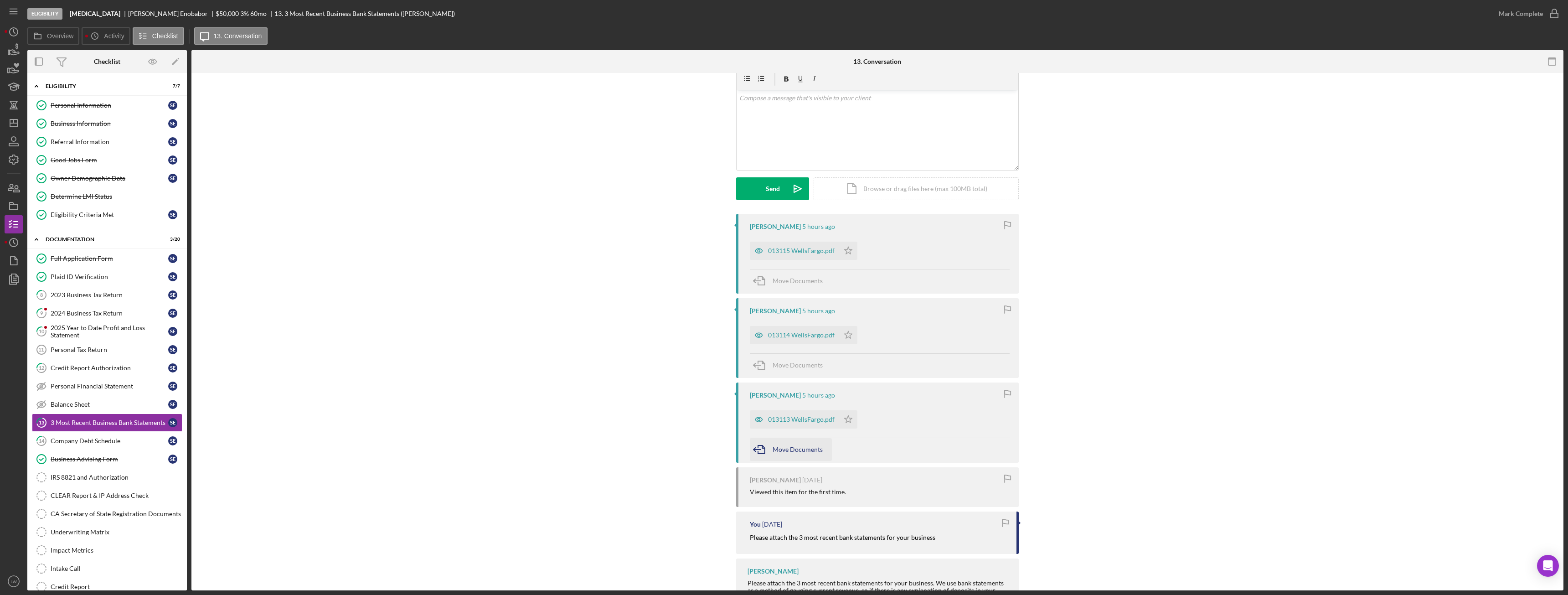
scroll to position [86, 0]
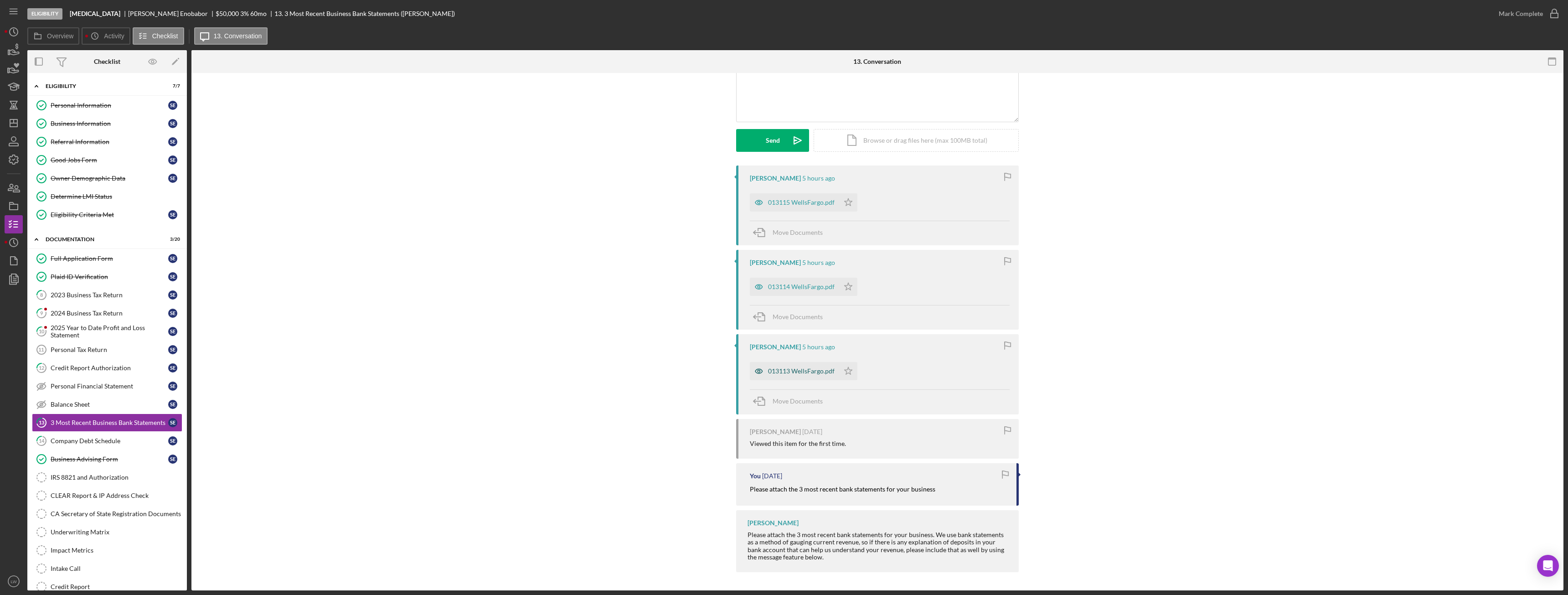
click at [788, 374] on div "013113 WellsFargo.pdf" at bounding box center [801, 371] width 66 height 7
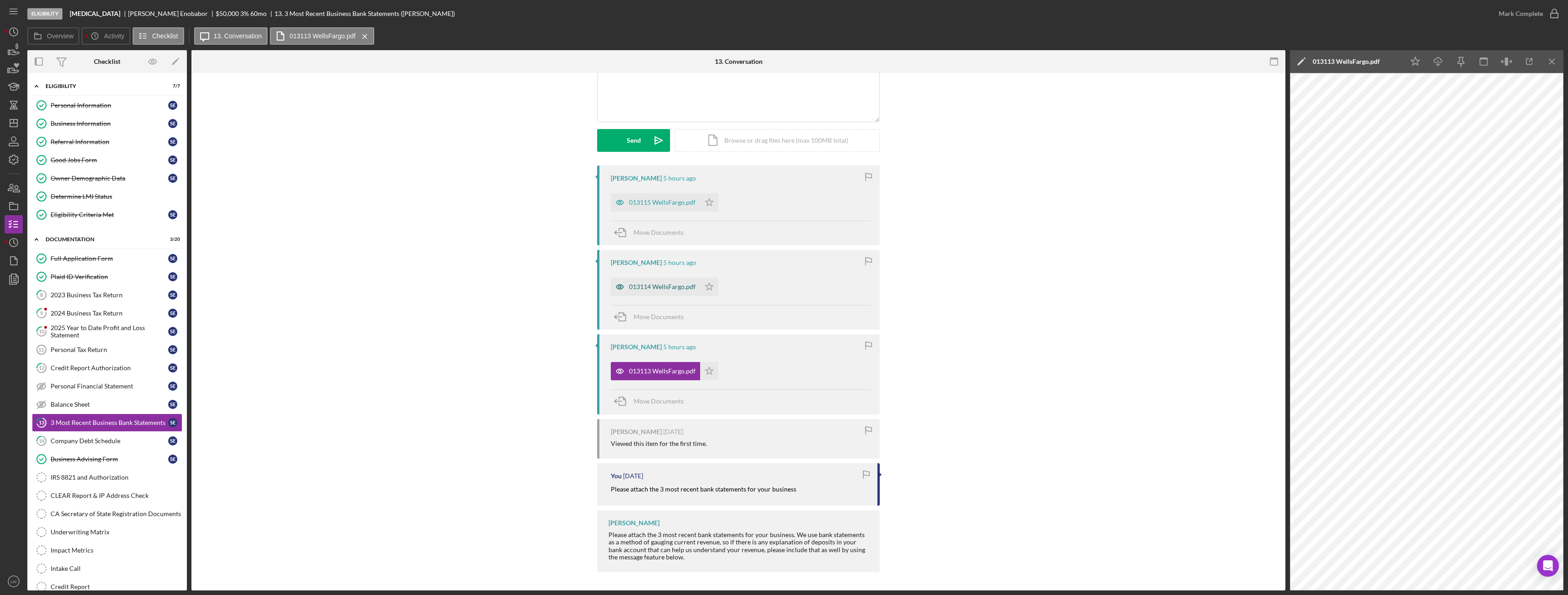
click at [666, 285] on div "013114 WellsFargo.pdf" at bounding box center [661, 286] width 66 height 7
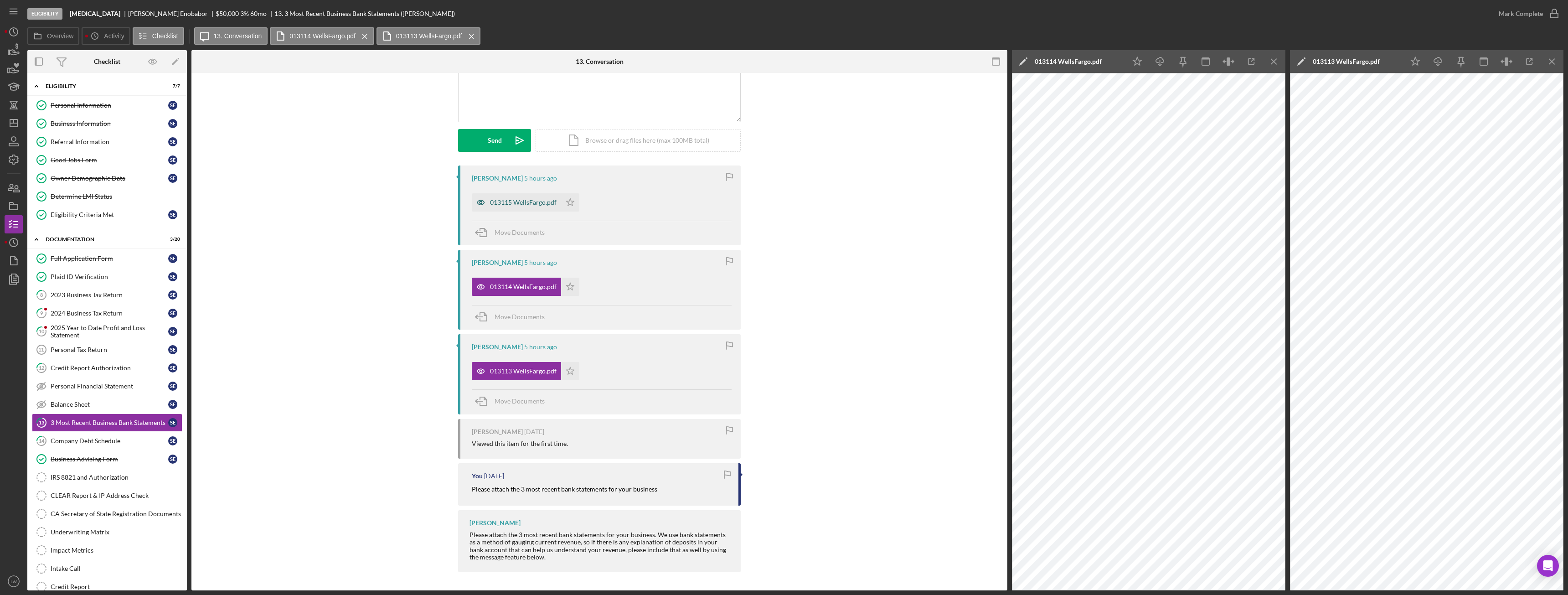
click at [532, 197] on div "013115 WellsFargo.pdf" at bounding box center [516, 202] width 90 height 18
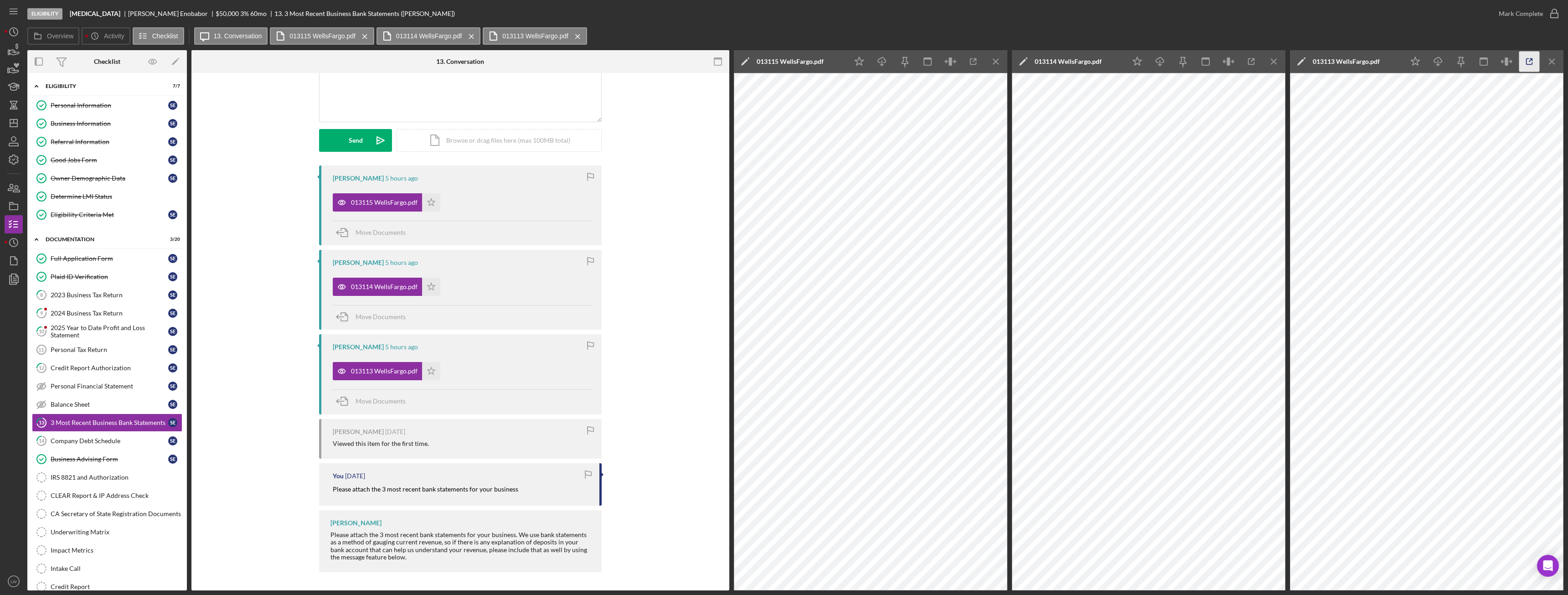
click at [1530, 58] on icon "button" at bounding box center [1529, 62] width 20 height 20
click at [1254, 60] on polyline "button" at bounding box center [1253, 59] width 2 height 2
click at [971, 62] on icon "button" at bounding box center [973, 62] width 20 height 20
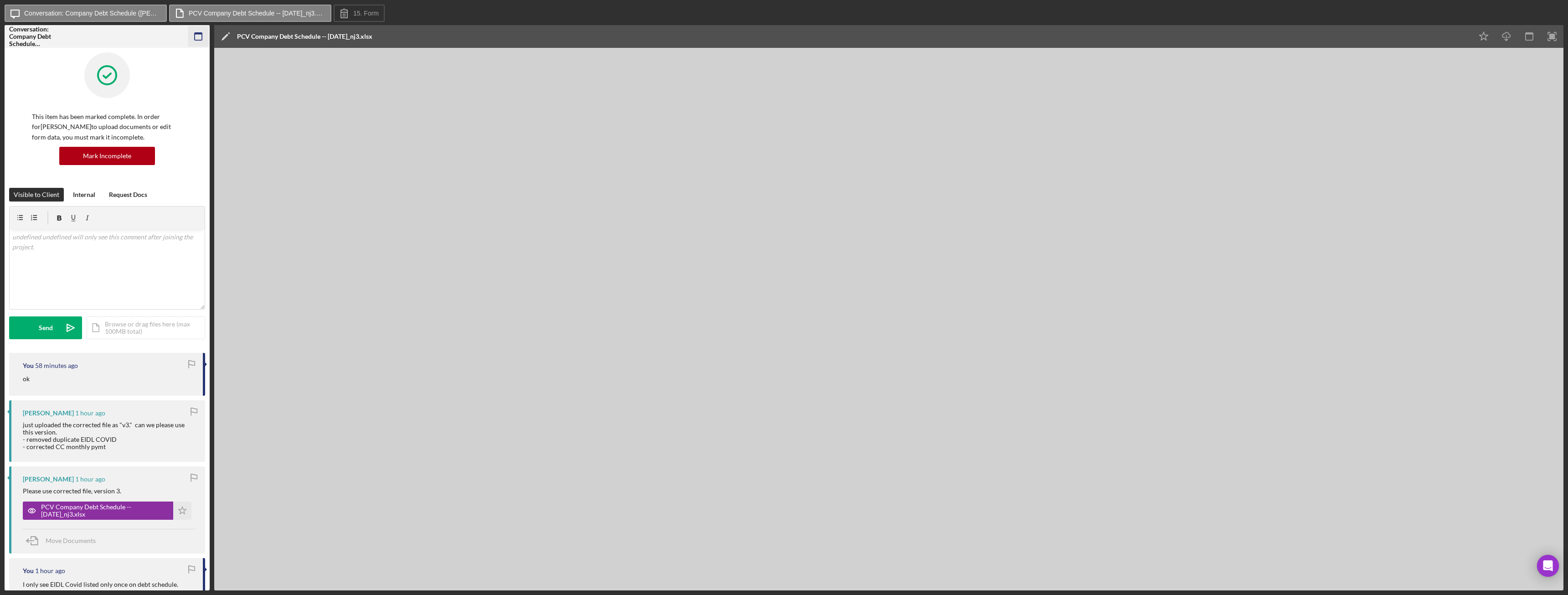
click at [197, 34] on icon "button" at bounding box center [199, 37] width 20 height 20
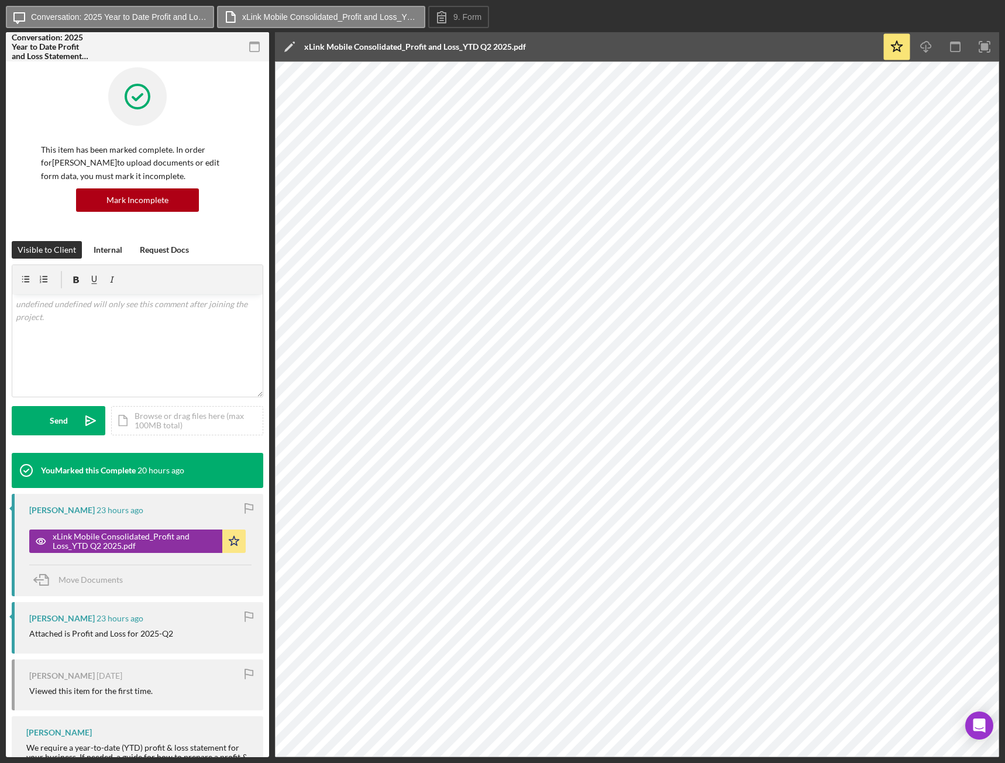
click at [256, 47] on icon "button" at bounding box center [255, 47] width 26 height 26
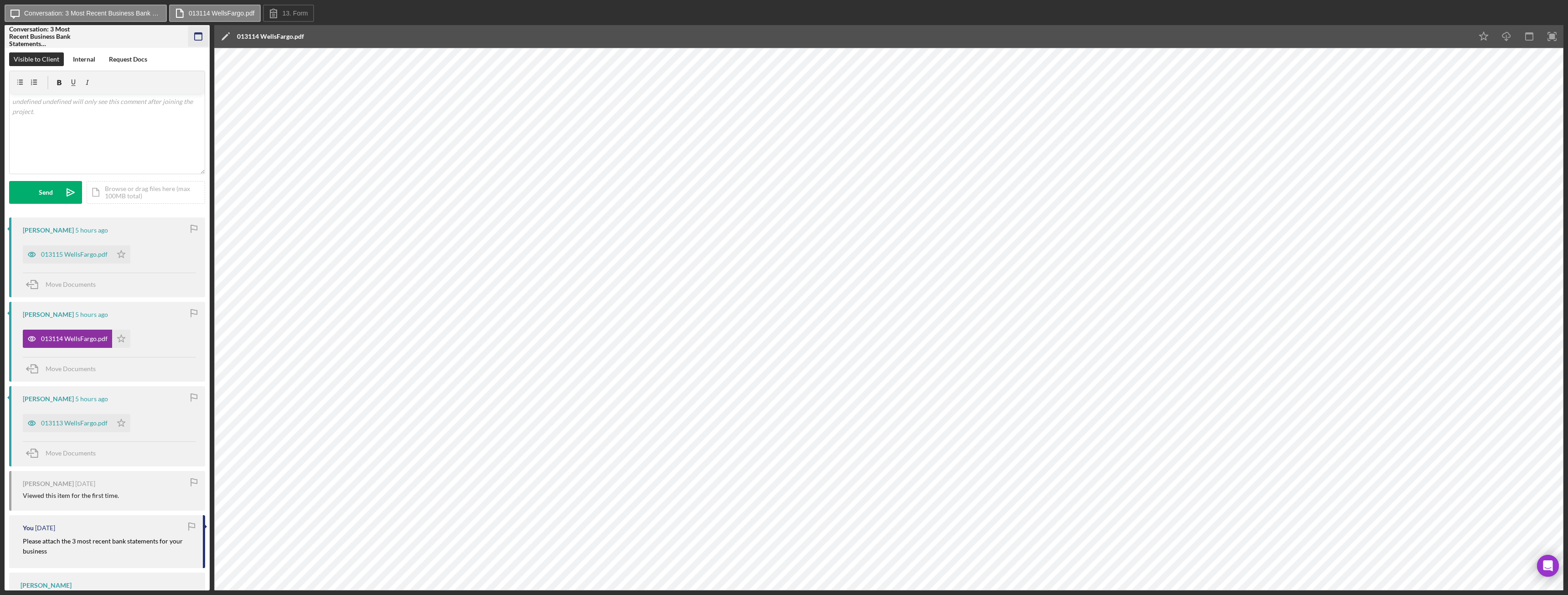
click at [201, 37] on icon "button" at bounding box center [199, 37] width 20 height 20
click at [197, 33] on g "button" at bounding box center [198, 36] width 7 height 7
